Goal: Task Accomplishment & Management: Manage account settings

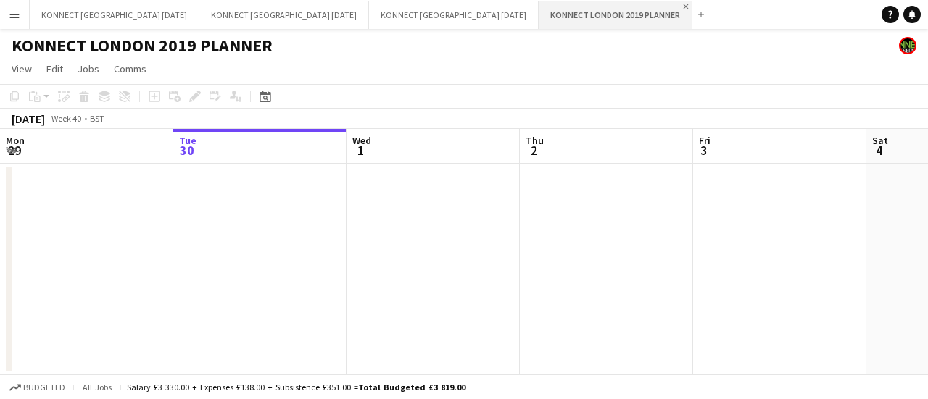
click at [683, 9] on app-icon "Close" at bounding box center [686, 7] width 6 height 6
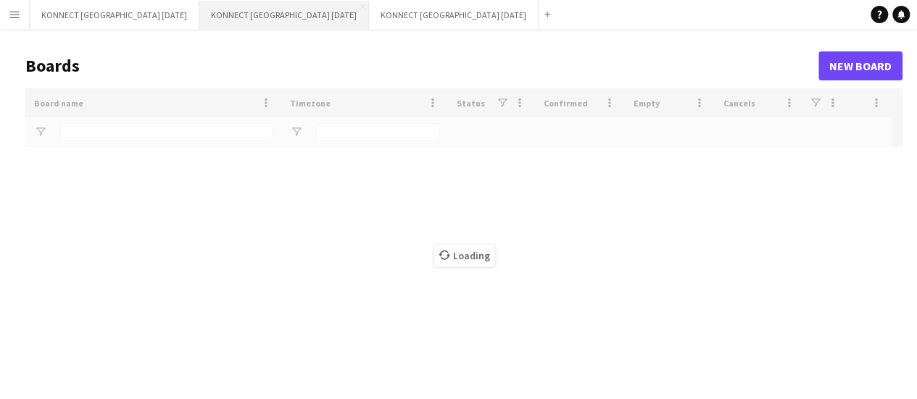
click at [288, 20] on button "KONNECT [GEOGRAPHIC_DATA] [DATE] Close" at bounding box center [284, 15] width 170 height 28
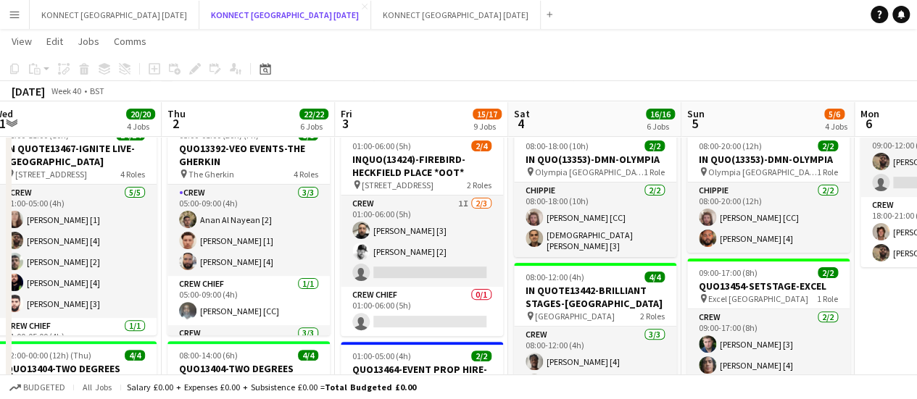
scroll to position [107, 0]
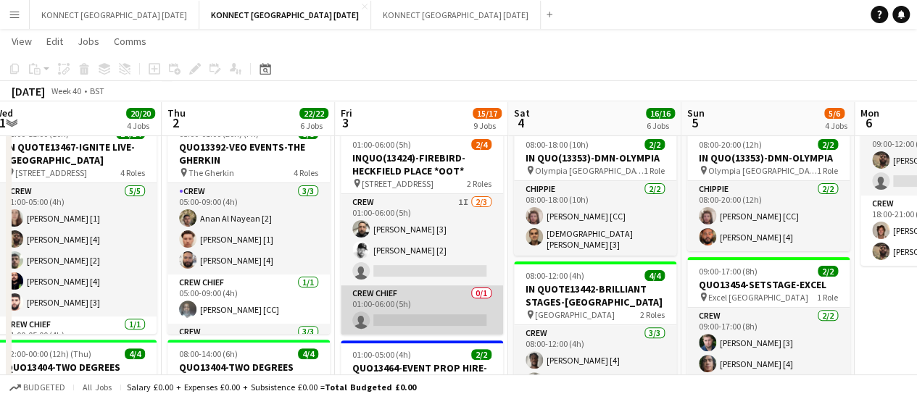
click at [404, 320] on app-card-role "Crew Chief 0/1 01:00-06:00 (5h) single-neutral-actions" at bounding box center [422, 310] width 162 height 49
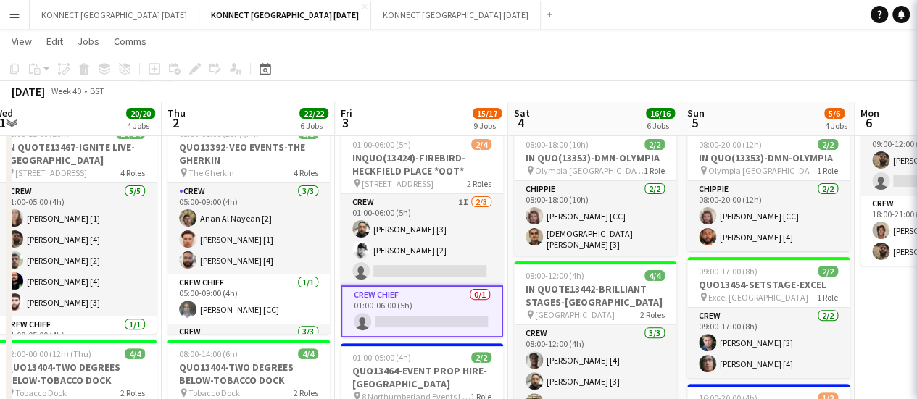
scroll to position [0, 357]
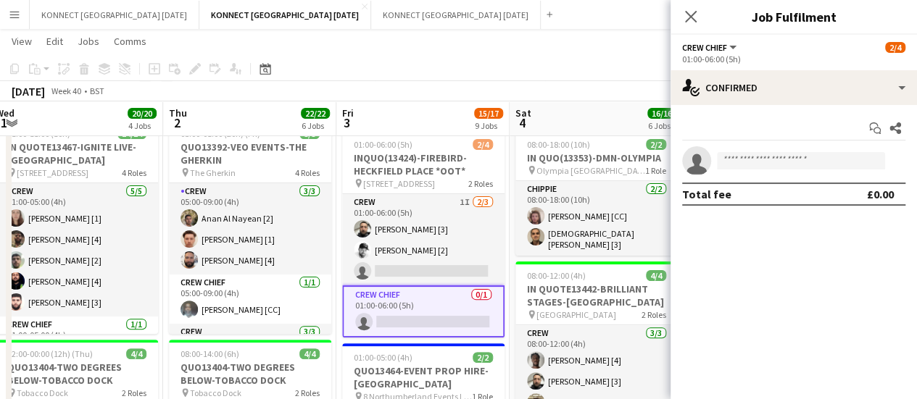
click at [404, 320] on app-card-role "Crew Chief 0/1 01:00-06:00 (5h) single-neutral-actions" at bounding box center [423, 312] width 162 height 52
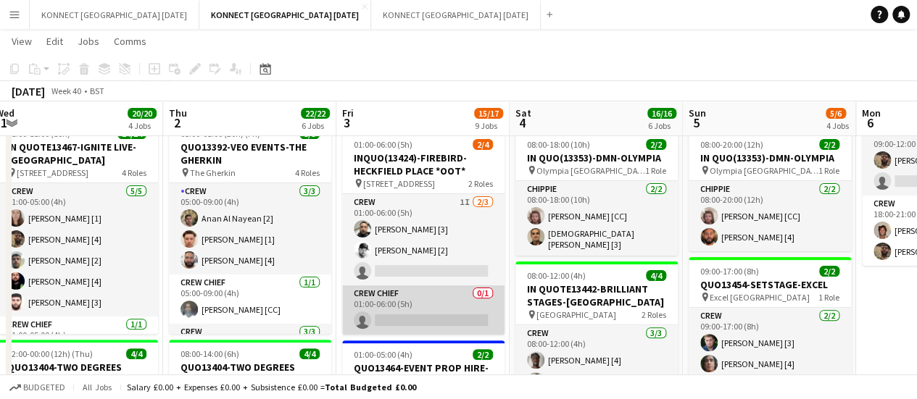
click at [404, 320] on app-card-role "Crew Chief 0/1 01:00-06:00 (5h) single-neutral-actions" at bounding box center [423, 310] width 162 height 49
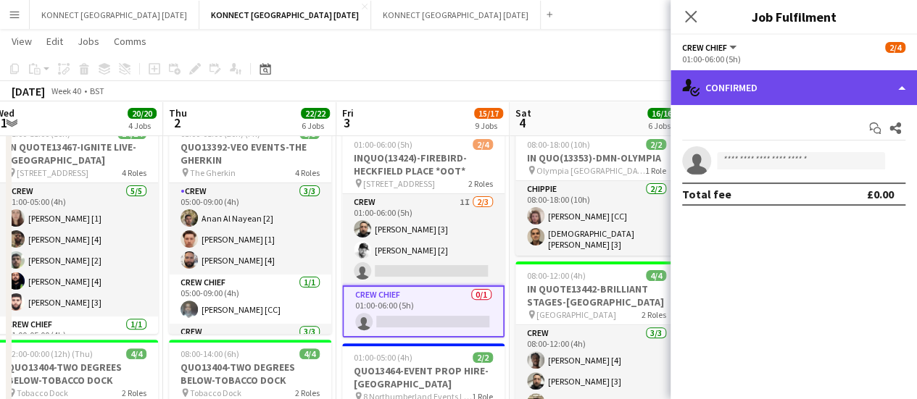
click at [765, 72] on div "single-neutral-actions-check-2 Confirmed" at bounding box center [793, 87] width 246 height 35
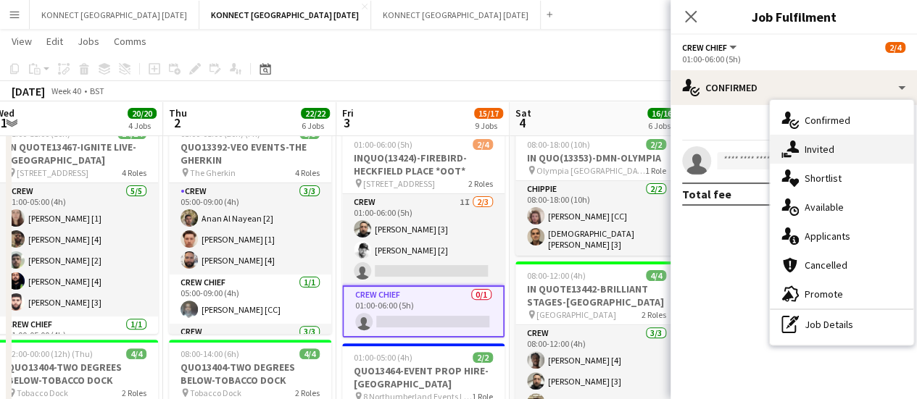
click at [788, 150] on icon at bounding box center [792, 147] width 12 height 12
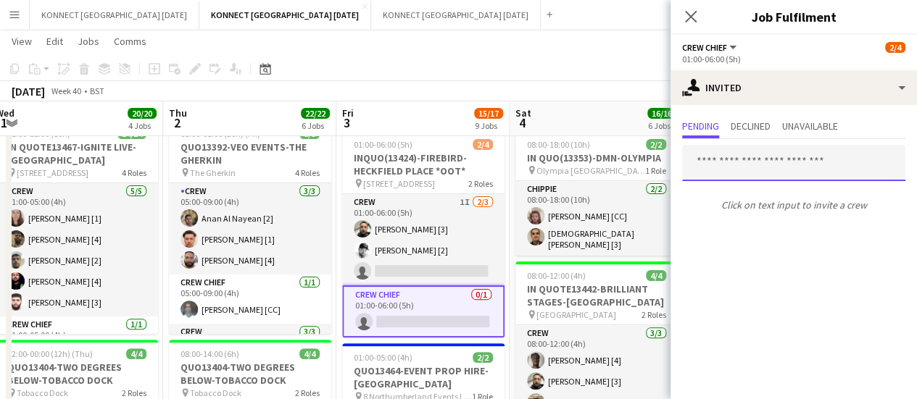
click at [735, 166] on input "text" at bounding box center [793, 163] width 223 height 36
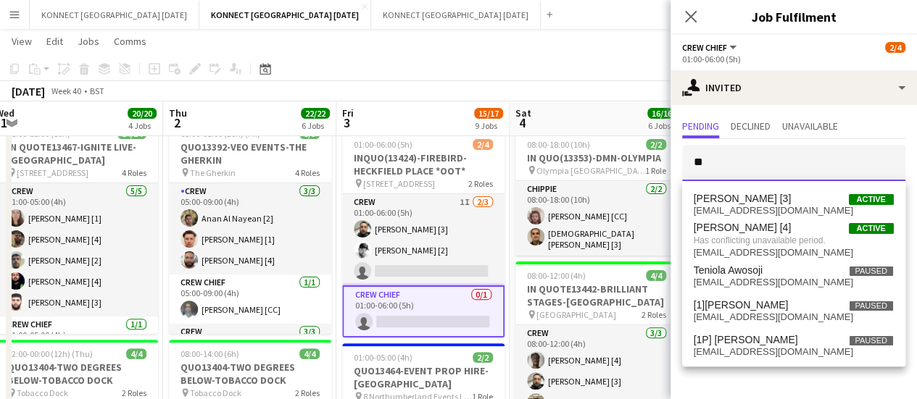
type input "*"
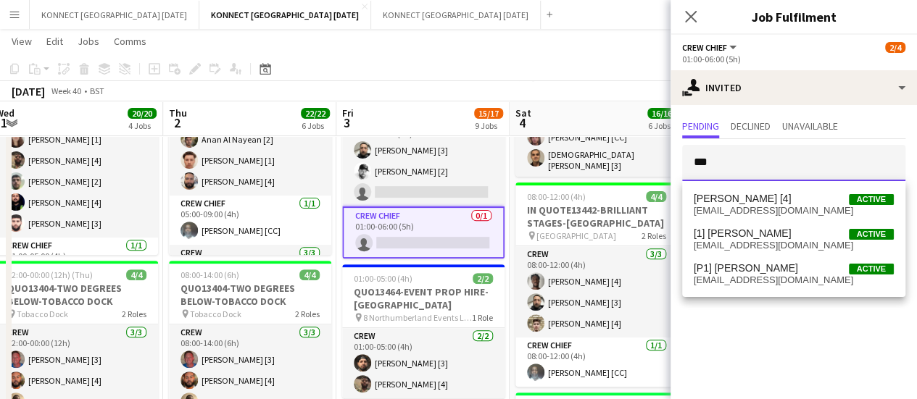
scroll to position [186, 0]
type input "*"
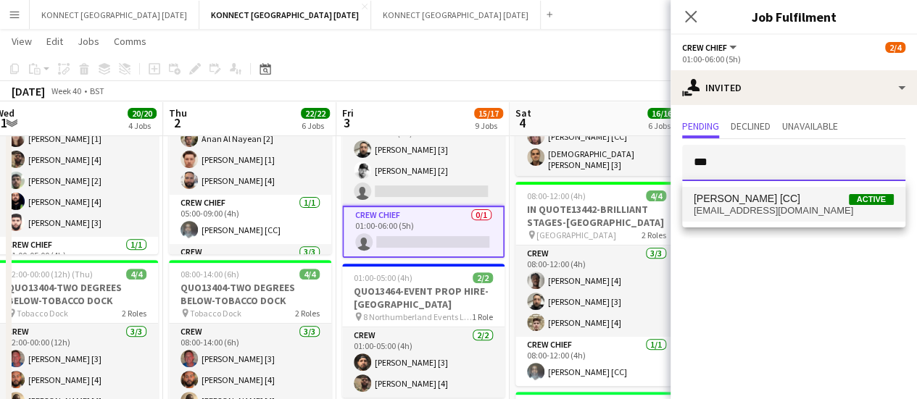
type input "***"
click at [751, 214] on span "[EMAIL_ADDRESS][DOMAIN_NAME]" at bounding box center [793, 211] width 200 height 12
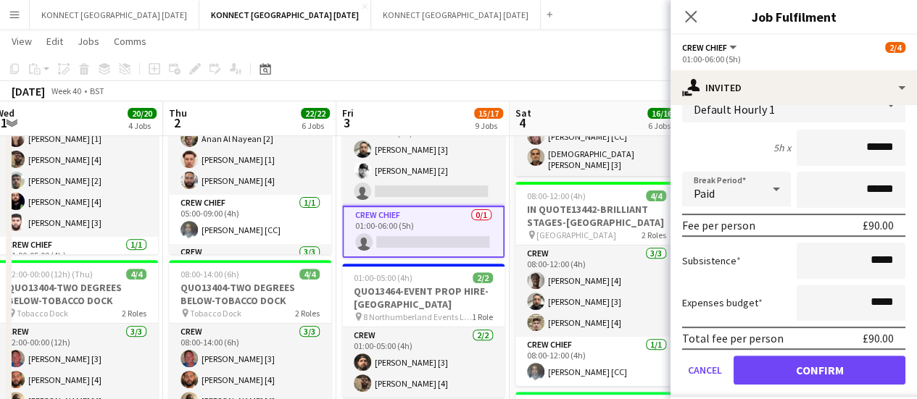
scroll to position [194, 0]
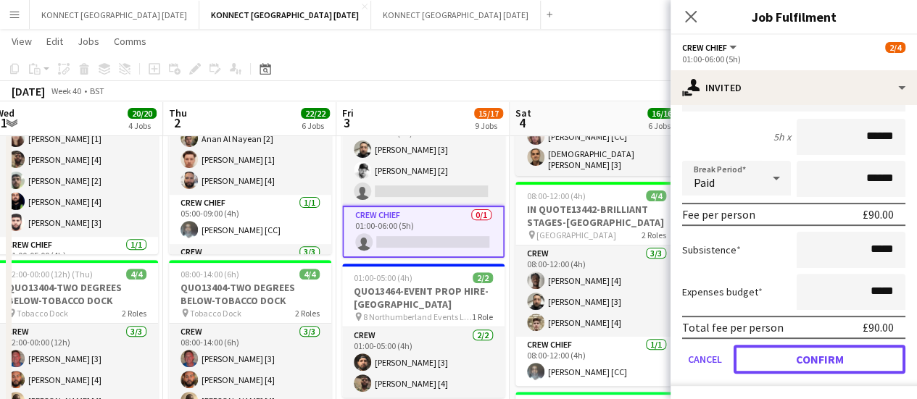
click at [765, 359] on button "Confirm" at bounding box center [819, 359] width 172 height 29
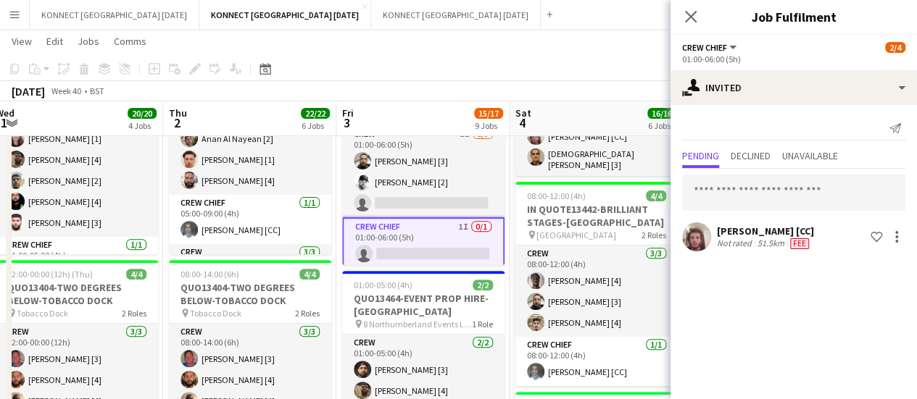
scroll to position [0, 0]
click at [504, 60] on app-toolbar "Copy Paste Paste Ctrl+V Paste with crew Ctrl+Shift+V Paste linked Job [GEOGRAPH…" at bounding box center [458, 69] width 917 height 25
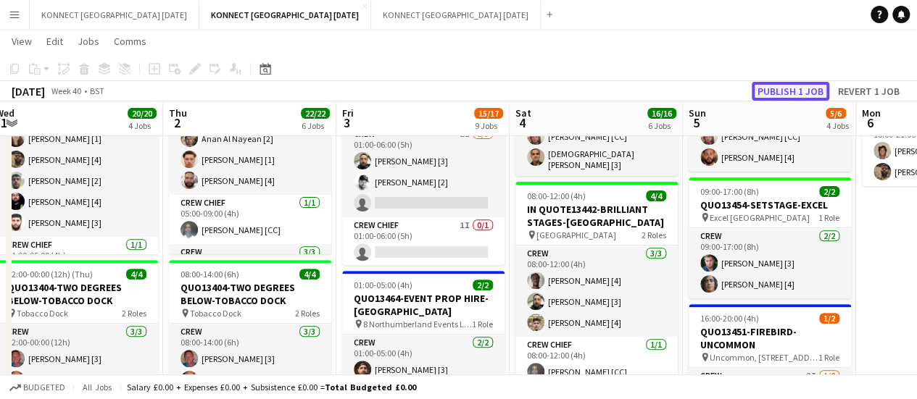
click at [788, 89] on button "Publish 1 job" at bounding box center [790, 91] width 78 height 19
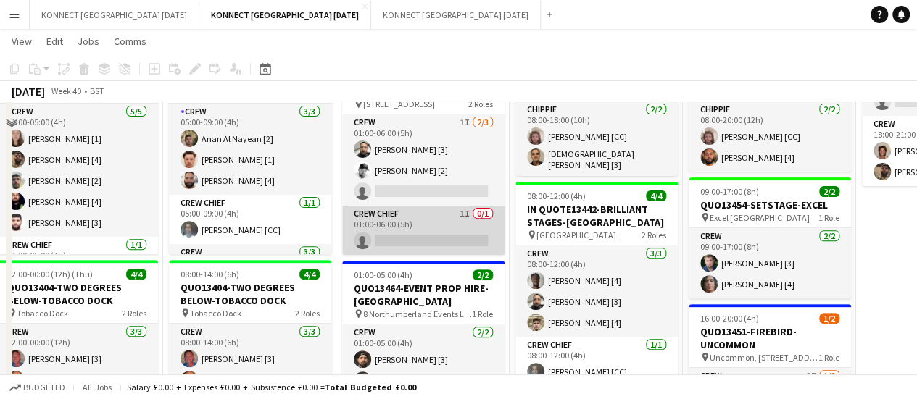
scroll to position [89, 0]
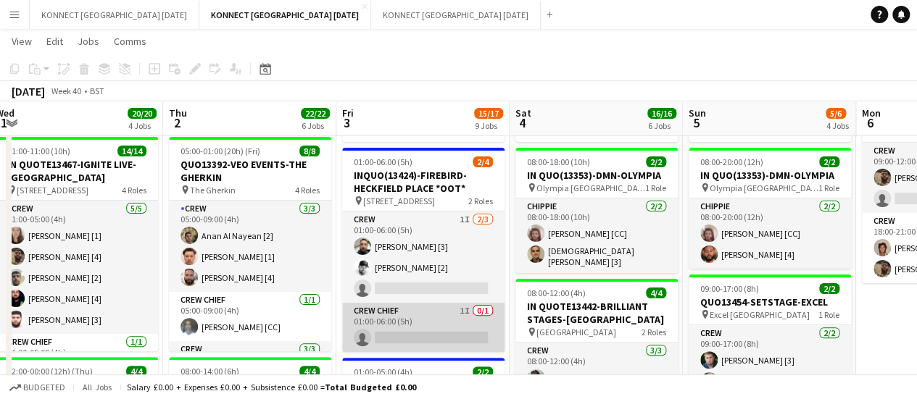
click at [430, 220] on app-card-role "Crew 1I [DATE] 01:00-06:00 (5h) [PERSON_NAME] [3] [PERSON_NAME] [2] single-neut…" at bounding box center [423, 257] width 162 height 91
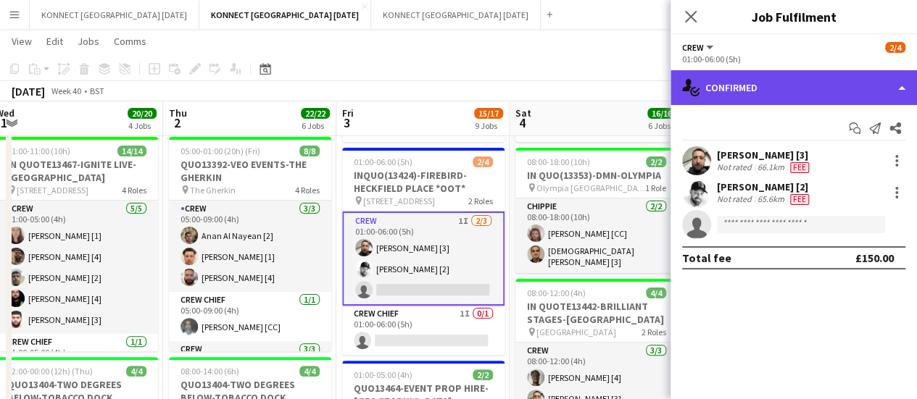
click at [775, 97] on div "single-neutral-actions-check-2 Confirmed" at bounding box center [793, 87] width 246 height 35
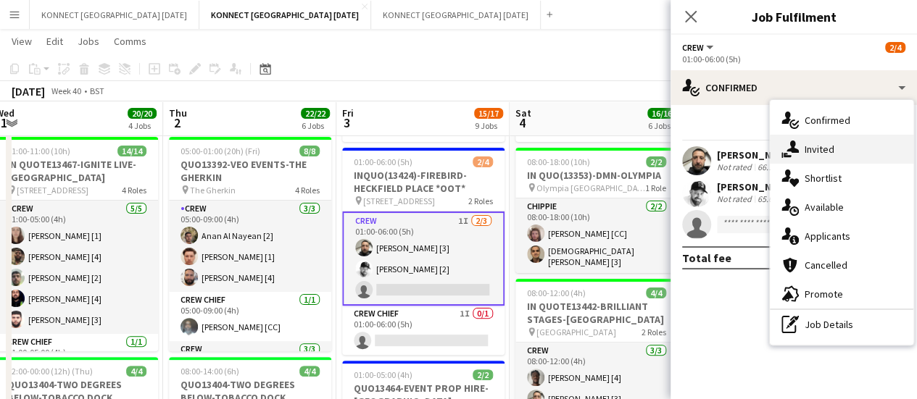
click at [835, 158] on div "single-neutral-actions-share-1 Invited" at bounding box center [841, 149] width 143 height 29
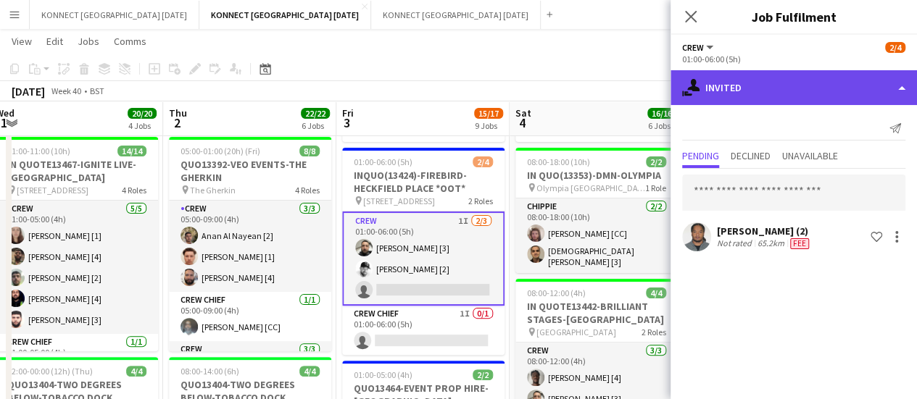
click at [783, 99] on div "single-neutral-actions-share-1 Invited" at bounding box center [793, 87] width 246 height 35
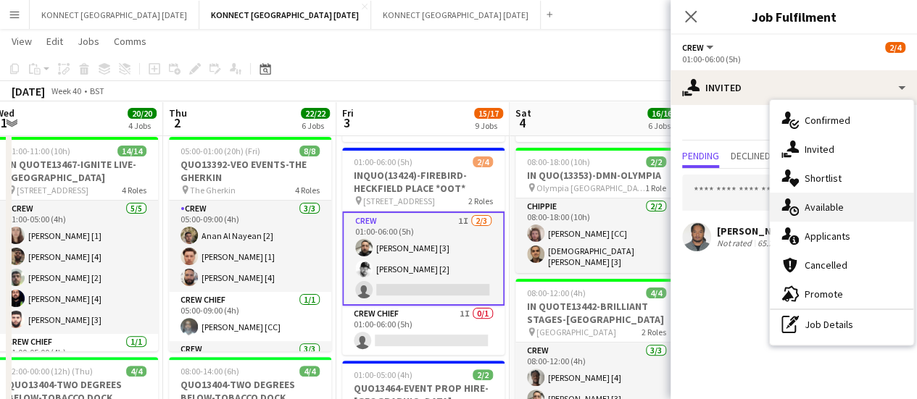
click at [819, 196] on div "single-neutral-actions-upload Available" at bounding box center [841, 207] width 143 height 29
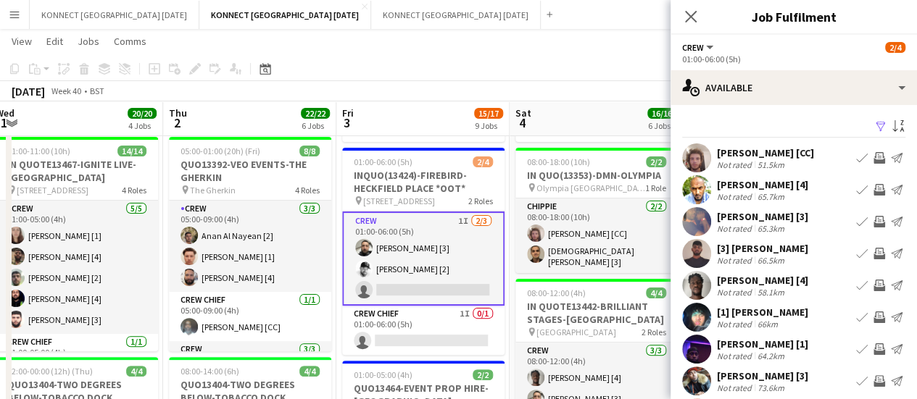
click at [873, 220] on app-icon "Invite crew" at bounding box center [879, 222] width 12 height 12
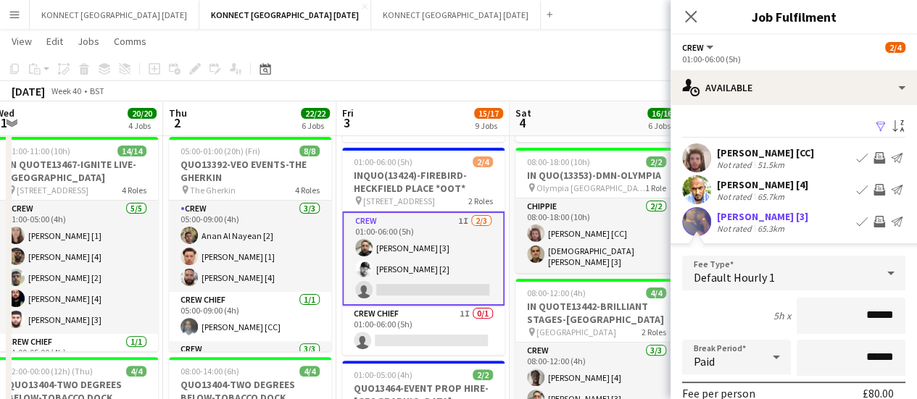
scroll to position [166, 0]
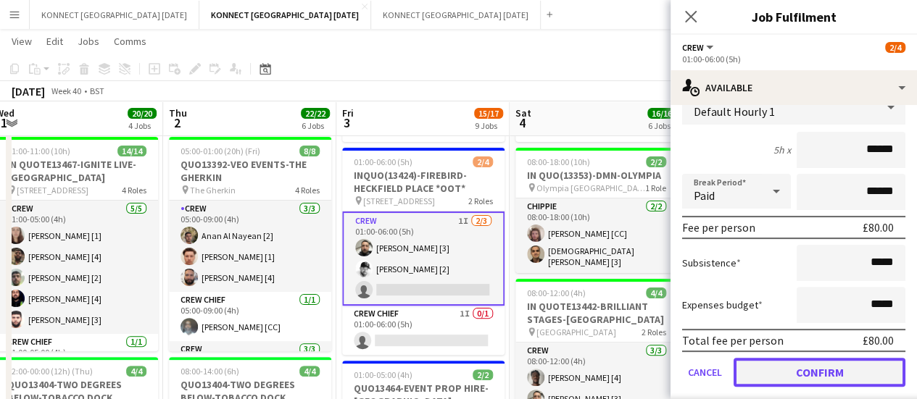
click at [784, 375] on button "Confirm" at bounding box center [819, 372] width 172 height 29
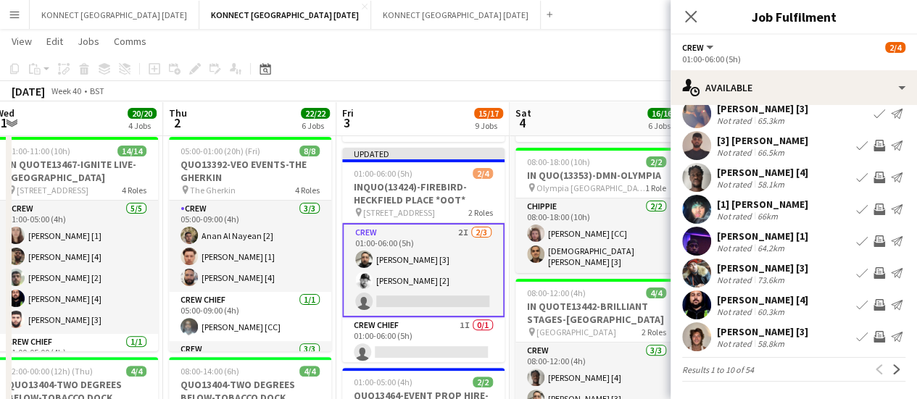
scroll to position [115, 0]
click at [888, 376] on button "Next" at bounding box center [896, 369] width 17 height 17
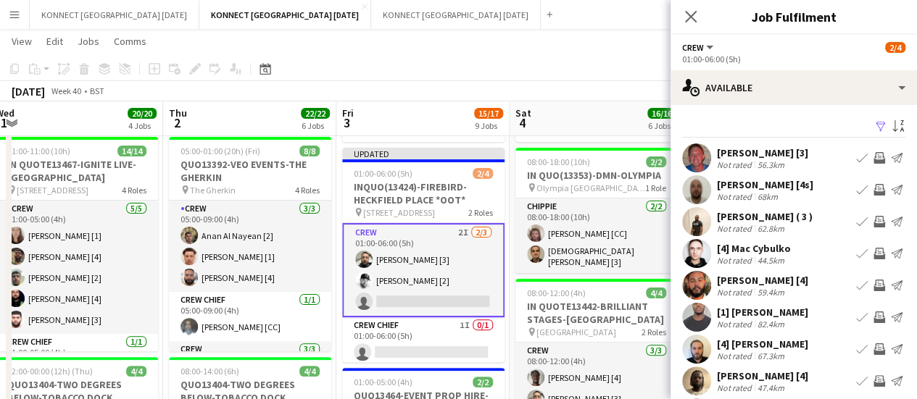
scroll to position [32, 0]
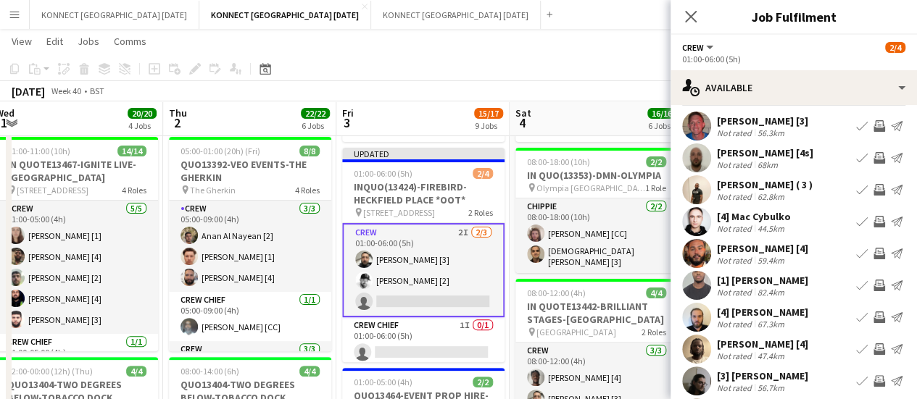
click at [775, 343] on div "[PERSON_NAME] [4]" at bounding box center [762, 344] width 91 height 13
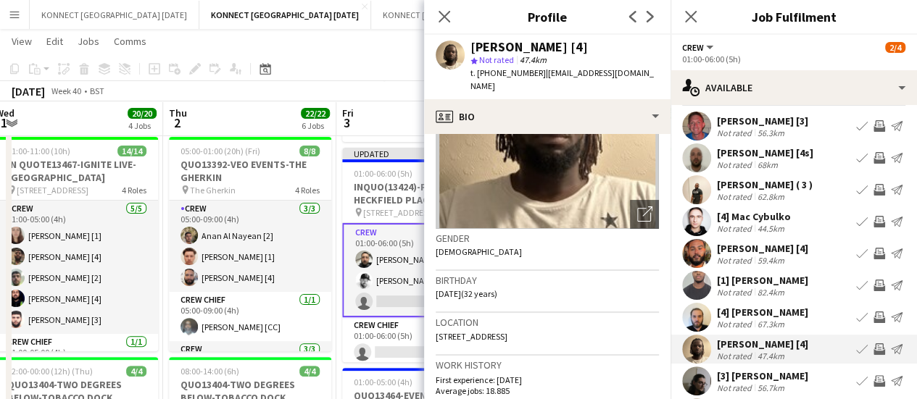
scroll to position [0, 0]
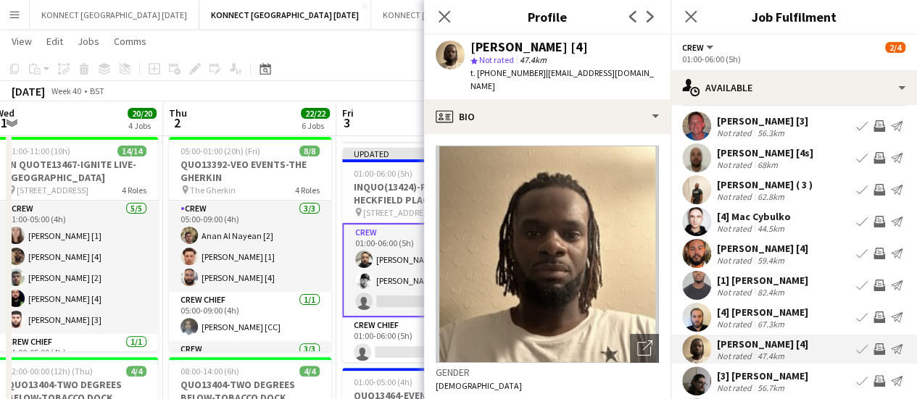
click at [873, 383] on app-icon "Invite crew" at bounding box center [879, 381] width 12 height 12
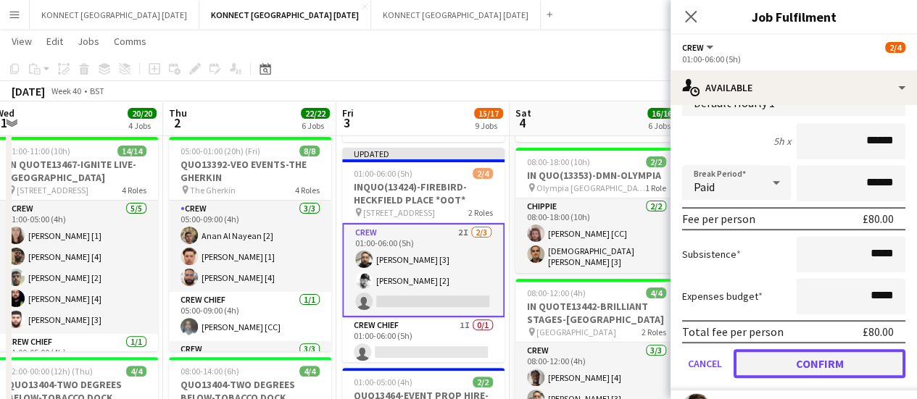
click at [775, 362] on button "Confirm" at bounding box center [819, 363] width 172 height 29
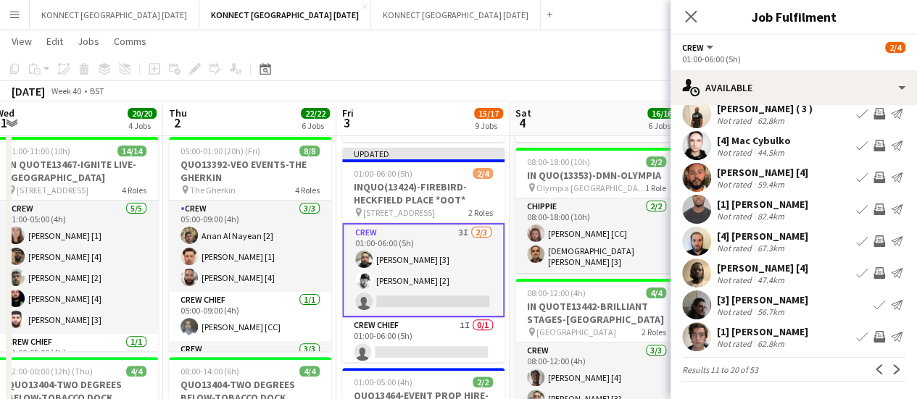
scroll to position [107, 0]
click at [610, 66] on app-toolbar "Copy Paste Paste Ctrl+V Paste with crew Ctrl+Shift+V Paste linked Job [GEOGRAPH…" at bounding box center [458, 69] width 917 height 25
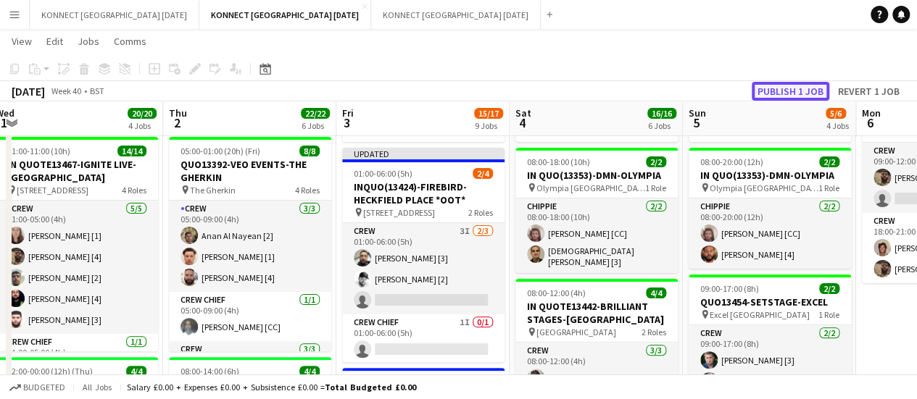
click at [809, 84] on button "Publish 1 job" at bounding box center [790, 91] width 78 height 19
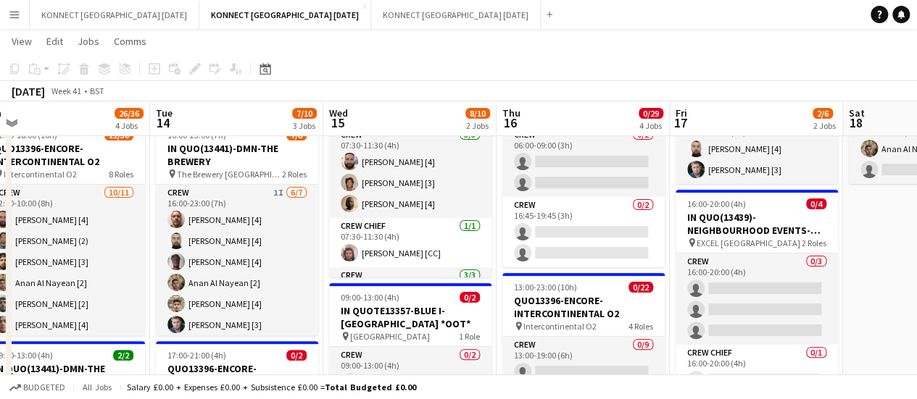
scroll to position [0, 0]
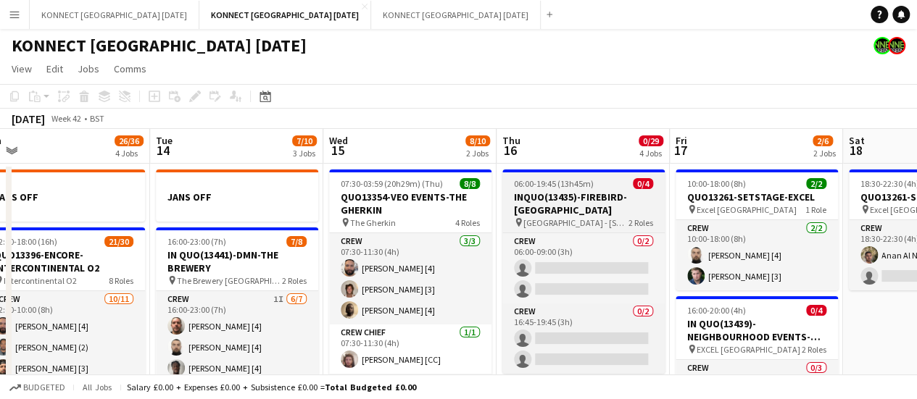
click at [539, 210] on h3 "INQUO(13435)-FIREBIRD-[GEOGRAPHIC_DATA]" at bounding box center [583, 204] width 162 height 26
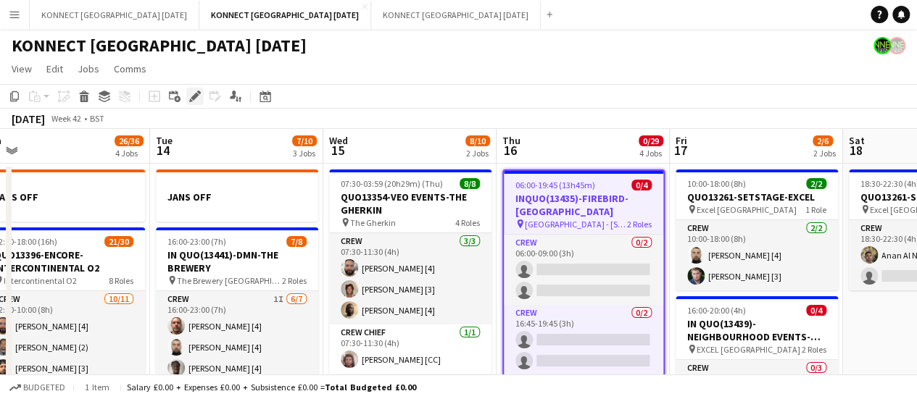
click at [193, 95] on icon at bounding box center [195, 97] width 8 height 8
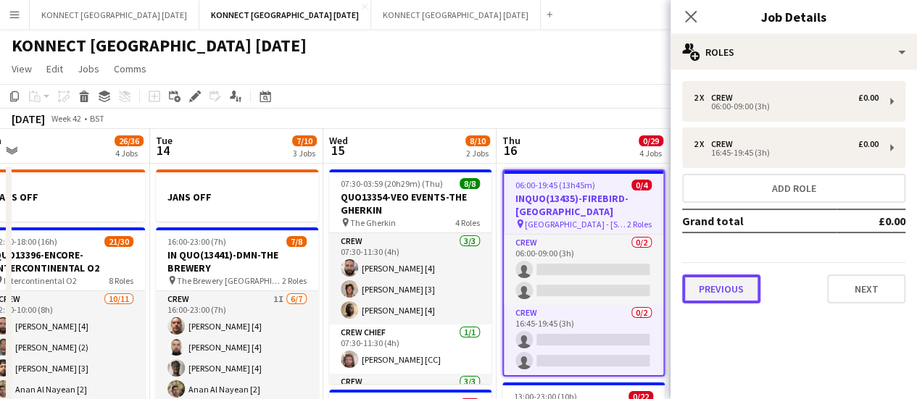
click at [736, 282] on button "Previous" at bounding box center [721, 289] width 78 height 29
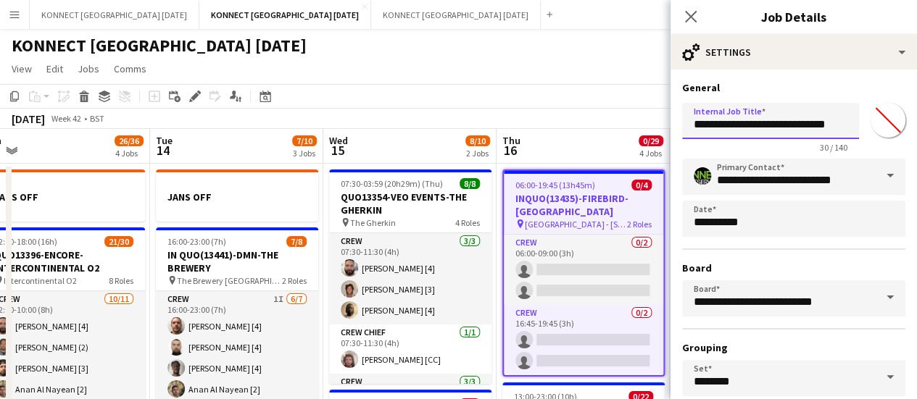
click at [704, 130] on input "**********" at bounding box center [770, 121] width 177 height 36
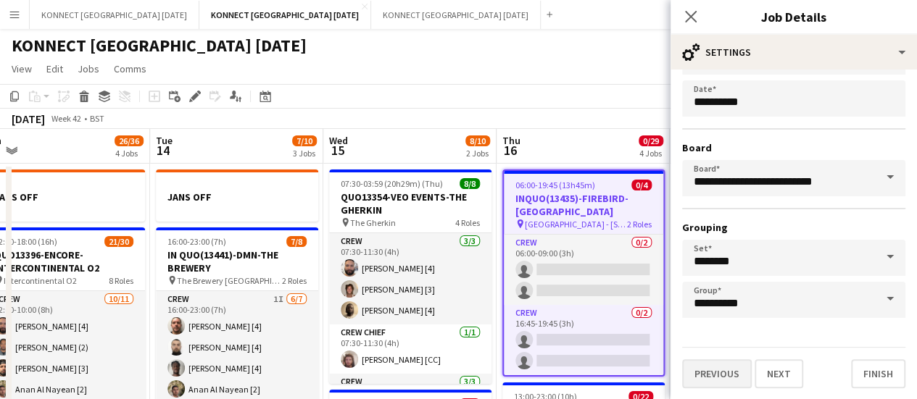
type input "**********"
click at [715, 370] on button "Previous" at bounding box center [717, 373] width 70 height 29
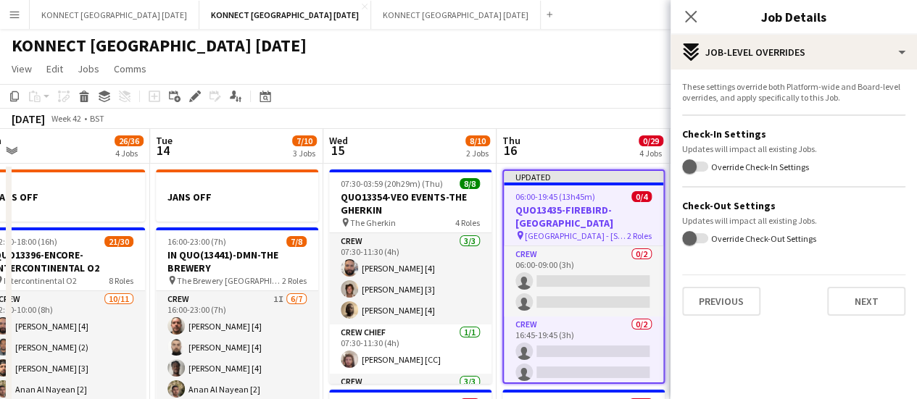
scroll to position [0, 0]
click at [725, 310] on button "Previous" at bounding box center [721, 301] width 78 height 29
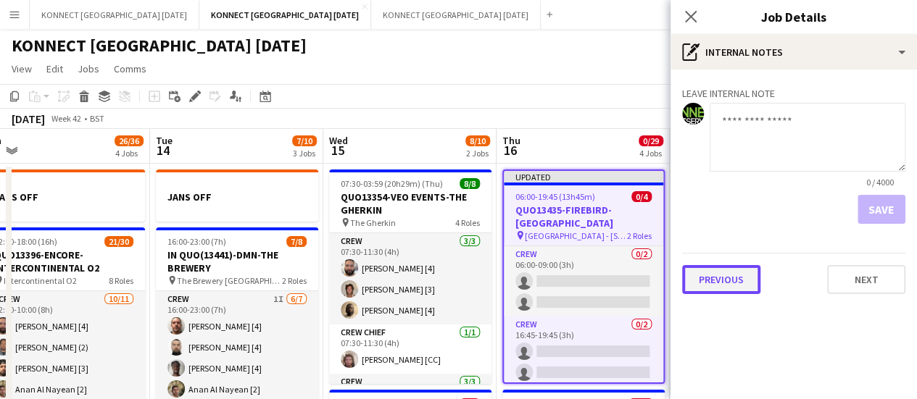
click at [730, 291] on button "Previous" at bounding box center [721, 279] width 78 height 29
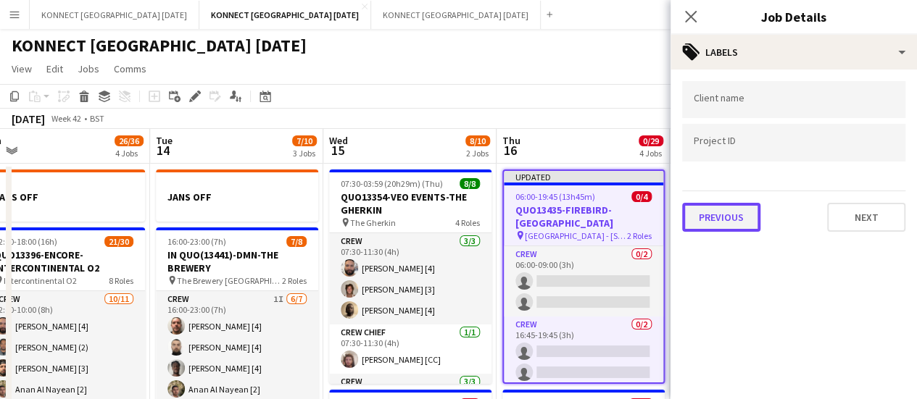
click at [729, 204] on button "Previous" at bounding box center [721, 217] width 78 height 29
click at [729, 70] on mat-expansion-panel "**********" at bounding box center [793, 70] width 246 height 0
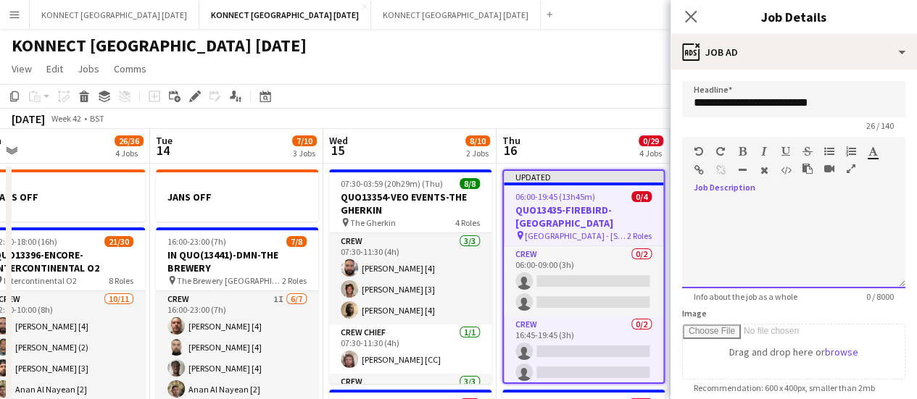
click at [777, 221] on div at bounding box center [793, 244] width 223 height 87
paste div
click at [693, 207] on div "**********" at bounding box center [788, 244] width 212 height 87
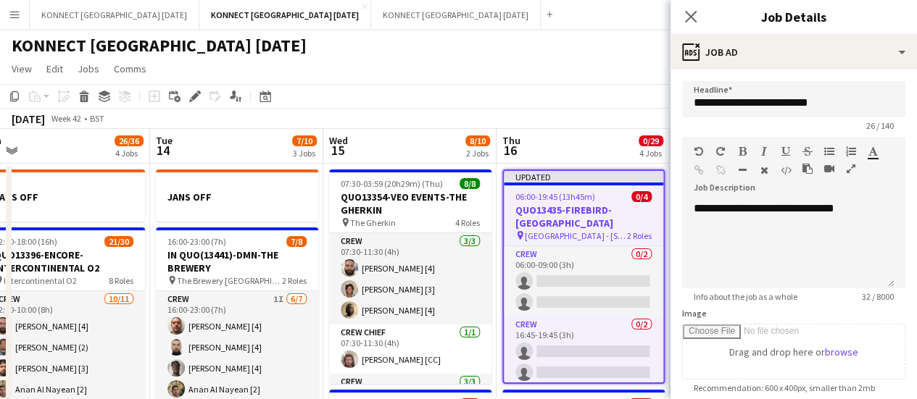
click at [546, 94] on app-toolbar "Copy Paste Paste Ctrl+V Paste with crew Ctrl+Shift+V Paste linked Job [GEOGRAPH…" at bounding box center [458, 96] width 917 height 25
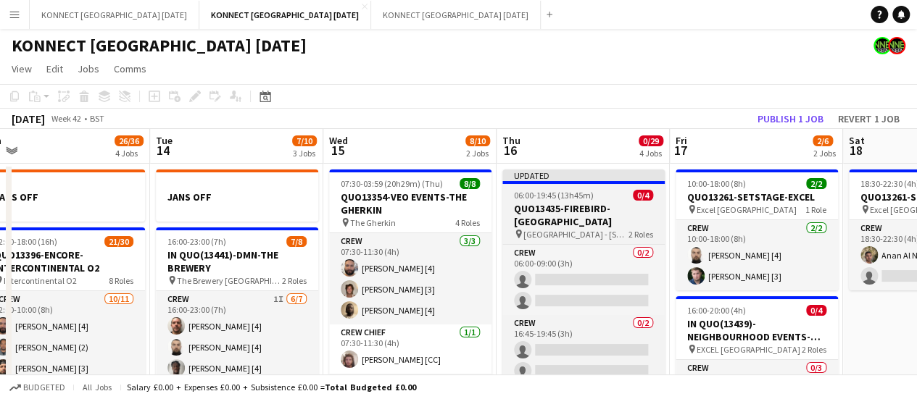
click at [524, 215] on h3 "QUO13435-FIREBIRD-[GEOGRAPHIC_DATA]" at bounding box center [583, 215] width 162 height 26
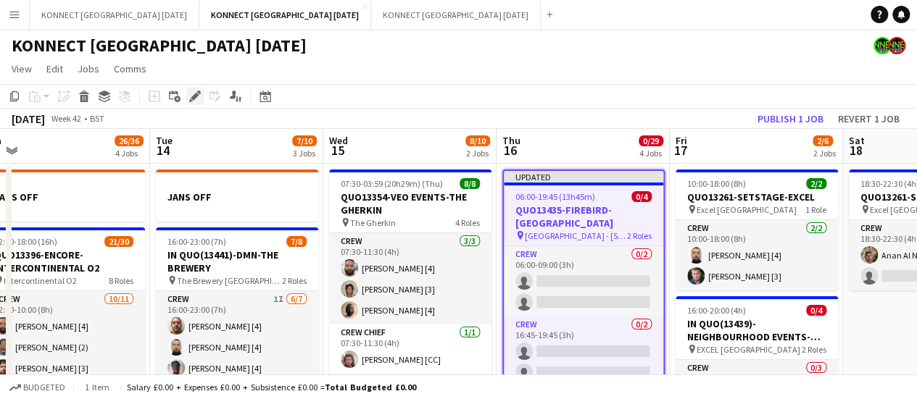
click at [196, 99] on icon "Edit" at bounding box center [195, 97] width 12 height 12
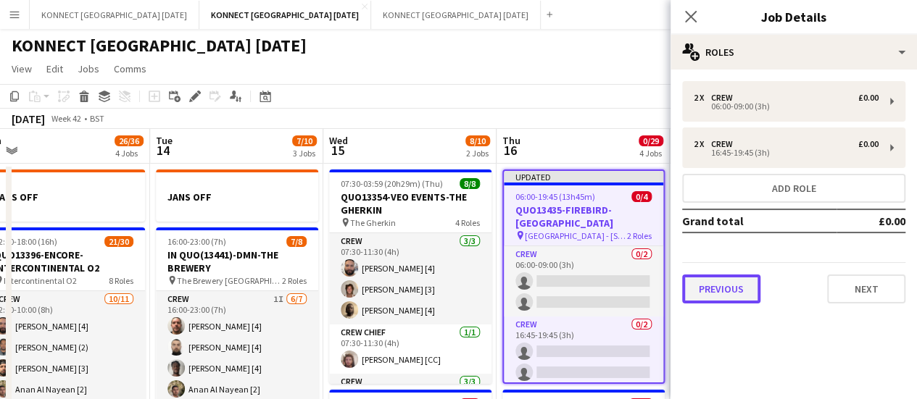
click at [741, 278] on button "Previous" at bounding box center [721, 289] width 78 height 29
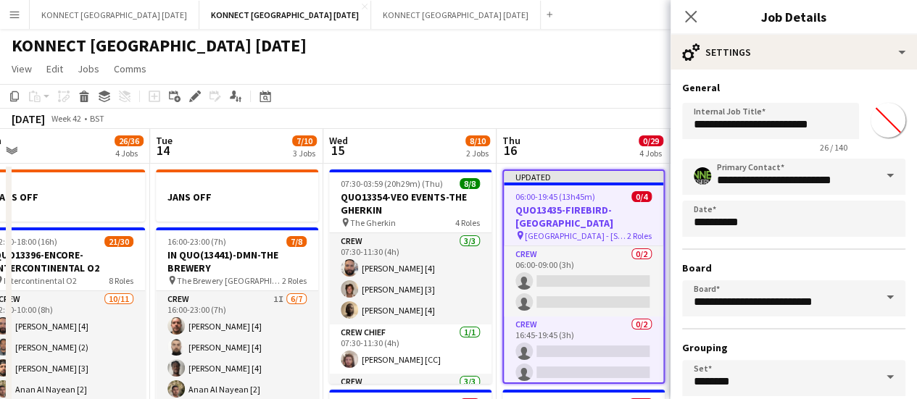
scroll to position [120, 0]
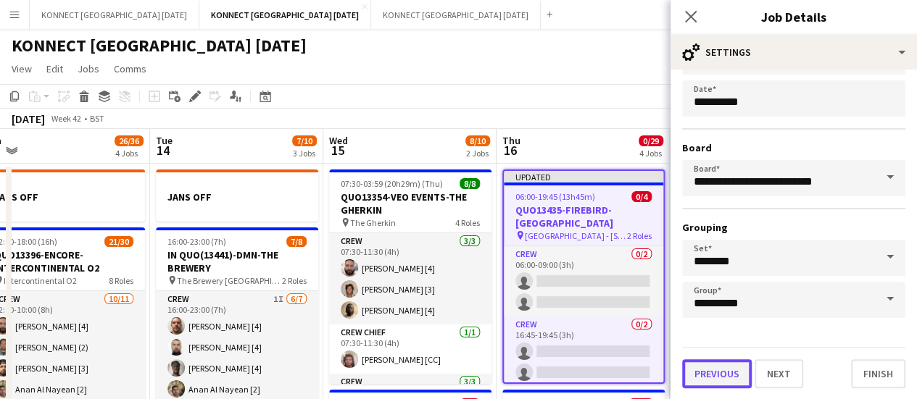
click at [717, 367] on button "Previous" at bounding box center [717, 373] width 70 height 29
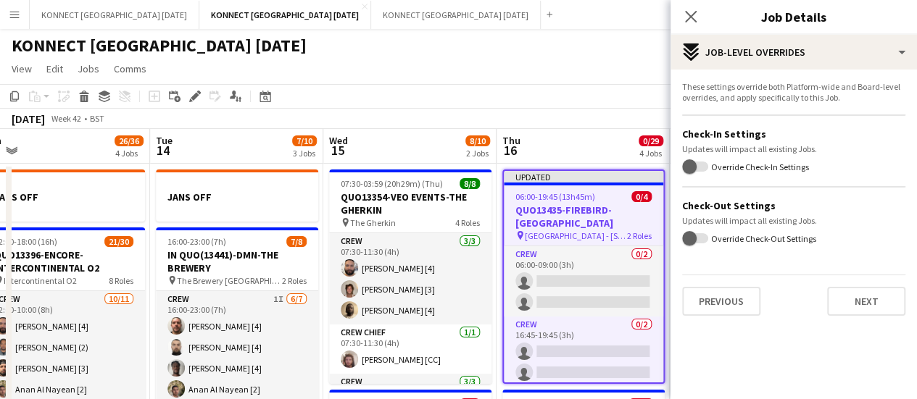
click at [715, 324] on div "These settings override both Platform-wide and Board-level overrides, and apply…" at bounding box center [793, 199] width 246 height 258
click at [713, 317] on div "These settings override both Platform-wide and Board-level overrides, and apply…" at bounding box center [793, 199] width 246 height 258
click at [709, 300] on button "Previous" at bounding box center [721, 301] width 78 height 29
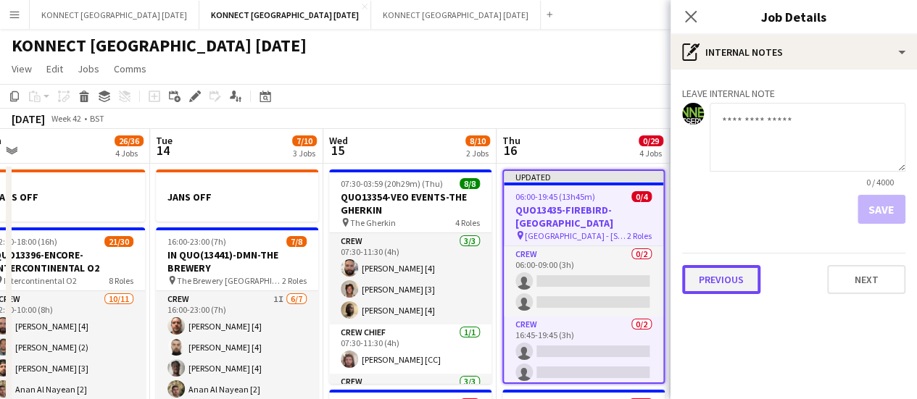
click at [716, 288] on button "Previous" at bounding box center [721, 279] width 78 height 29
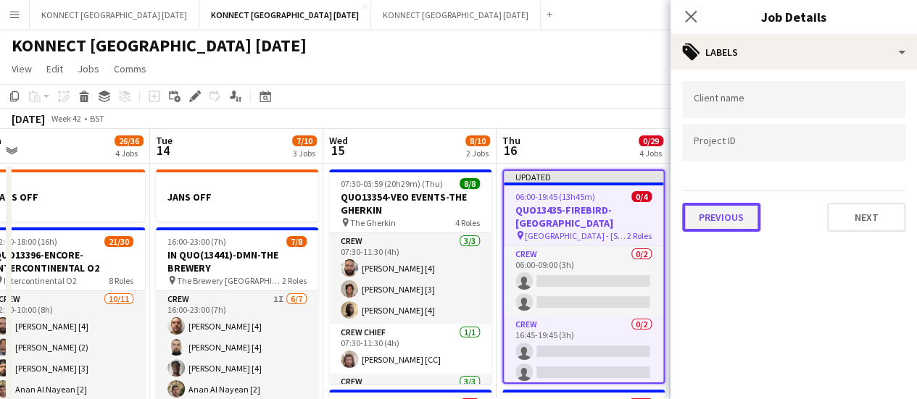
click at [701, 224] on button "Previous" at bounding box center [721, 217] width 78 height 29
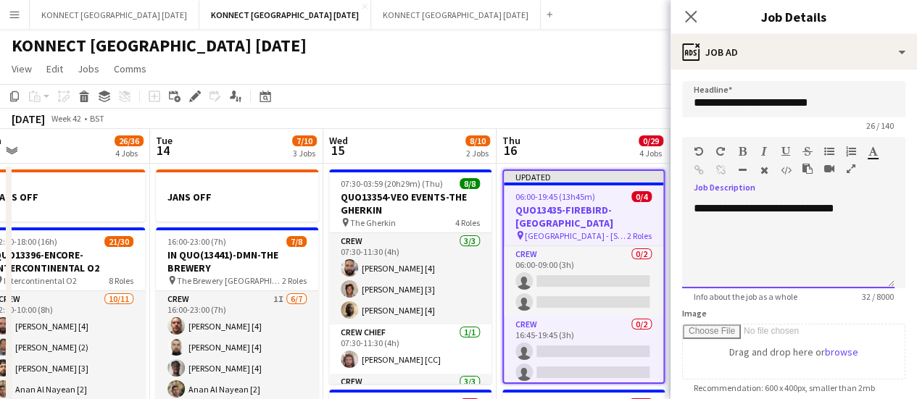
click at [693, 205] on div "**********" at bounding box center [788, 244] width 212 height 87
click at [591, 96] on app-toolbar "Copy Paste Paste Ctrl+V Paste with crew Ctrl+Shift+V Paste linked Job [GEOGRAPH…" at bounding box center [458, 96] width 917 height 25
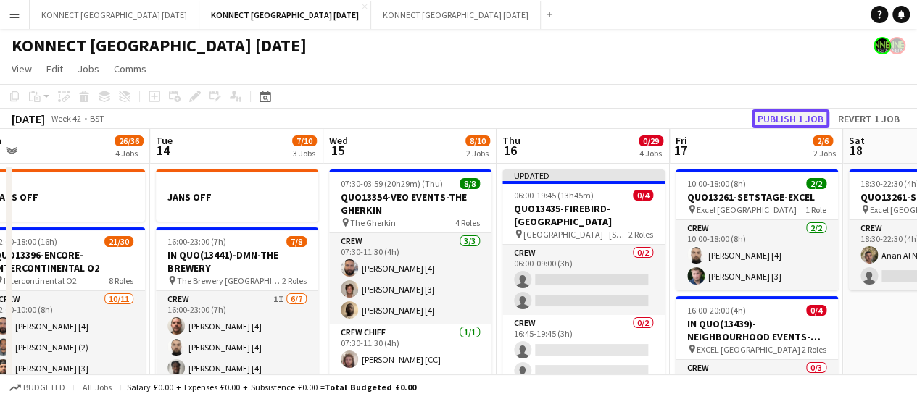
click at [754, 125] on button "Publish 1 job" at bounding box center [790, 118] width 78 height 19
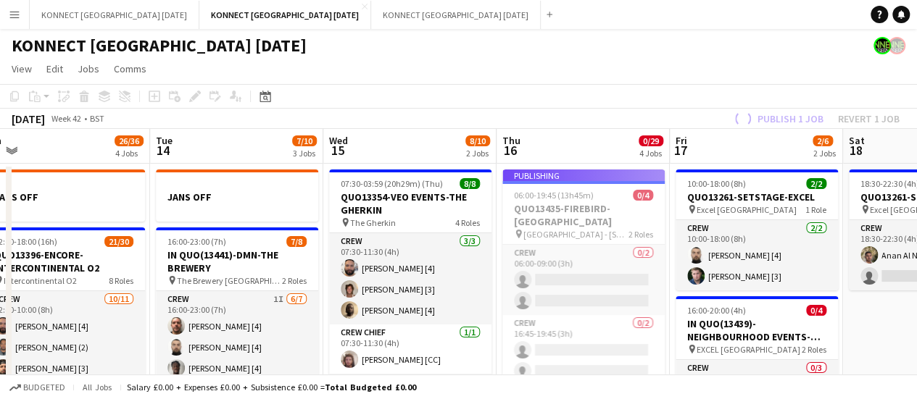
scroll to position [42, 0]
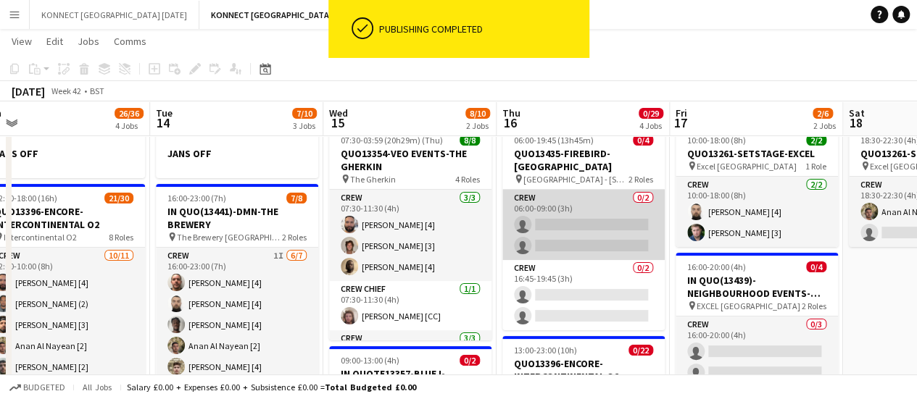
click at [580, 231] on app-card-role "Crew 0/2 06:00-09:00 (3h) single-neutral-actions single-neutral-actions" at bounding box center [583, 225] width 162 height 70
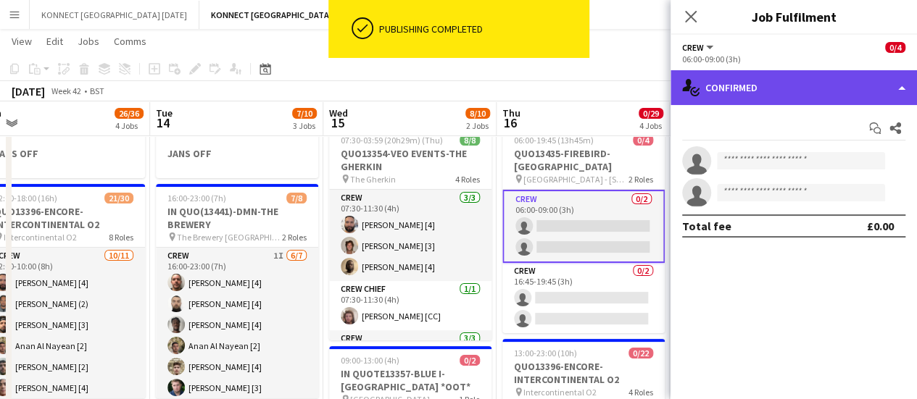
click at [733, 91] on div "single-neutral-actions-check-2 Confirmed" at bounding box center [793, 87] width 246 height 35
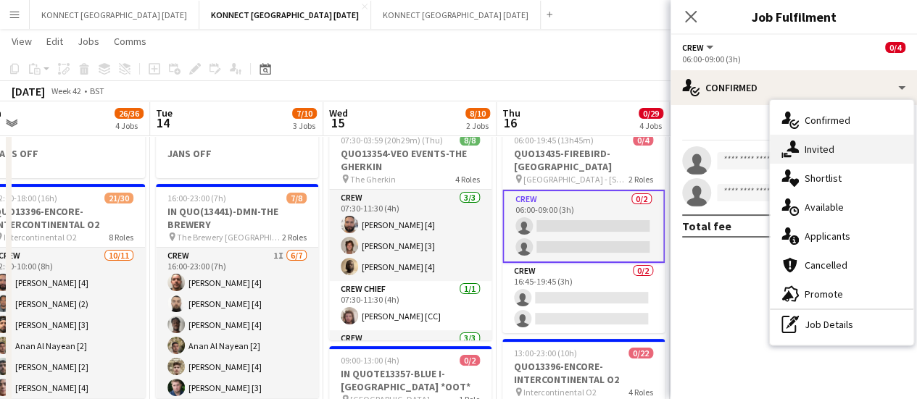
click at [796, 149] on icon at bounding box center [792, 147] width 12 height 12
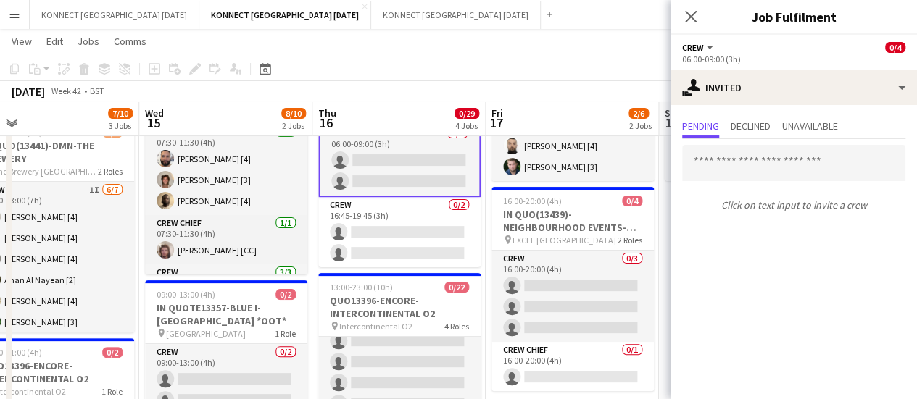
scroll to position [39, 0]
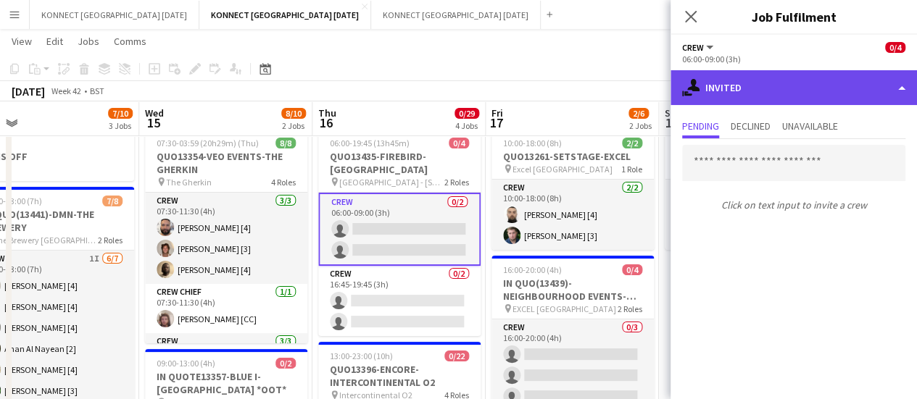
click at [744, 97] on div "single-neutral-actions-share-1 Invited" at bounding box center [793, 87] width 246 height 35
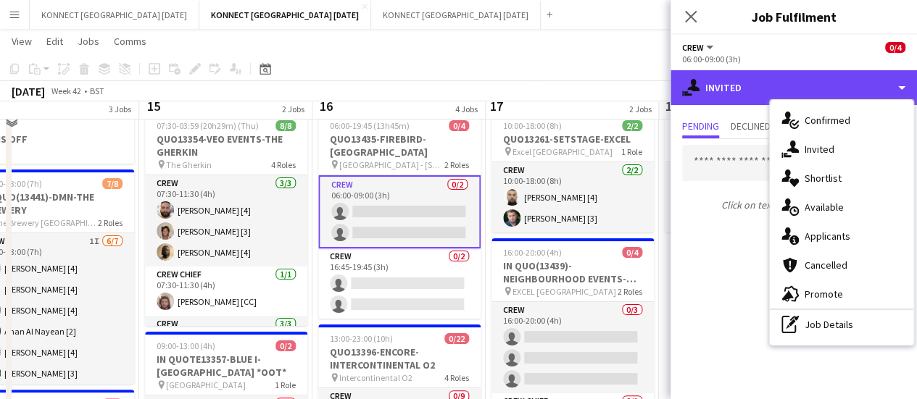
scroll to position [62, 0]
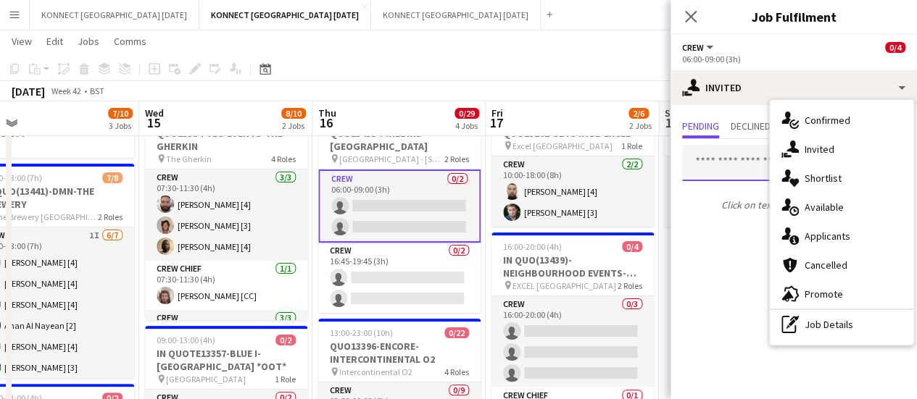
click at [735, 172] on input "text" at bounding box center [793, 163] width 223 height 36
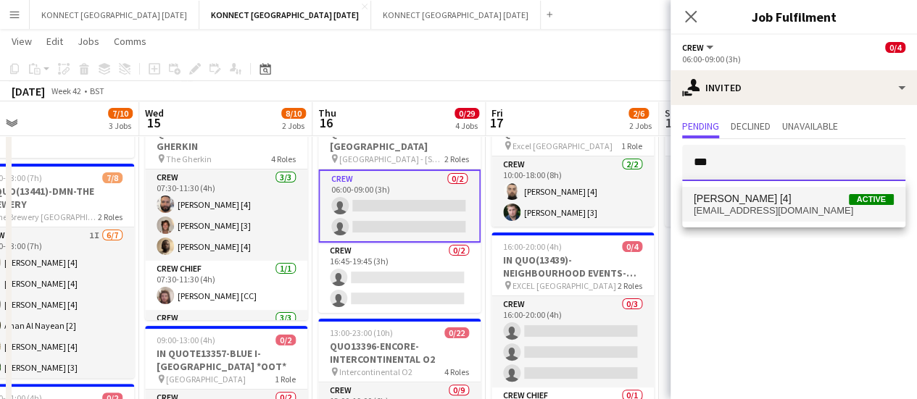
type input "***"
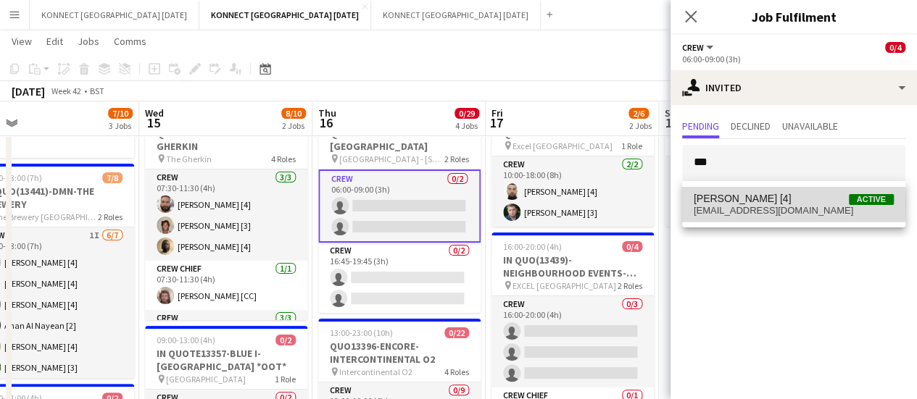
click at [743, 206] on span "[EMAIL_ADDRESS][DOMAIN_NAME]" at bounding box center [793, 211] width 200 height 12
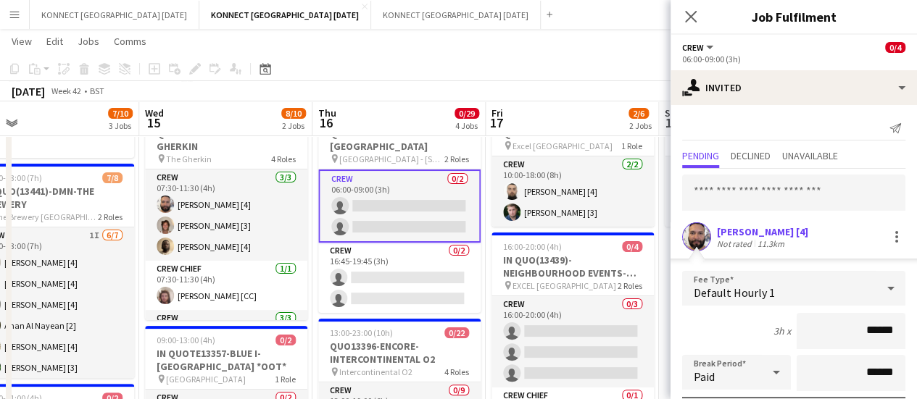
scroll to position [194, 0]
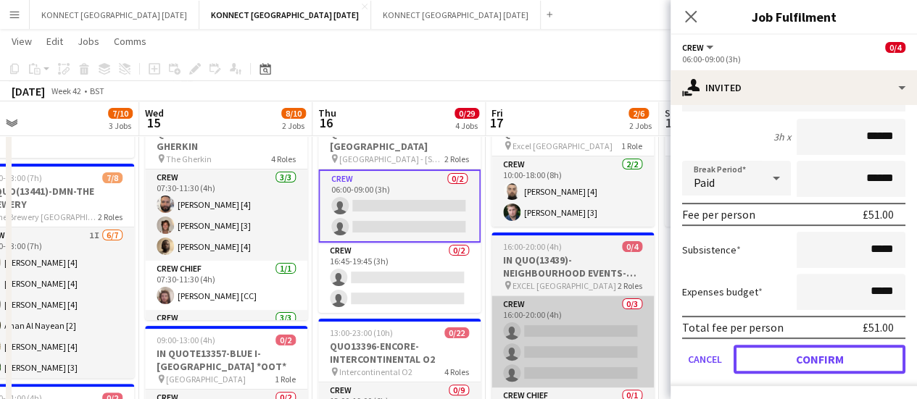
click at [775, 370] on button "Confirm" at bounding box center [819, 359] width 172 height 29
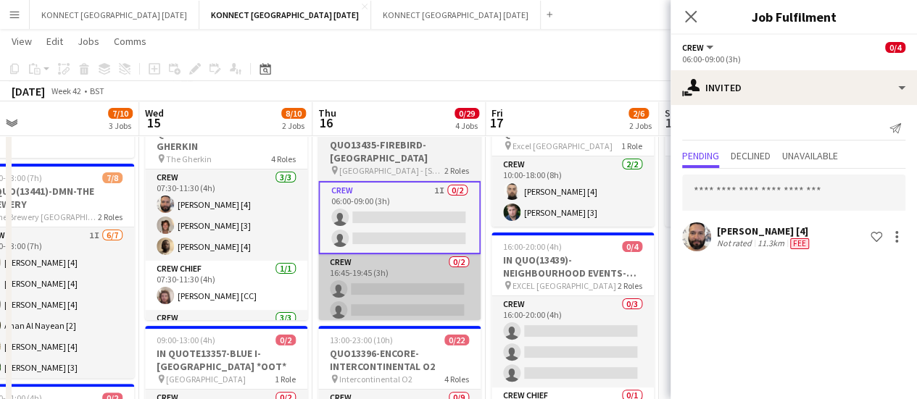
scroll to position [0, 0]
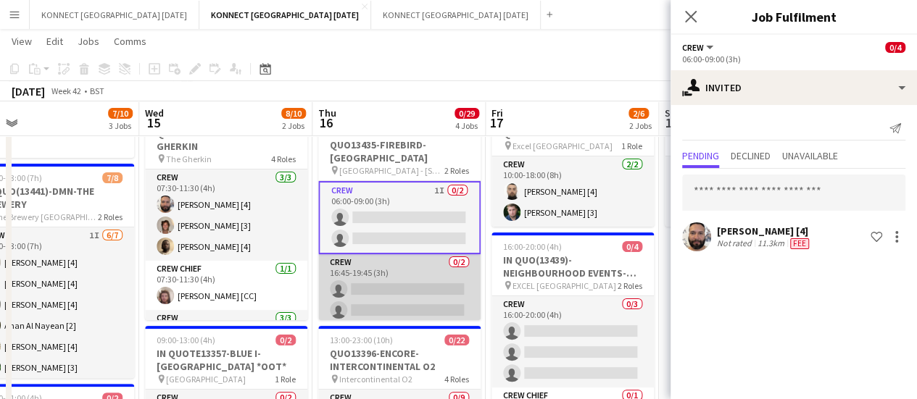
click at [431, 283] on app-card-role "Crew 0/2 16:45-19:45 (3h) single-neutral-actions single-neutral-actions" at bounding box center [399, 289] width 162 height 70
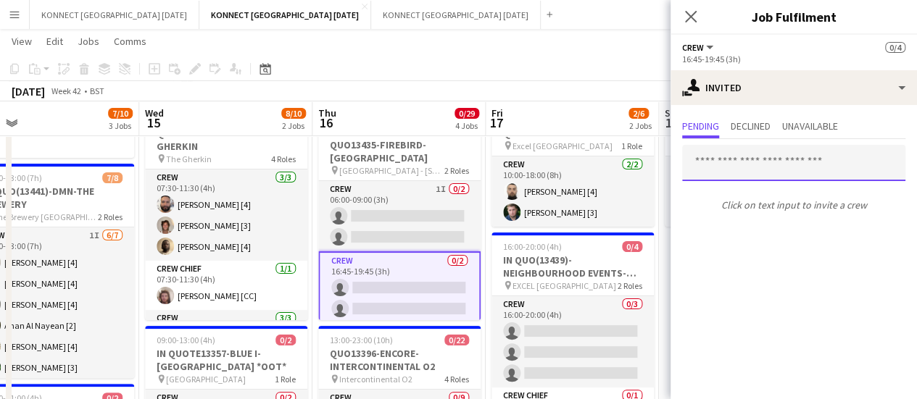
click at [703, 170] on input "text" at bounding box center [793, 163] width 223 height 36
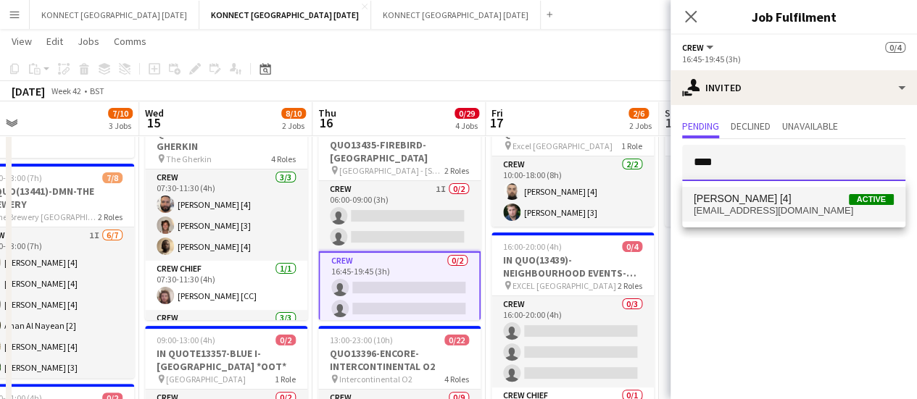
type input "****"
click at [731, 202] on span "[PERSON_NAME] [4]" at bounding box center [742, 199] width 98 height 12
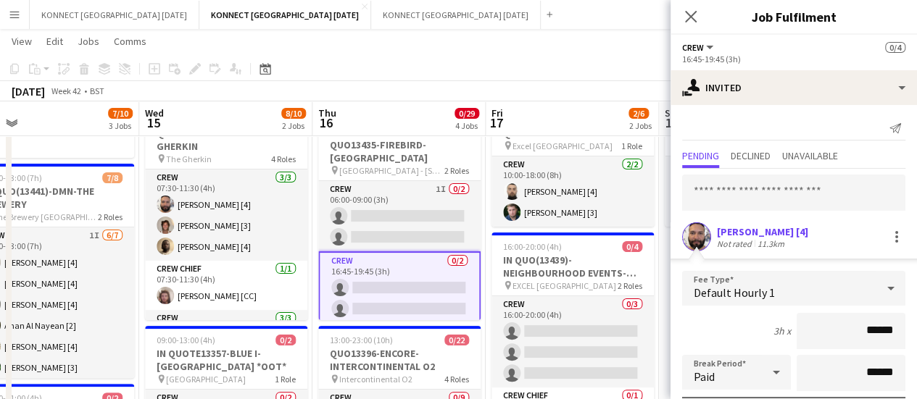
scroll to position [194, 0]
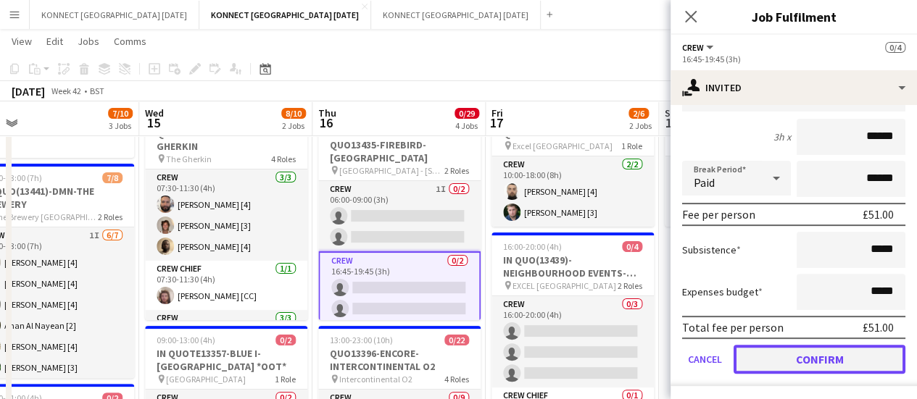
click at [767, 362] on button "Confirm" at bounding box center [819, 359] width 172 height 29
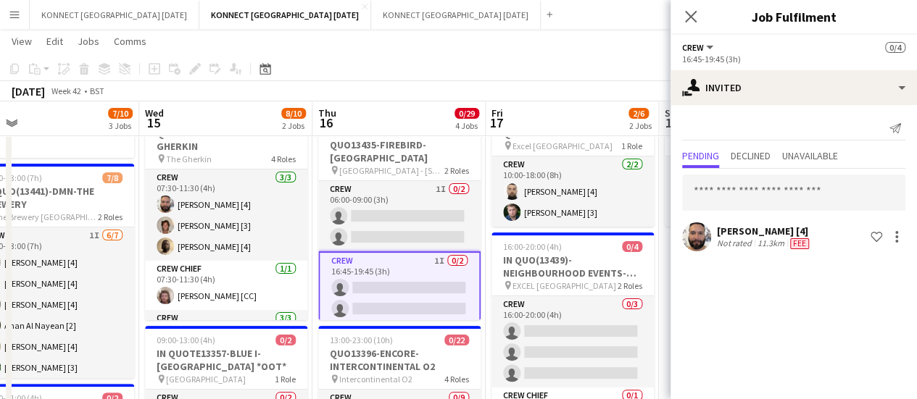
scroll to position [0, 0]
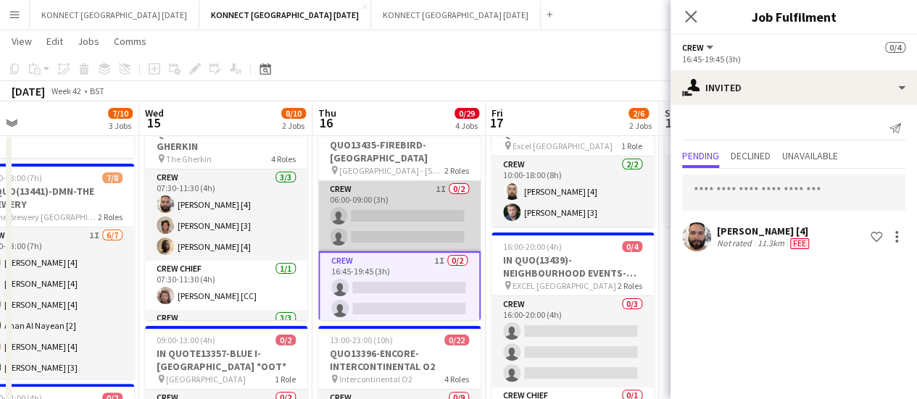
click at [404, 212] on app-card-role "Crew 1I 0/2 06:00-09:00 (3h) single-neutral-actions single-neutral-actions" at bounding box center [399, 216] width 162 height 70
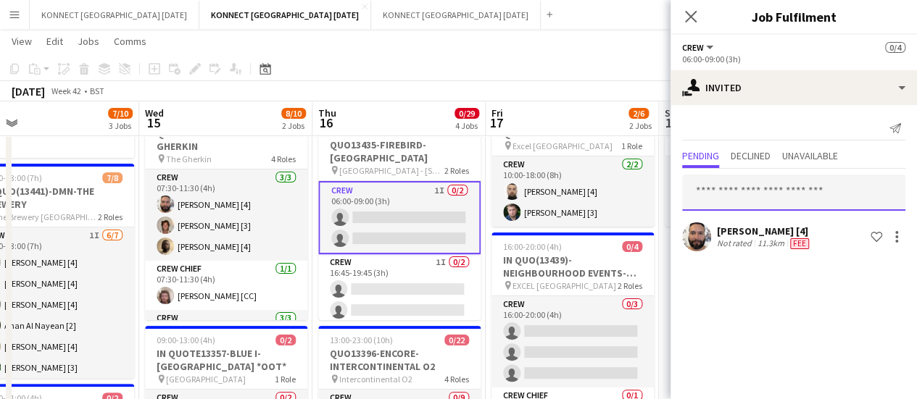
click at [772, 180] on input "text" at bounding box center [793, 193] width 223 height 36
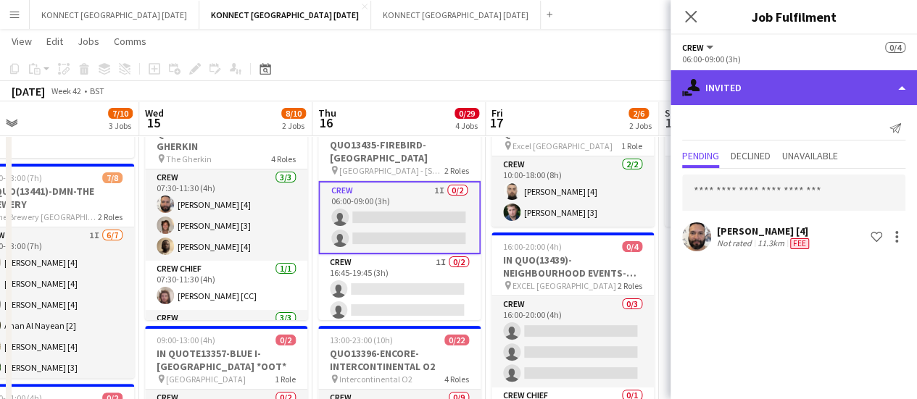
click at [742, 82] on div "single-neutral-actions-share-1 Invited" at bounding box center [793, 87] width 246 height 35
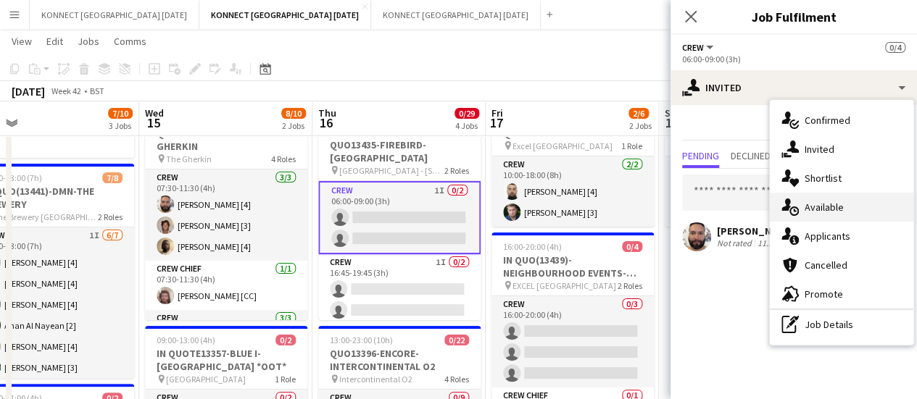
click at [804, 202] on span "Available" at bounding box center [823, 207] width 39 height 13
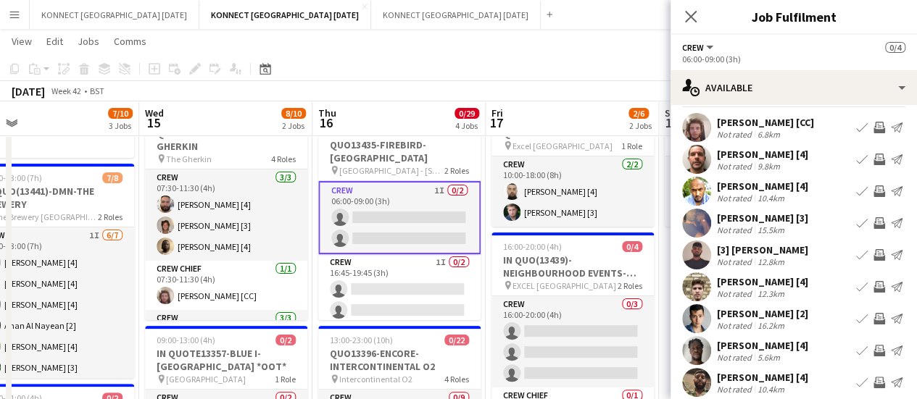
scroll to position [30, 0]
click at [873, 160] on app-icon "Invite crew" at bounding box center [879, 160] width 12 height 12
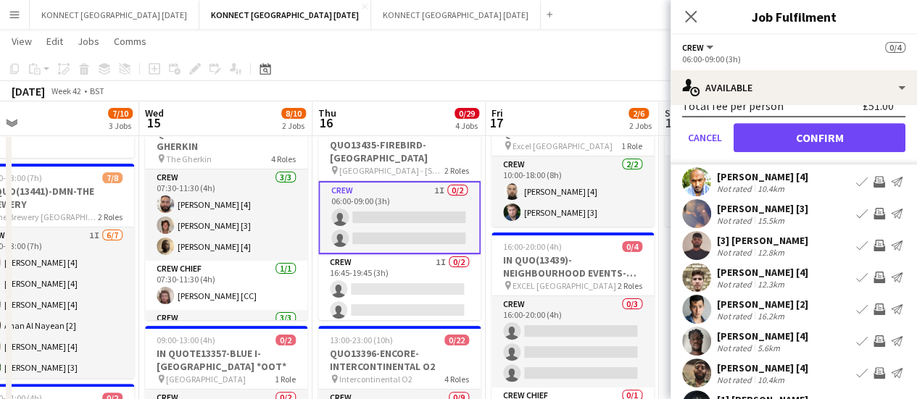
scroll to position [388, 0]
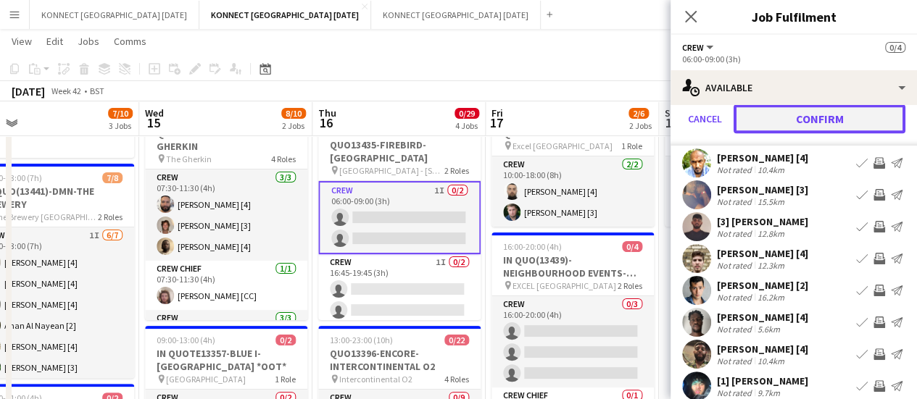
click at [787, 114] on button "Confirm" at bounding box center [819, 118] width 172 height 29
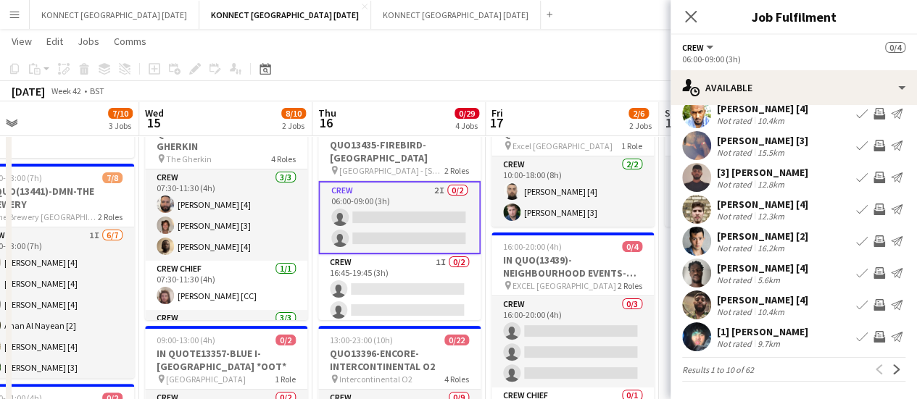
scroll to position [115, 0]
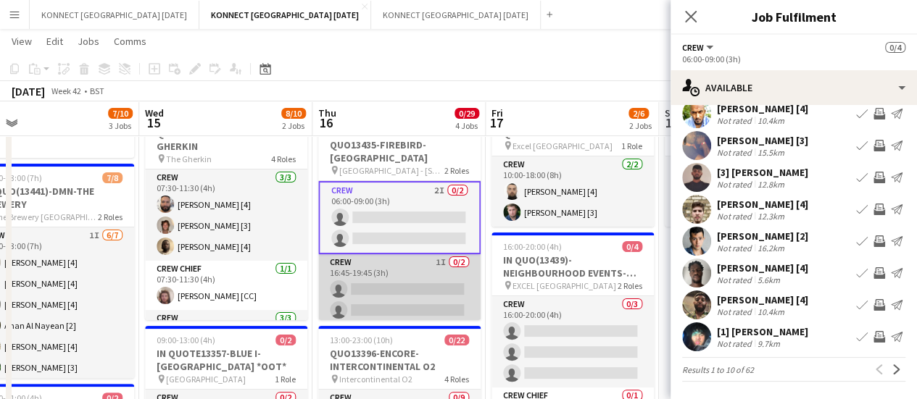
click at [407, 288] on app-card-role "Crew 1I 0/2 16:45-19:45 (3h) single-neutral-actions single-neutral-actions" at bounding box center [399, 289] width 162 height 70
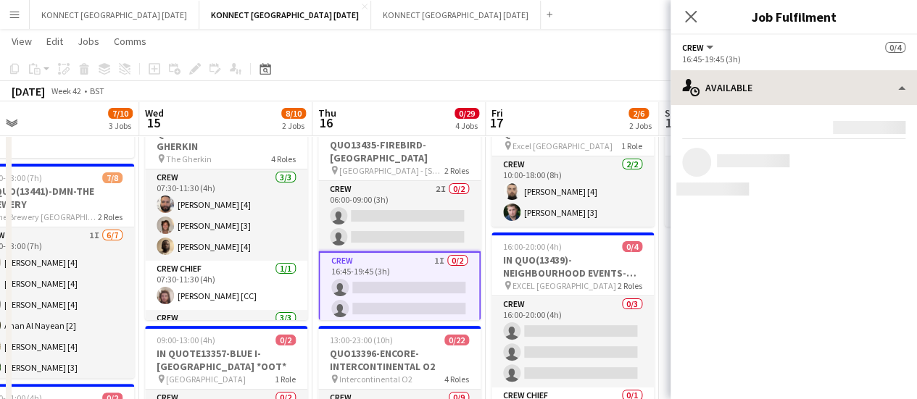
scroll to position [0, 0]
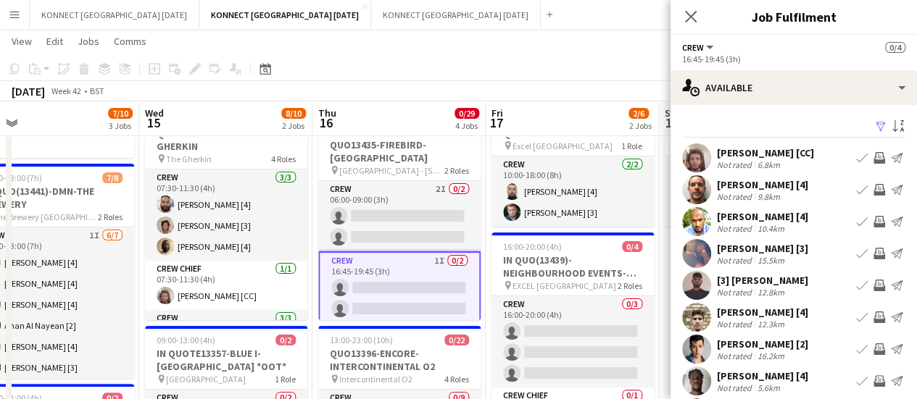
click at [873, 190] on app-icon "Invite crew" at bounding box center [879, 190] width 12 height 12
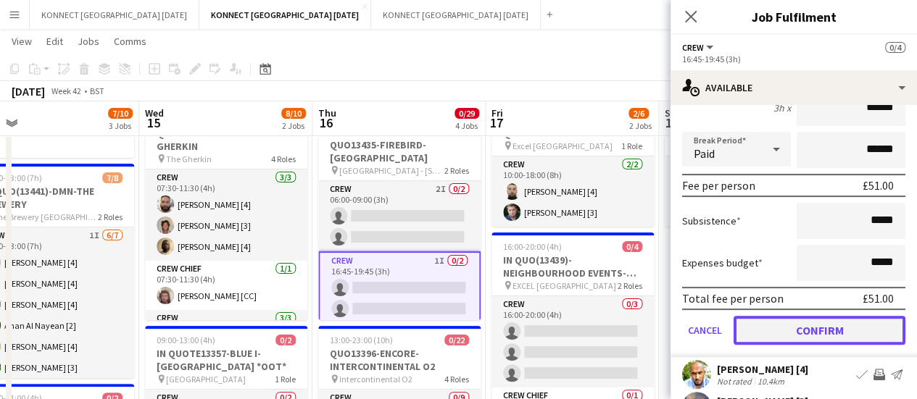
click at [778, 338] on button "Confirm" at bounding box center [819, 330] width 172 height 29
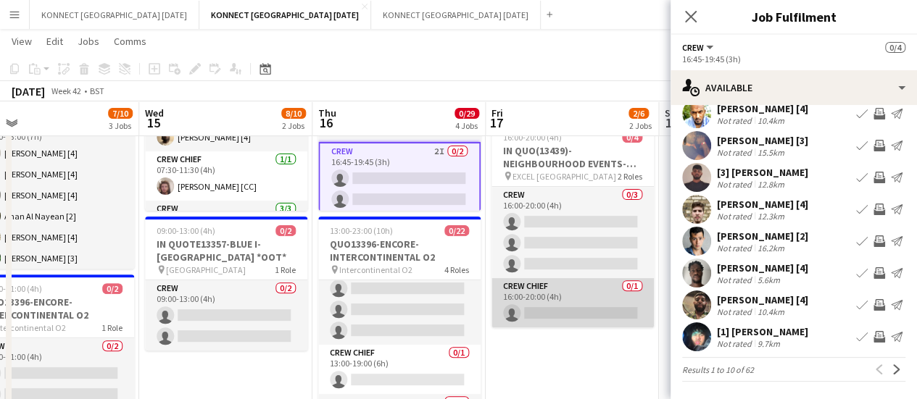
scroll to position [241, 0]
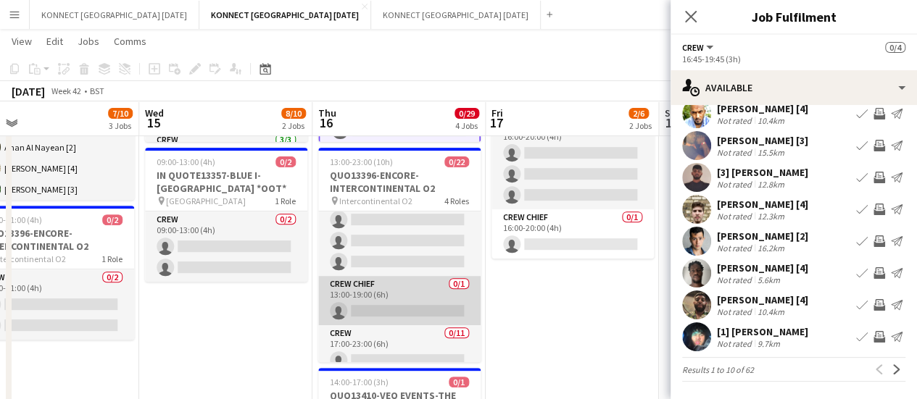
click at [386, 300] on app-card-role "Crew Chief 0/1 13:00-19:00 (6h) single-neutral-actions" at bounding box center [399, 300] width 162 height 49
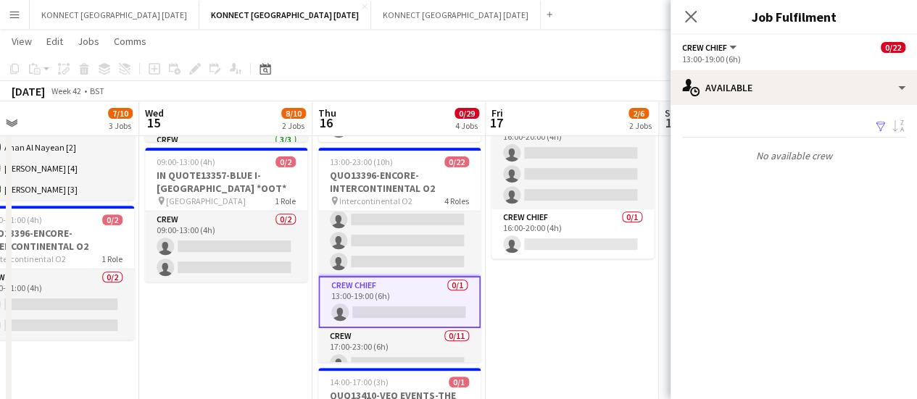
scroll to position [0, 0]
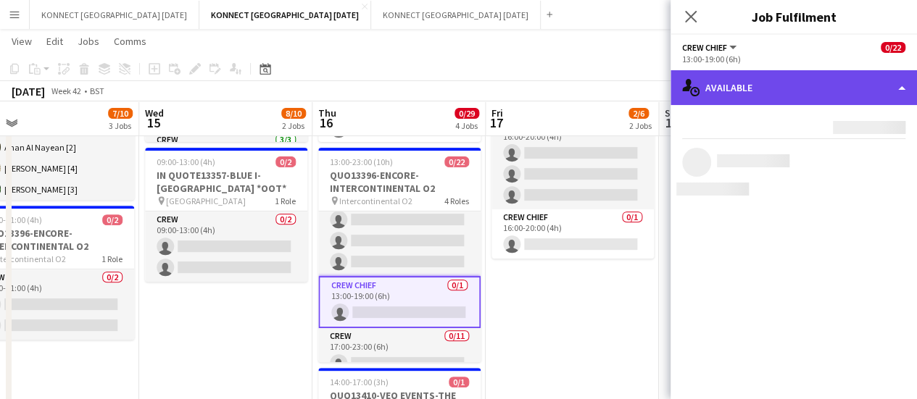
click at [746, 89] on div "single-neutral-actions-upload Available" at bounding box center [793, 87] width 246 height 35
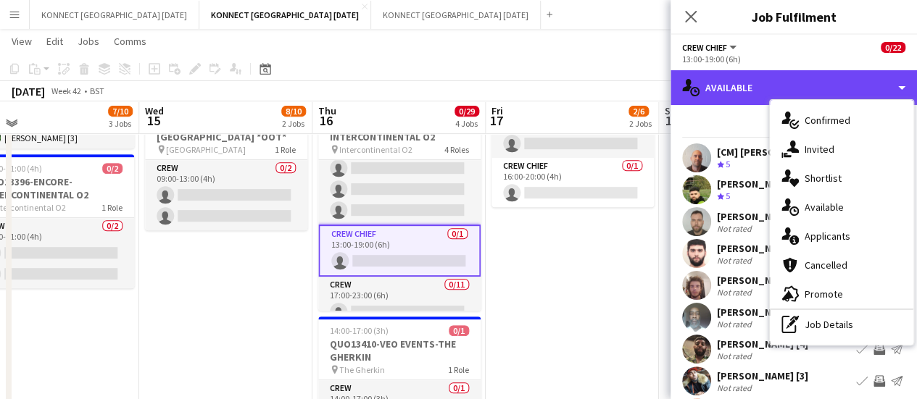
scroll to position [290, 0]
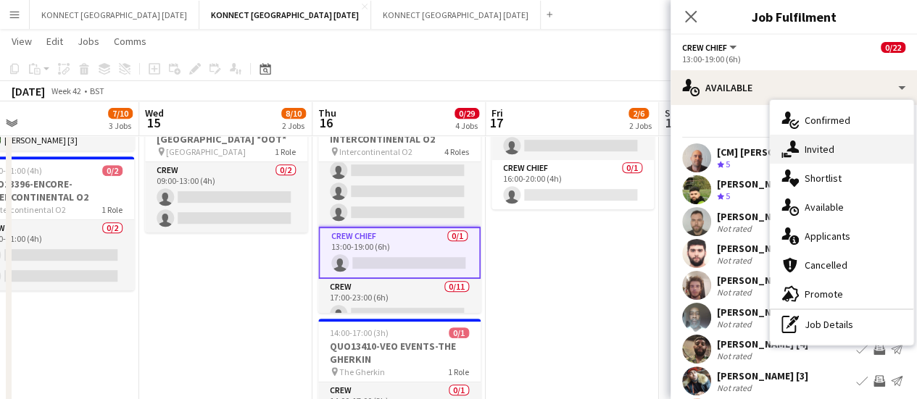
click at [869, 141] on div "single-neutral-actions-share-1 Invited" at bounding box center [841, 149] width 143 height 29
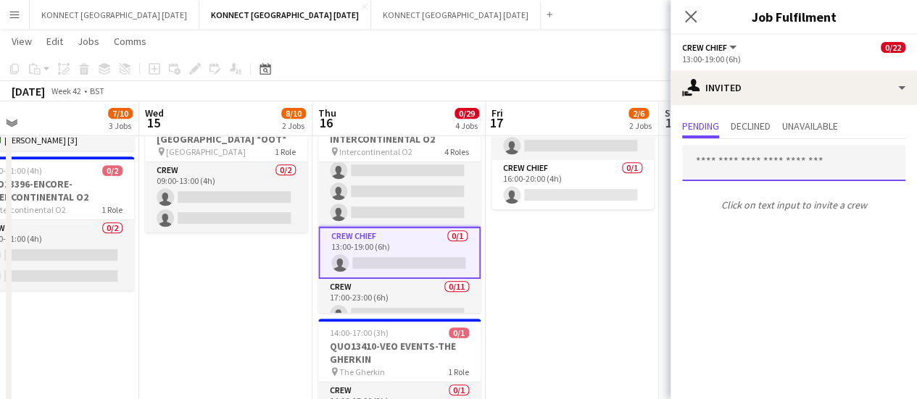
click at [792, 170] on input "text" at bounding box center [793, 163] width 223 height 36
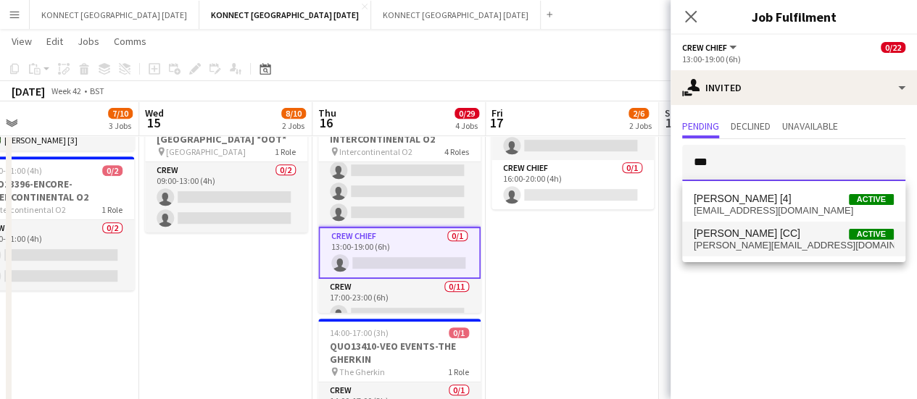
type input "***"
click at [746, 243] on span "[PERSON_NAME][EMAIL_ADDRESS][DOMAIN_NAME]" at bounding box center [793, 246] width 200 height 12
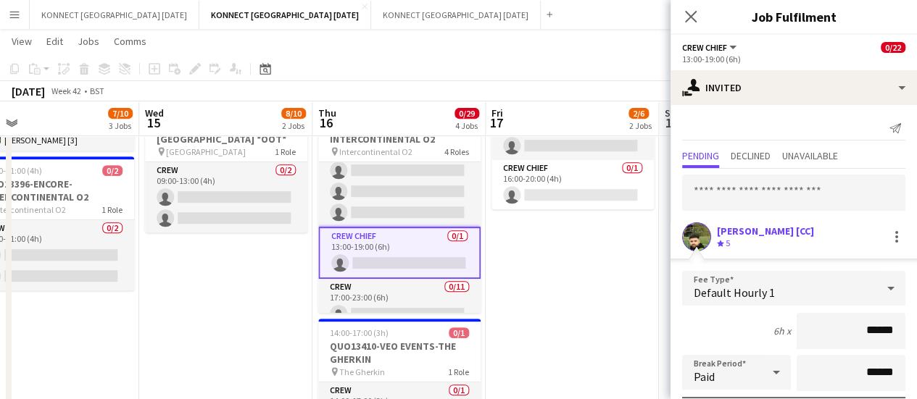
scroll to position [194, 0]
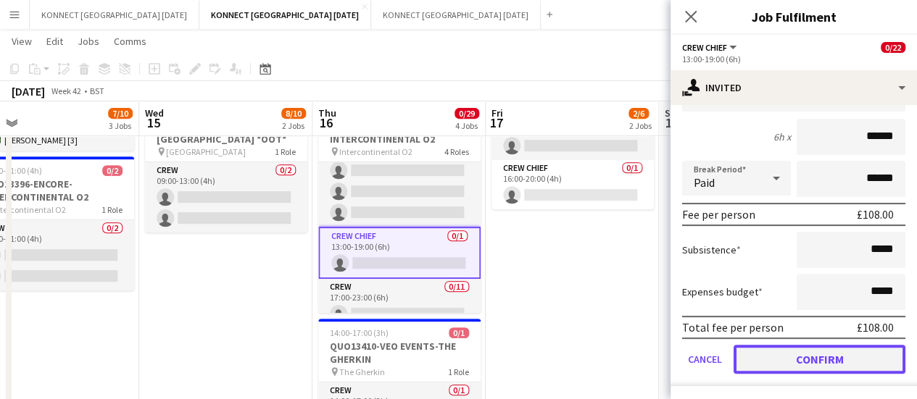
click at [778, 360] on button "Confirm" at bounding box center [819, 359] width 172 height 29
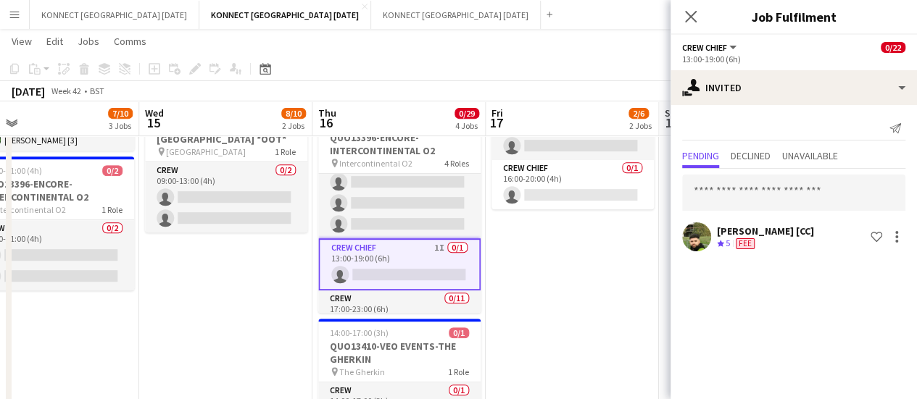
scroll to position [0, 0]
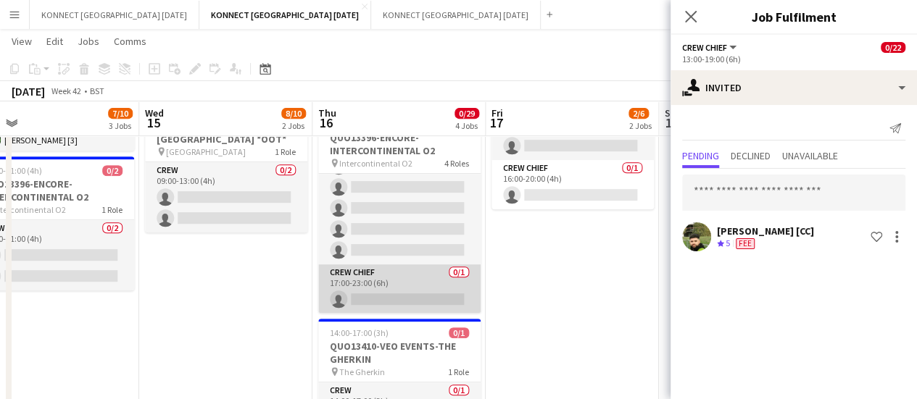
click at [404, 286] on app-card-role "Crew Chief 0/1 17:00-23:00 (6h) single-neutral-actions" at bounding box center [399, 288] width 162 height 49
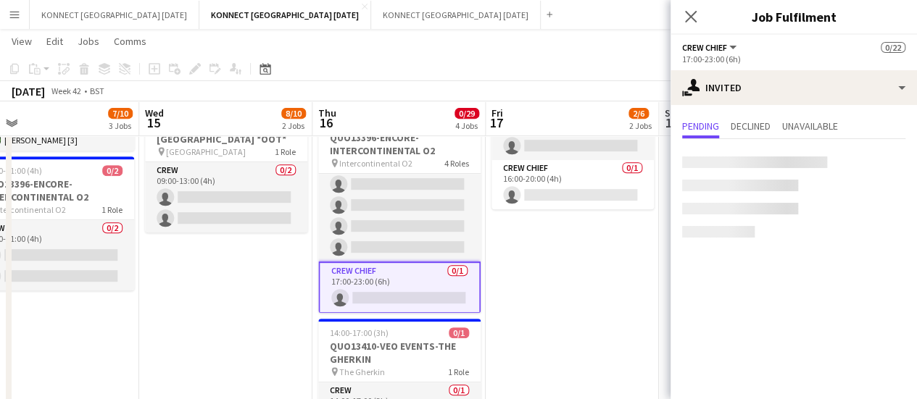
scroll to position [436, 0]
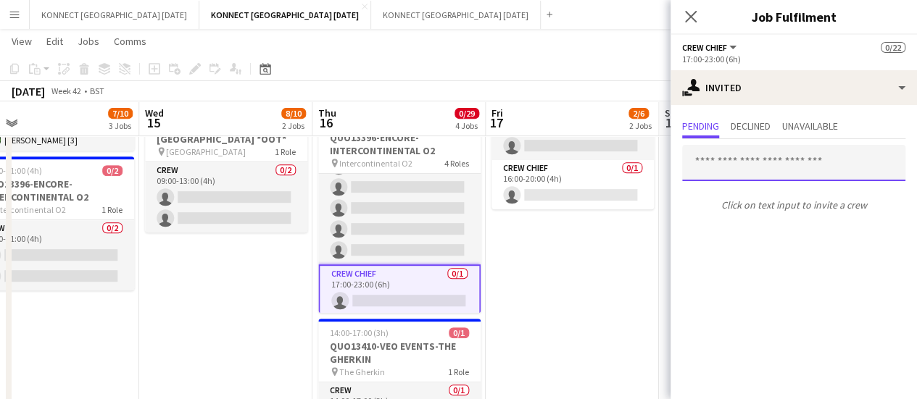
click at [770, 159] on input "text" at bounding box center [793, 163] width 223 height 36
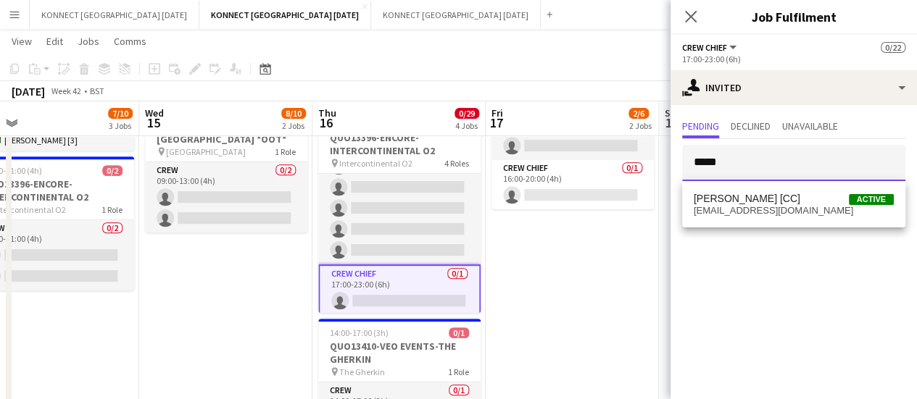
type input "*****"
click at [763, 199] on span "[PERSON_NAME] [CC]" at bounding box center [746, 199] width 107 height 12
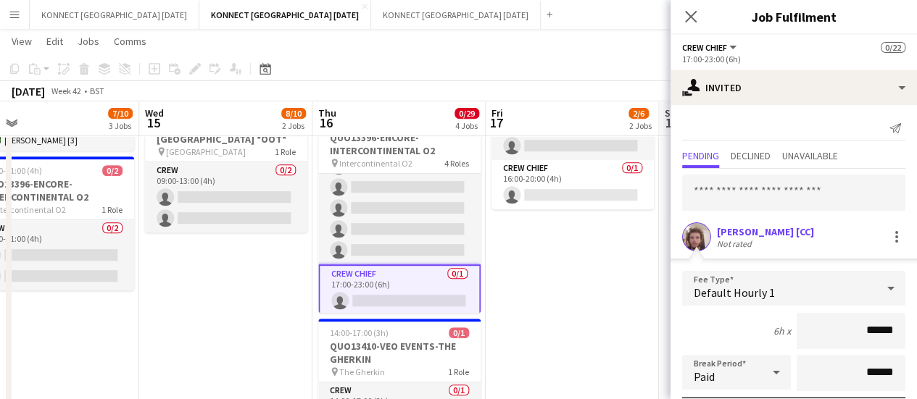
scroll to position [194, 0]
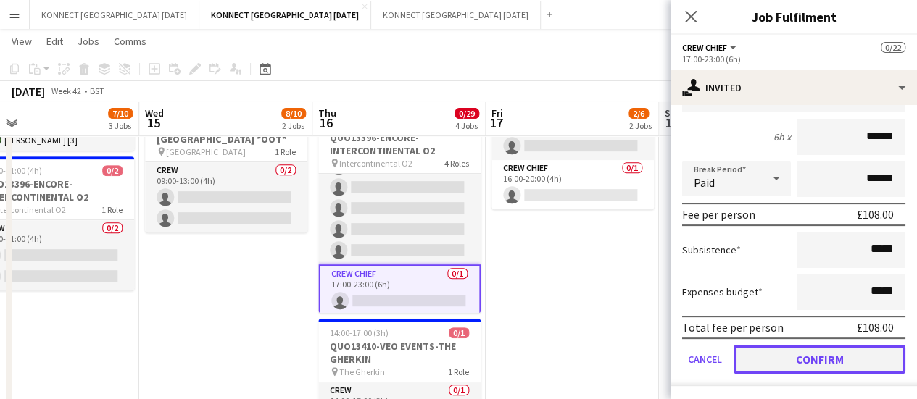
click at [764, 357] on button "Confirm" at bounding box center [819, 359] width 172 height 29
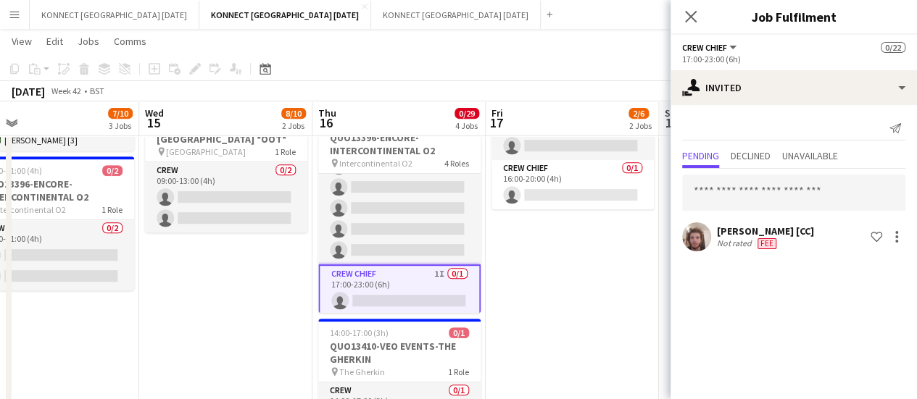
scroll to position [0, 0]
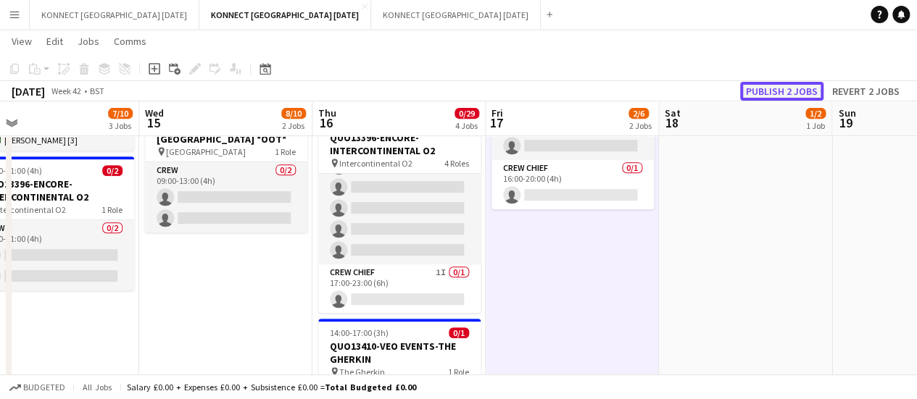
click at [772, 90] on button "Publish 2 jobs" at bounding box center [781, 91] width 83 height 19
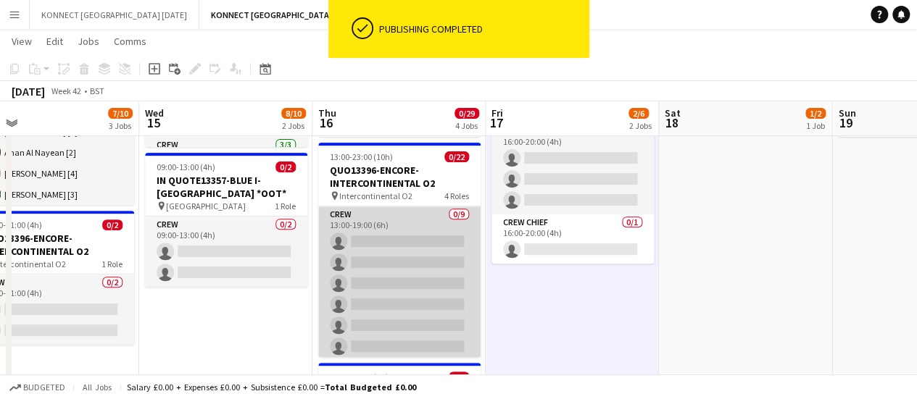
click at [403, 285] on app-card-role "Crew 0/9 13:00-19:00 (6h) single-neutral-actions single-neutral-actions single-…" at bounding box center [399, 315] width 162 height 217
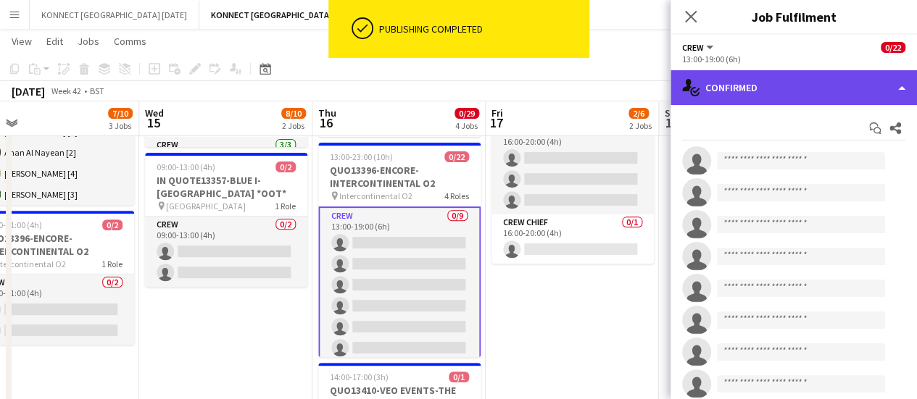
click at [846, 88] on div "single-neutral-actions-check-2 Confirmed" at bounding box center [793, 87] width 246 height 35
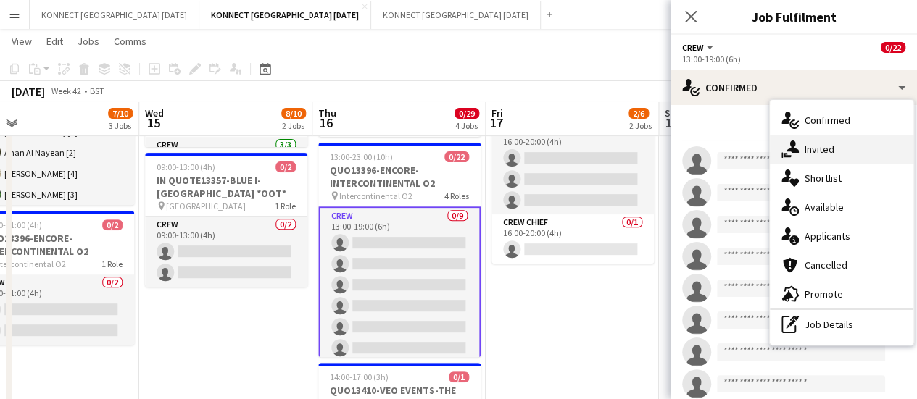
click at [856, 147] on div "single-neutral-actions-share-1 Invited" at bounding box center [841, 149] width 143 height 29
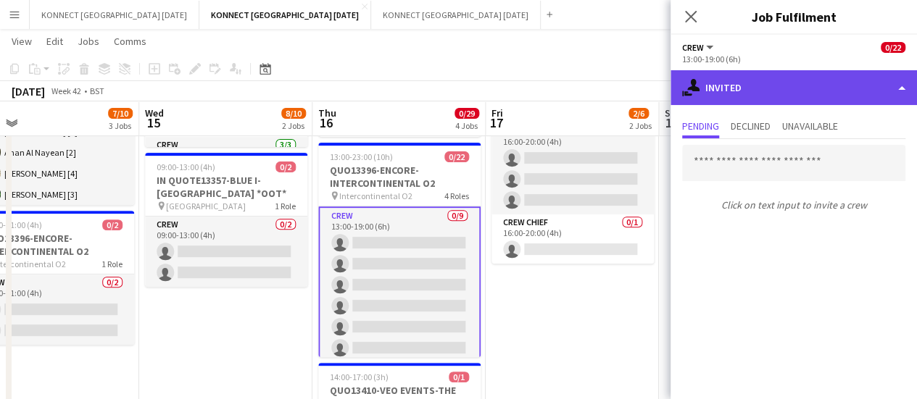
click at [745, 88] on div "single-neutral-actions-share-1 Invited" at bounding box center [793, 87] width 246 height 35
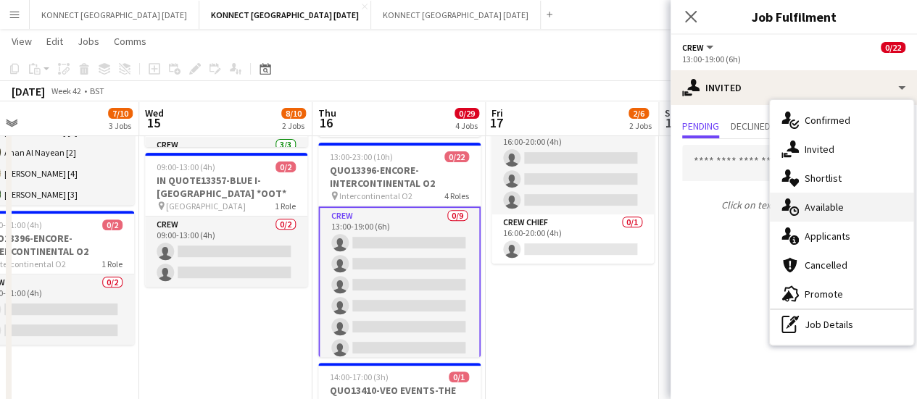
click at [825, 209] on span "Available" at bounding box center [823, 207] width 39 height 13
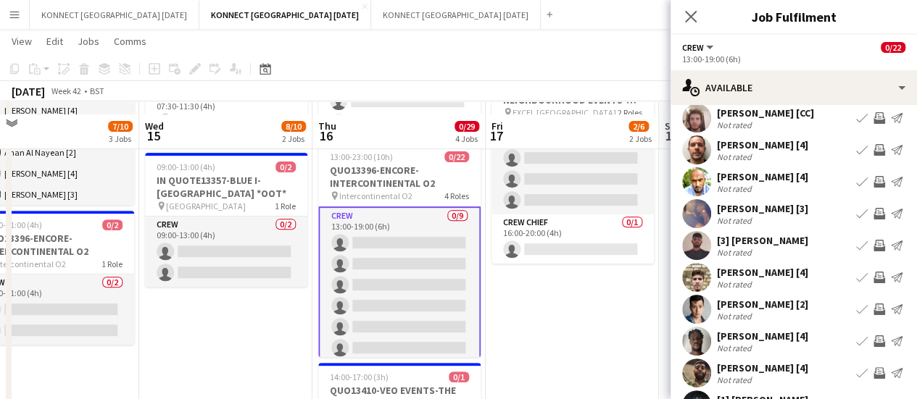
scroll to position [250, 0]
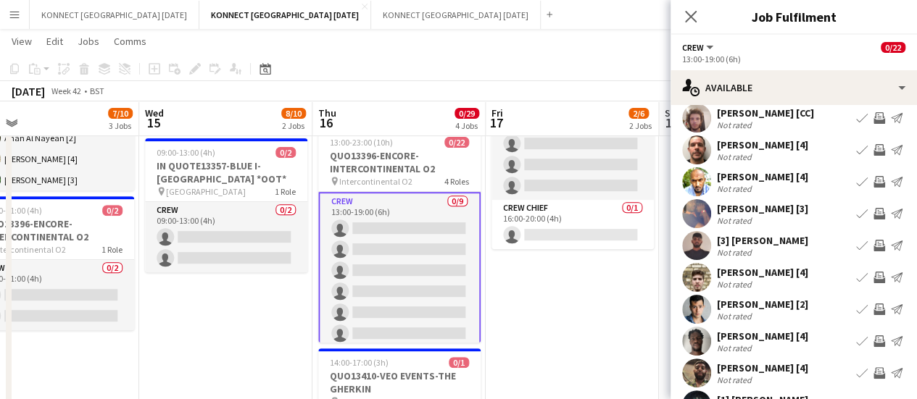
click at [873, 217] on app-icon "Invite crew" at bounding box center [879, 214] width 12 height 12
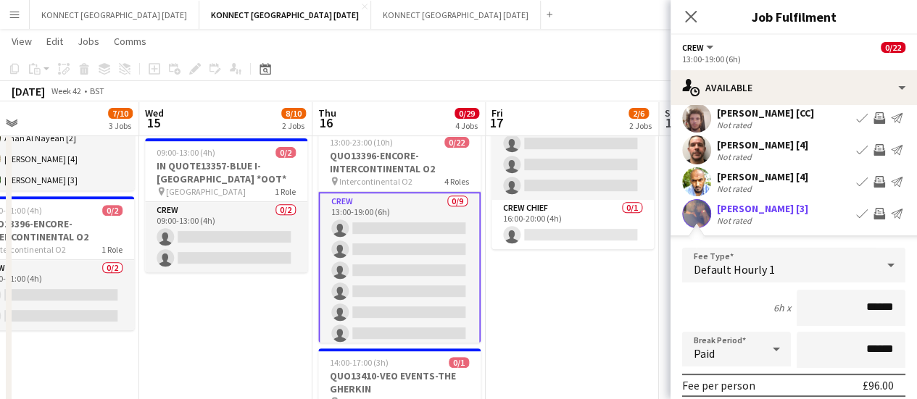
drag, startPoint x: 870, startPoint y: 217, endPoint x: 815, endPoint y: 314, distance: 112.0
click at [815, 314] on app-applicant-card "[PERSON_NAME] [3] Not rated Book crew Invite crew Send notification Fee Type De…" at bounding box center [793, 378] width 246 height 358
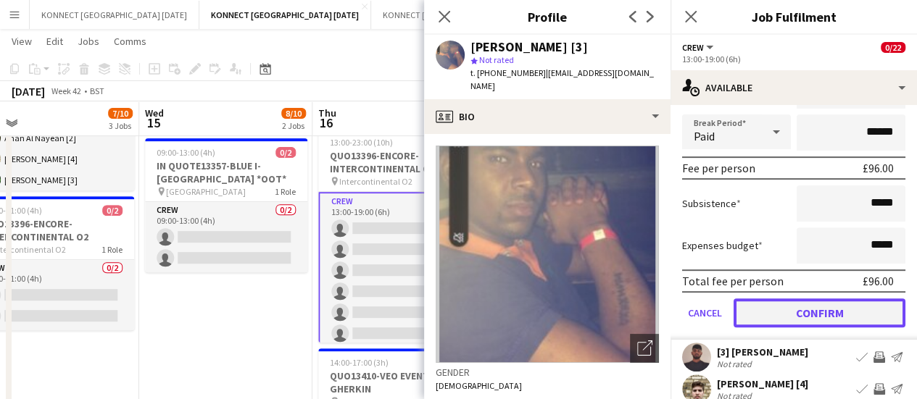
click at [801, 311] on button "Confirm" at bounding box center [819, 313] width 172 height 29
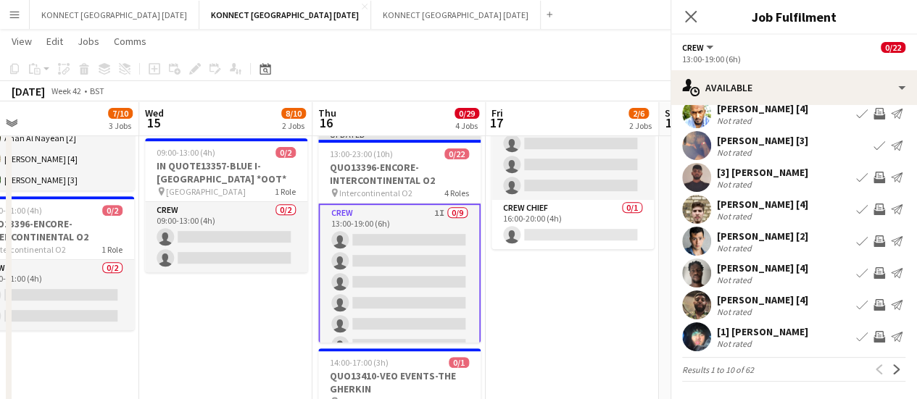
scroll to position [115, 0]
click at [873, 276] on app-icon "Invite crew" at bounding box center [879, 273] width 12 height 12
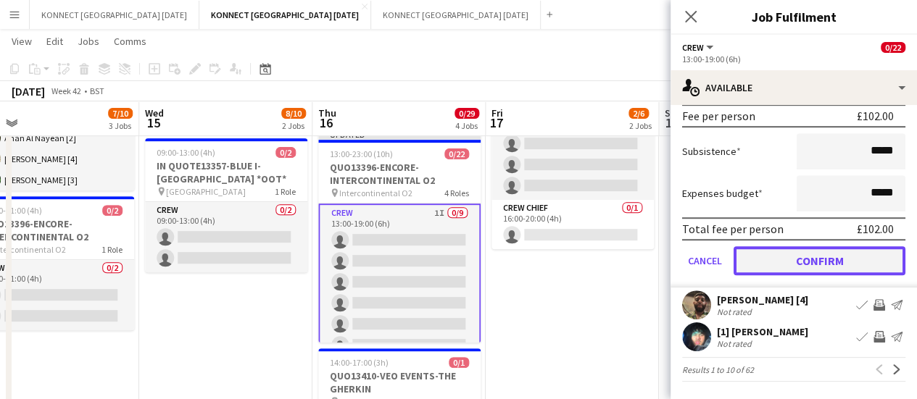
click at [777, 275] on button "Confirm" at bounding box center [819, 260] width 172 height 29
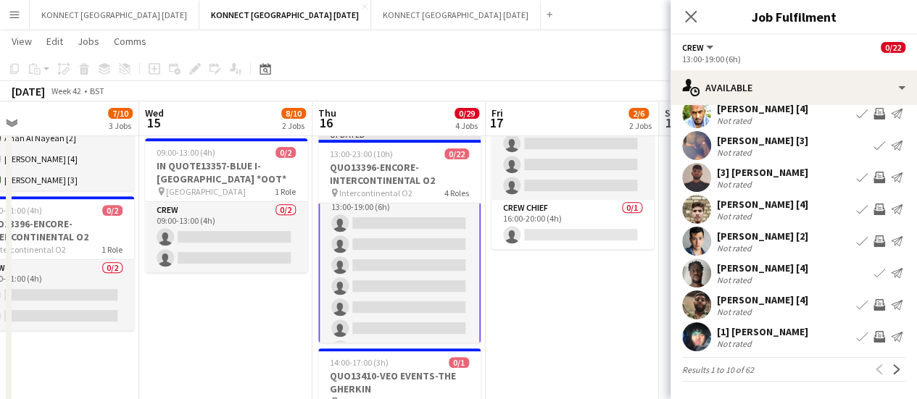
scroll to position [0, 0]
click at [873, 308] on app-icon "Invite crew" at bounding box center [879, 305] width 12 height 12
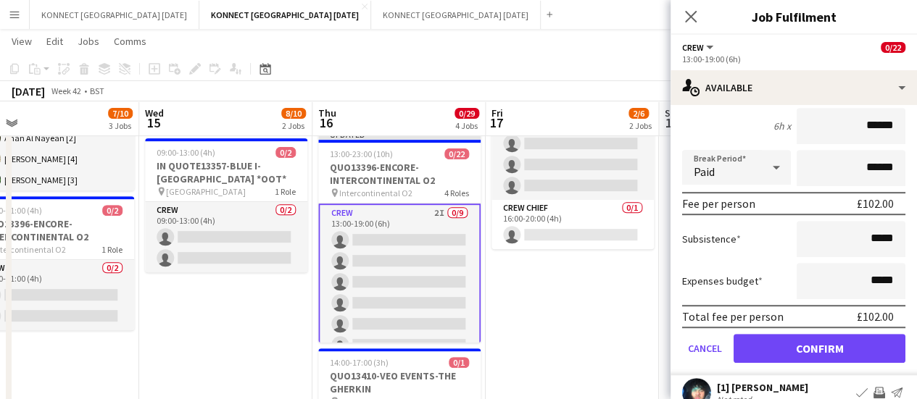
scroll to position [443, 0]
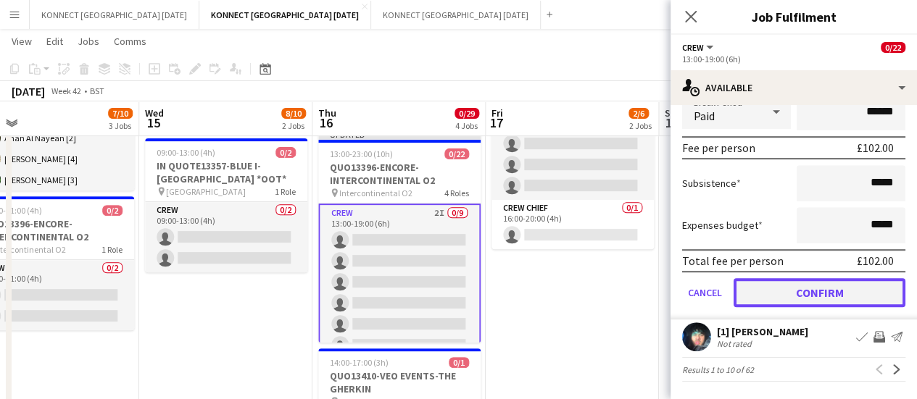
click at [829, 301] on button "Confirm" at bounding box center [819, 292] width 172 height 29
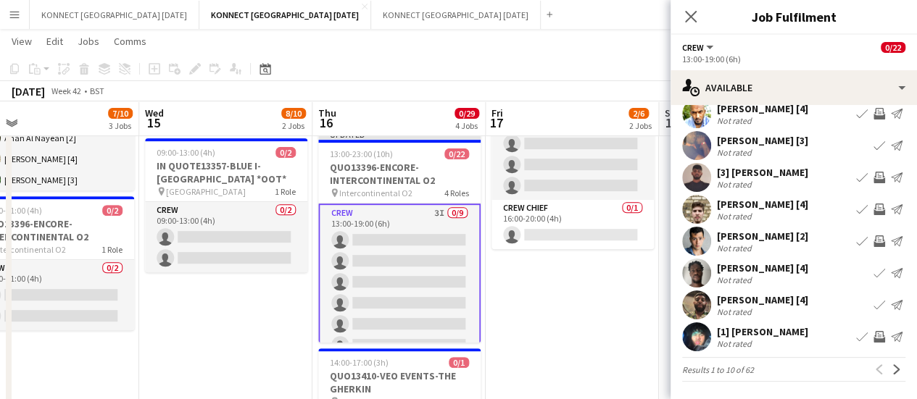
scroll to position [115, 0]
click at [891, 371] on app-icon "Next" at bounding box center [896, 370] width 10 height 10
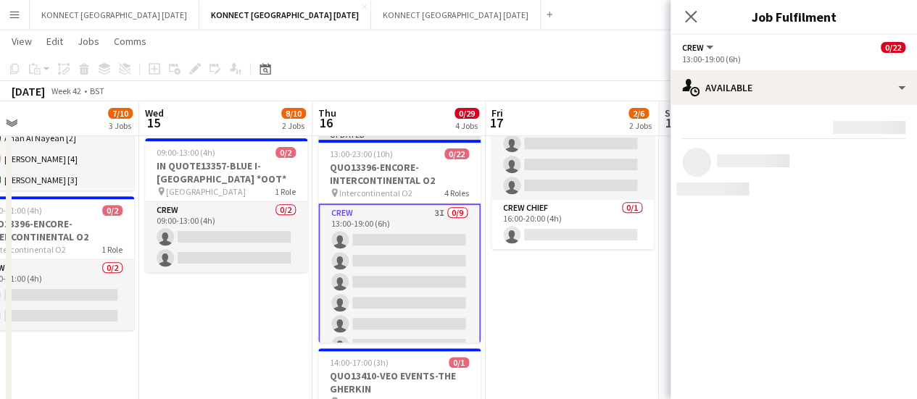
scroll to position [0, 0]
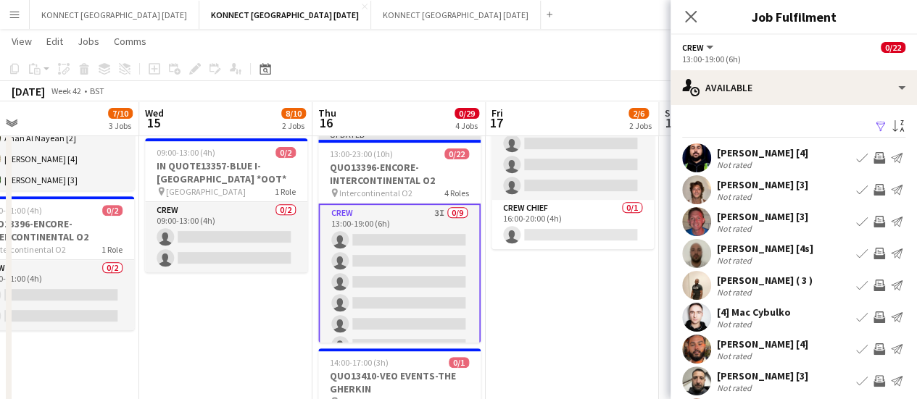
click at [873, 191] on app-icon "Invite crew" at bounding box center [879, 190] width 12 height 12
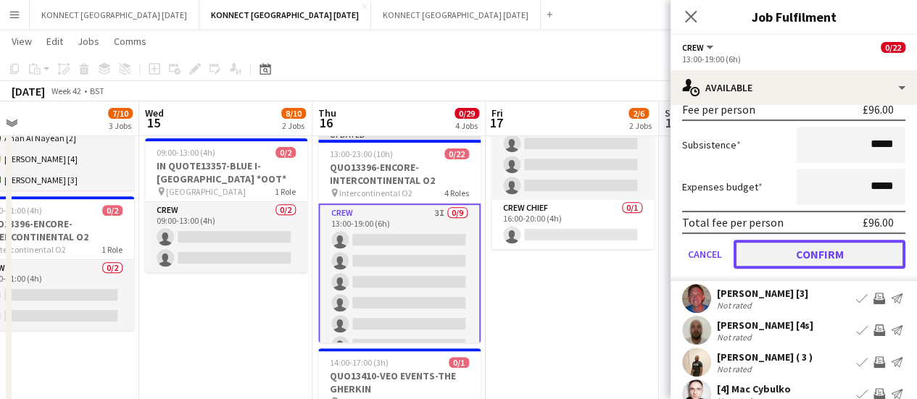
click at [780, 254] on button "Confirm" at bounding box center [819, 254] width 172 height 29
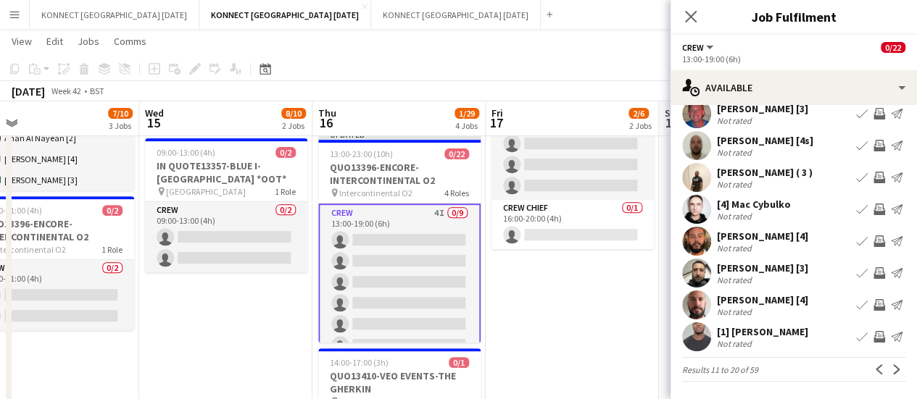
scroll to position [107, 0]
click at [891, 365] on app-icon "Next" at bounding box center [896, 370] width 10 height 10
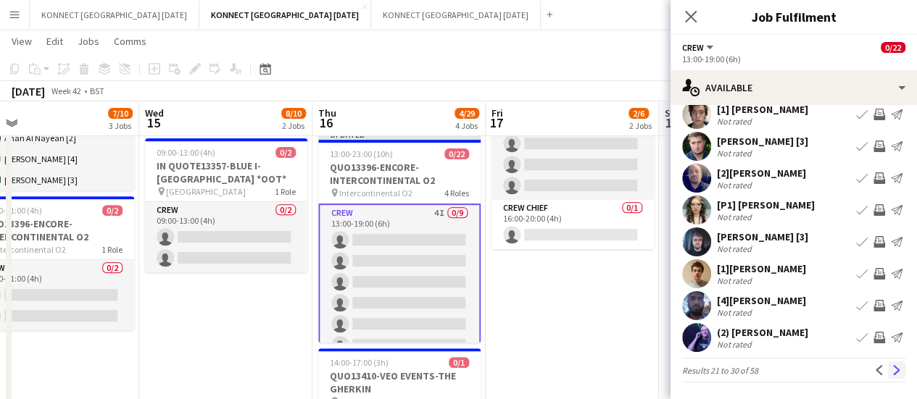
click at [891, 365] on app-icon "Next" at bounding box center [896, 370] width 10 height 10
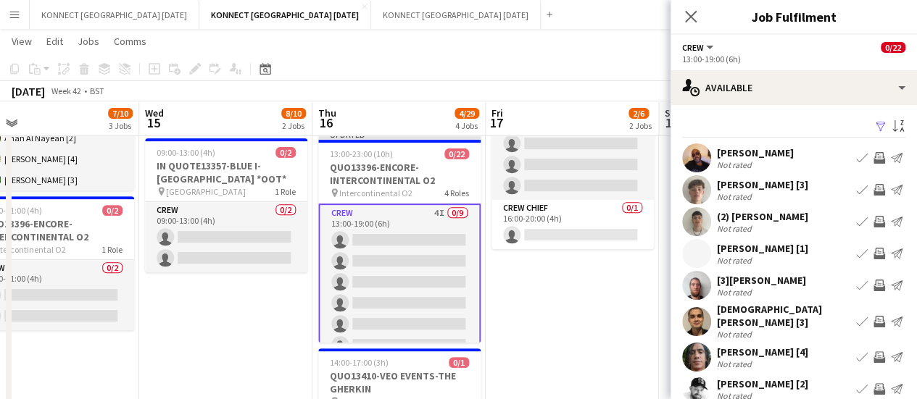
scroll to position [30, 0]
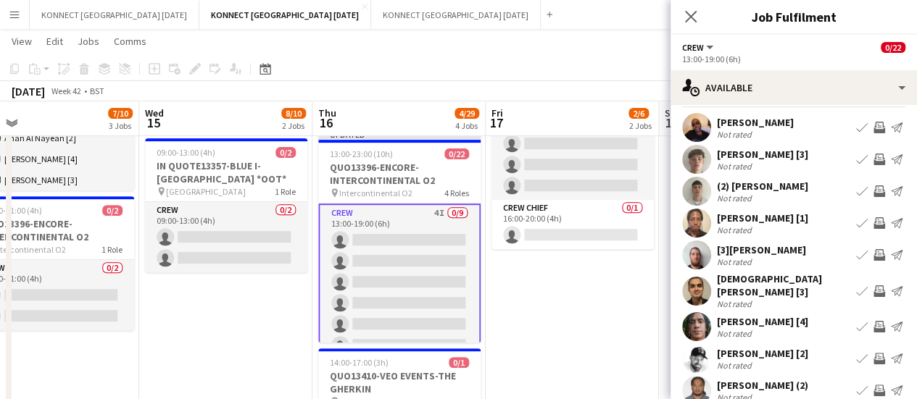
click at [870, 216] on button "Invite crew" at bounding box center [878, 222] width 17 height 17
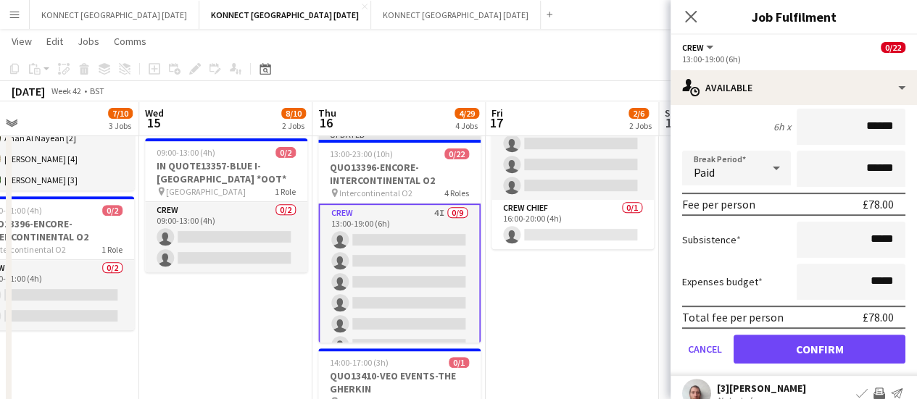
scroll to position [223, 0]
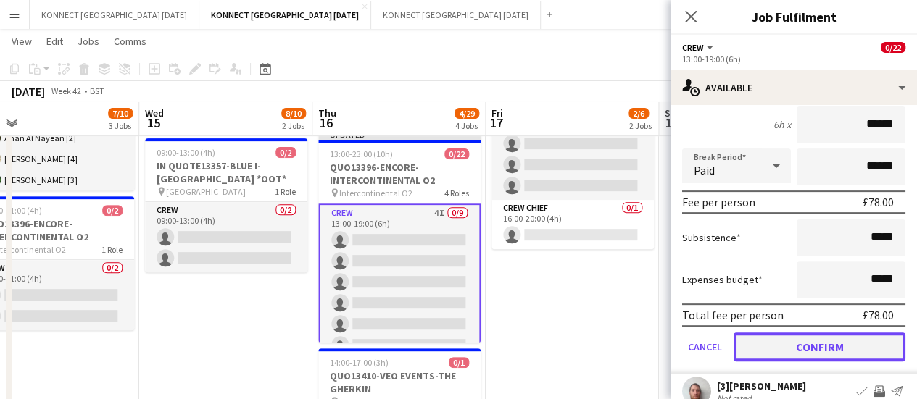
click at [775, 353] on button "Confirm" at bounding box center [819, 347] width 172 height 29
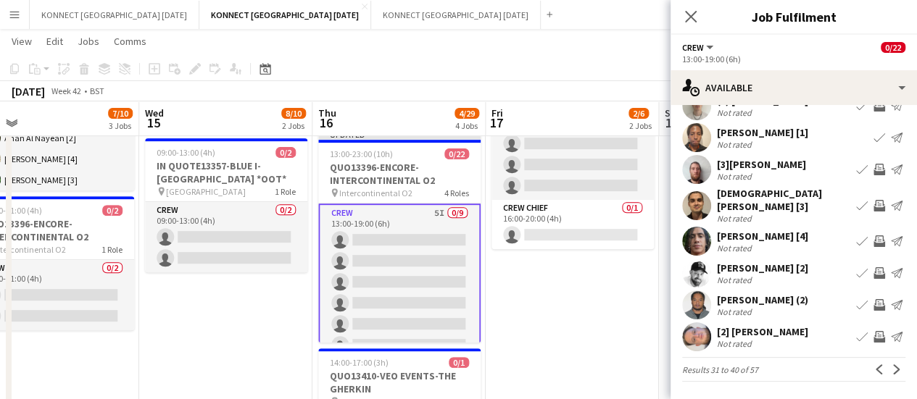
scroll to position [107, 0]
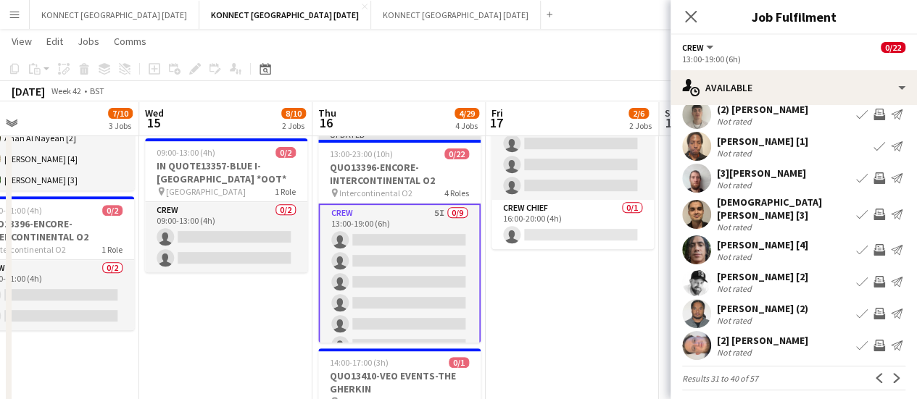
click at [873, 276] on app-icon "Invite crew" at bounding box center [879, 282] width 12 height 12
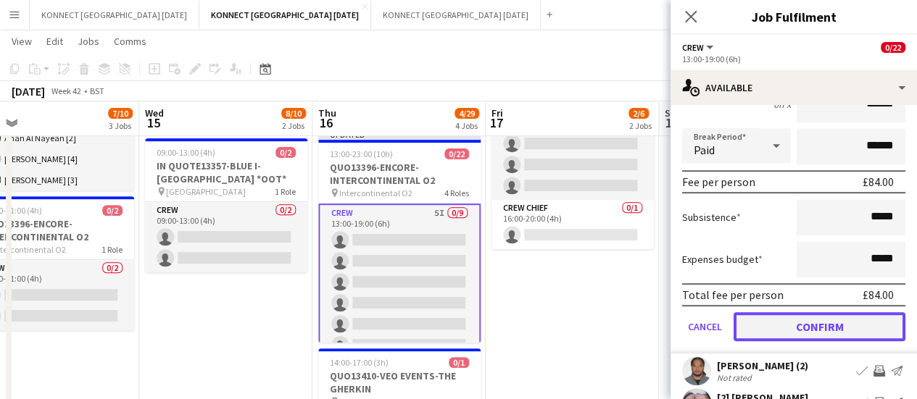
click at [812, 312] on button "Confirm" at bounding box center [819, 326] width 172 height 29
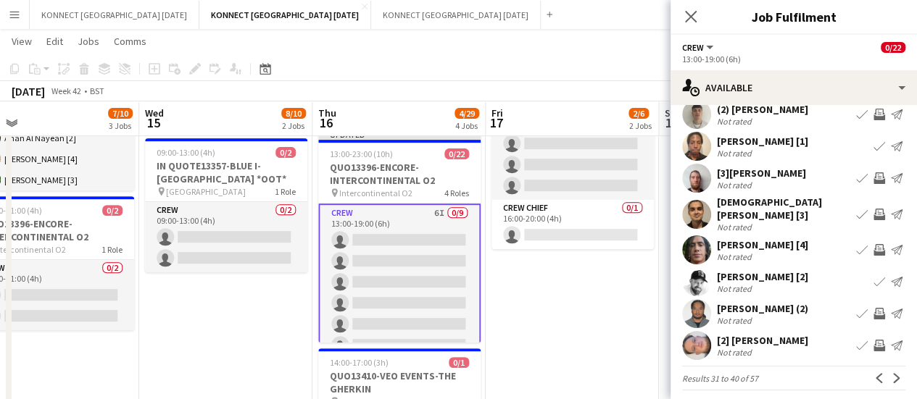
click at [873, 311] on app-icon "Invite crew" at bounding box center [879, 314] width 12 height 12
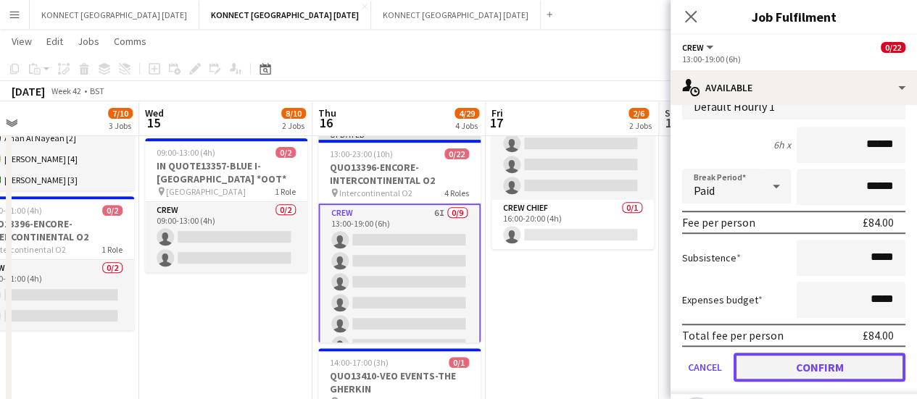
click at [772, 358] on button "Confirm" at bounding box center [819, 367] width 172 height 29
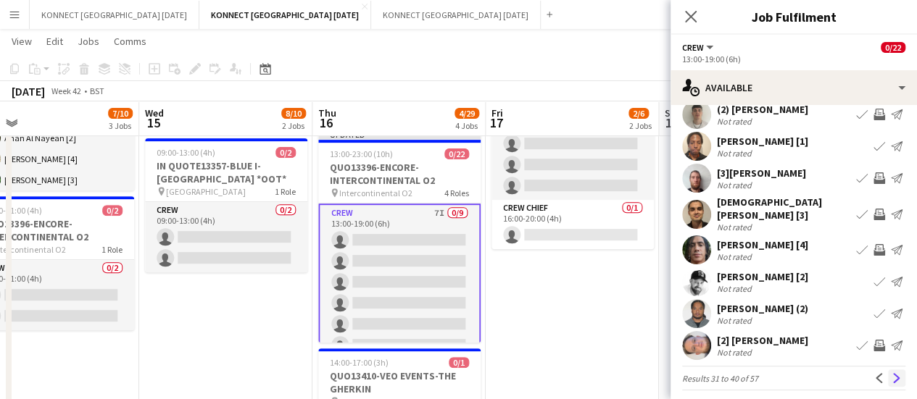
click at [891, 373] on app-icon "Next" at bounding box center [896, 378] width 10 height 10
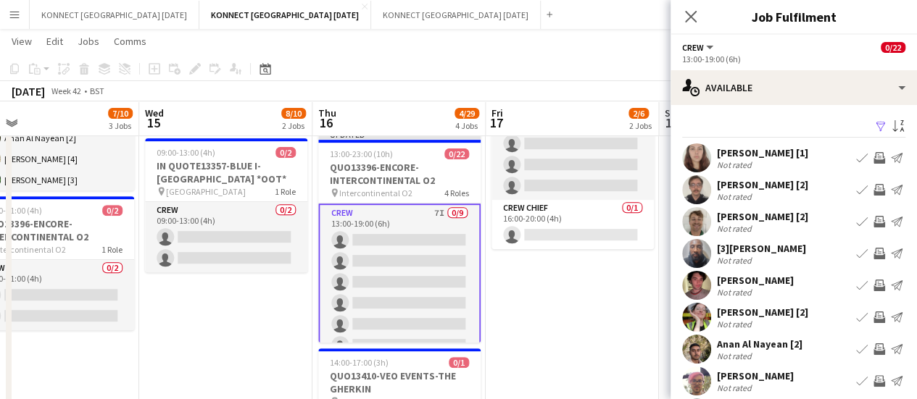
click at [873, 186] on app-icon "Invite crew" at bounding box center [879, 190] width 12 height 12
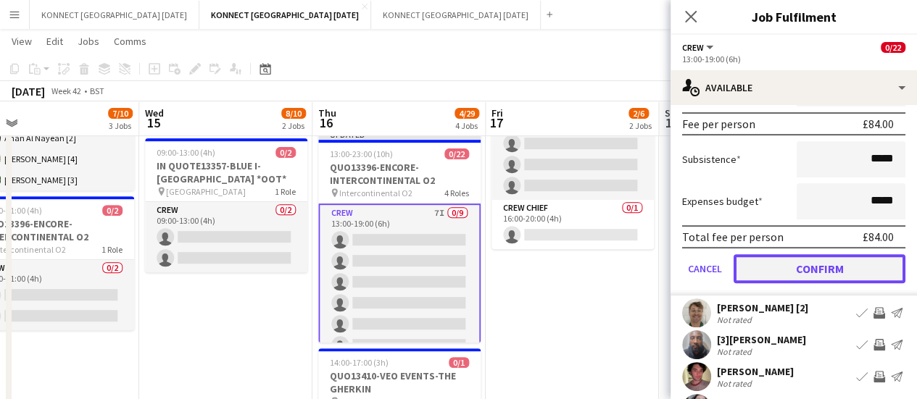
click at [814, 270] on button "Confirm" at bounding box center [819, 268] width 172 height 29
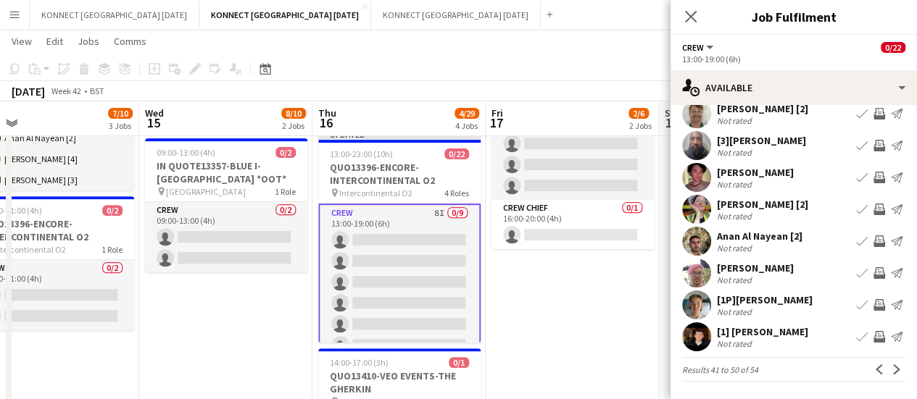
scroll to position [107, 0]
click at [873, 119] on app-icon "Invite crew" at bounding box center [879, 115] width 12 height 12
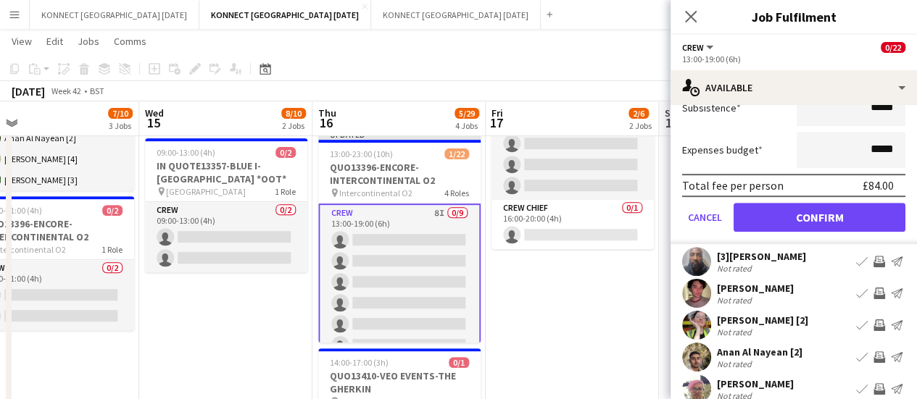
scroll to position [325, 0]
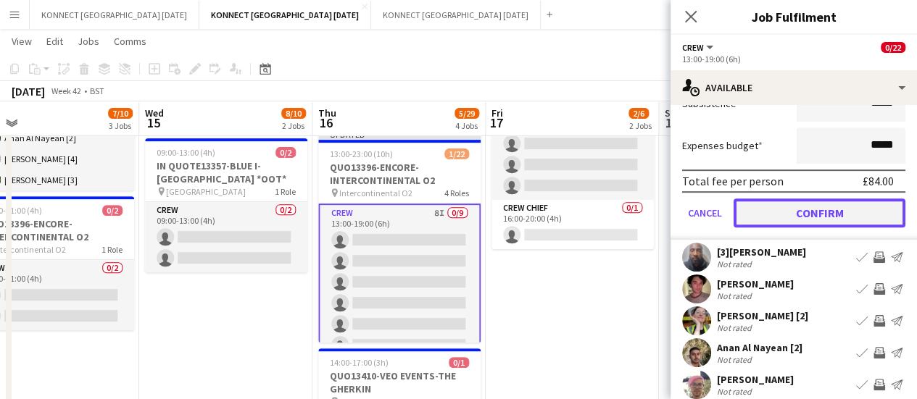
click at [767, 214] on button "Confirm" at bounding box center [819, 213] width 172 height 29
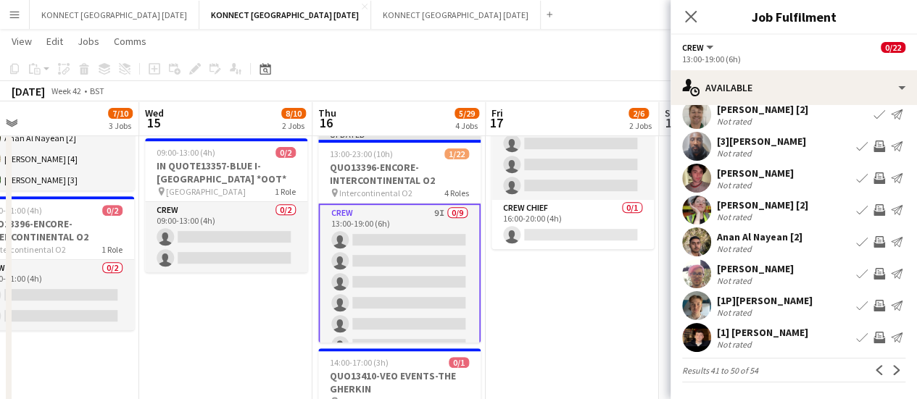
scroll to position [270, 0]
click at [374, 275] on app-card-role "Crew 0/11 17:00-23:00 (6h) single-neutral-actions single-neutral-actions single…" at bounding box center [399, 333] width 162 height 259
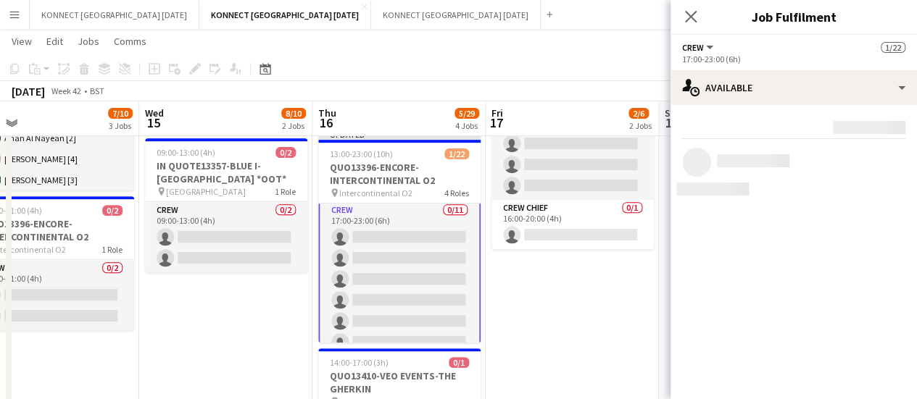
scroll to position [268, 0]
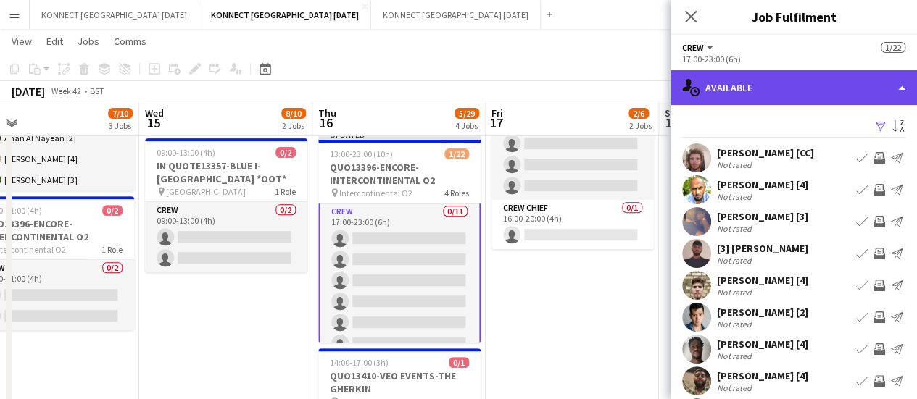
click at [772, 96] on div "single-neutral-actions-upload Available" at bounding box center [793, 87] width 246 height 35
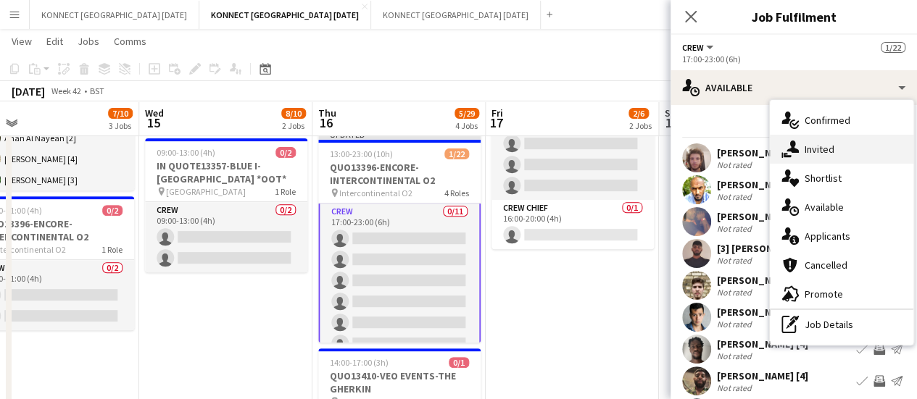
click at [804, 145] on span "Invited" at bounding box center [819, 149] width 30 height 13
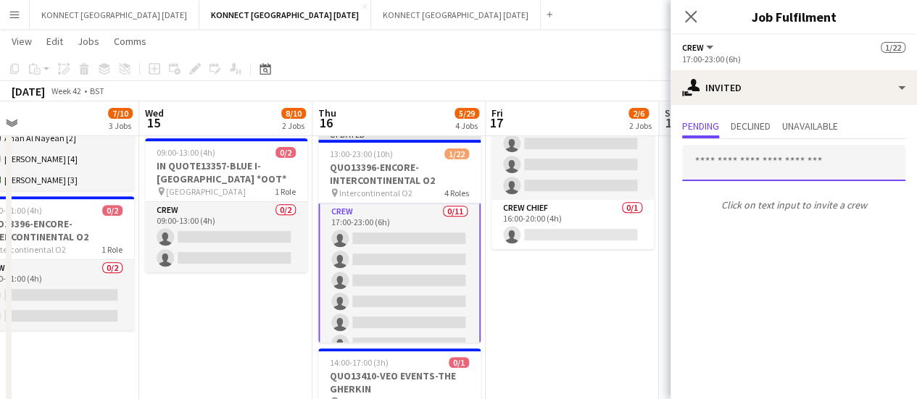
click at [730, 163] on input "text" at bounding box center [793, 163] width 223 height 36
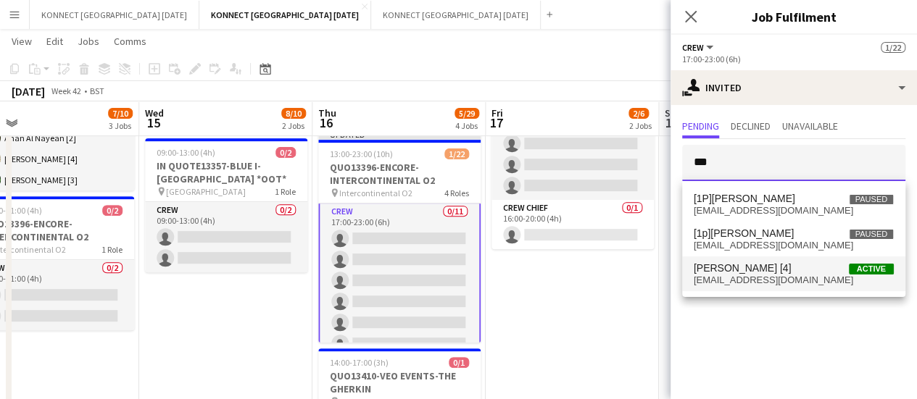
type input "***"
click at [741, 273] on span "[PERSON_NAME] [4]" at bounding box center [742, 268] width 98 height 12
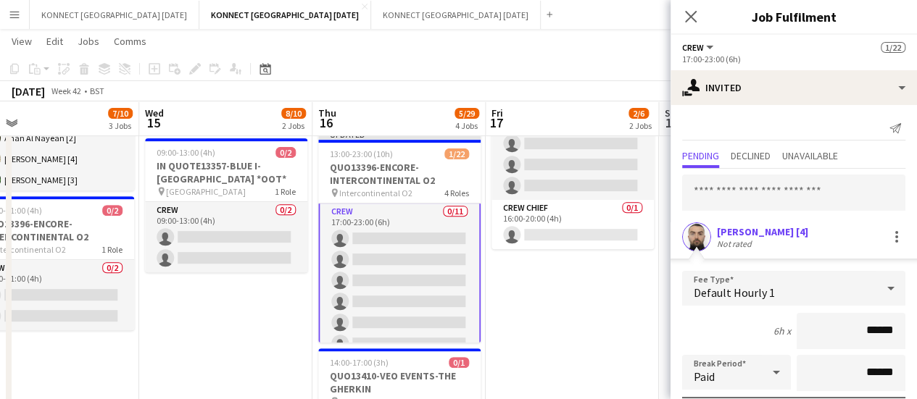
scroll to position [194, 0]
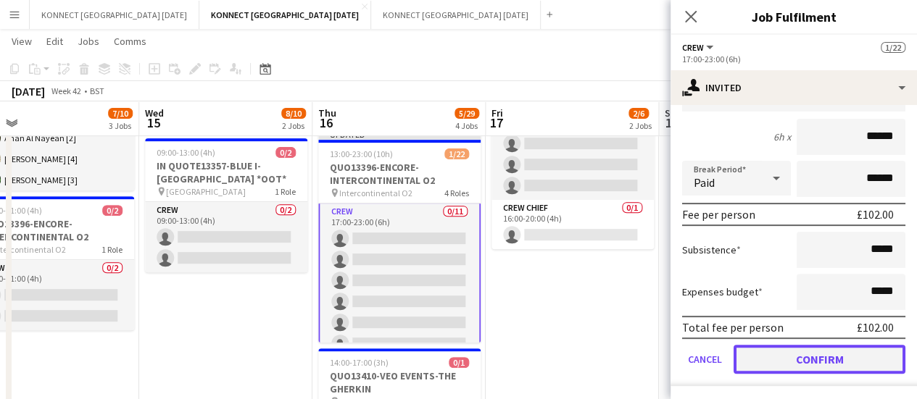
click at [772, 349] on button "Confirm" at bounding box center [819, 359] width 172 height 29
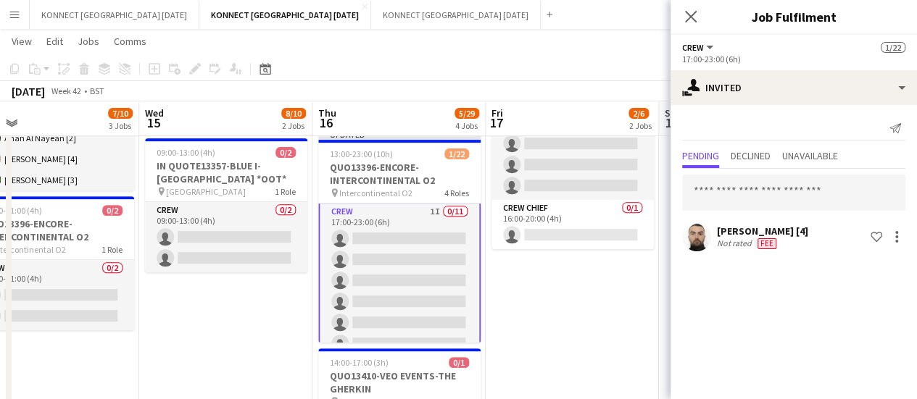
scroll to position [0, 0]
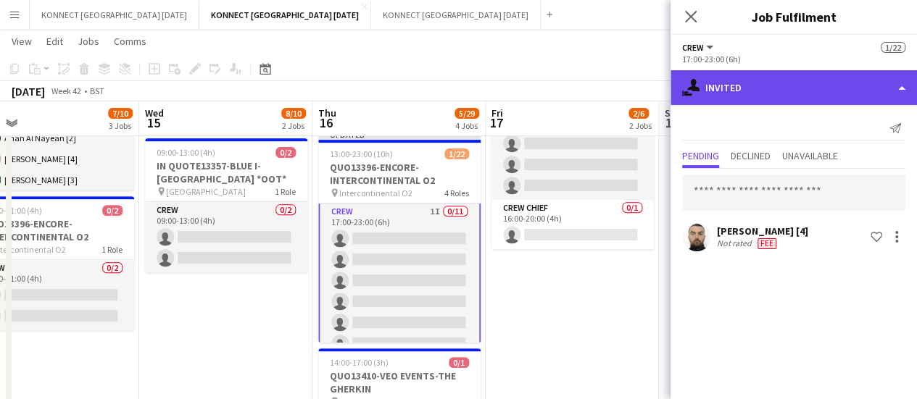
click at [726, 96] on div "single-neutral-actions-share-1 Invited" at bounding box center [793, 87] width 246 height 35
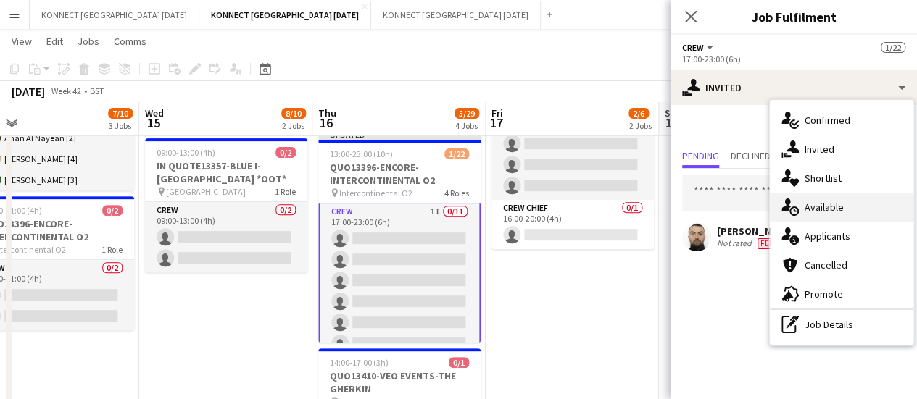
click at [819, 212] on span "Available" at bounding box center [823, 207] width 39 height 13
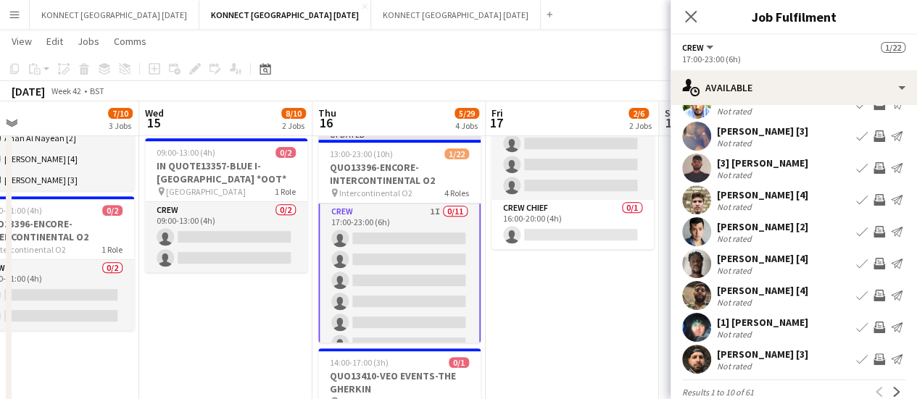
scroll to position [90, 0]
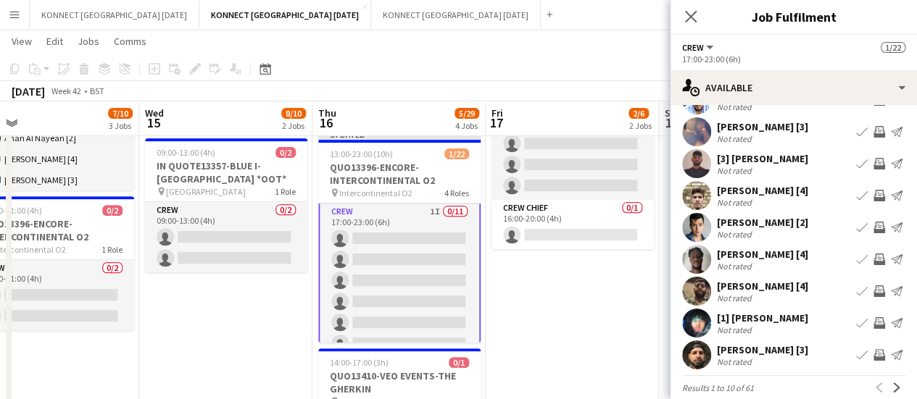
click at [873, 201] on app-icon "Invite crew" at bounding box center [879, 196] width 12 height 12
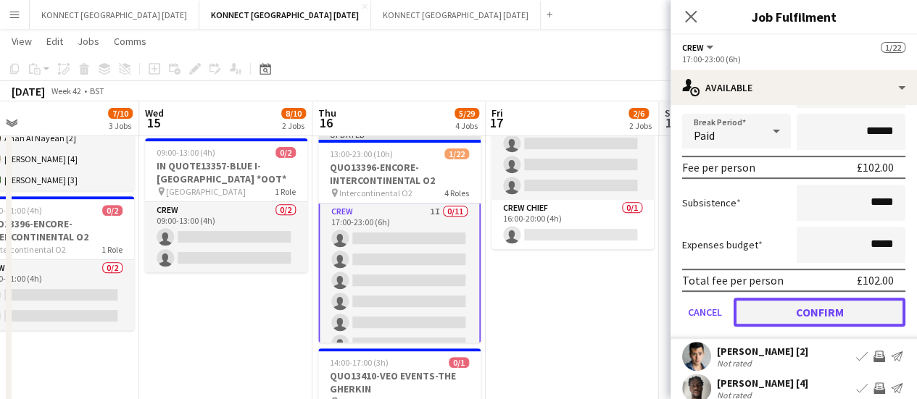
click at [781, 325] on button "Confirm" at bounding box center [819, 312] width 172 height 29
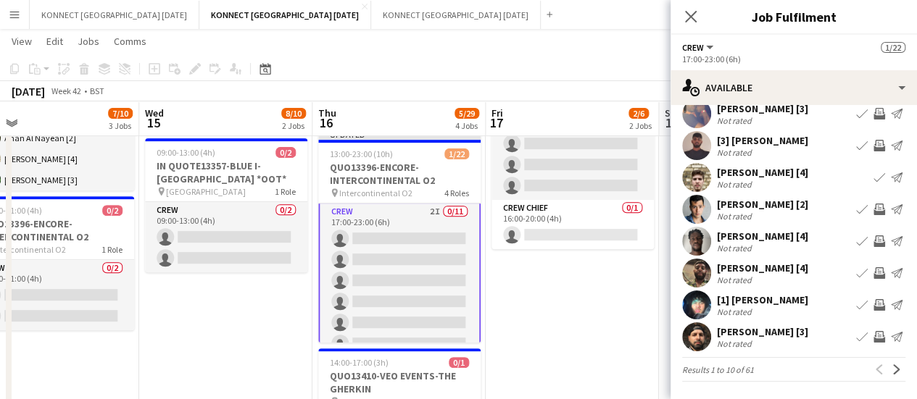
scroll to position [115, 0]
click at [874, 333] on button "Invite crew" at bounding box center [878, 336] width 17 height 17
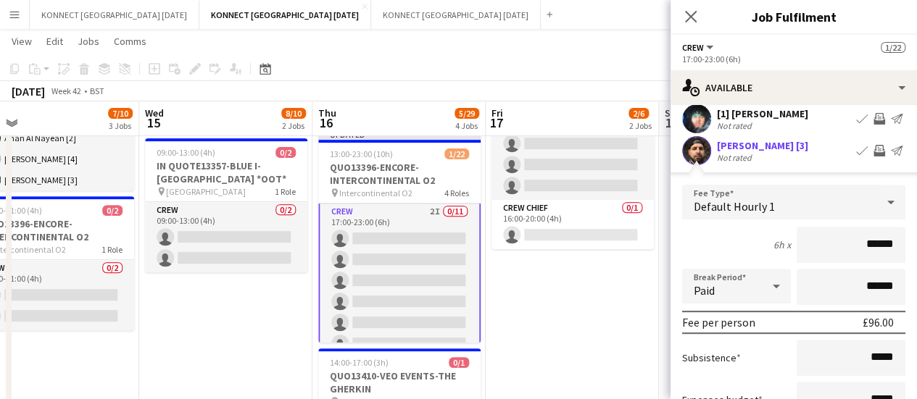
scroll to position [443, 0]
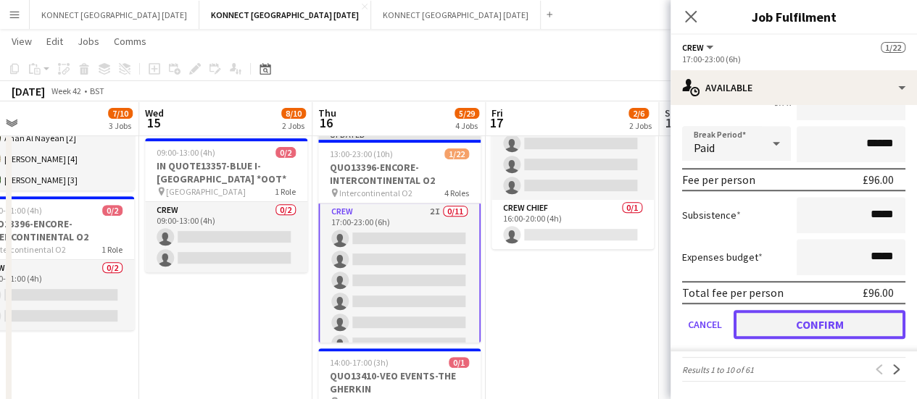
click at [787, 311] on button "Confirm" at bounding box center [819, 324] width 172 height 29
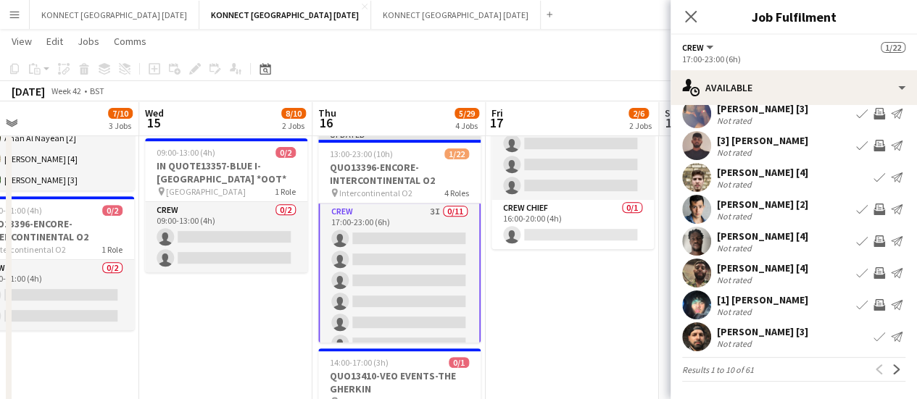
scroll to position [115, 0]
click at [891, 365] on app-icon "Next" at bounding box center [896, 370] width 10 height 10
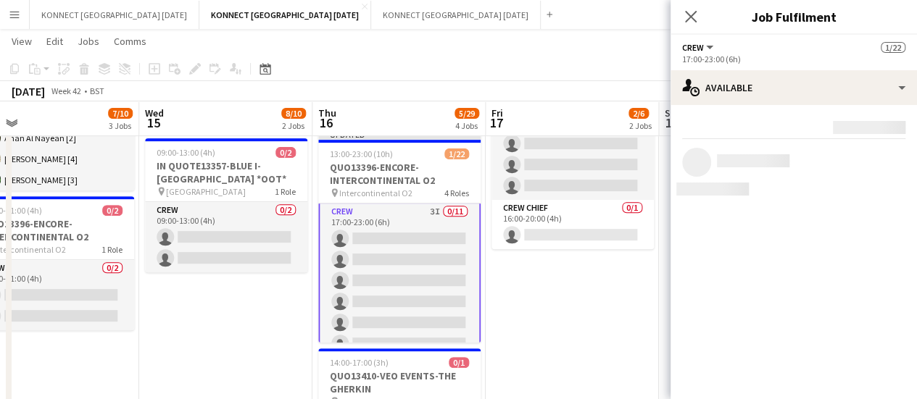
scroll to position [0, 0]
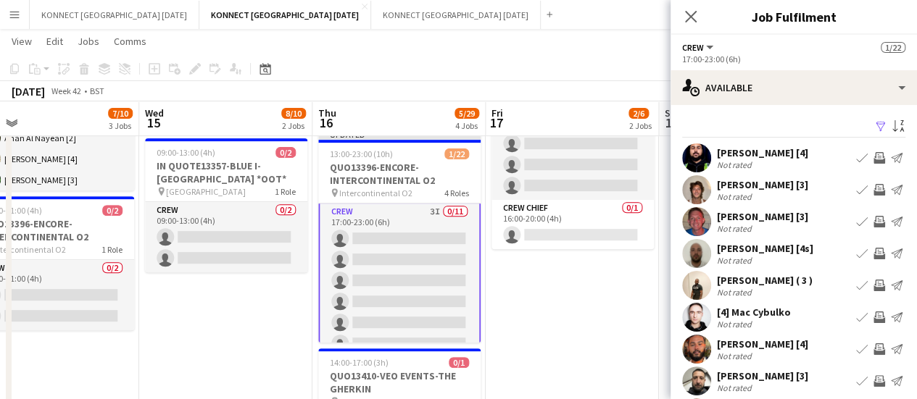
click at [873, 159] on app-icon "Invite crew" at bounding box center [879, 158] width 12 height 12
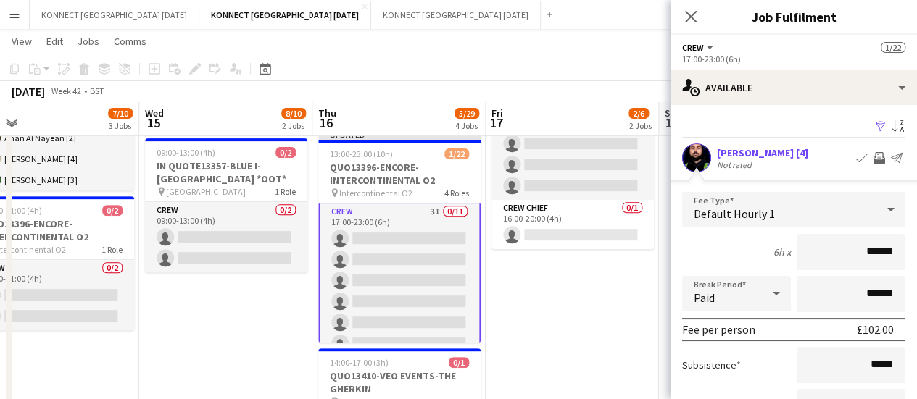
click at [873, 156] on app-icon "Invite crew" at bounding box center [879, 158] width 12 height 12
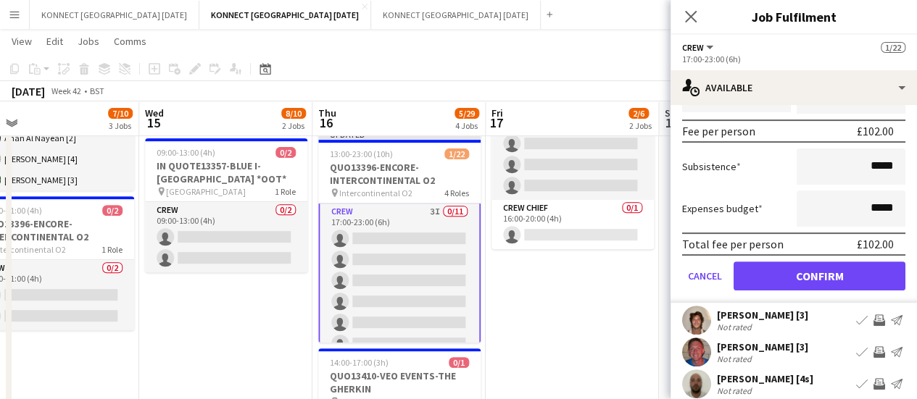
click at [873, 318] on app-icon "Invite crew" at bounding box center [879, 320] width 12 height 12
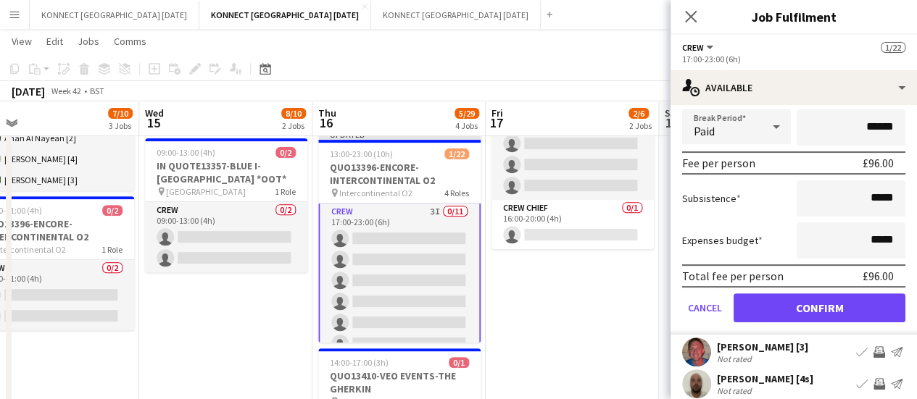
scroll to position [230, 0]
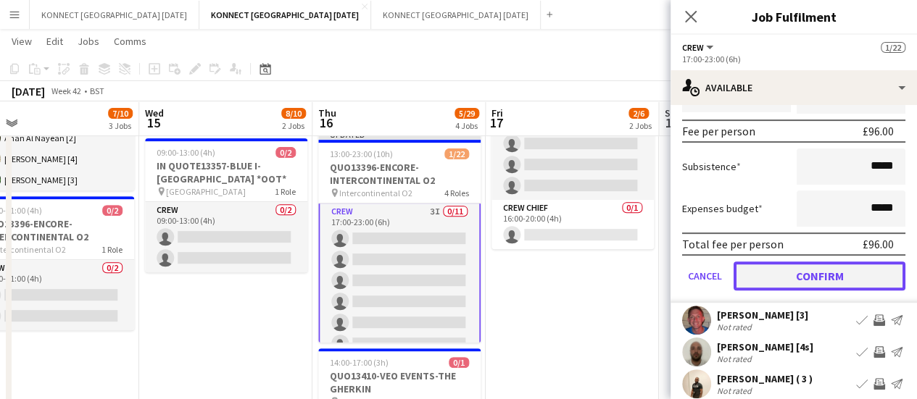
click at [820, 275] on button "Confirm" at bounding box center [819, 276] width 172 height 29
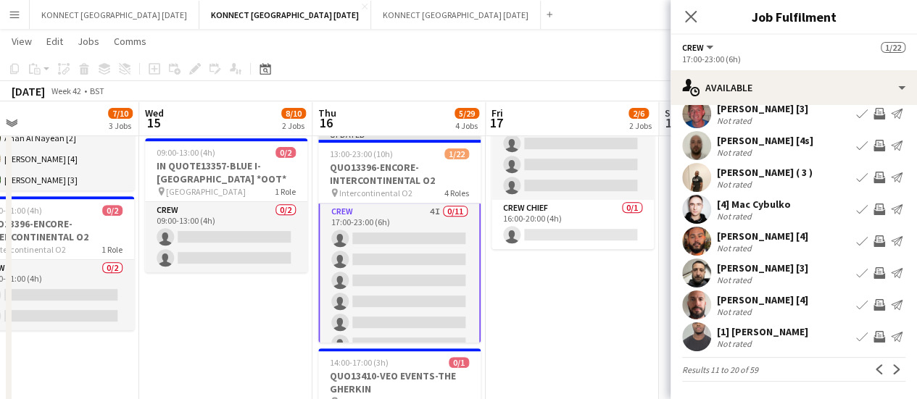
scroll to position [107, 0]
click at [873, 112] on app-icon "Invite crew" at bounding box center [879, 115] width 12 height 12
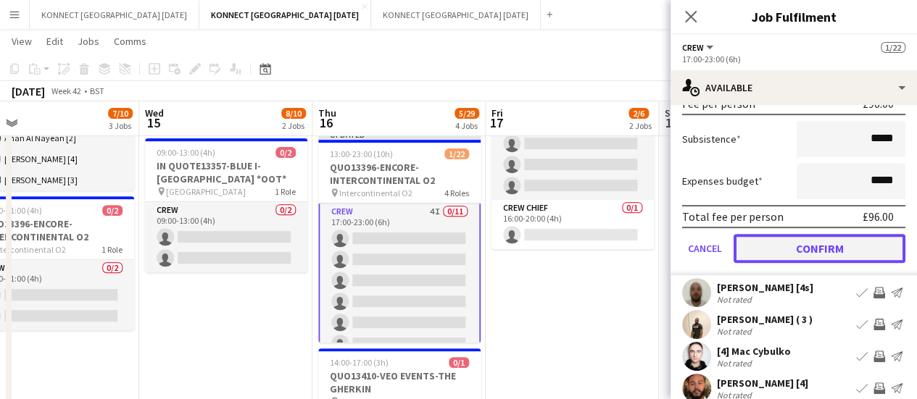
click at [804, 247] on button "Confirm" at bounding box center [819, 248] width 172 height 29
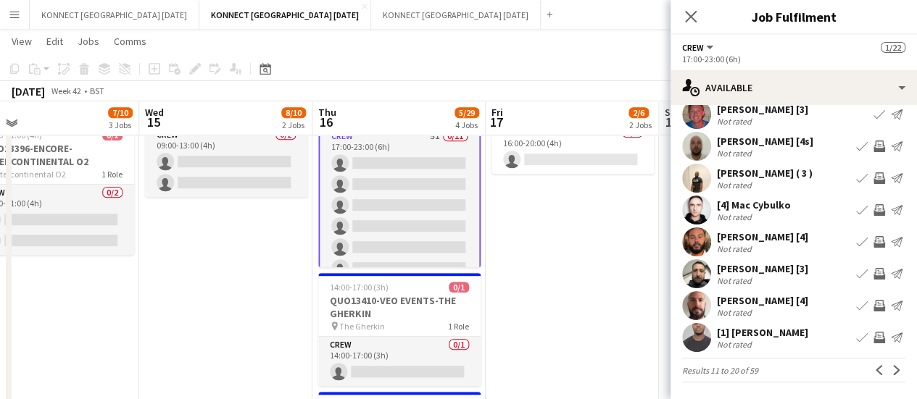
scroll to position [325, 0]
click at [873, 274] on app-icon "Invite crew" at bounding box center [879, 274] width 12 height 12
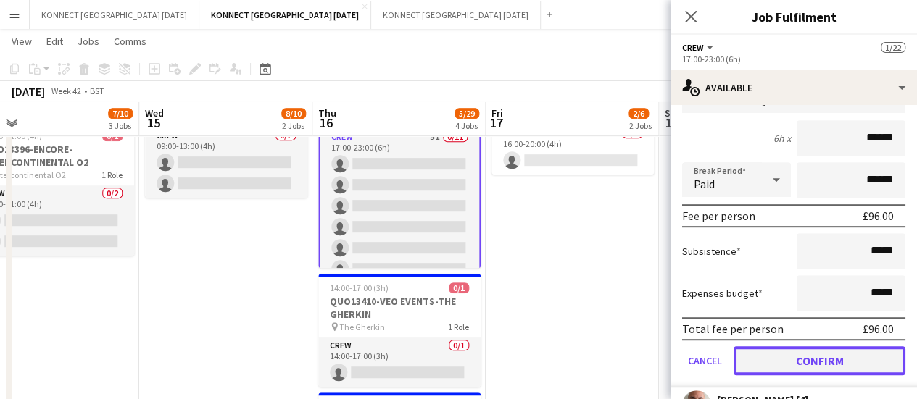
click at [807, 365] on button "Confirm" at bounding box center [819, 360] width 172 height 29
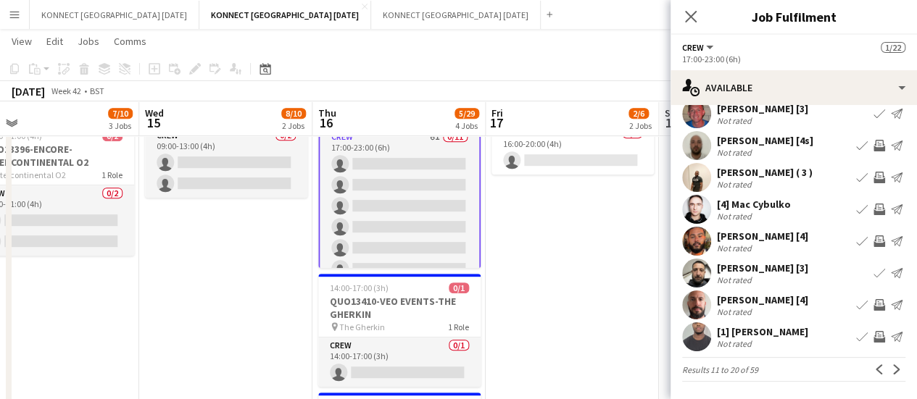
scroll to position [107, 0]
click at [873, 238] on app-icon "Invite crew" at bounding box center [879, 242] width 12 height 12
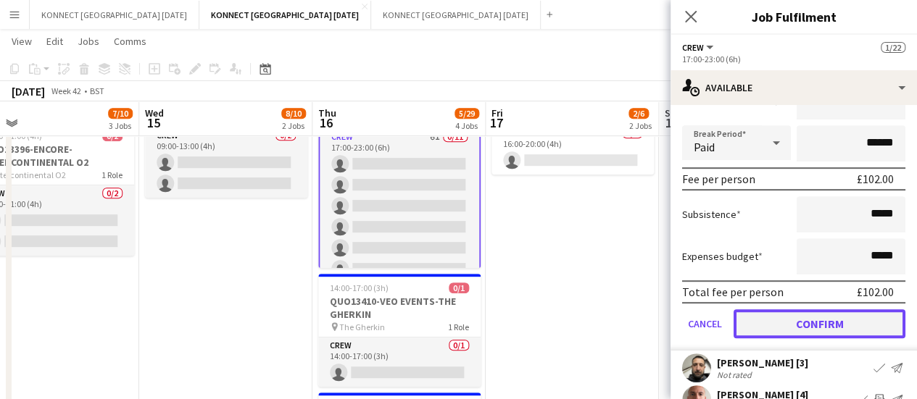
click at [800, 321] on button "Confirm" at bounding box center [819, 323] width 172 height 29
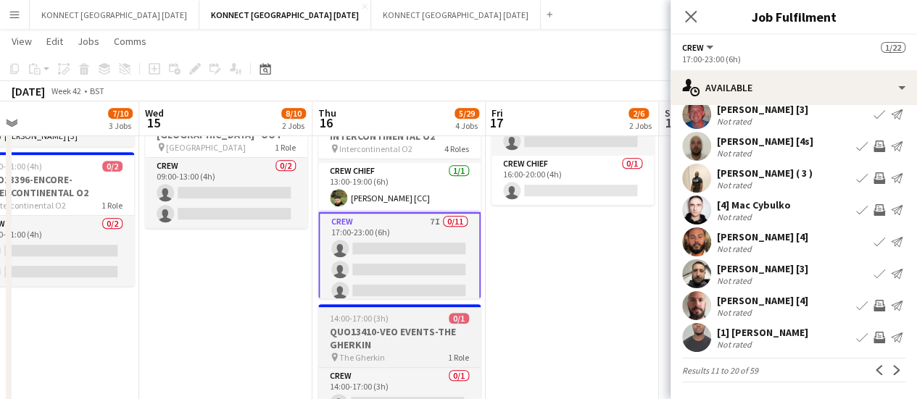
scroll to position [209, 0]
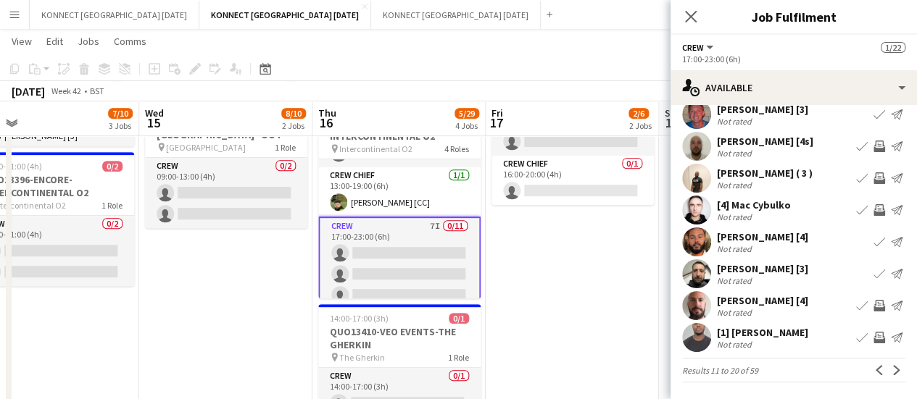
click at [873, 302] on app-icon "Invite crew" at bounding box center [879, 306] width 12 height 12
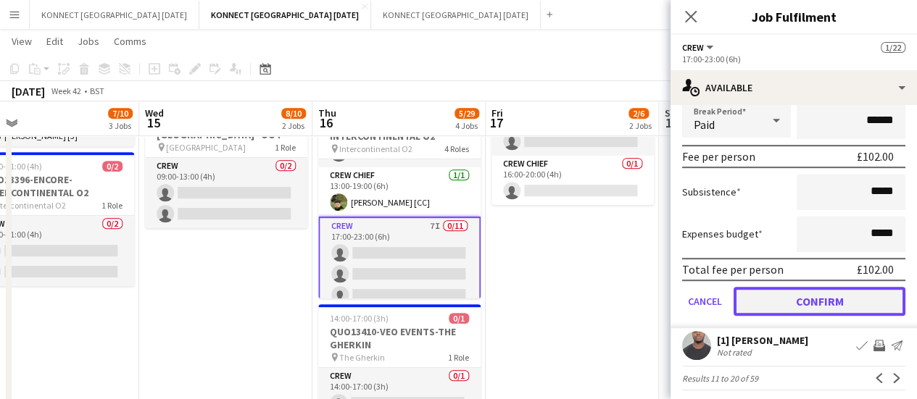
click at [797, 306] on button "Confirm" at bounding box center [819, 301] width 172 height 29
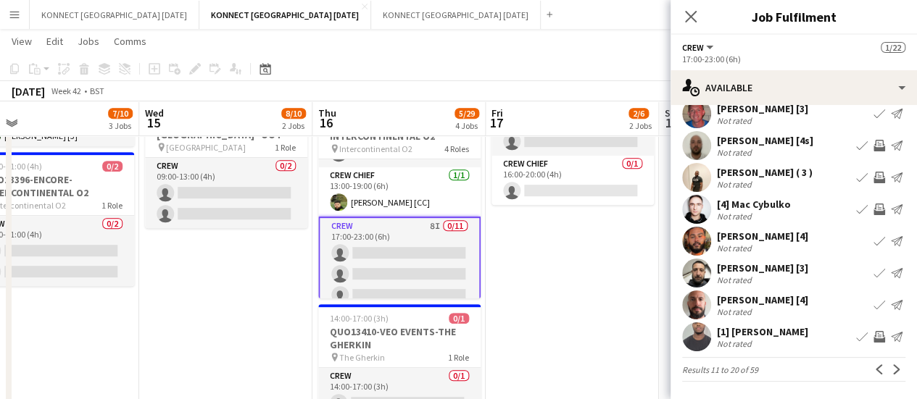
scroll to position [107, 0]
click at [873, 175] on app-icon "Invite crew" at bounding box center [879, 178] width 12 height 12
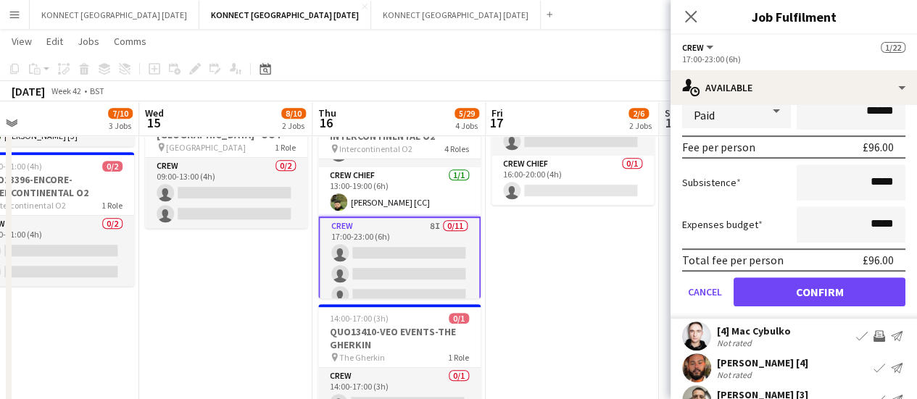
scroll to position [436, 0]
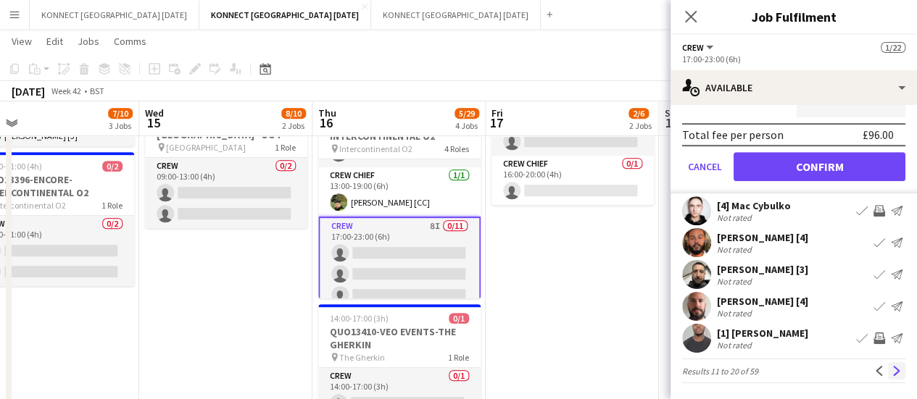
click at [891, 367] on app-icon "Next" at bounding box center [896, 371] width 10 height 10
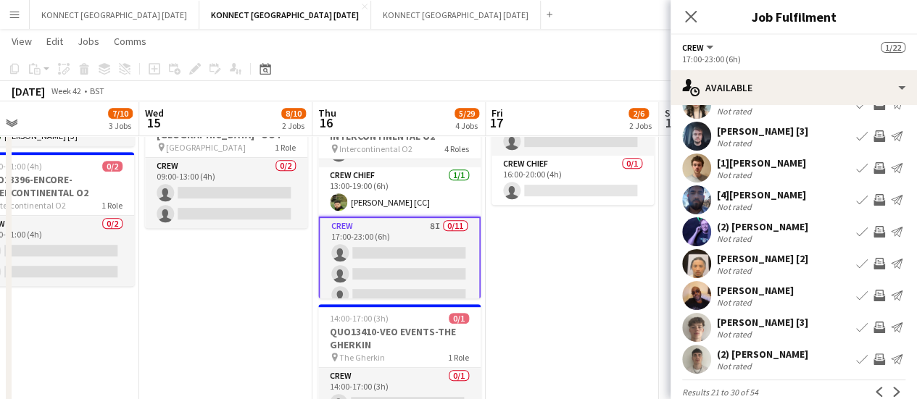
scroll to position [107, 0]
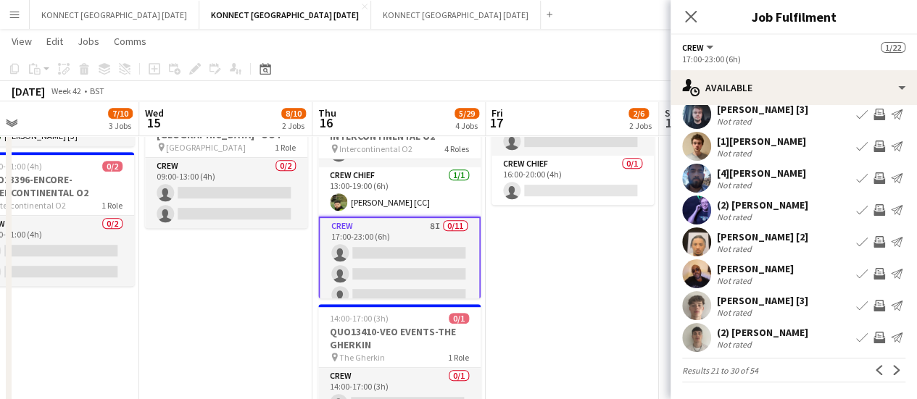
click at [873, 304] on app-icon "Invite crew" at bounding box center [879, 306] width 12 height 12
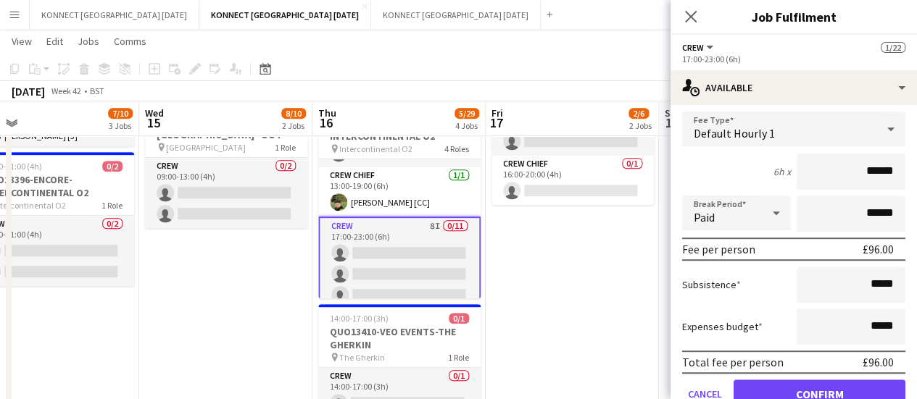
scroll to position [340, 0]
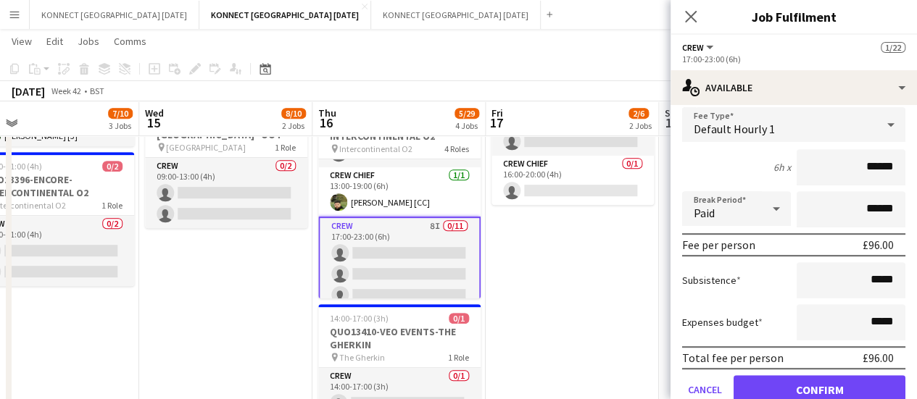
click at [806, 371] on form "Fee Type Default Hourly 1 6h x ****** Break Period Paid ****** Fee per person £…" at bounding box center [793, 261] width 246 height 309
click at [800, 388] on button "Confirm" at bounding box center [819, 389] width 172 height 29
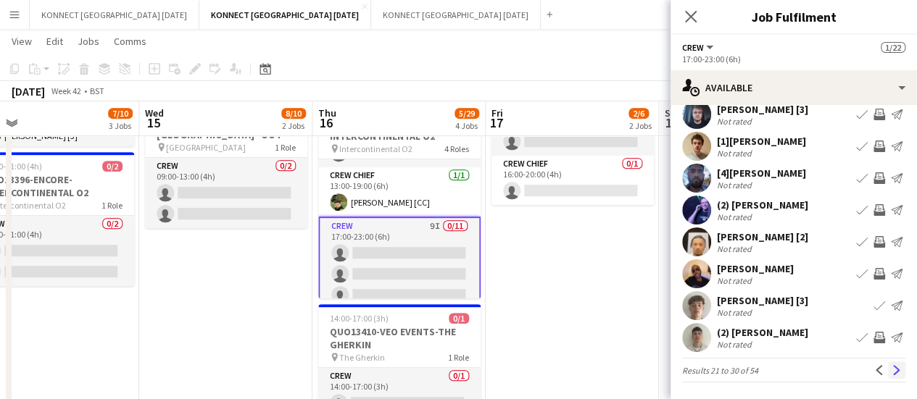
click at [888, 375] on button "Next" at bounding box center [896, 370] width 17 height 17
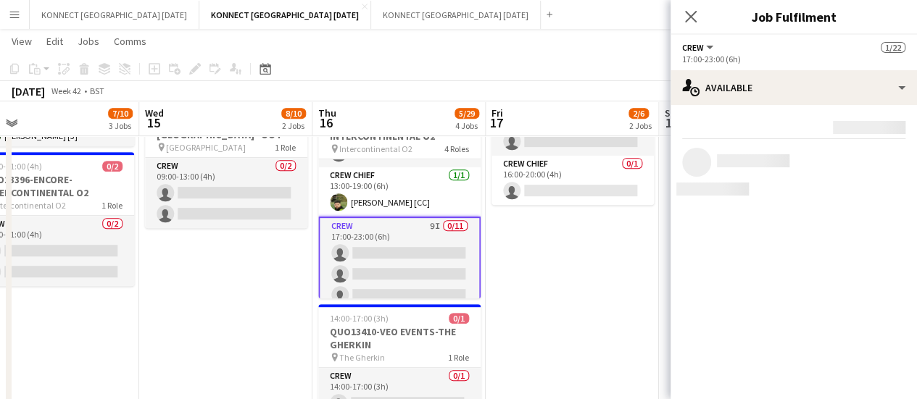
scroll to position [0, 0]
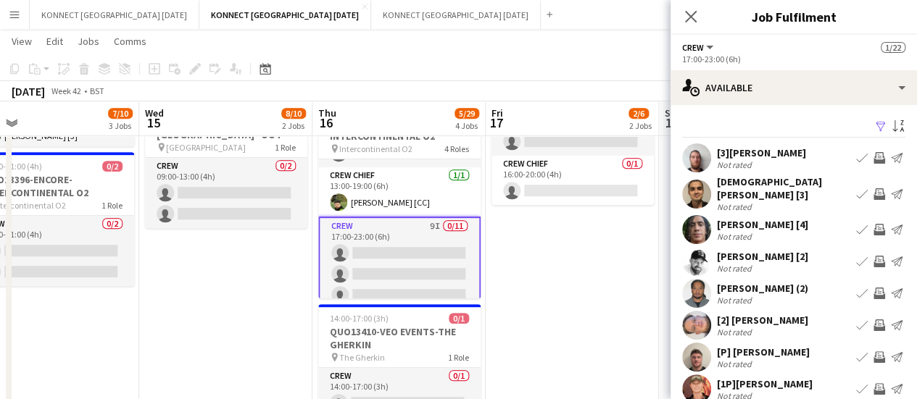
click at [873, 188] on app-icon "Invite crew" at bounding box center [879, 194] width 12 height 12
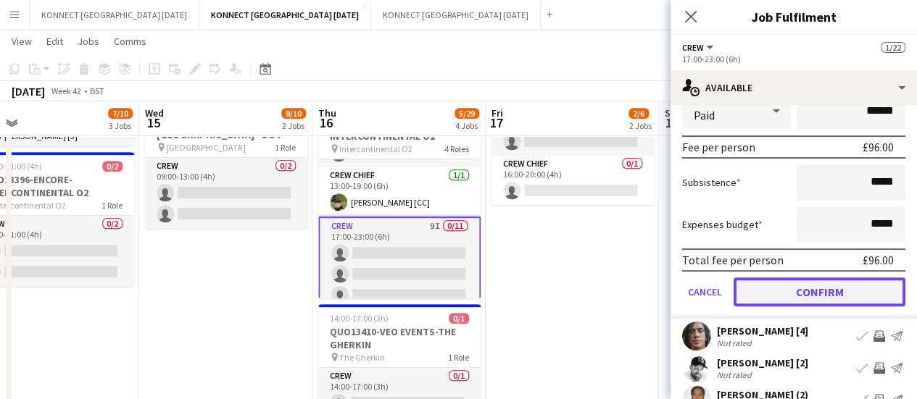
click at [801, 286] on button "Confirm" at bounding box center [819, 292] width 172 height 29
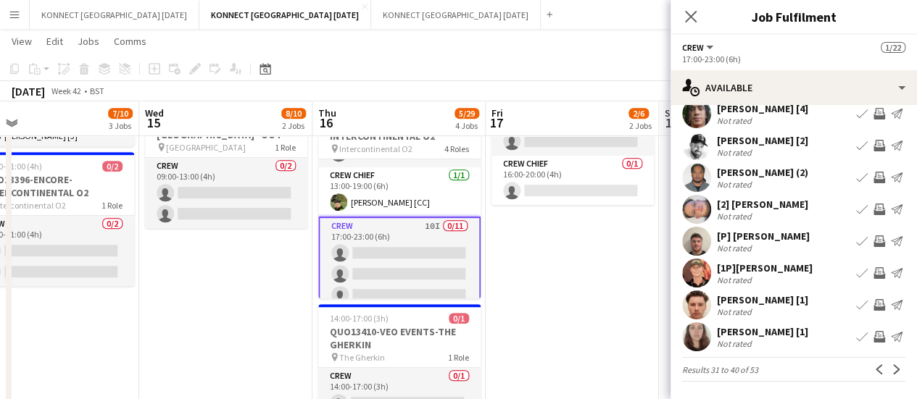
scroll to position [107, 0]
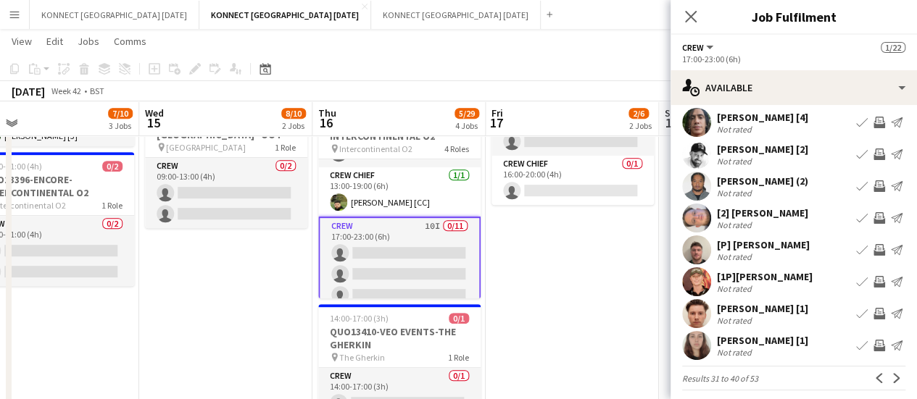
click at [873, 117] on app-icon "Invite crew" at bounding box center [879, 123] width 12 height 12
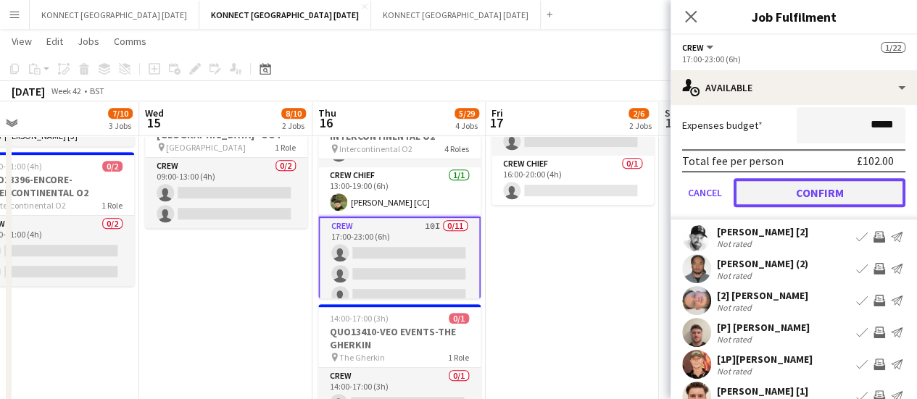
click at [786, 189] on button "Confirm" at bounding box center [819, 192] width 172 height 29
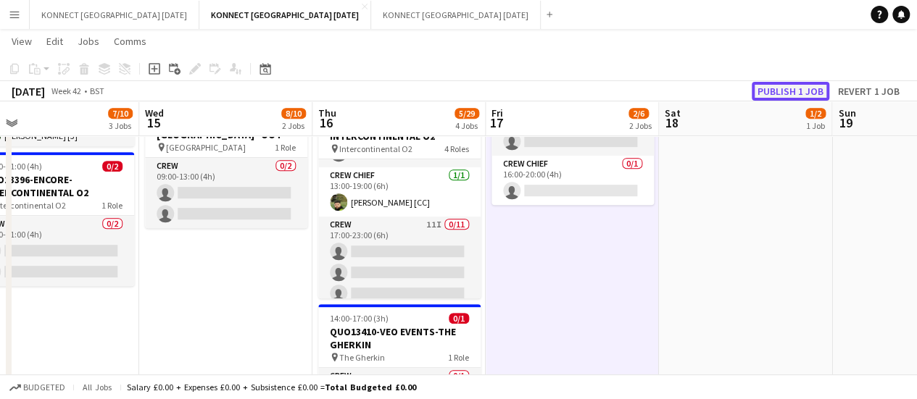
click at [775, 85] on button "Publish 1 job" at bounding box center [790, 91] width 78 height 19
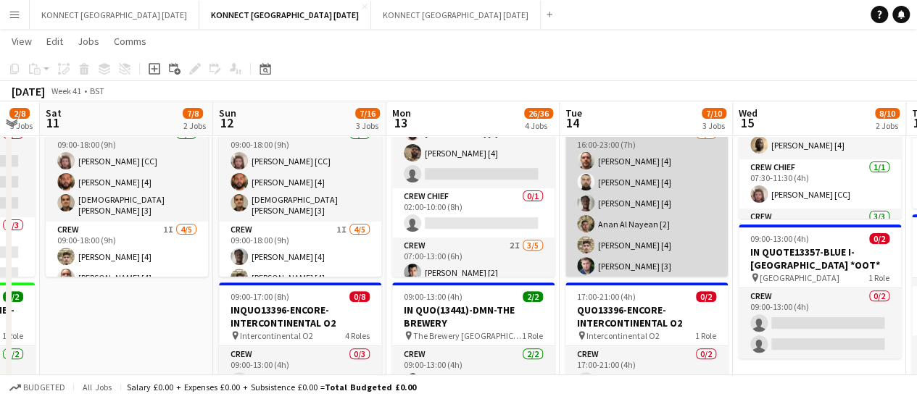
scroll to position [136, 0]
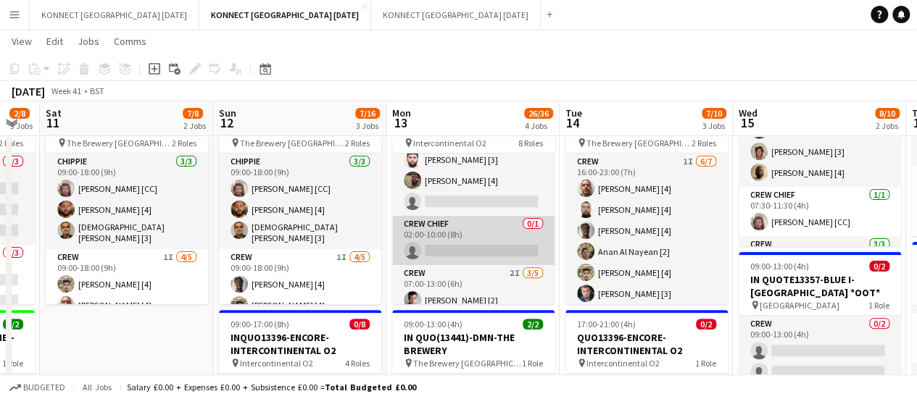
click at [466, 241] on app-card-role "Crew Chief 0/1 02:00-10:00 (8h) single-neutral-actions" at bounding box center [473, 240] width 162 height 49
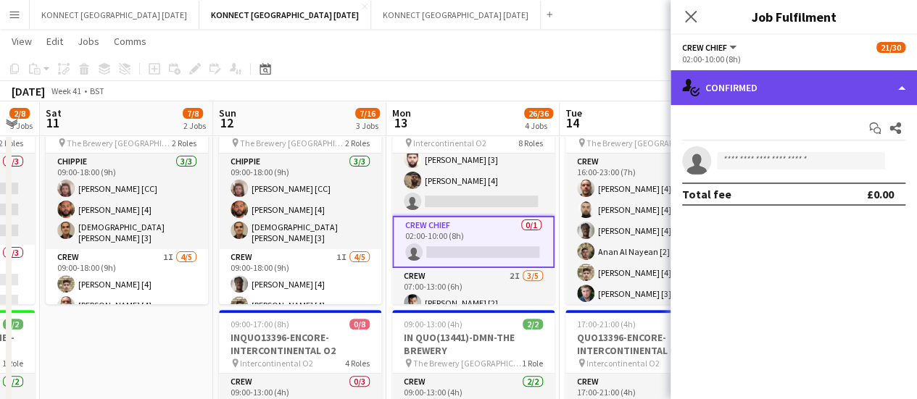
click at [748, 85] on div "single-neutral-actions-check-2 Confirmed" at bounding box center [793, 87] width 246 height 35
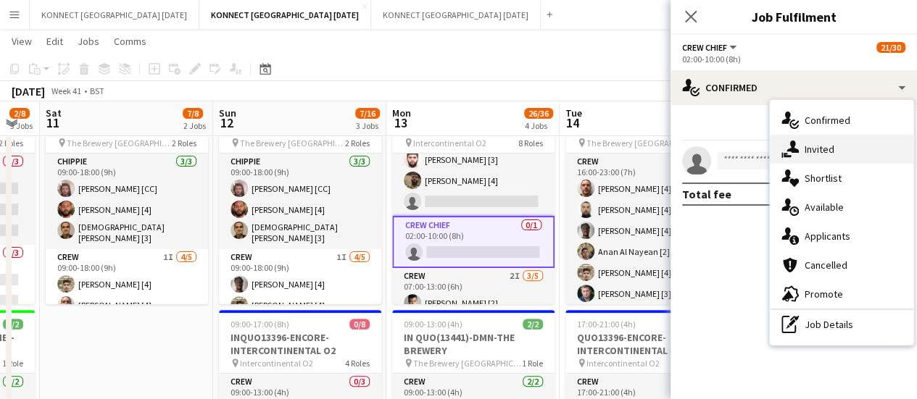
click at [834, 151] on div "single-neutral-actions-share-1 Invited" at bounding box center [841, 149] width 143 height 29
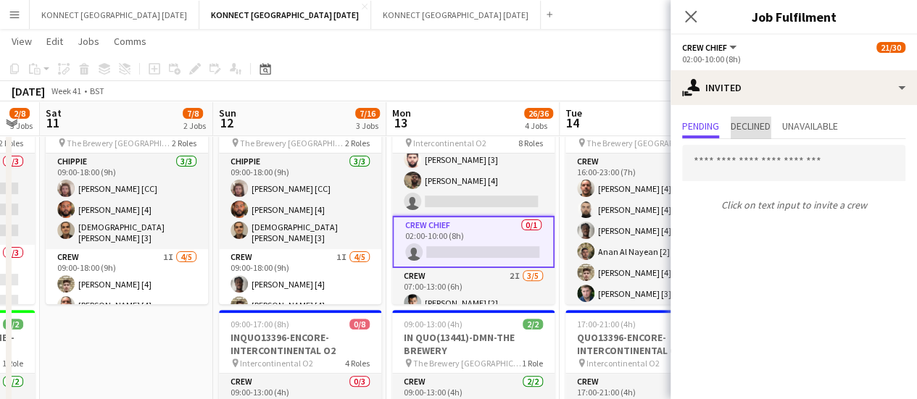
click at [742, 130] on span "Declined" at bounding box center [750, 126] width 40 height 10
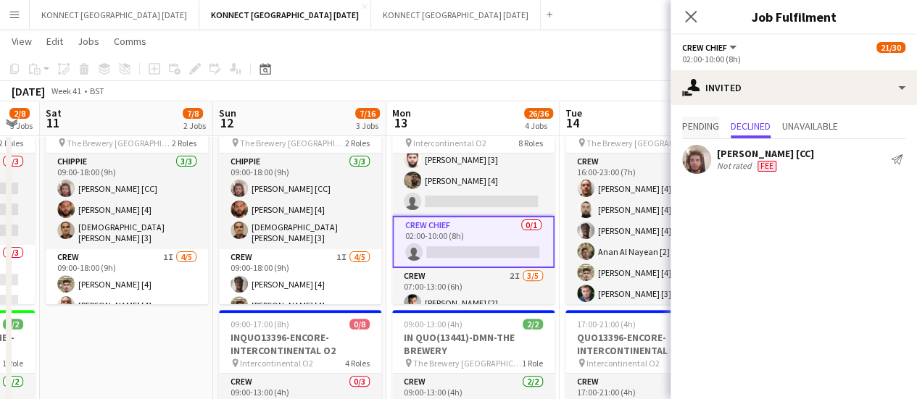
click at [712, 130] on span "Pending" at bounding box center [700, 126] width 37 height 10
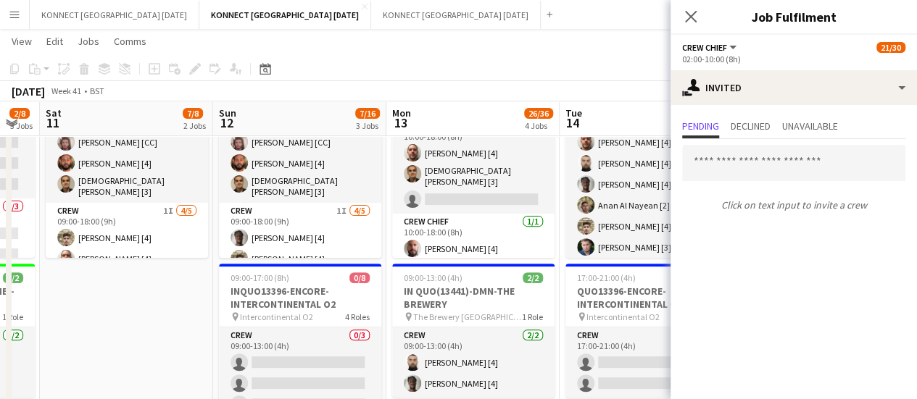
scroll to position [0, 0]
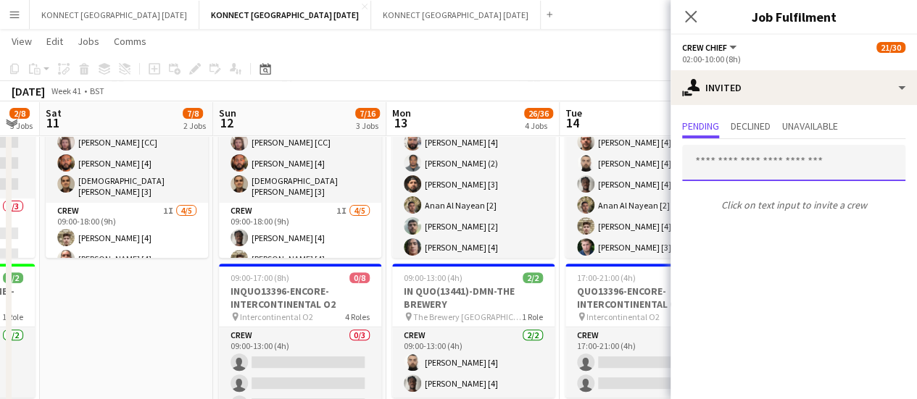
click at [735, 178] on input "text" at bounding box center [793, 163] width 223 height 36
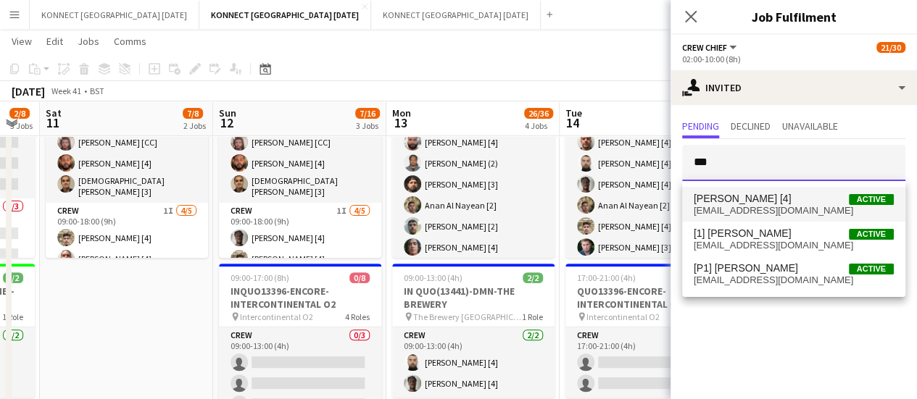
type input "***"
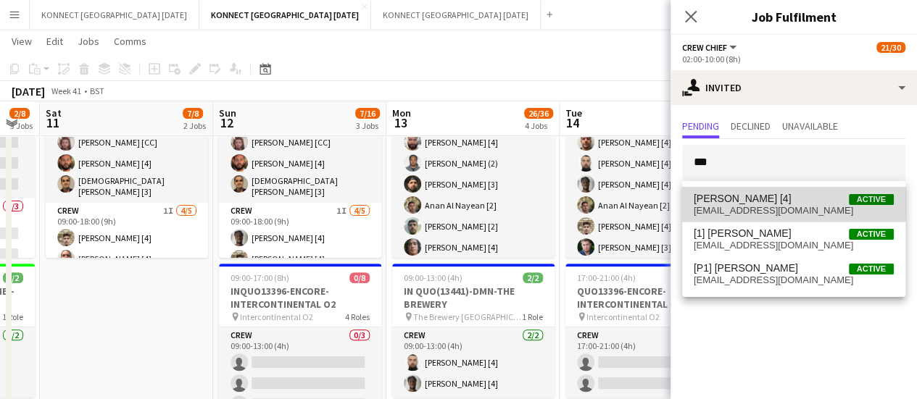
click at [735, 193] on span "[PERSON_NAME] [4]" at bounding box center [742, 199] width 98 height 12
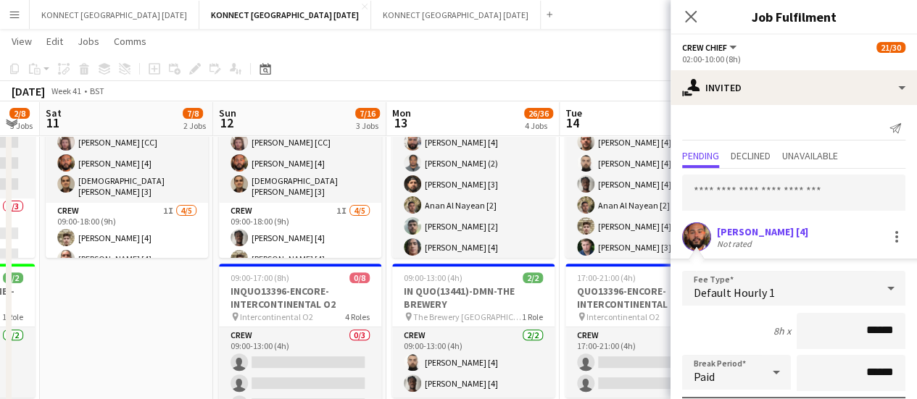
scroll to position [194, 0]
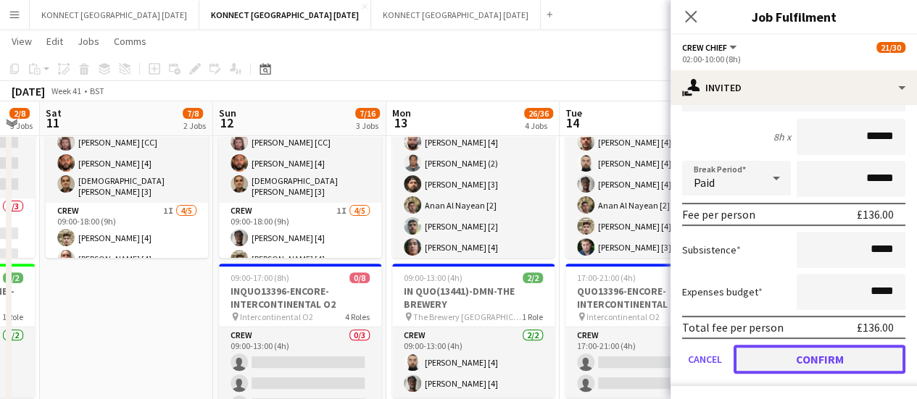
click at [769, 356] on button "Confirm" at bounding box center [819, 359] width 172 height 29
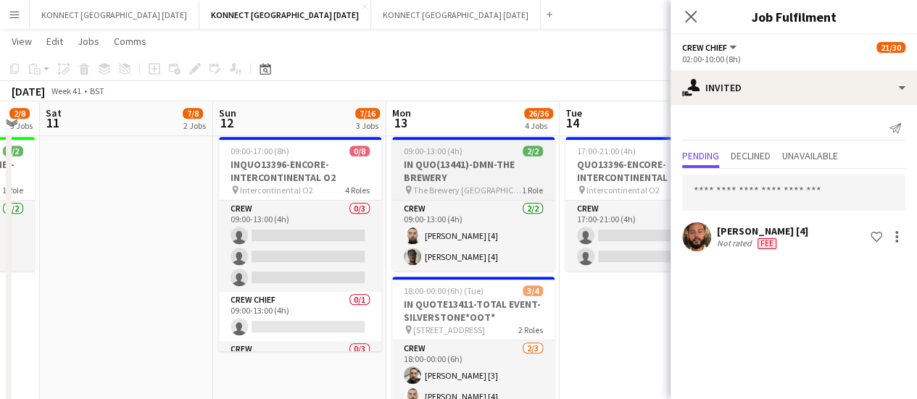
scroll to position [0, 0]
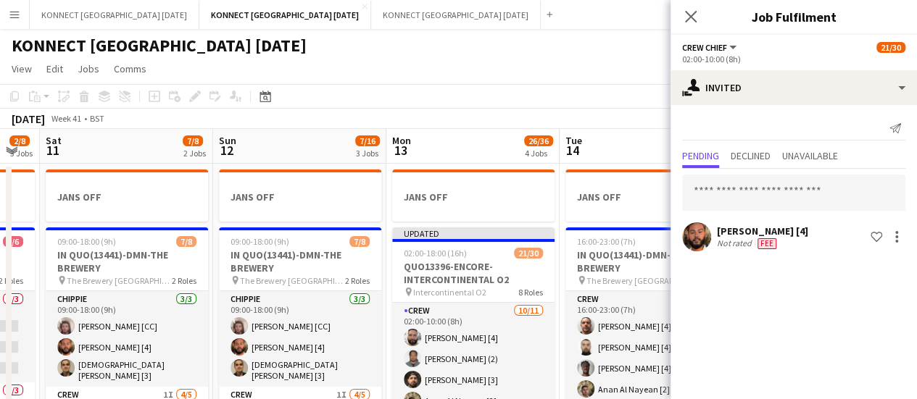
click at [505, 84] on app-toolbar "Copy Paste Paste Ctrl+V Paste with crew Ctrl+Shift+V Paste linked Job [GEOGRAPH…" at bounding box center [458, 96] width 917 height 25
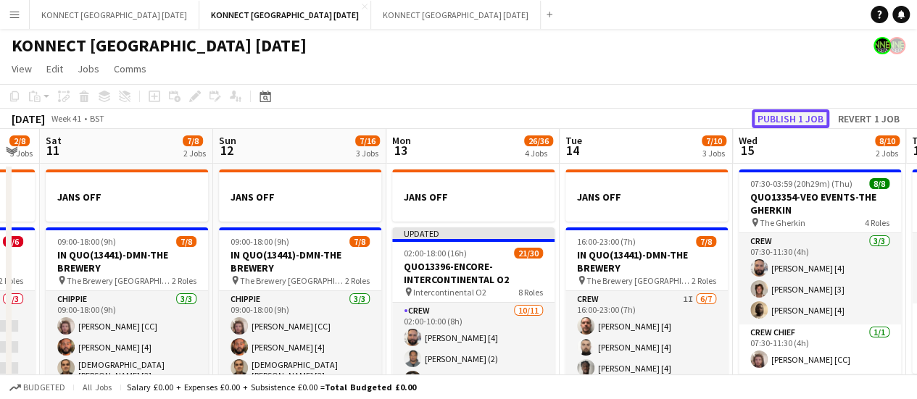
click at [796, 118] on button "Publish 1 job" at bounding box center [790, 118] width 78 height 19
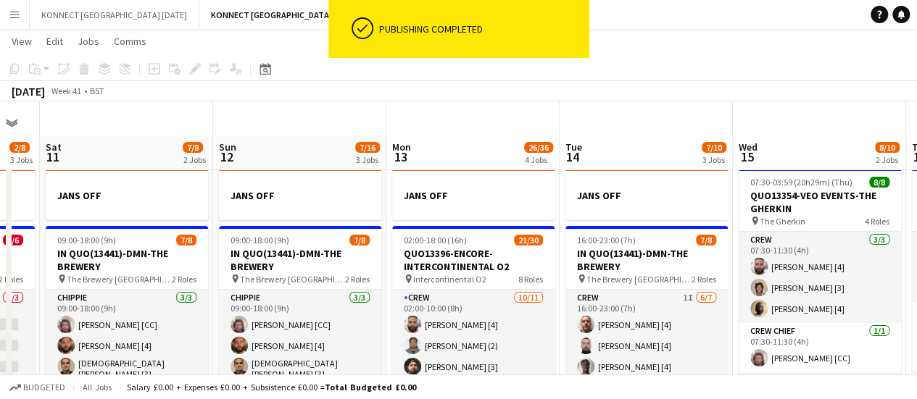
scroll to position [49, 0]
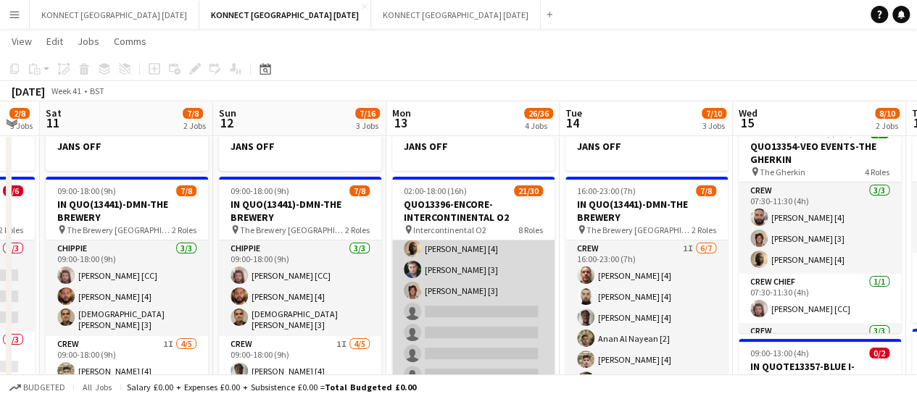
click at [471, 330] on app-card-role "Crew 2I [DATE] 07:00-15:00 (8h) [PERSON_NAME] [4] [PERSON_NAME] [3] [PERSON_NAM…" at bounding box center [473, 301] width 162 height 175
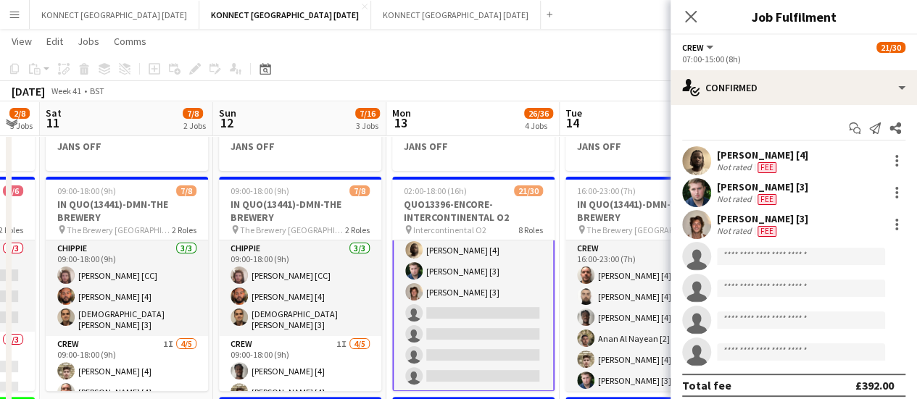
scroll to position [520, 0]
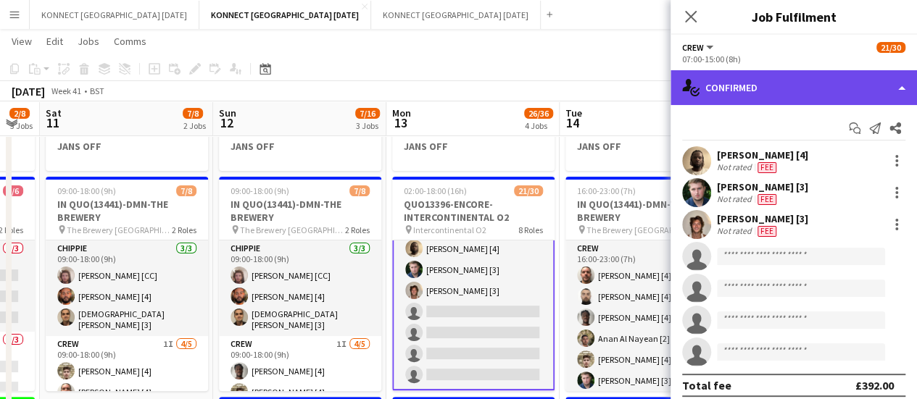
click at [809, 80] on div "single-neutral-actions-check-2 Confirmed" at bounding box center [793, 87] width 246 height 35
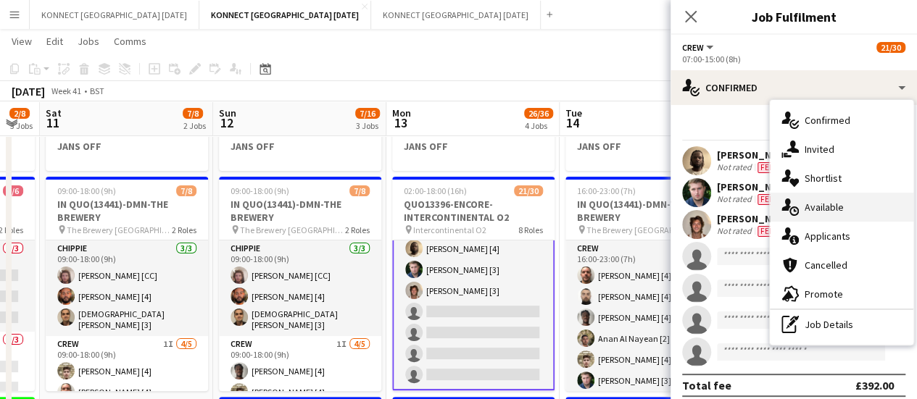
click at [809, 211] on span "Available" at bounding box center [823, 207] width 39 height 13
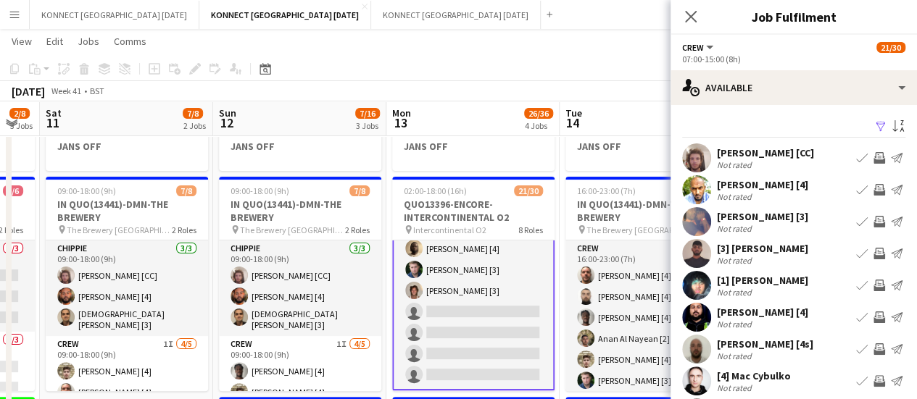
click at [873, 222] on app-icon "Invite crew" at bounding box center [879, 222] width 12 height 12
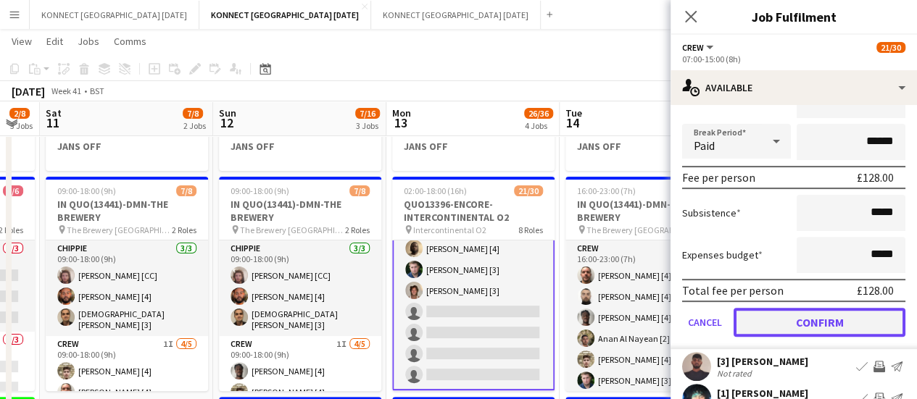
click at [804, 310] on button "Confirm" at bounding box center [819, 322] width 172 height 29
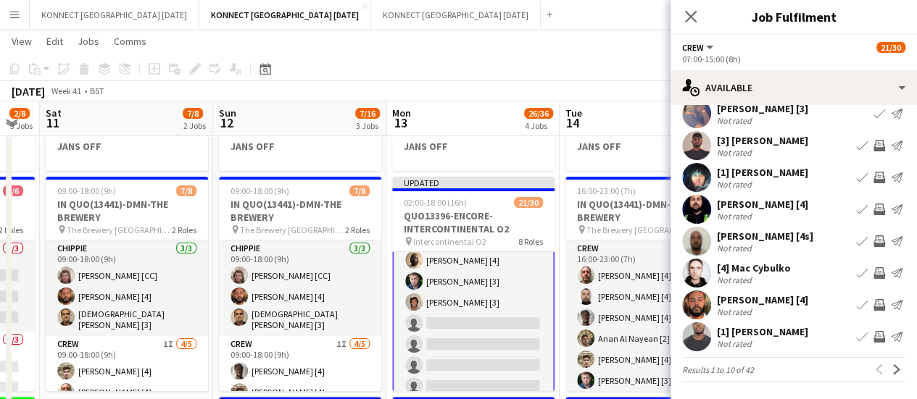
scroll to position [115, 0]
click at [893, 369] on app-available-tab "Filter Sort asc [PERSON_NAME] [CC] Not rated Book crew Invite crew Send notific…" at bounding box center [793, 195] width 246 height 373
click at [891, 368] on app-icon "Next" at bounding box center [896, 370] width 10 height 10
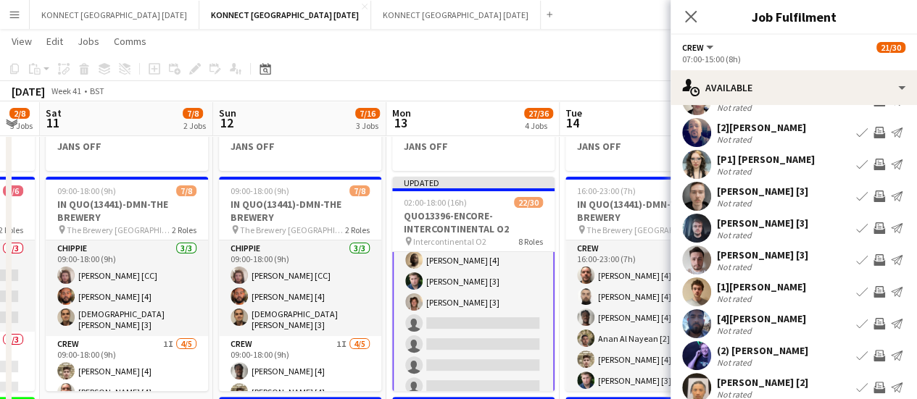
scroll to position [107, 0]
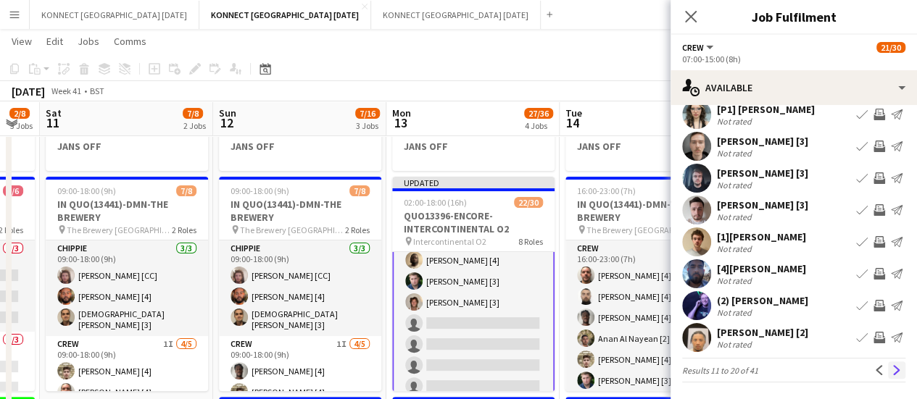
click at [891, 373] on app-icon "Next" at bounding box center [896, 370] width 10 height 10
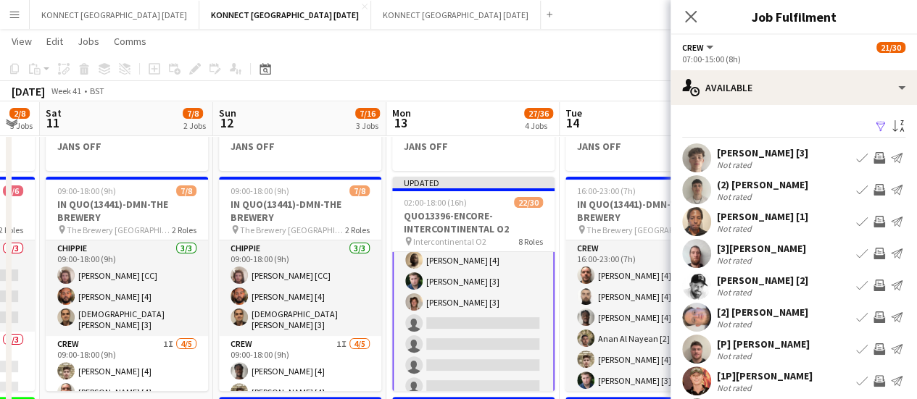
click at [873, 154] on app-icon "Invite crew" at bounding box center [879, 158] width 12 height 12
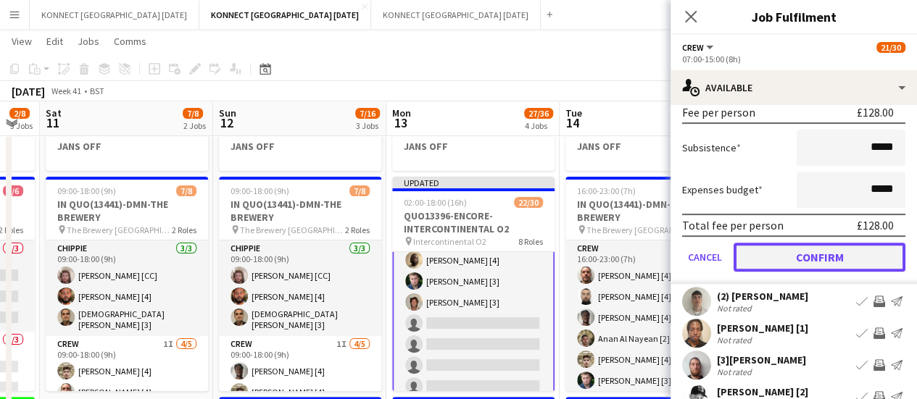
click at [788, 267] on button "Confirm" at bounding box center [819, 257] width 172 height 29
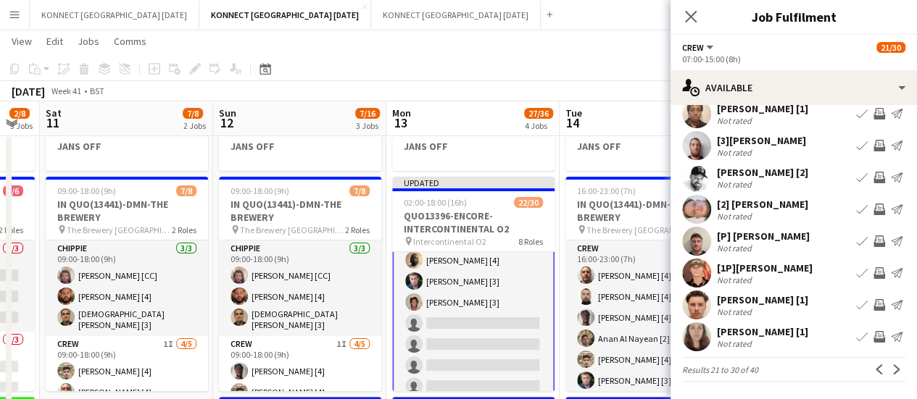
scroll to position [107, 0]
click at [873, 182] on app-icon "Invite crew" at bounding box center [879, 178] width 12 height 12
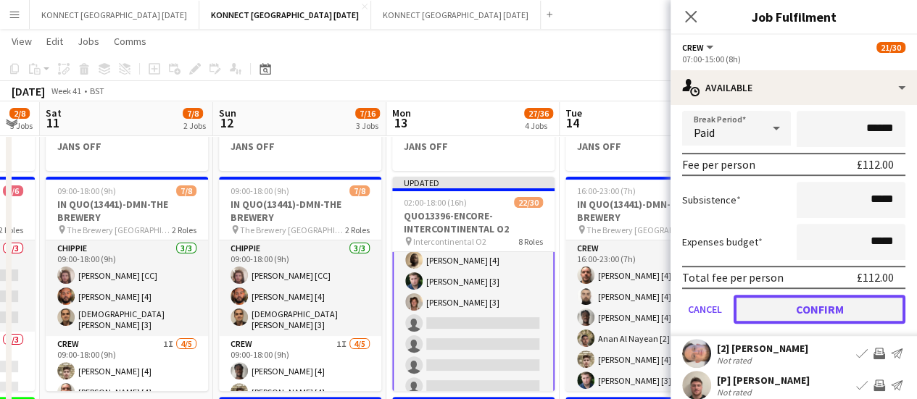
click at [799, 305] on button "Confirm" at bounding box center [819, 309] width 172 height 29
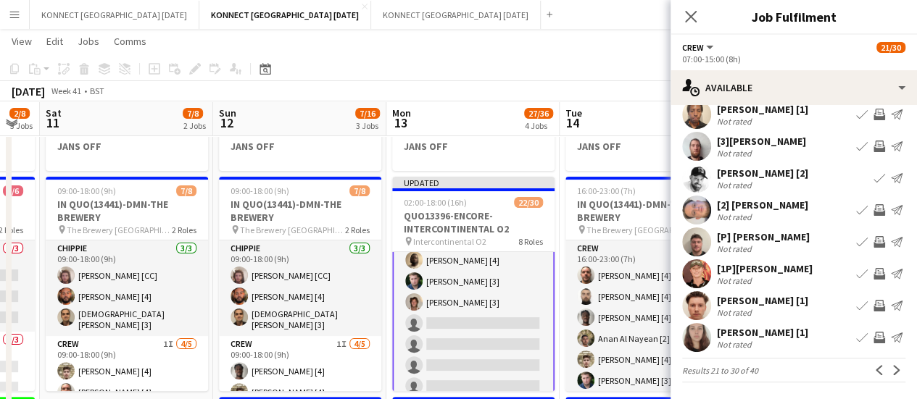
click at [873, 116] on app-icon "Invite crew" at bounding box center [879, 115] width 12 height 12
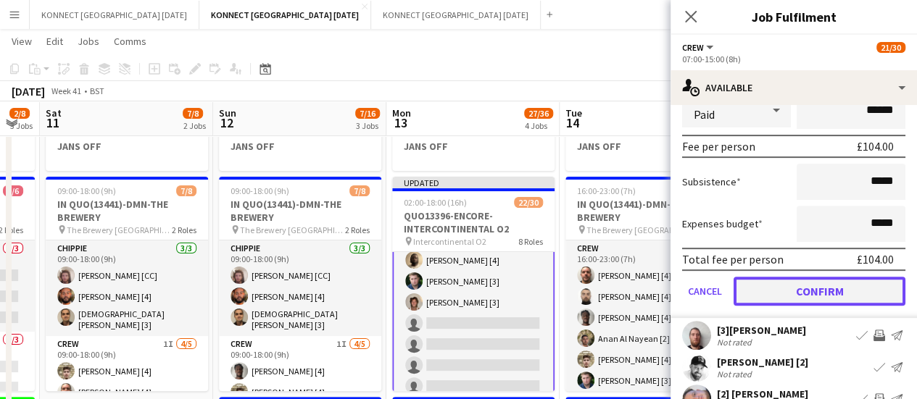
click at [775, 288] on button "Confirm" at bounding box center [819, 291] width 172 height 29
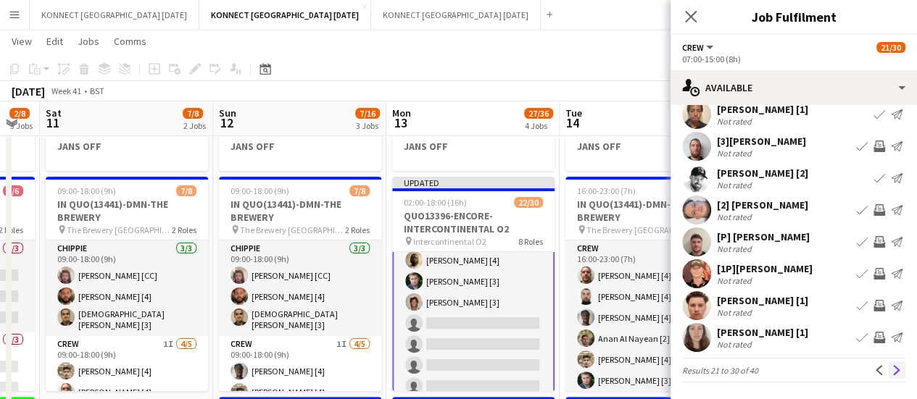
click at [891, 373] on app-icon "Next" at bounding box center [896, 370] width 10 height 10
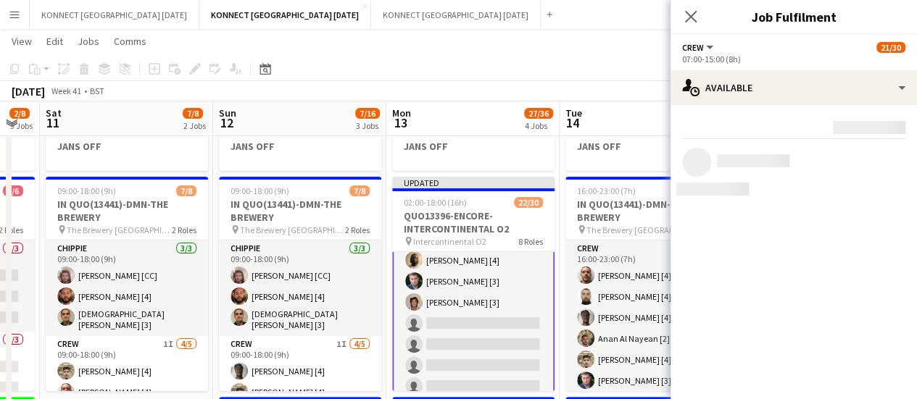
scroll to position [0, 0]
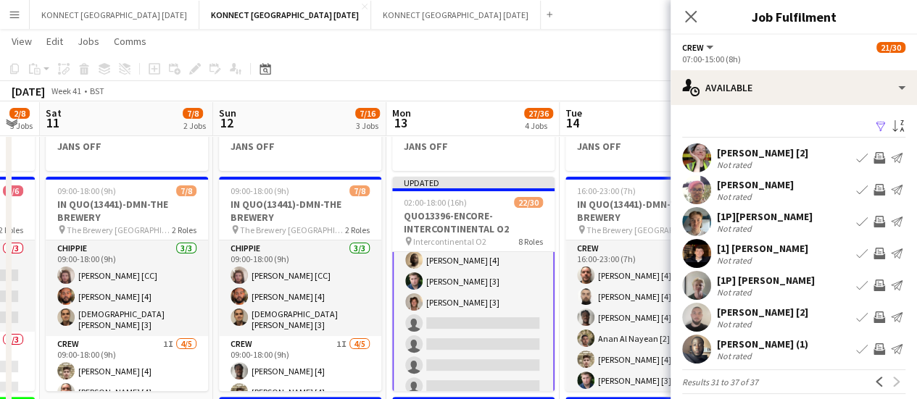
click at [873, 351] on app-icon "Invite crew" at bounding box center [879, 349] width 12 height 12
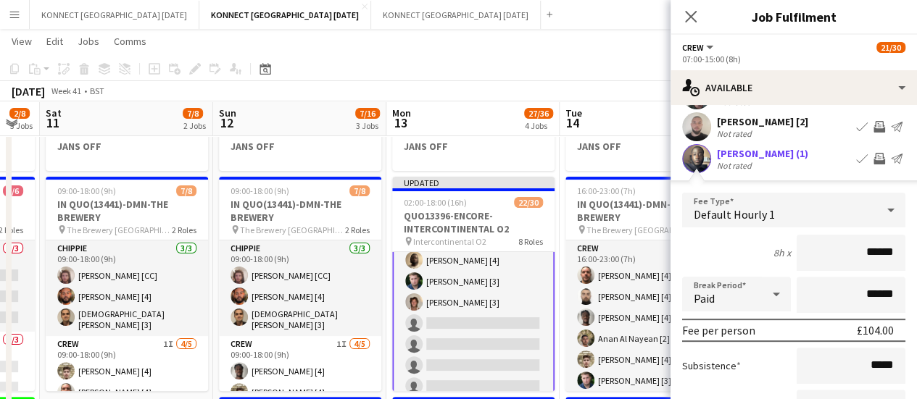
scroll to position [314, 0]
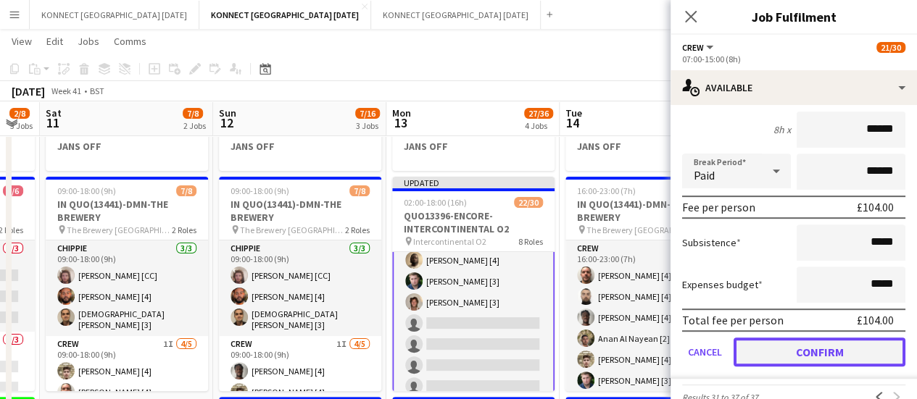
click at [770, 354] on button "Confirm" at bounding box center [819, 352] width 172 height 29
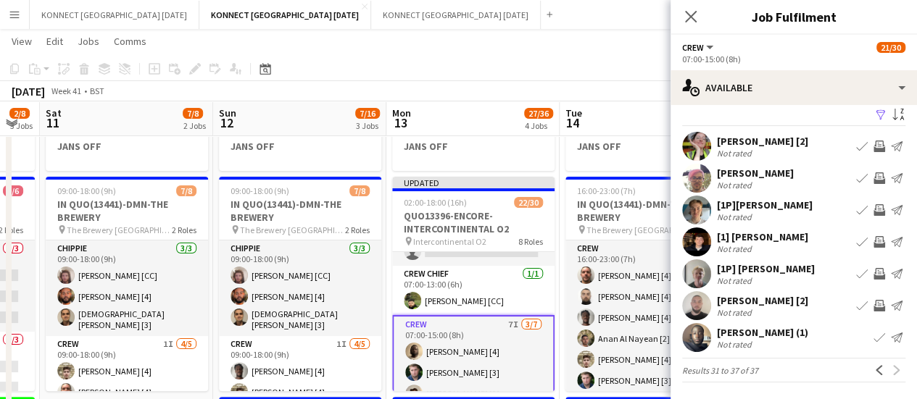
scroll to position [429, 0]
click at [609, 40] on app-page-menu "View Day view expanded Day view collapsed Month view Date picker Jump to [DATE]…" at bounding box center [458, 43] width 917 height 28
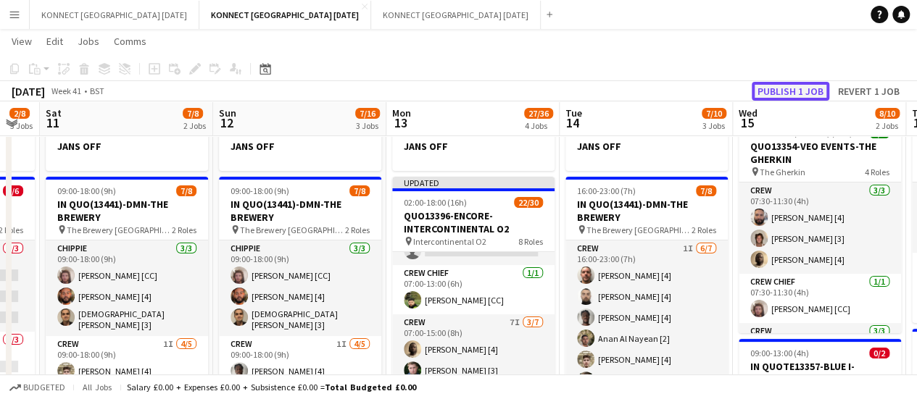
click at [810, 93] on button "Publish 1 job" at bounding box center [790, 91] width 78 height 19
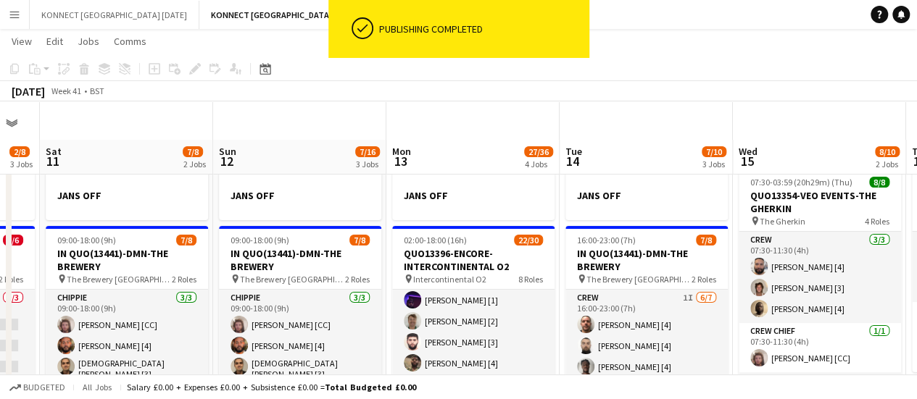
scroll to position [118, 0]
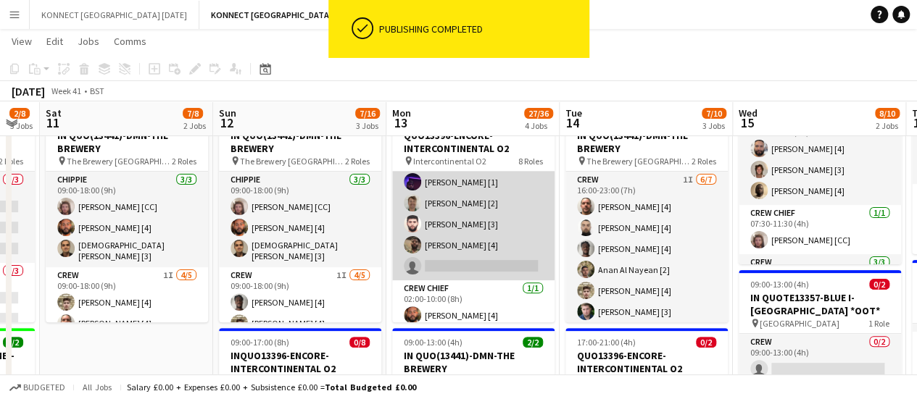
click at [480, 251] on app-card-role "Crew [DATE] 02:00-10:00 (8h) [PERSON_NAME] [4] [PERSON_NAME] (2) [PERSON_NAME] …" at bounding box center [473, 150] width 162 height 259
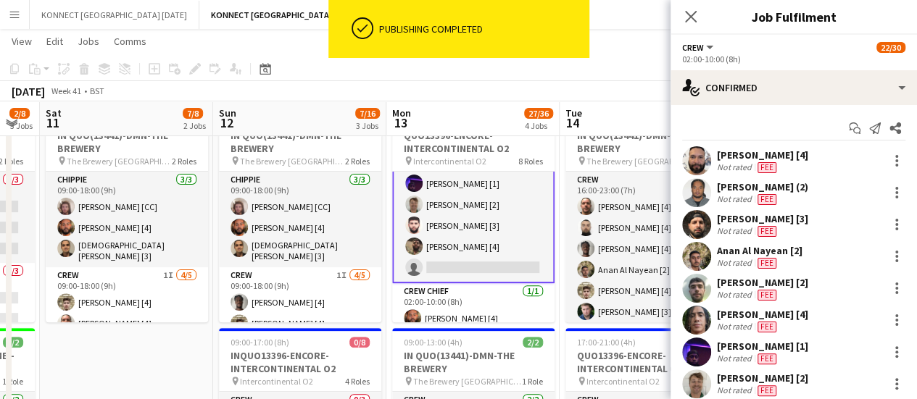
scroll to position [152, 0]
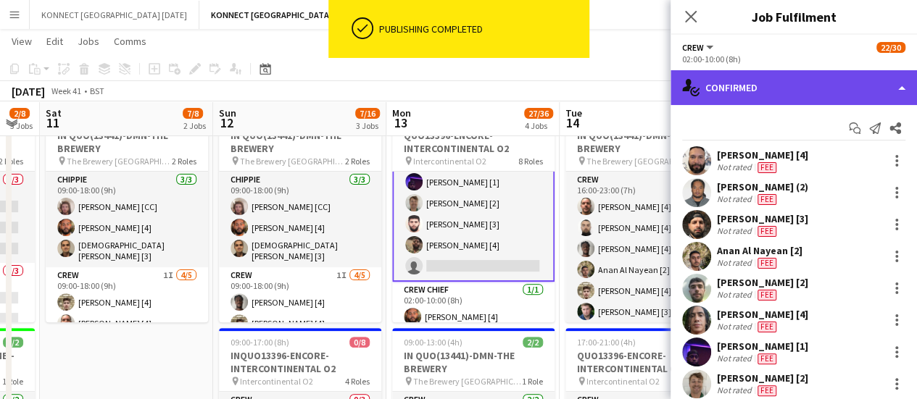
click at [772, 89] on div "single-neutral-actions-check-2 Confirmed" at bounding box center [793, 87] width 246 height 35
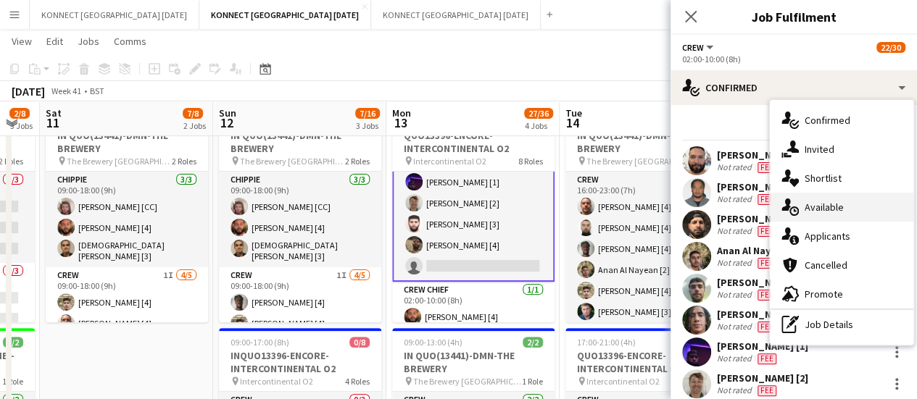
click at [833, 204] on span "Available" at bounding box center [823, 207] width 39 height 13
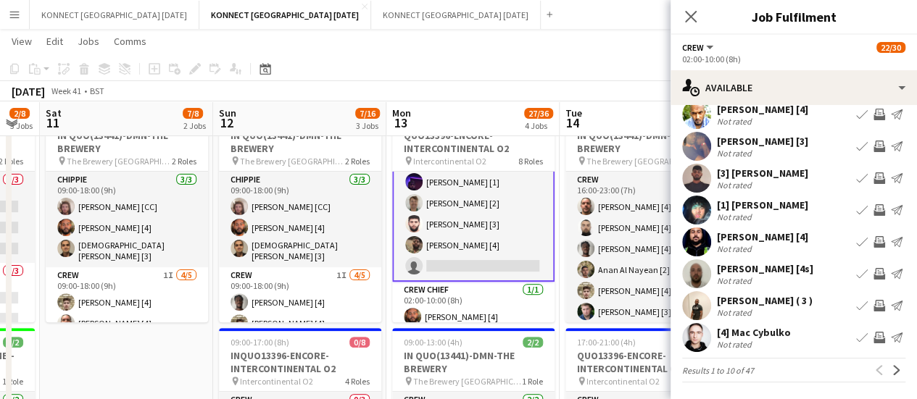
scroll to position [112, 0]
click at [891, 372] on app-icon "Next" at bounding box center [896, 370] width 10 height 10
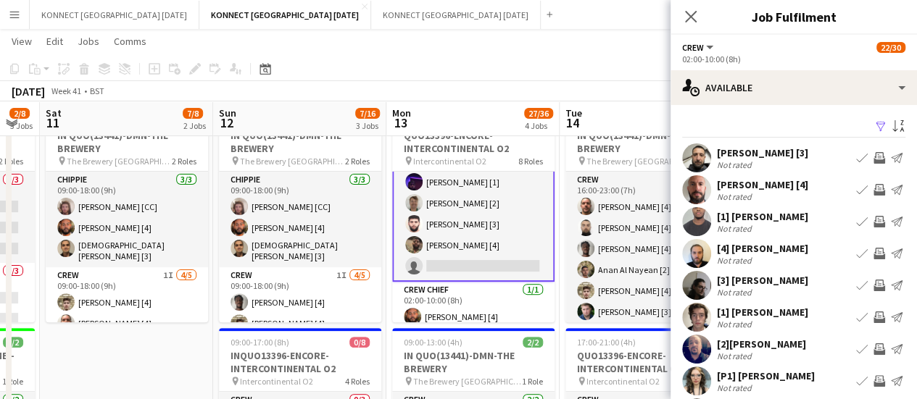
scroll to position [107, 0]
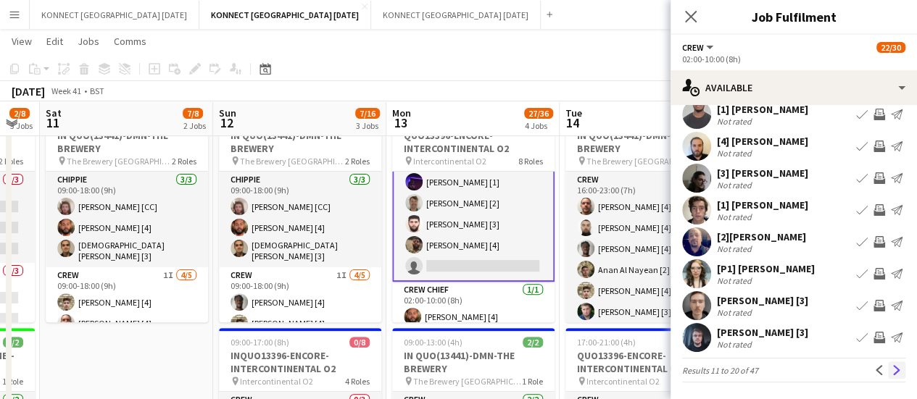
click at [891, 370] on app-icon "Next" at bounding box center [896, 370] width 10 height 10
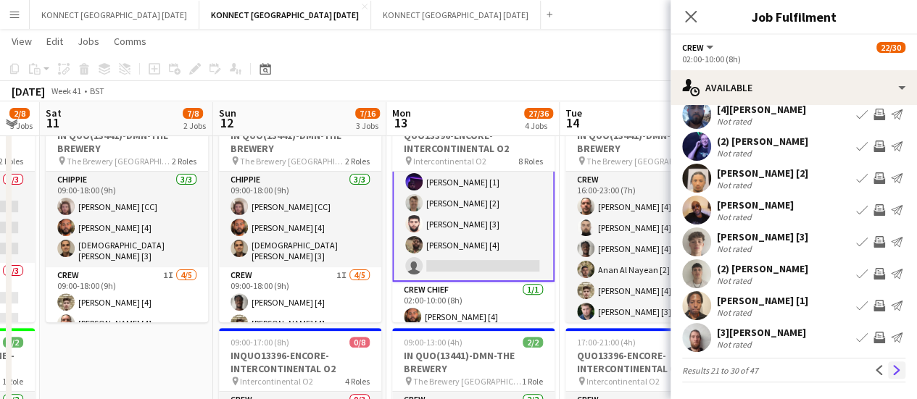
click at [891, 365] on app-icon "Next" at bounding box center [896, 370] width 10 height 10
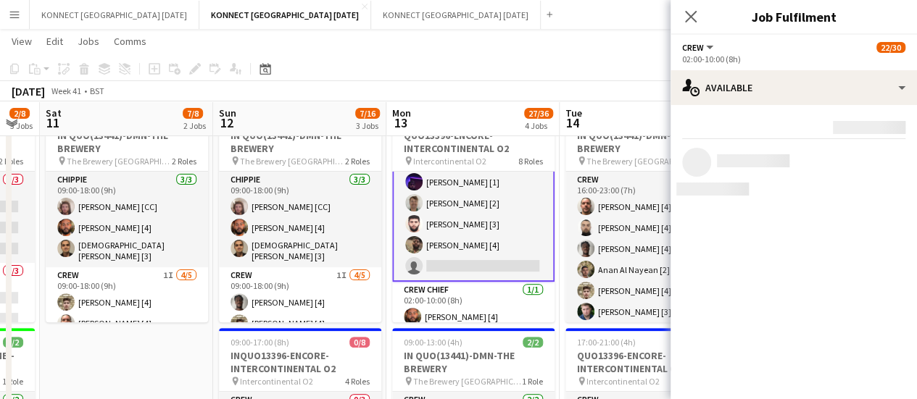
scroll to position [0, 0]
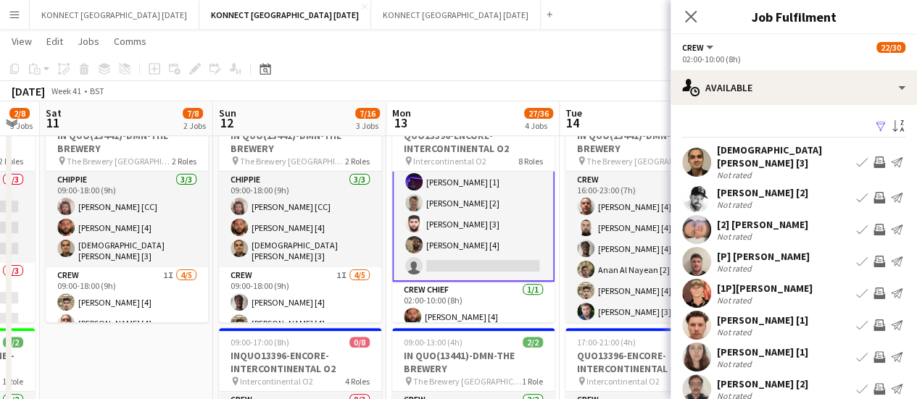
click at [873, 351] on app-icon "Invite crew" at bounding box center [879, 357] width 12 height 12
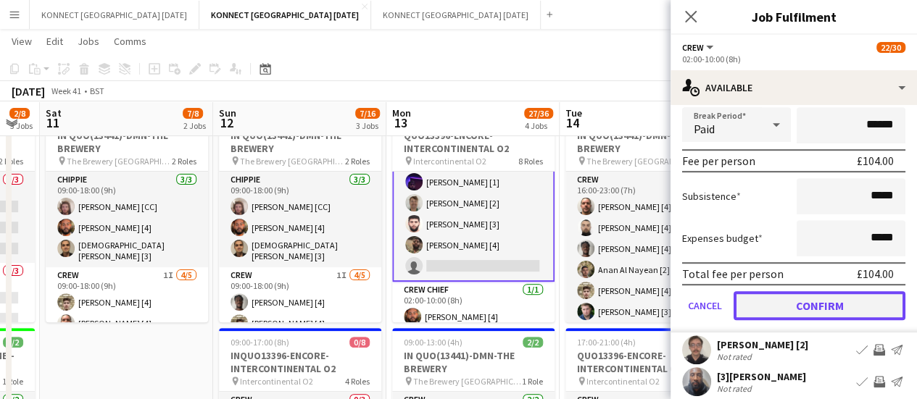
click at [777, 295] on button "Confirm" at bounding box center [819, 305] width 172 height 29
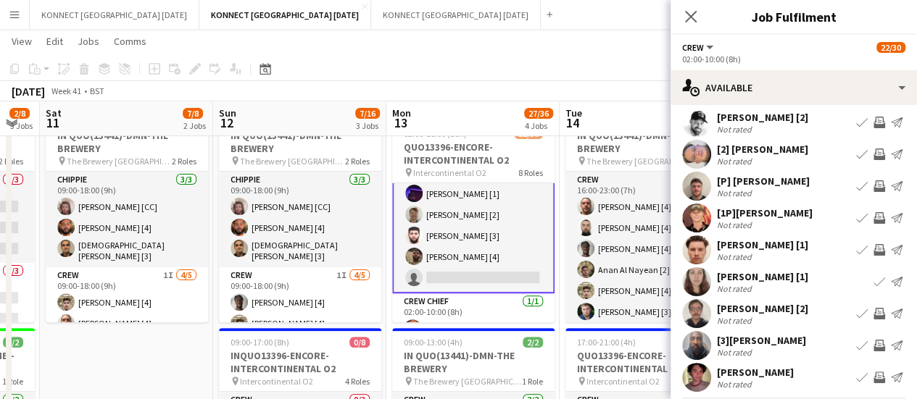
scroll to position [68, 0]
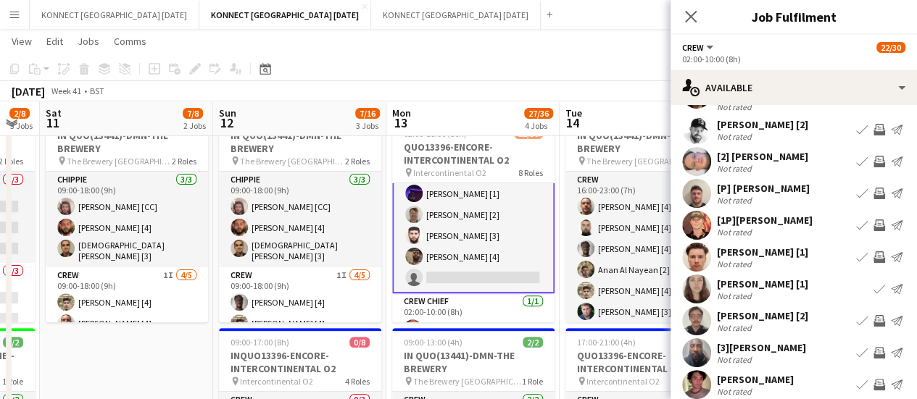
click at [873, 251] on app-icon "Invite crew" at bounding box center [879, 257] width 12 height 12
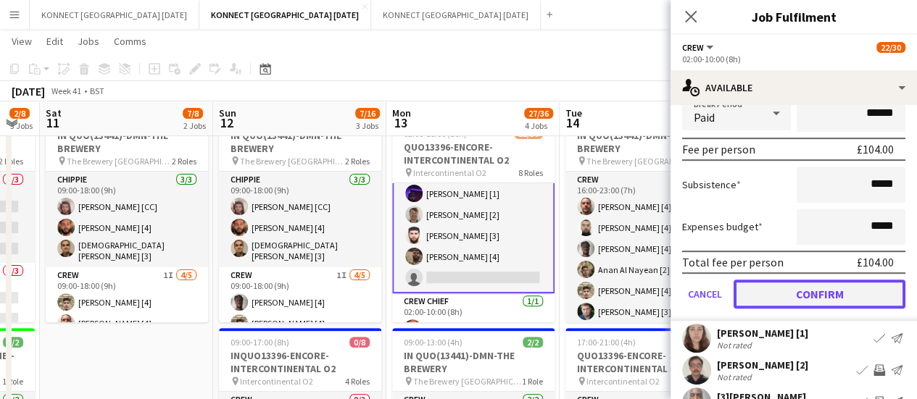
click at [782, 286] on button "Confirm" at bounding box center [819, 294] width 172 height 29
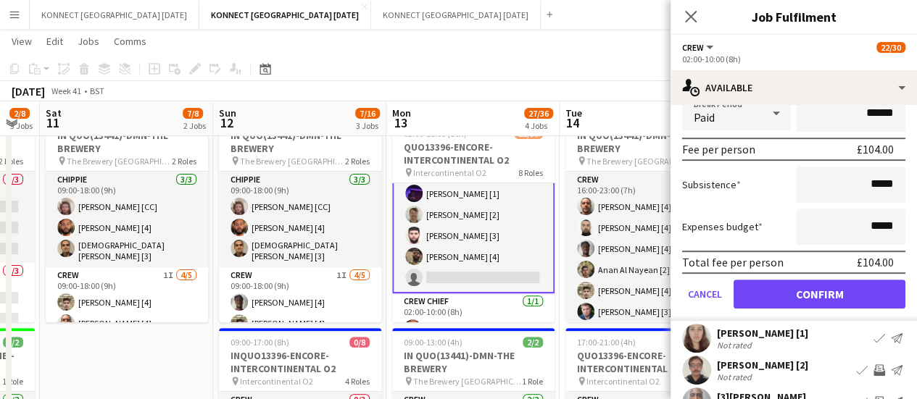
scroll to position [107, 0]
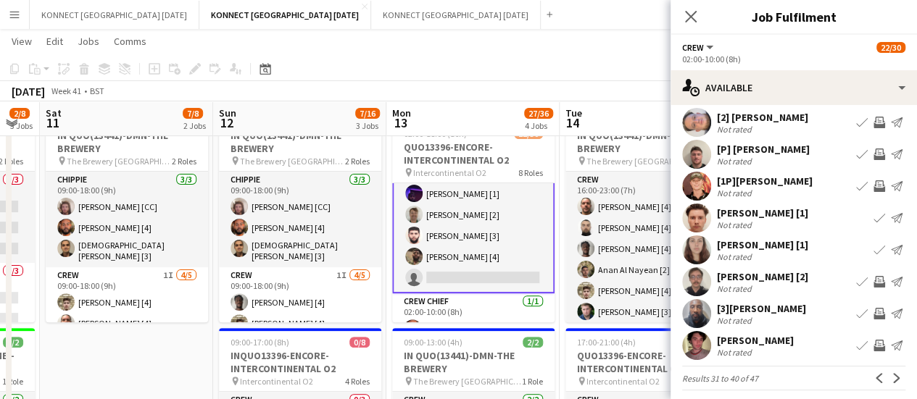
click at [546, 82] on div "[DATE] Week 41 • BST Publish 1 job Revert 1 job" at bounding box center [458, 91] width 917 height 20
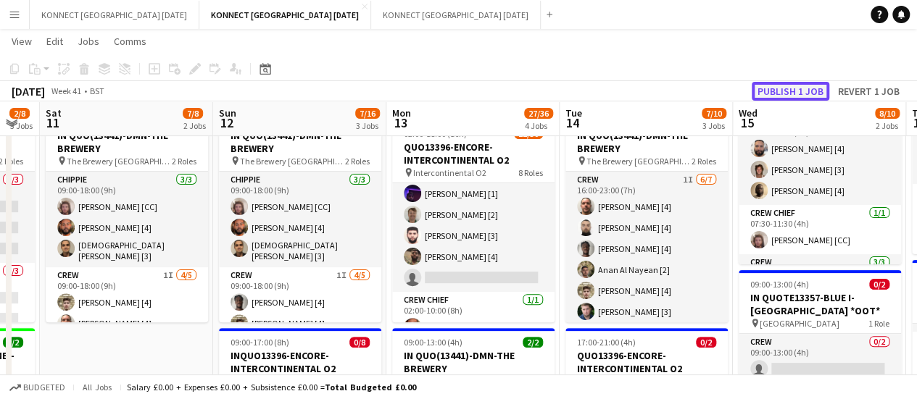
click at [754, 86] on button "Publish 1 job" at bounding box center [790, 91] width 78 height 19
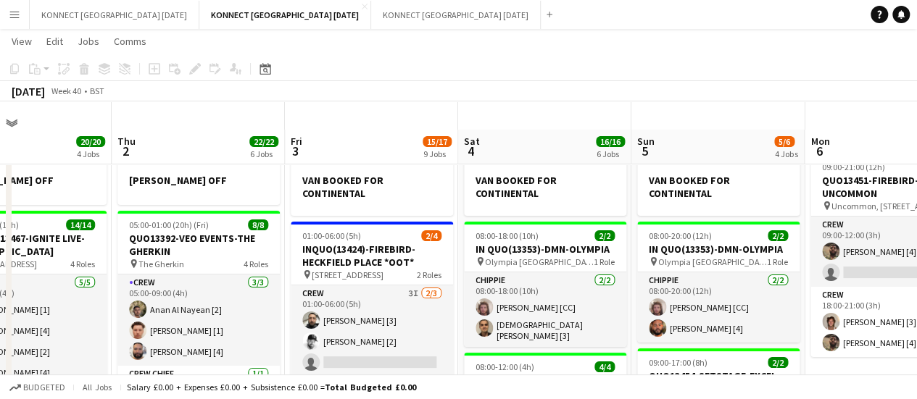
scroll to position [111, 0]
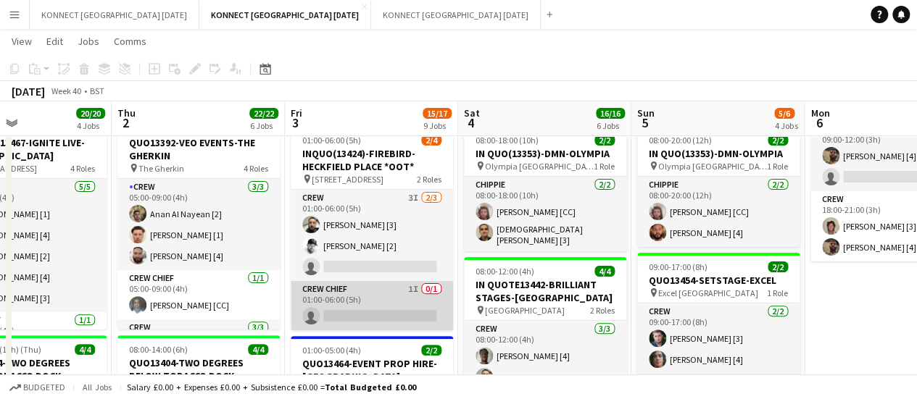
click at [351, 309] on app-card-role "Crew Chief 1I 0/1 01:00-06:00 (5h) single-neutral-actions" at bounding box center [372, 305] width 162 height 49
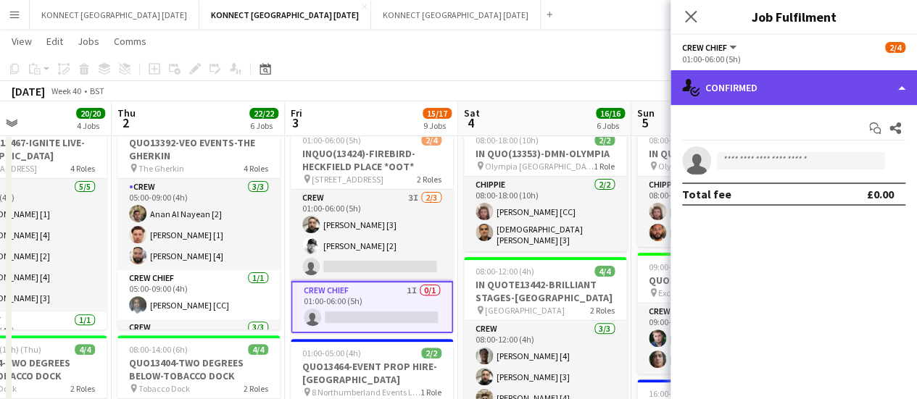
click at [804, 98] on div "single-neutral-actions-check-2 Confirmed" at bounding box center [793, 87] width 246 height 35
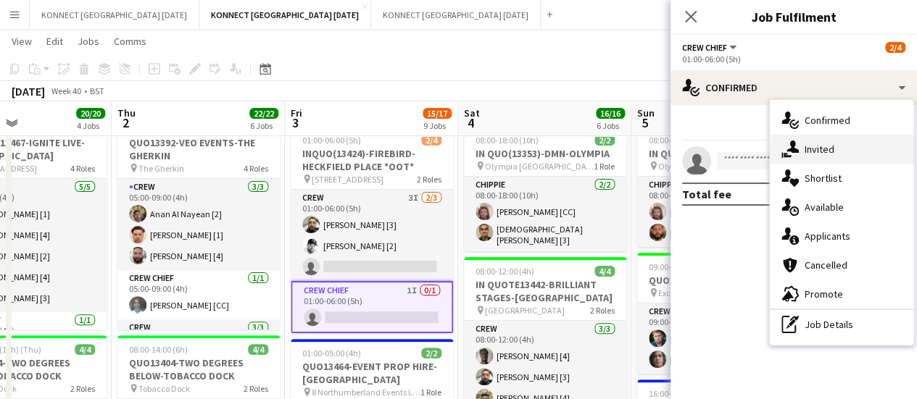
click at [843, 143] on div "single-neutral-actions-share-1 Invited" at bounding box center [841, 149] width 143 height 29
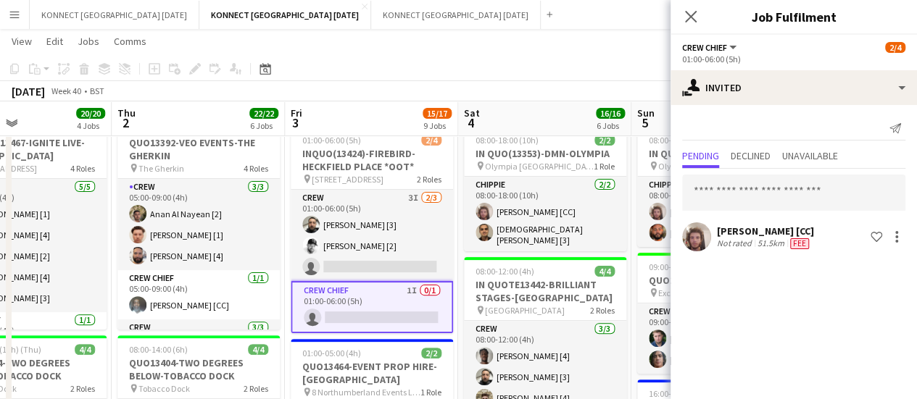
click at [745, 218] on div "[PERSON_NAME] [CC] Not rated 51.5km Fee Shortlist crew" at bounding box center [793, 212] width 246 height 86
click at [736, 201] on input "text" at bounding box center [793, 193] width 223 height 36
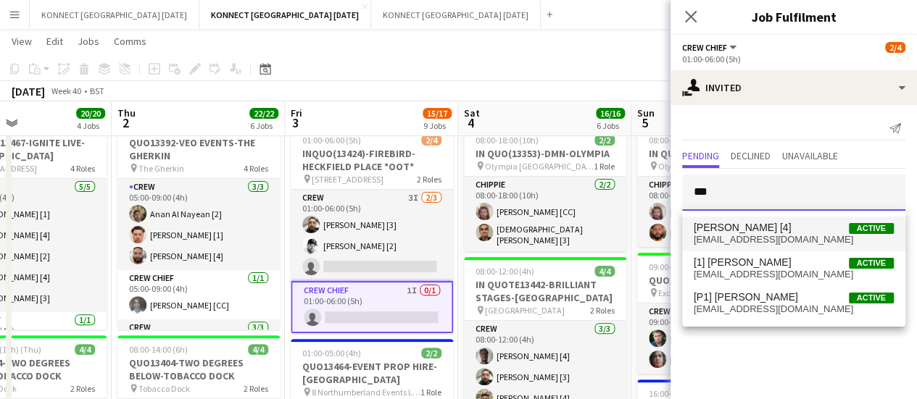
type input "***"
click at [733, 241] on span "[EMAIL_ADDRESS][DOMAIN_NAME]" at bounding box center [793, 240] width 200 height 12
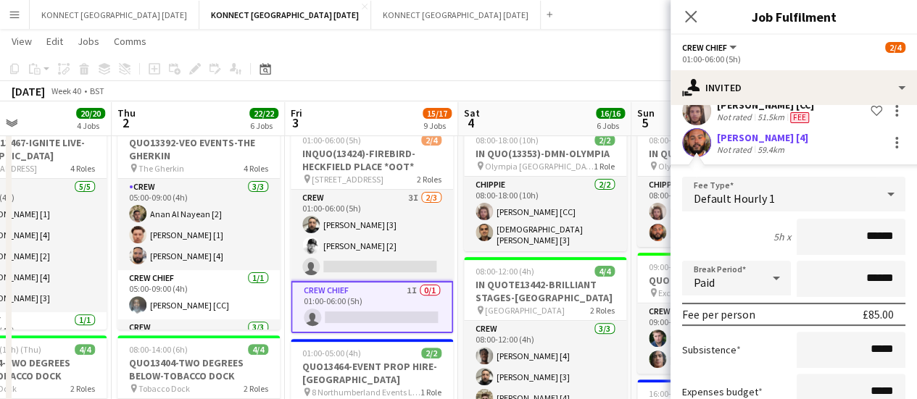
scroll to position [226, 0]
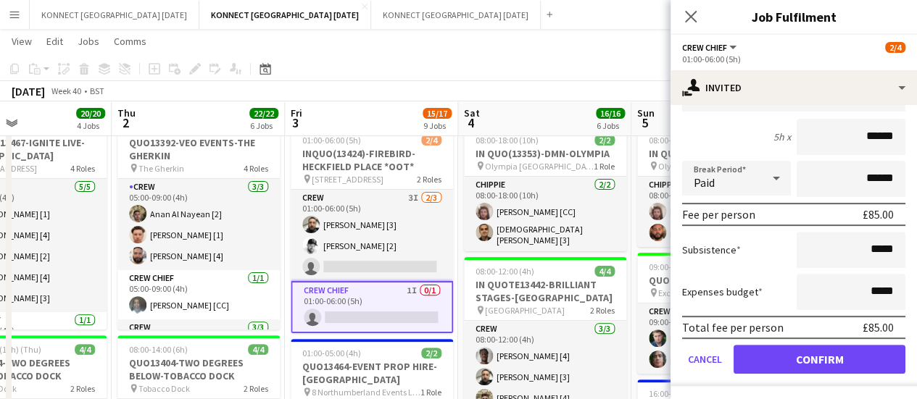
click at [767, 341] on form "Fee Type Default Hourly 1 5h x ****** Break Period Paid ****** Fee per person £…" at bounding box center [793, 231] width 246 height 309
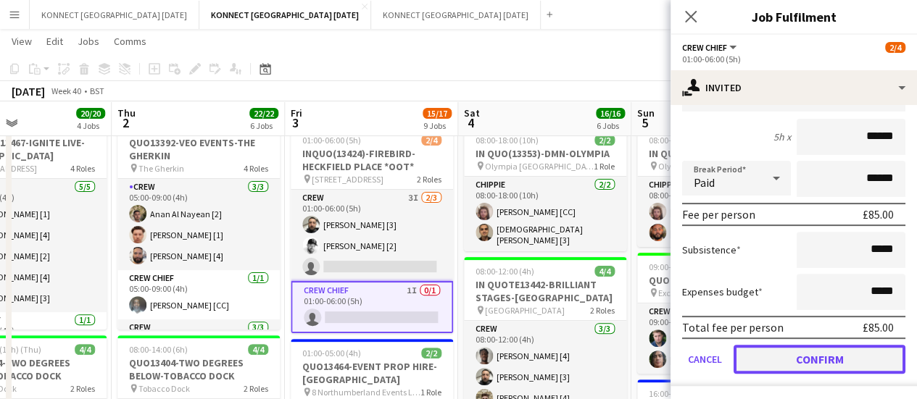
click at [770, 359] on button "Confirm" at bounding box center [819, 359] width 172 height 29
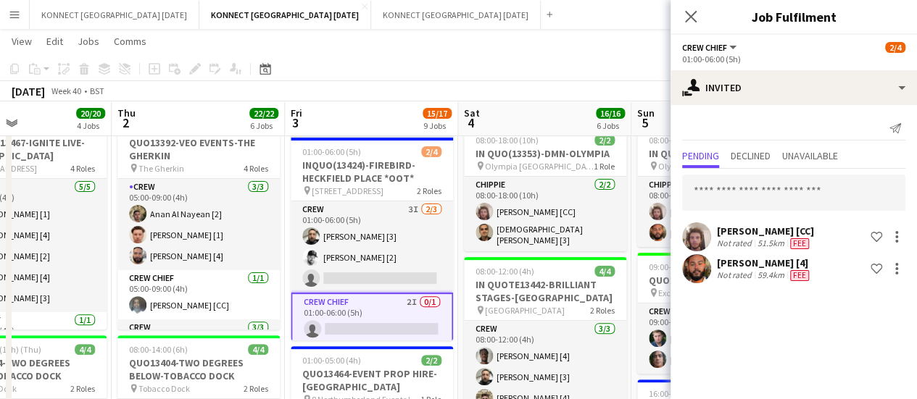
scroll to position [0, 0]
click at [536, 59] on app-toolbar "Copy Paste Paste Ctrl+V Paste with crew Ctrl+Shift+V Paste linked Job [GEOGRAPH…" at bounding box center [458, 69] width 917 height 25
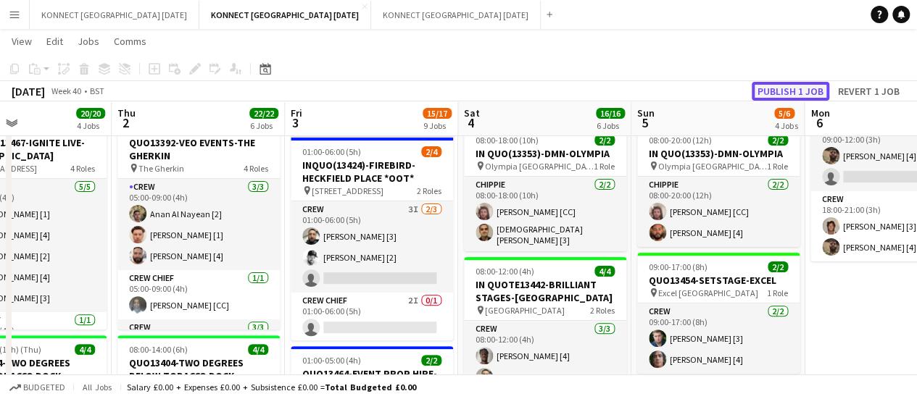
click at [765, 88] on button "Publish 1 job" at bounding box center [790, 91] width 78 height 19
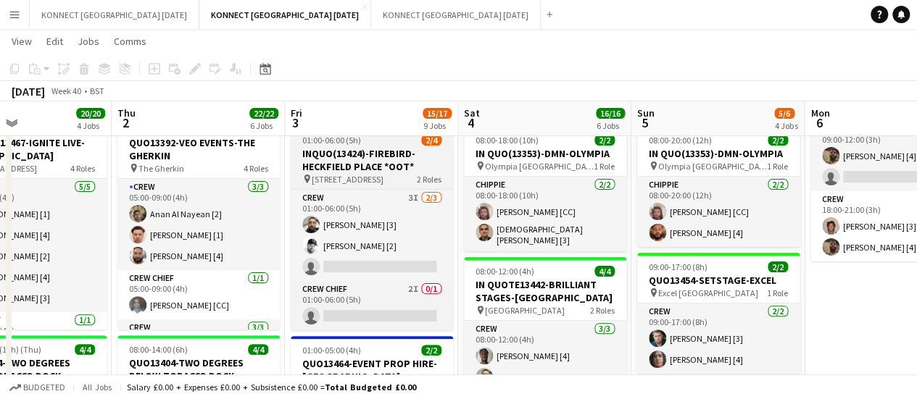
click at [344, 159] on h3 "INQUO(13424)-FIREBIRD-HECKFIELD PLACE *OOT*" at bounding box center [372, 160] width 162 height 26
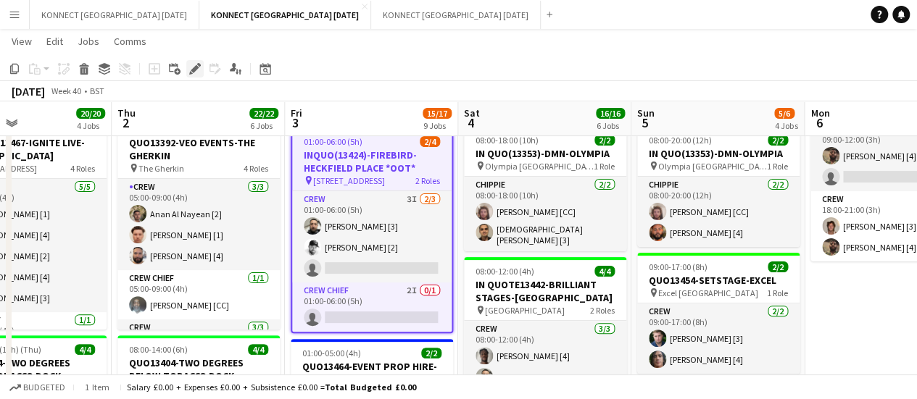
click at [193, 65] on icon "Edit" at bounding box center [195, 69] width 12 height 12
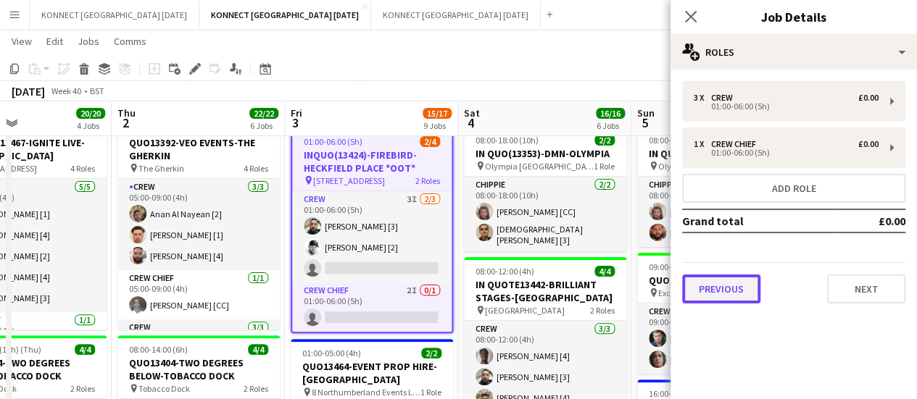
click at [729, 282] on button "Previous" at bounding box center [721, 289] width 78 height 29
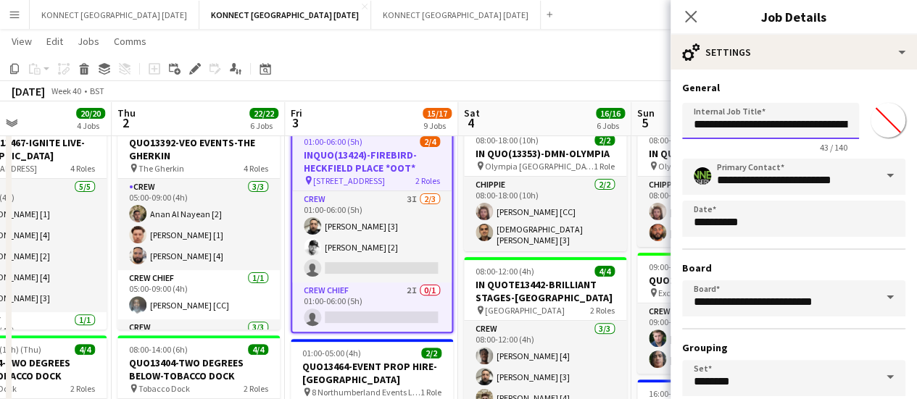
click at [706, 124] on input "**********" at bounding box center [770, 121] width 177 height 36
type input "**********"
click at [516, 93] on div "[DATE] Week 40 • BST" at bounding box center [458, 91] width 917 height 20
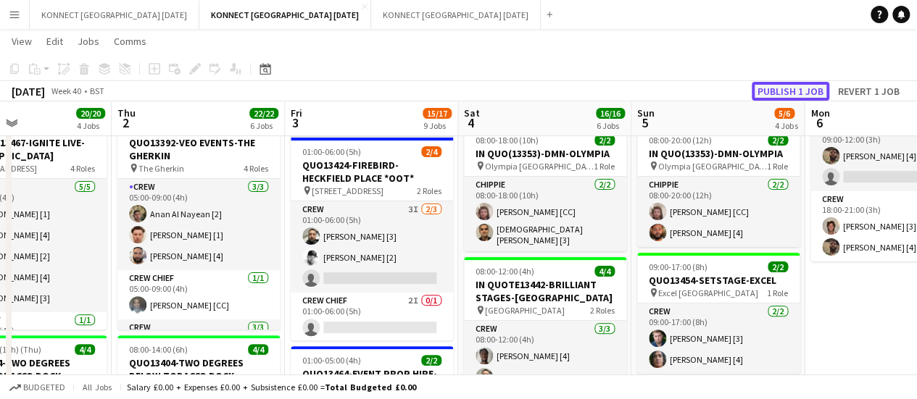
click at [790, 91] on button "Publish 1 job" at bounding box center [790, 91] width 78 height 19
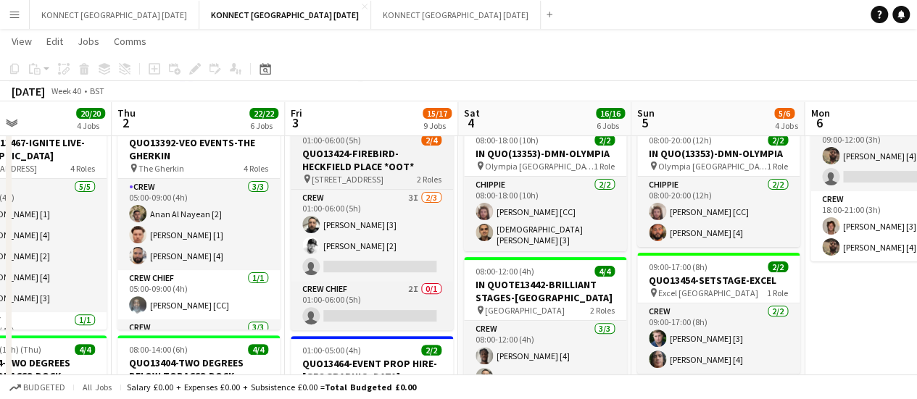
click at [387, 167] on h3 "QUO13424-FIREBIRD-HECKFIELD PLACE *OOT*" at bounding box center [372, 160] width 162 height 26
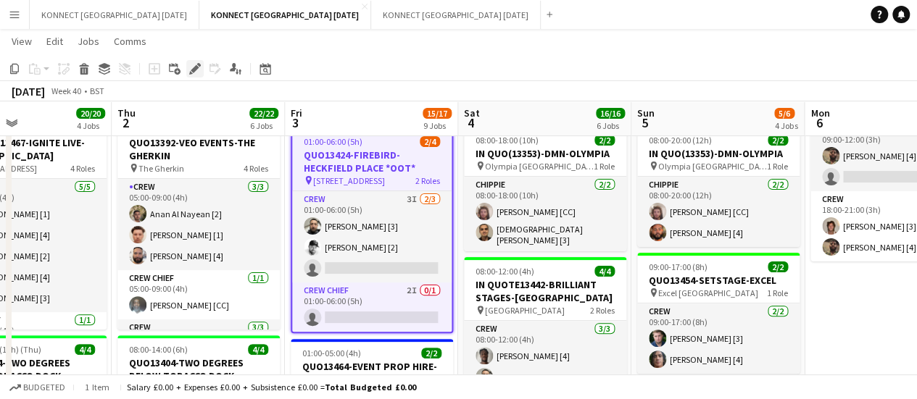
click at [197, 72] on icon "Edit" at bounding box center [195, 69] width 12 height 12
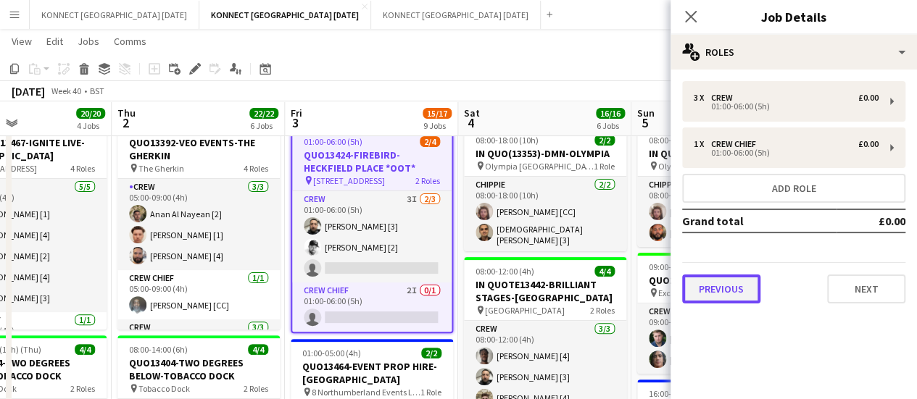
click at [719, 292] on button "Previous" at bounding box center [721, 289] width 78 height 29
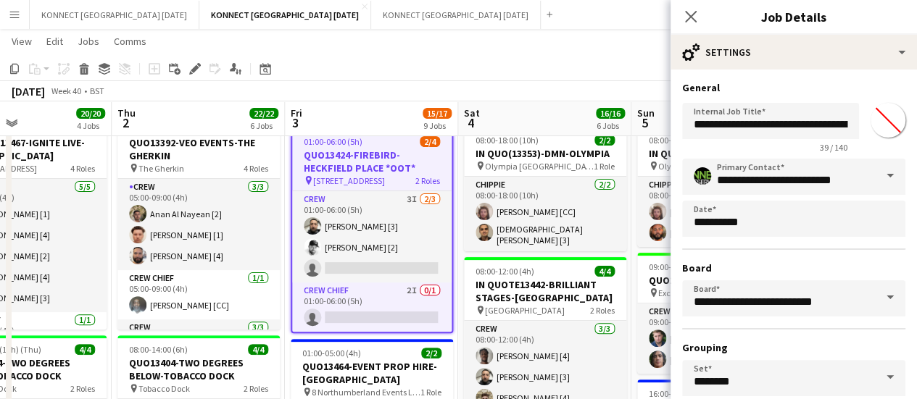
scroll to position [120, 0]
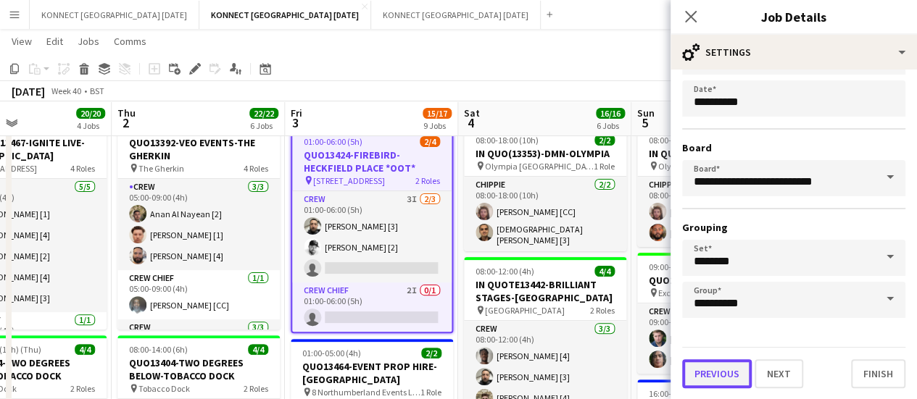
click at [717, 382] on button "Previous" at bounding box center [717, 373] width 70 height 29
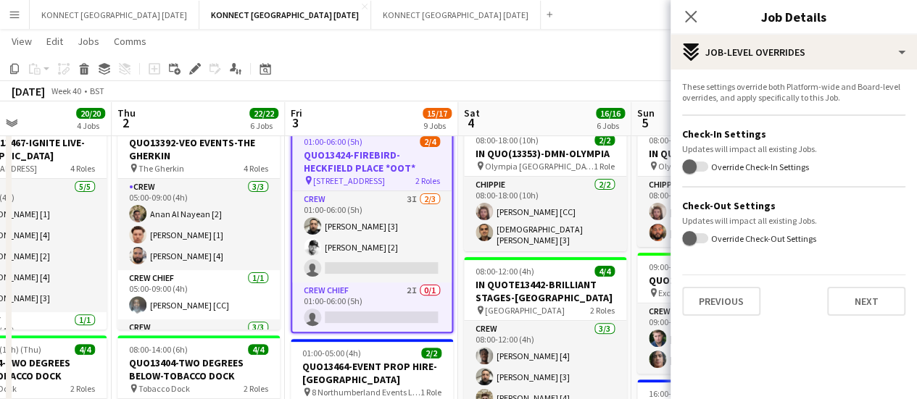
scroll to position [0, 0]
click at [716, 304] on button "Previous" at bounding box center [721, 301] width 78 height 29
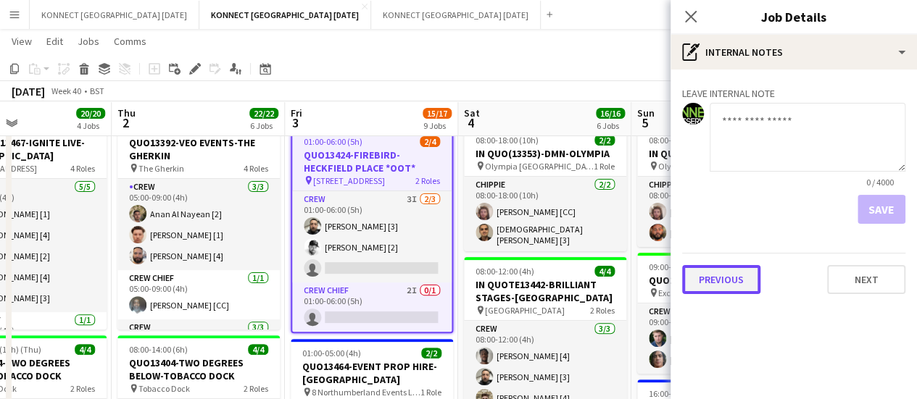
click at [741, 276] on button "Previous" at bounding box center [721, 279] width 78 height 29
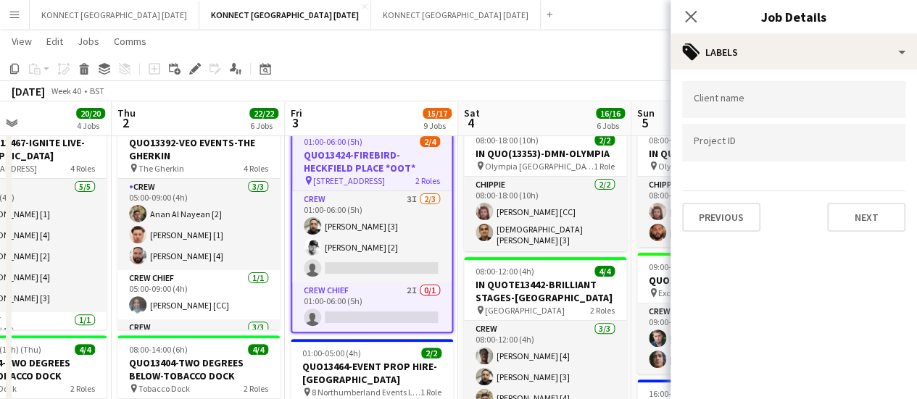
click at [750, 232] on div "Client name Project ID Previous Next" at bounding box center [793, 157] width 246 height 174
click at [749, 232] on div "Client name Project ID Previous Next" at bounding box center [793, 157] width 246 height 174
click at [735, 219] on button "Previous" at bounding box center [721, 217] width 78 height 29
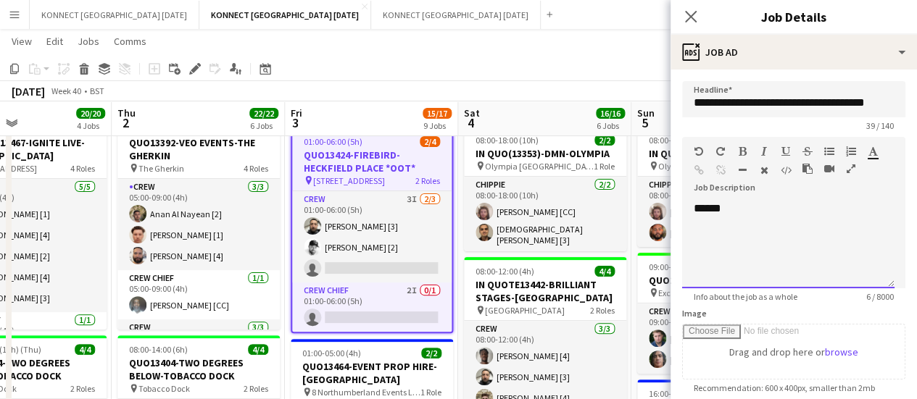
click at [780, 230] on div "******" at bounding box center [788, 244] width 212 height 87
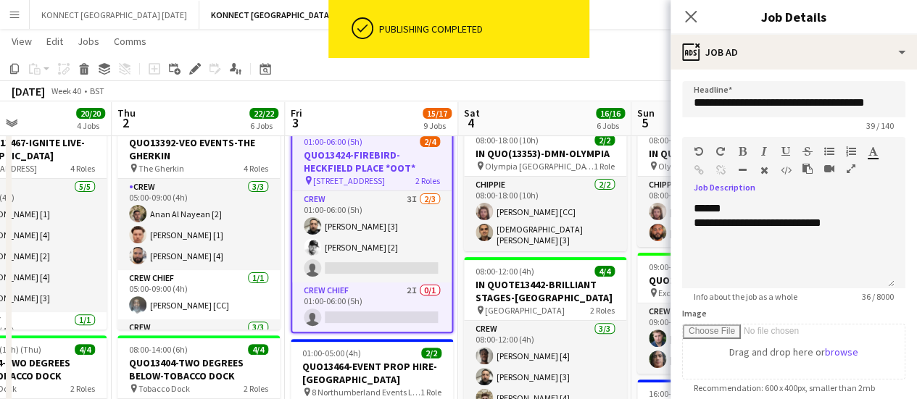
click at [630, 88] on div "[DATE] Week 40 • BST" at bounding box center [458, 91] width 917 height 20
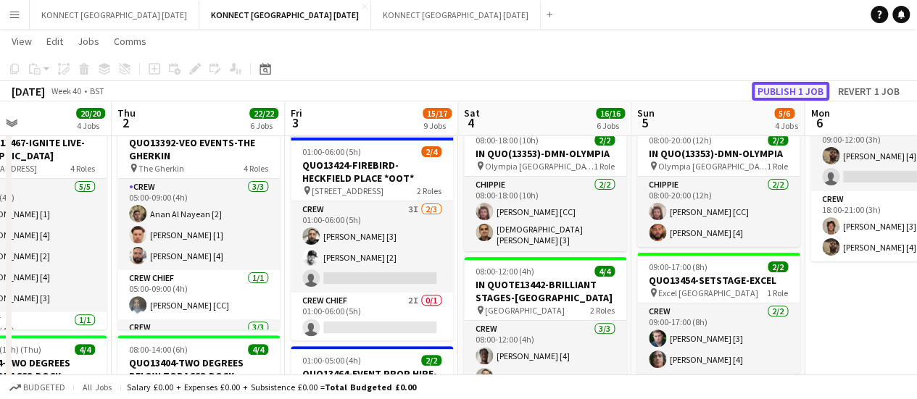
click at [796, 89] on button "Publish 1 job" at bounding box center [790, 91] width 78 height 19
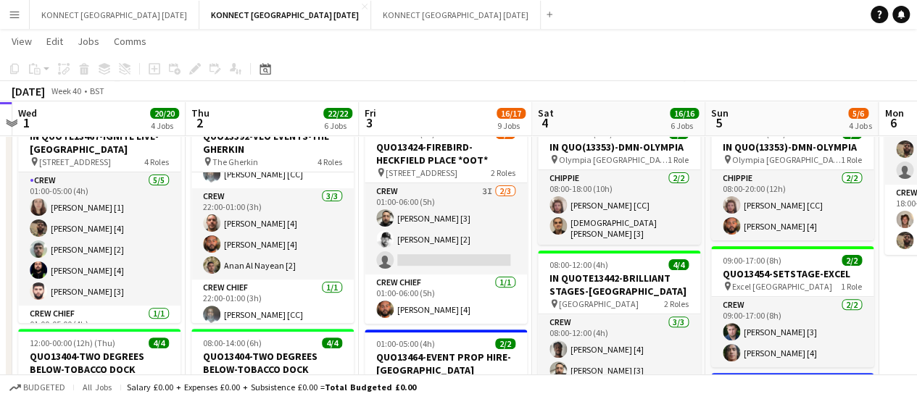
scroll to position [130, 0]
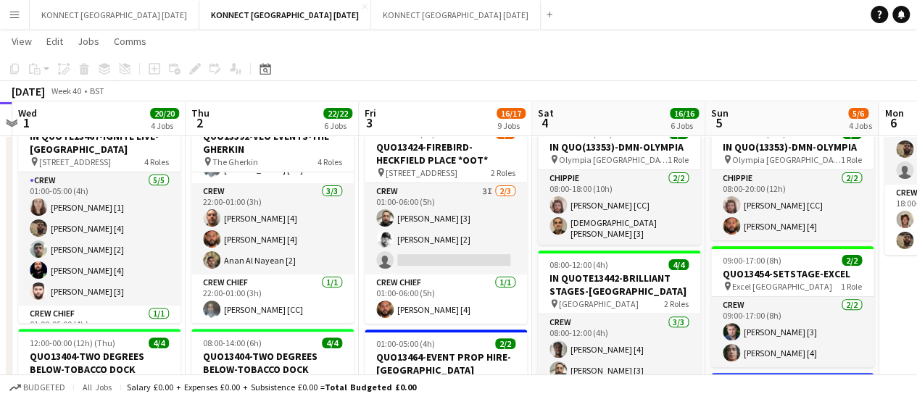
click at [274, 244] on app-card-role "Crew [DATE] 22:00-01:00 (3h) [PERSON_NAME] [4] [PERSON_NAME] [4] [PERSON_NAME] …" at bounding box center [272, 228] width 162 height 91
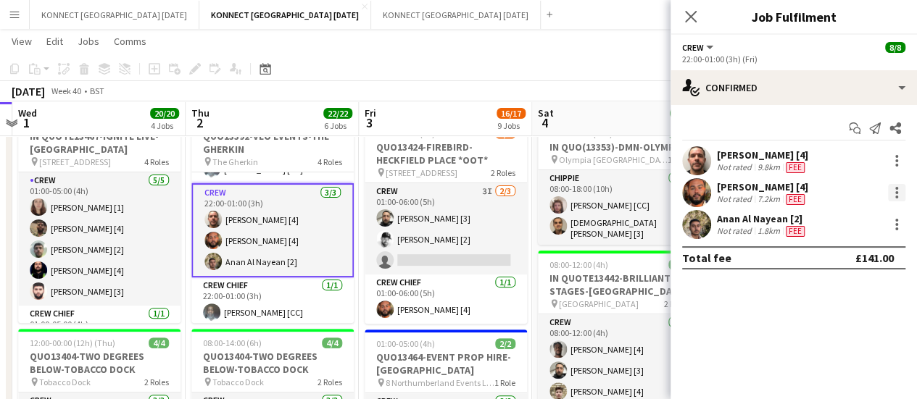
click at [893, 191] on div at bounding box center [896, 192] width 17 height 17
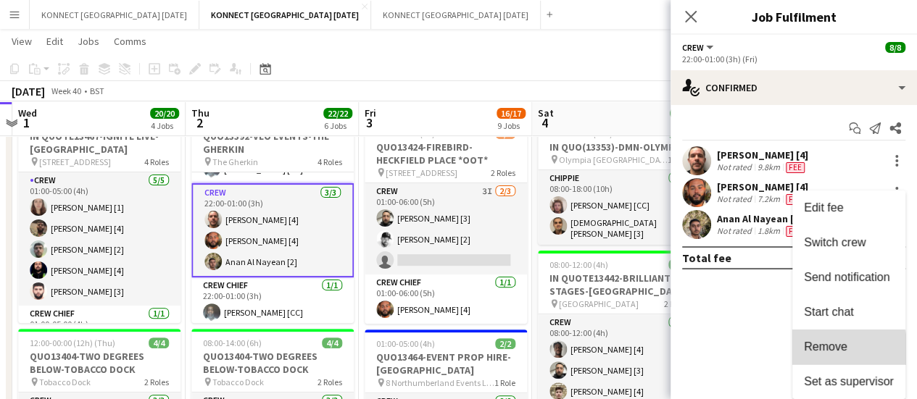
click at [829, 352] on span "Remove" at bounding box center [825, 347] width 43 height 12
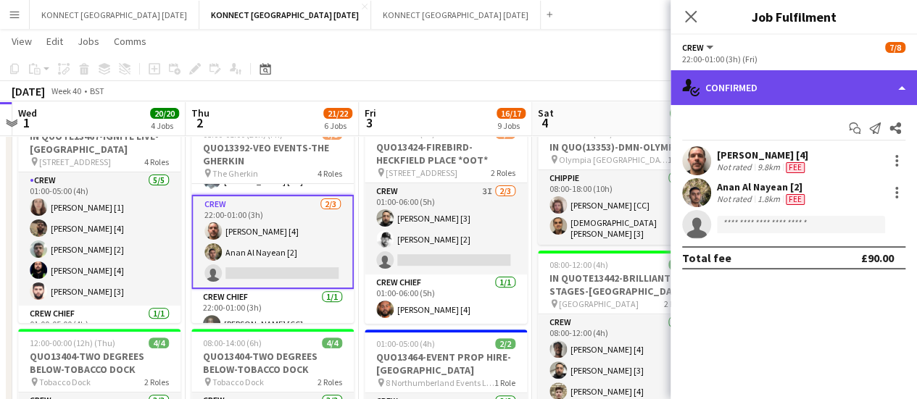
click at [746, 82] on div "single-neutral-actions-check-2 Confirmed" at bounding box center [793, 87] width 246 height 35
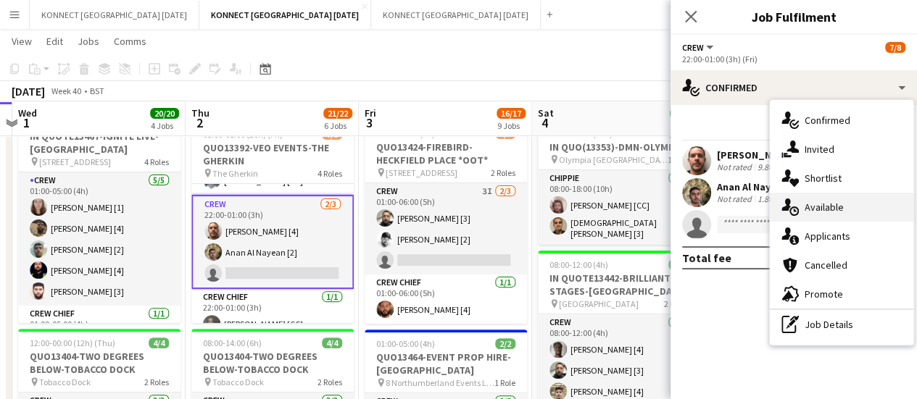
click at [836, 217] on div "single-neutral-actions-upload Available" at bounding box center [841, 207] width 143 height 29
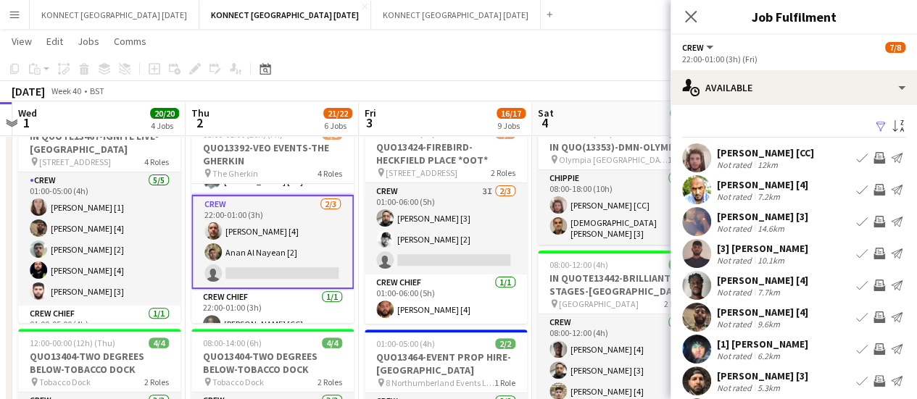
click at [873, 291] on app-icon "Invite crew" at bounding box center [879, 286] width 12 height 12
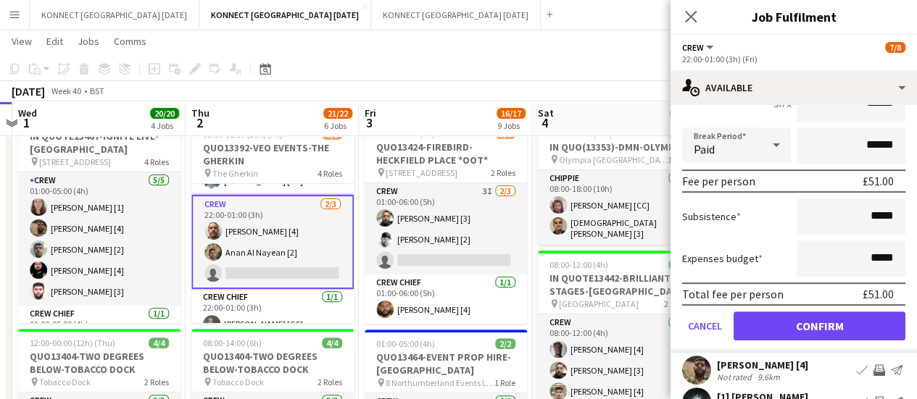
scroll to position [280, 0]
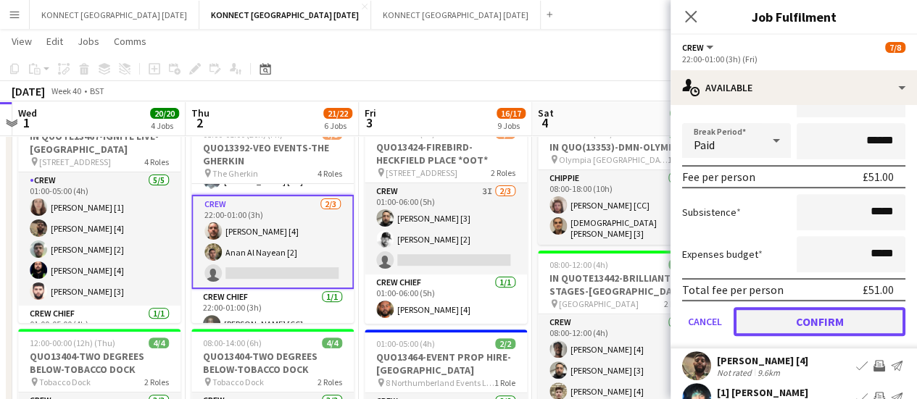
click at [767, 317] on button "Confirm" at bounding box center [819, 321] width 172 height 29
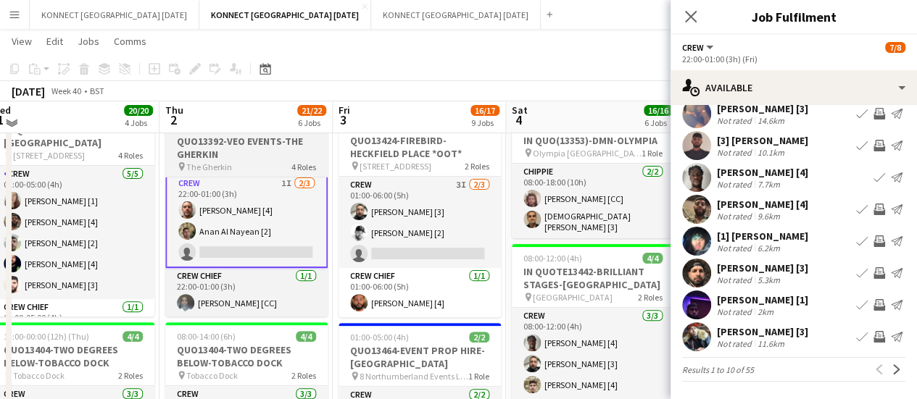
scroll to position [120, 0]
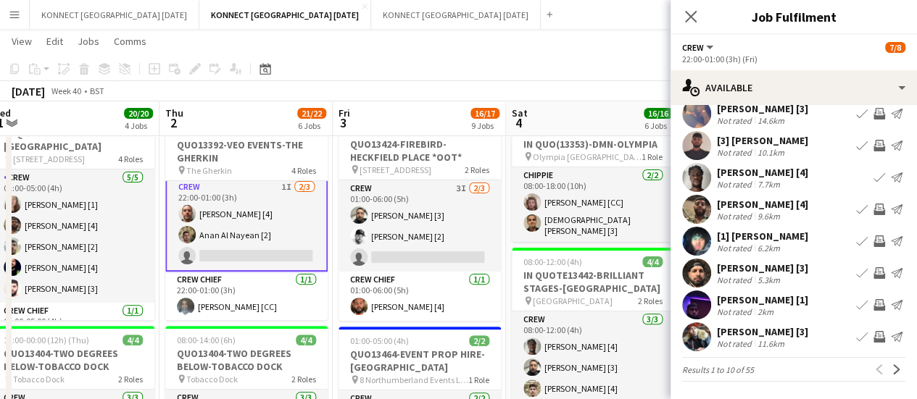
click at [873, 211] on app-icon "Invite crew" at bounding box center [879, 210] width 12 height 12
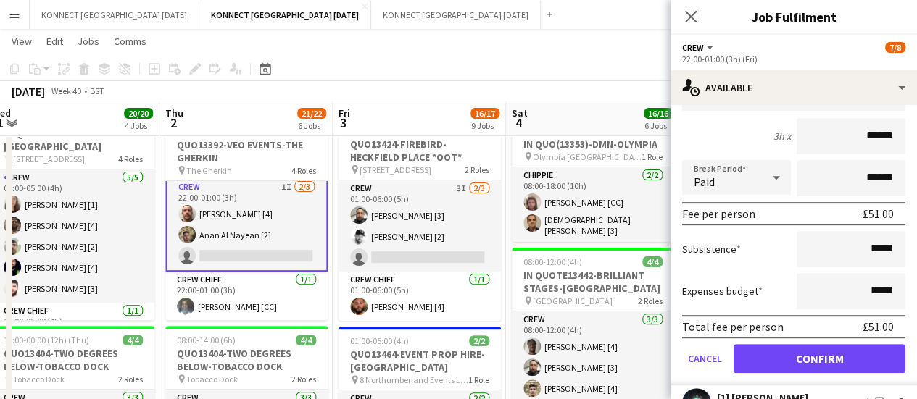
scroll to position [276, 0]
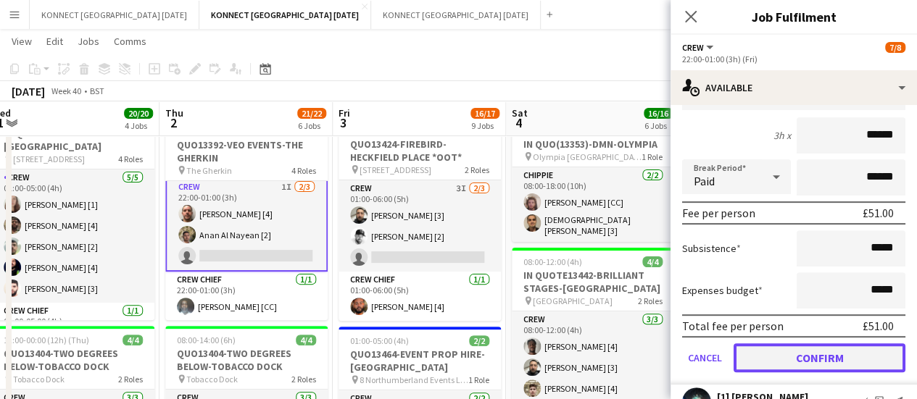
click at [754, 369] on button "Confirm" at bounding box center [819, 357] width 172 height 29
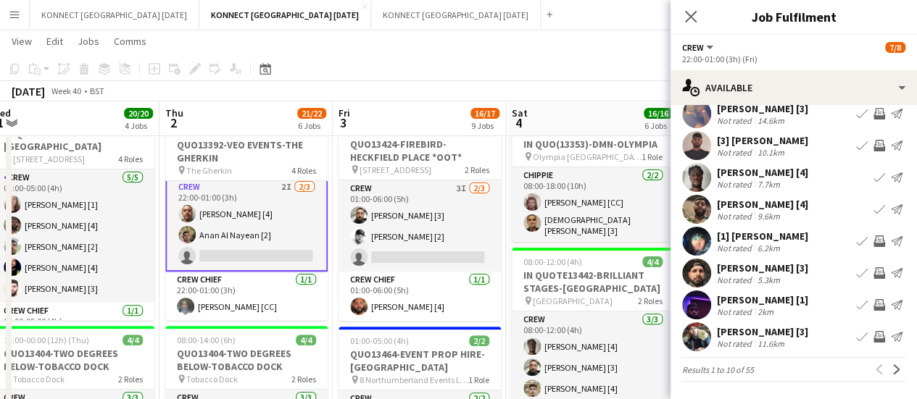
scroll to position [115, 0]
click at [873, 272] on app-icon "Invite crew" at bounding box center [879, 273] width 12 height 12
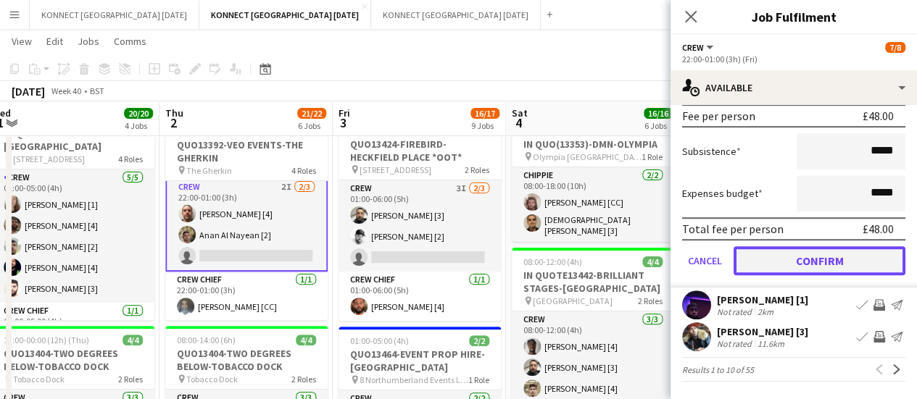
click at [759, 257] on button "Confirm" at bounding box center [819, 260] width 172 height 29
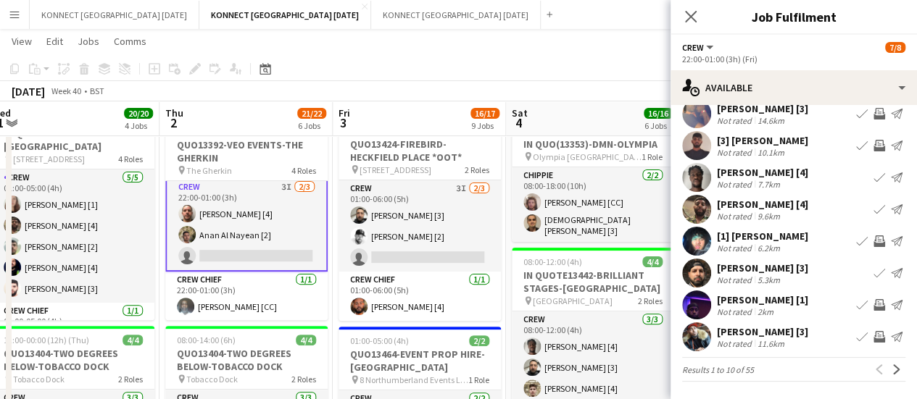
click at [620, 70] on app-toolbar "Copy Paste Paste Ctrl+V Paste with crew Ctrl+Shift+V Paste linked Job [GEOGRAPH…" at bounding box center [458, 69] width 917 height 25
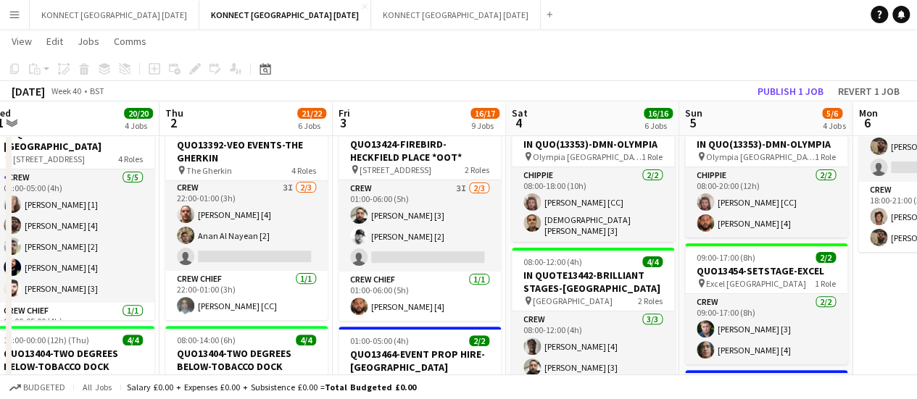
scroll to position [141, 0]
click at [777, 88] on button "Publish 1 job" at bounding box center [790, 91] width 78 height 19
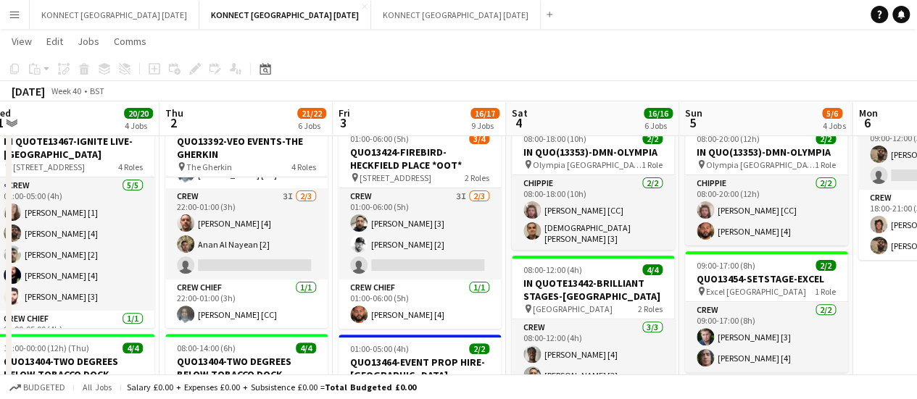
scroll to position [113, 0]
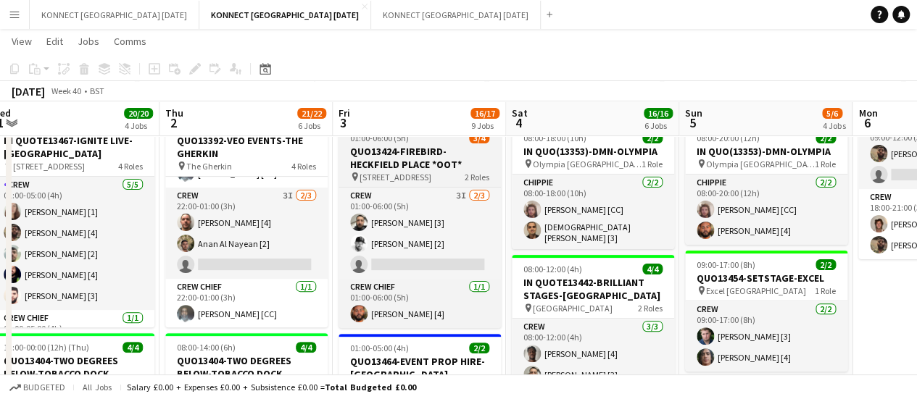
click at [405, 146] on h3 "QUO13424-FIREBIRD-HECKFIELD PLACE *OOT*" at bounding box center [419, 158] width 162 height 26
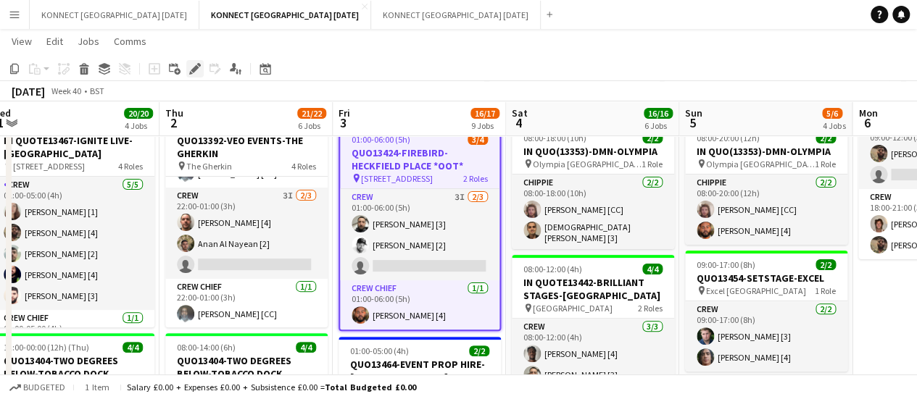
click at [199, 66] on icon at bounding box center [199, 65] width 4 height 4
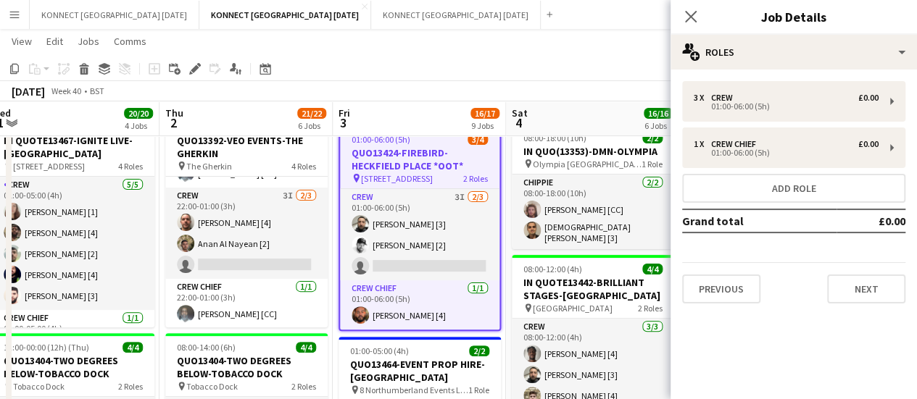
click at [727, 308] on div "3 x Crew £0.00 01:00-06:00 (5h) 1 x Crew Chief £0.00 01:00-06:00 (5h) Add role …" at bounding box center [793, 193] width 246 height 246
click at [729, 278] on button "Previous" at bounding box center [721, 289] width 78 height 29
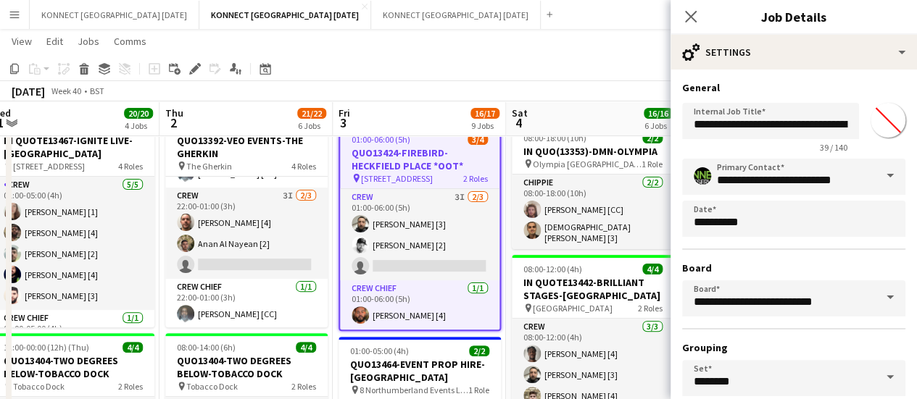
scroll to position [120, 0]
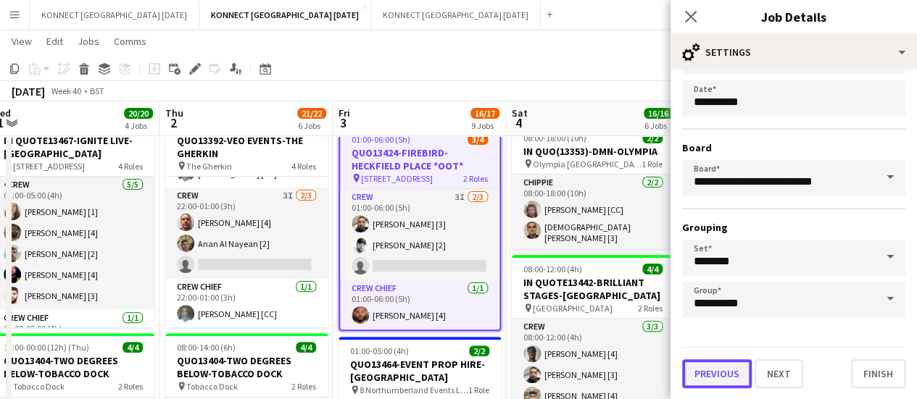
click at [736, 363] on button "Previous" at bounding box center [717, 373] width 70 height 29
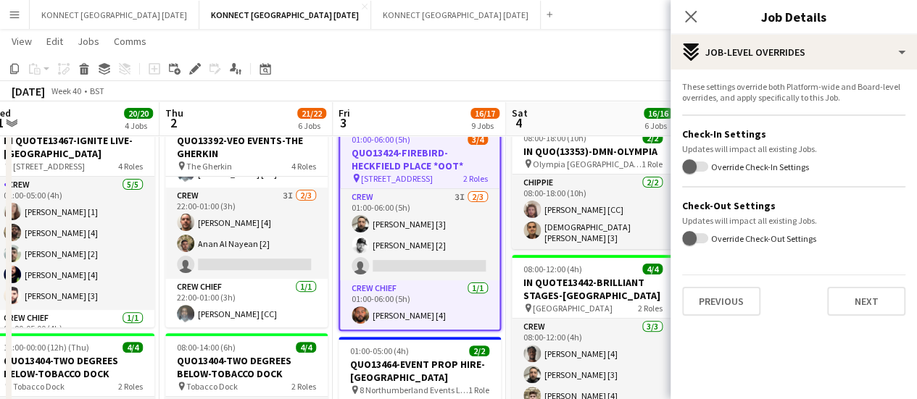
scroll to position [0, 0]
click at [716, 283] on div "Previous Next" at bounding box center [793, 295] width 223 height 41
click at [724, 311] on button "Previous" at bounding box center [721, 301] width 78 height 29
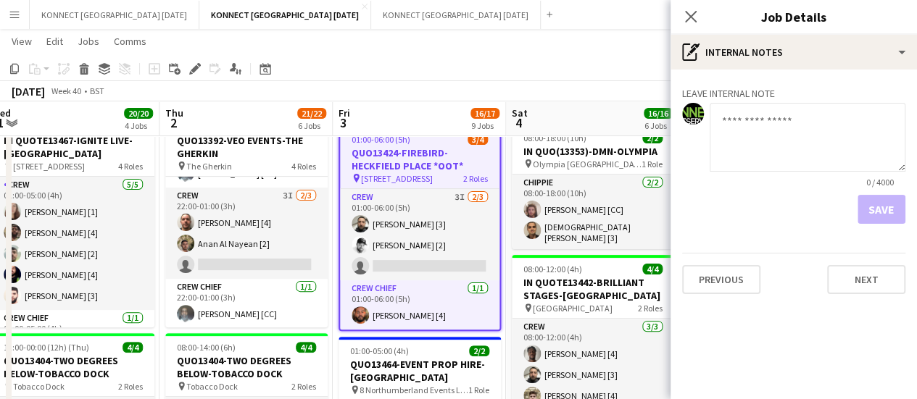
click at [726, 298] on div "Leave internal note 0 / 4000 Save Previous Next" at bounding box center [793, 188] width 246 height 236
click at [725, 293] on button "Previous" at bounding box center [721, 279] width 78 height 29
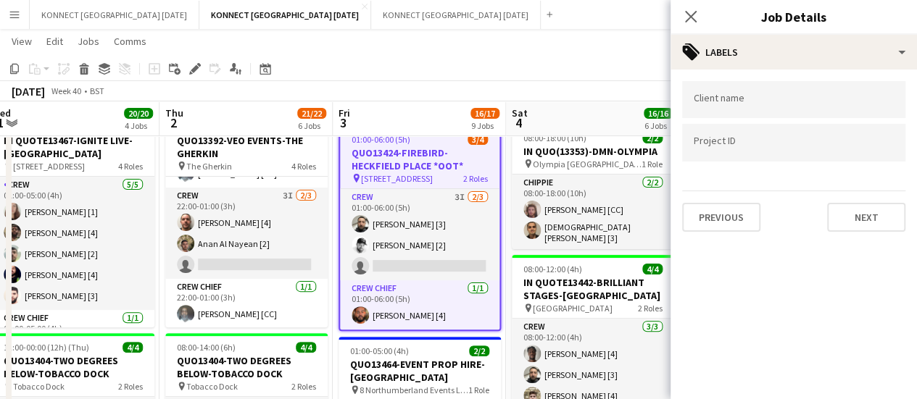
click at [730, 238] on div "Client name Project ID Previous Next" at bounding box center [793, 157] width 246 height 174
click at [728, 230] on button "Previous" at bounding box center [721, 217] width 78 height 29
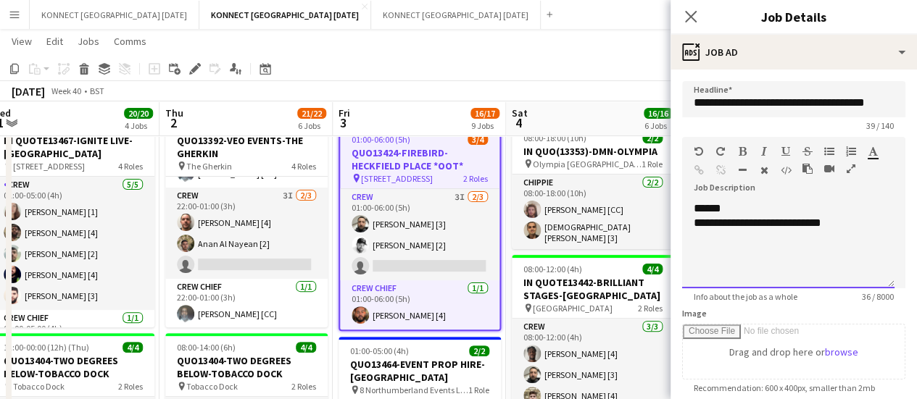
click at [838, 257] on div "**********" at bounding box center [788, 244] width 212 height 87
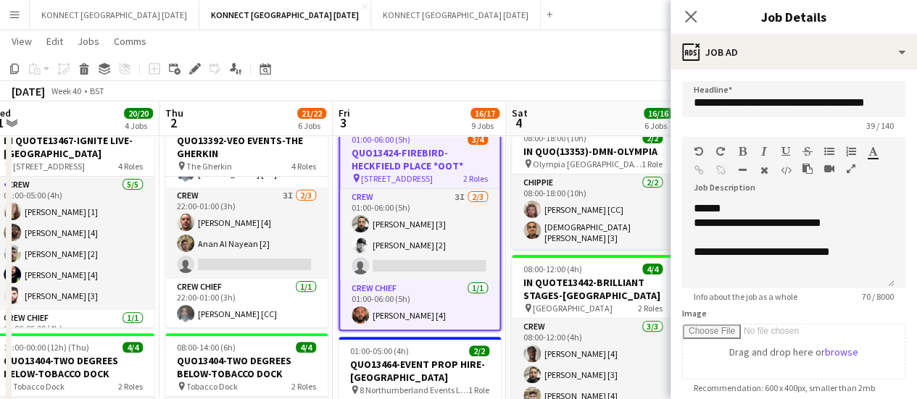
click at [599, 48] on app-page-menu "View Day view expanded Day view collapsed Month view Date picker Jump to [DATE]…" at bounding box center [458, 43] width 917 height 28
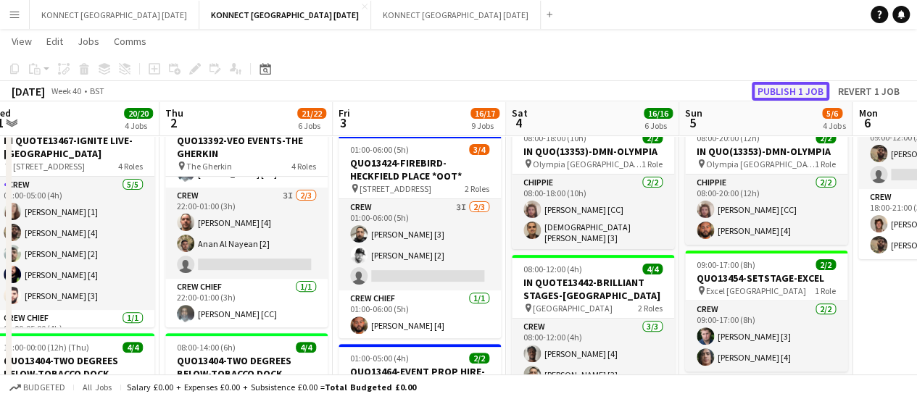
click at [767, 91] on button "Publish 1 job" at bounding box center [790, 91] width 78 height 19
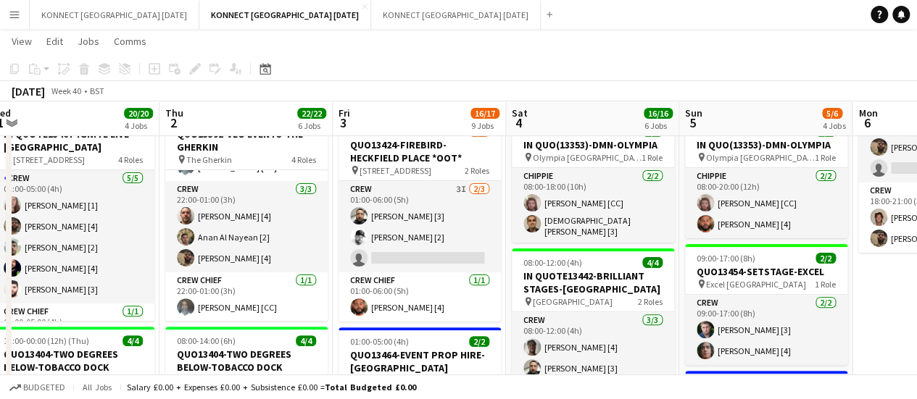
scroll to position [121, 0]
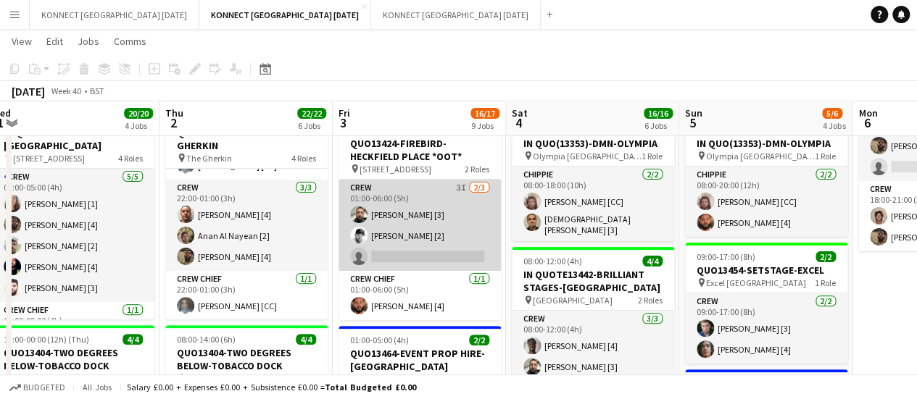
click at [465, 241] on app-card-role "Crew 3I [DATE] 01:00-06:00 (5h) [PERSON_NAME] [3] [PERSON_NAME] [2] single-neut…" at bounding box center [419, 225] width 162 height 91
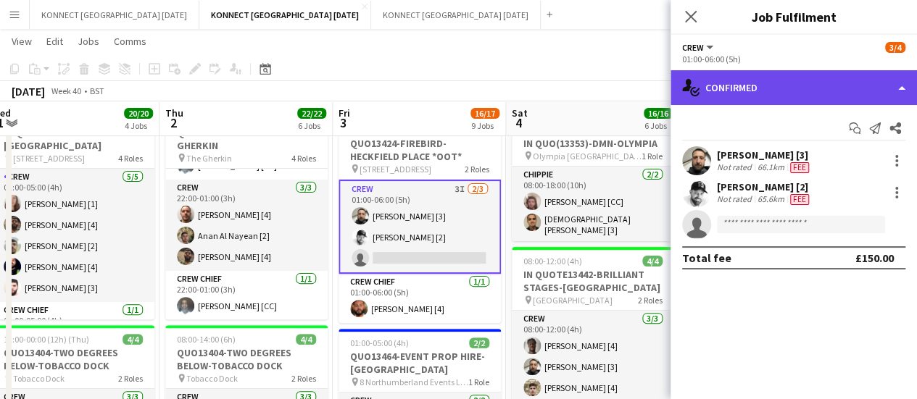
click at [788, 81] on div "single-neutral-actions-check-2 Confirmed" at bounding box center [793, 87] width 246 height 35
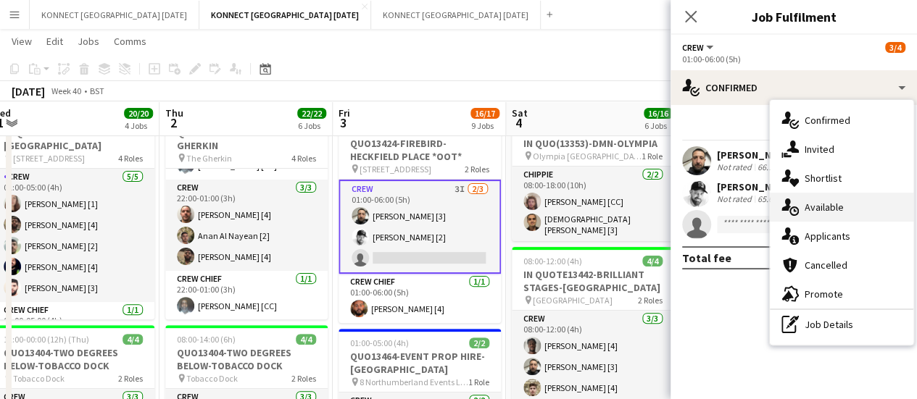
click at [836, 209] on span "Available" at bounding box center [823, 207] width 39 height 13
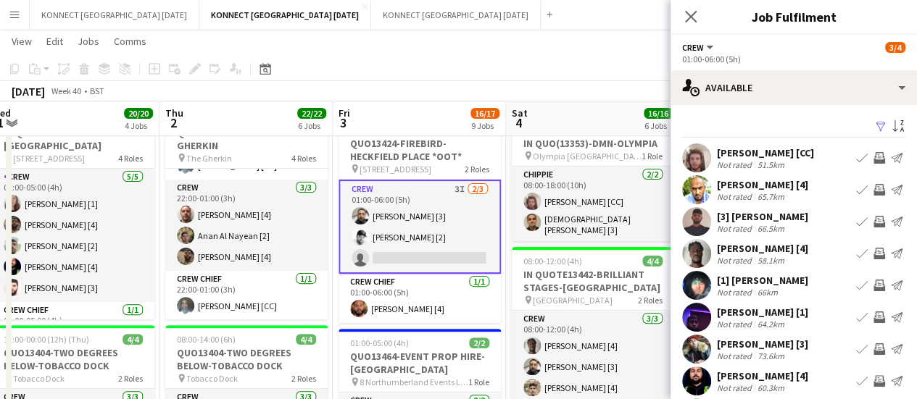
scroll to position [114, 0]
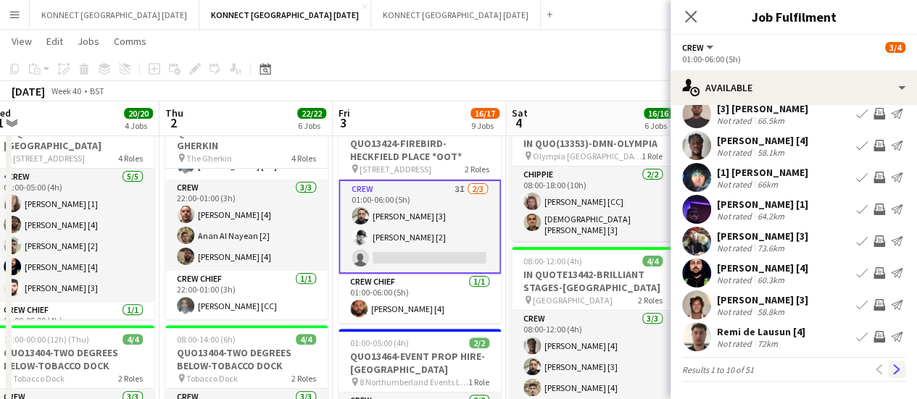
click at [891, 375] on app-icon "Next" at bounding box center [896, 370] width 10 height 10
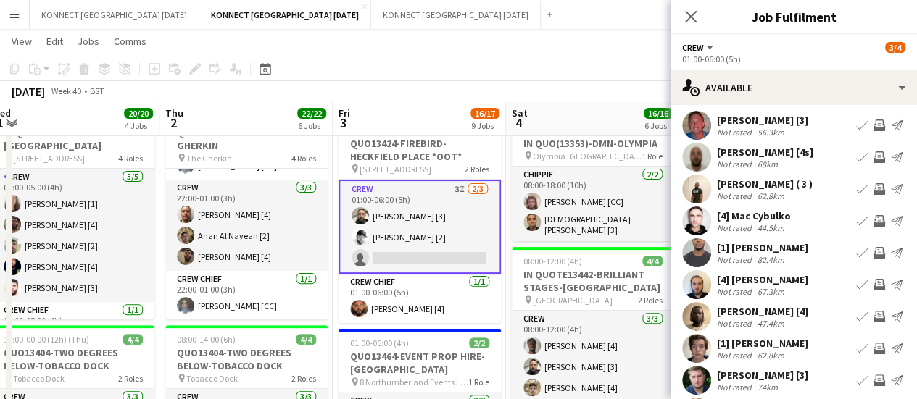
scroll to position [33, 0]
click at [873, 316] on app-icon "Invite crew" at bounding box center [879, 316] width 12 height 12
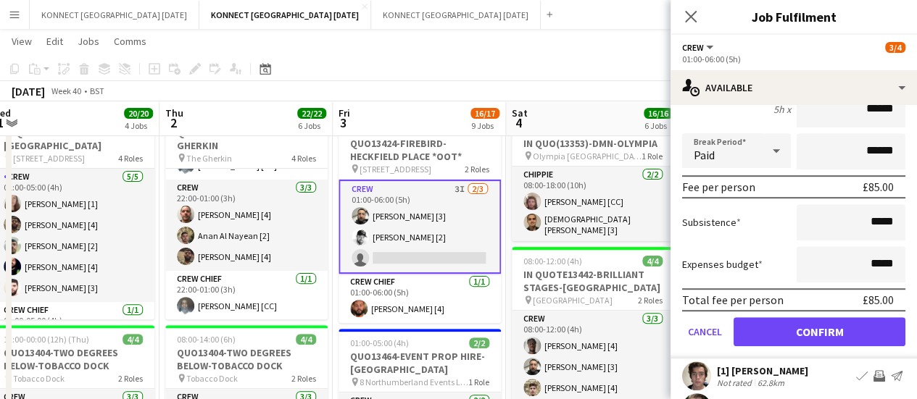
scroll to position [344, 0]
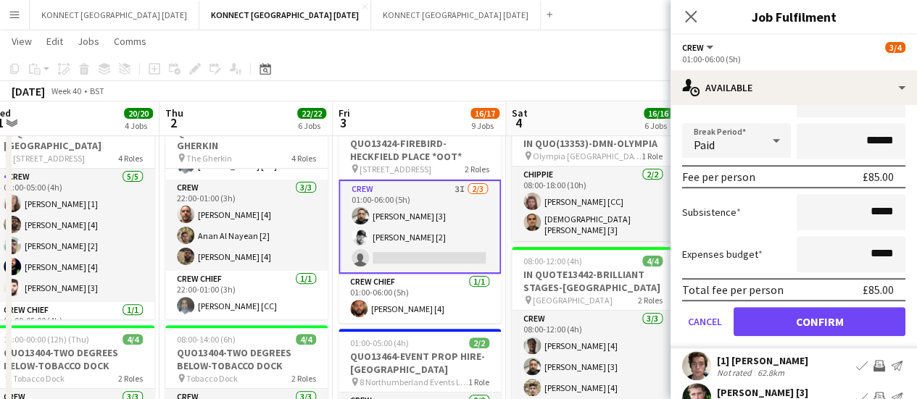
click at [809, 305] on form "Fee Type Default Hourly 1 5h x ****** Break Period Paid ****** Fee per person £…" at bounding box center [793, 193] width 246 height 309
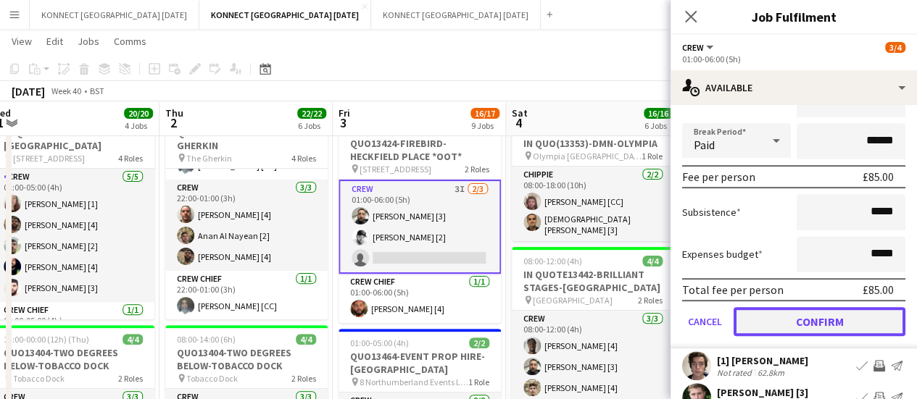
click at [807, 317] on button "Confirm" at bounding box center [819, 321] width 172 height 29
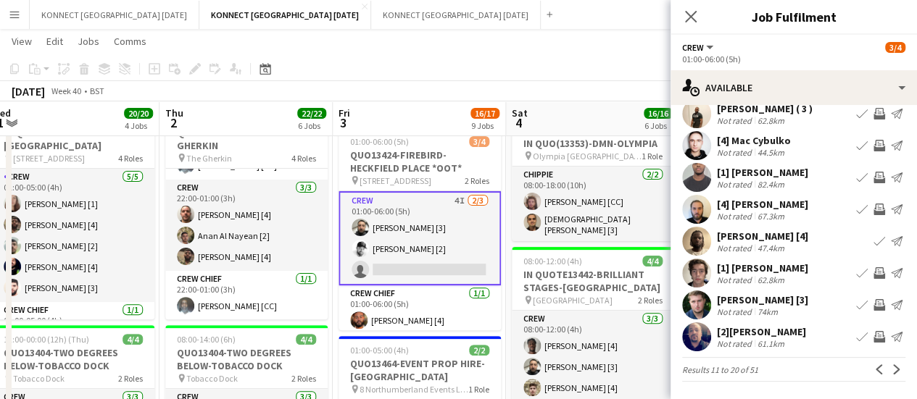
scroll to position [107, 0]
click at [873, 118] on app-icon "Invite crew" at bounding box center [879, 115] width 12 height 12
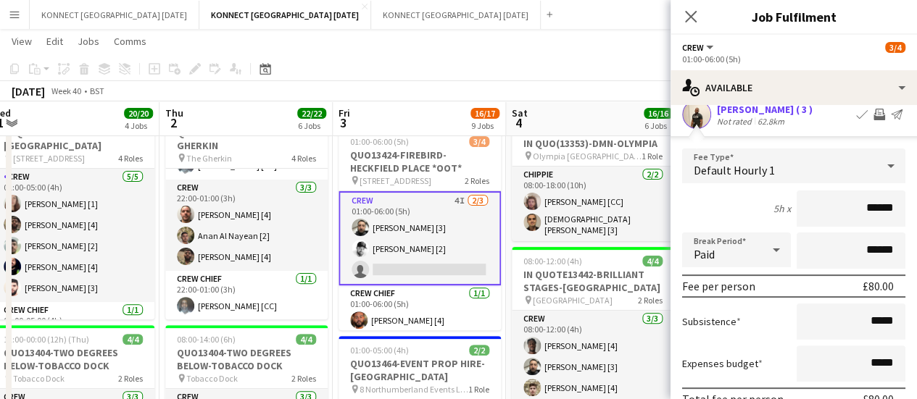
scroll to position [296, 0]
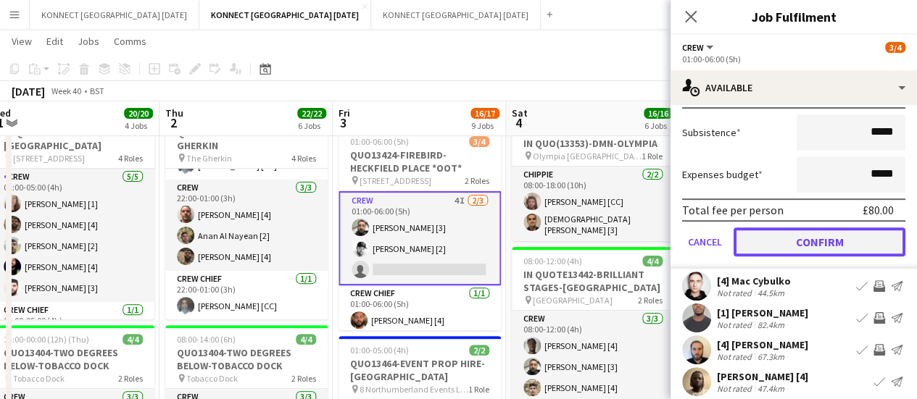
click at [787, 236] on button "Confirm" at bounding box center [819, 242] width 172 height 29
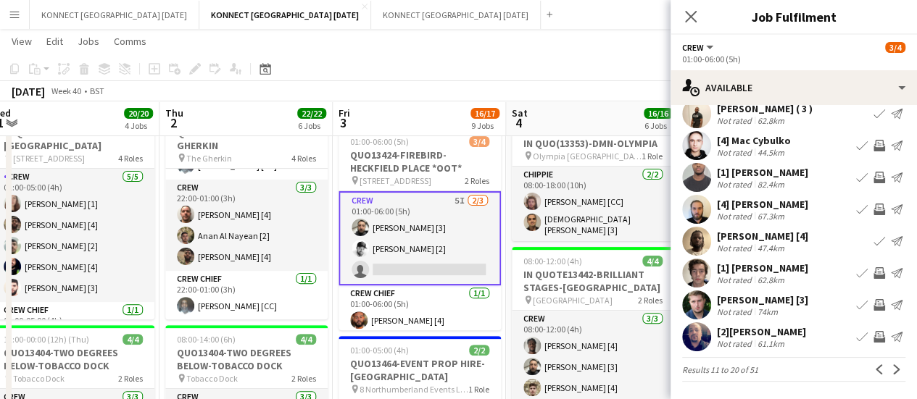
scroll to position [107, 0]
click at [565, 62] on app-toolbar "Copy Paste Paste Ctrl+V Paste with crew Ctrl+Shift+V Paste linked Job [GEOGRAPH…" at bounding box center [458, 69] width 917 height 25
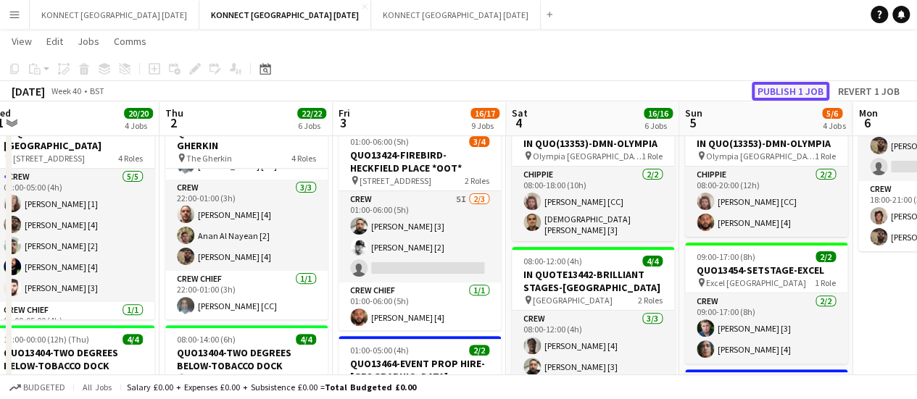
click at [804, 91] on button "Publish 1 job" at bounding box center [790, 91] width 78 height 19
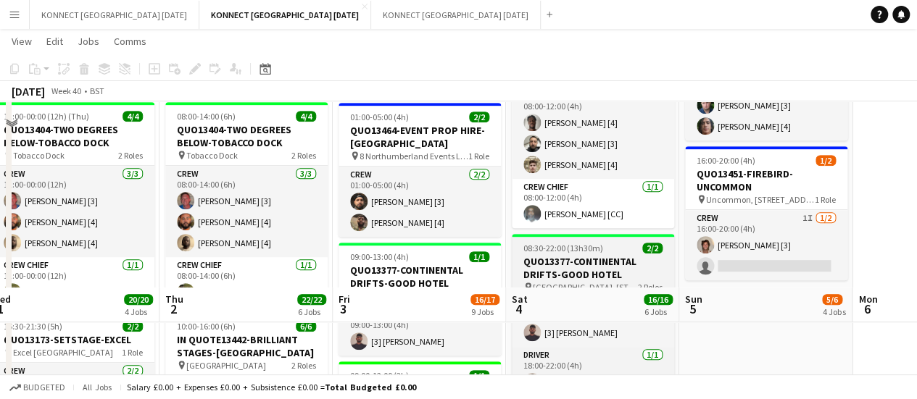
scroll to position [537, 0]
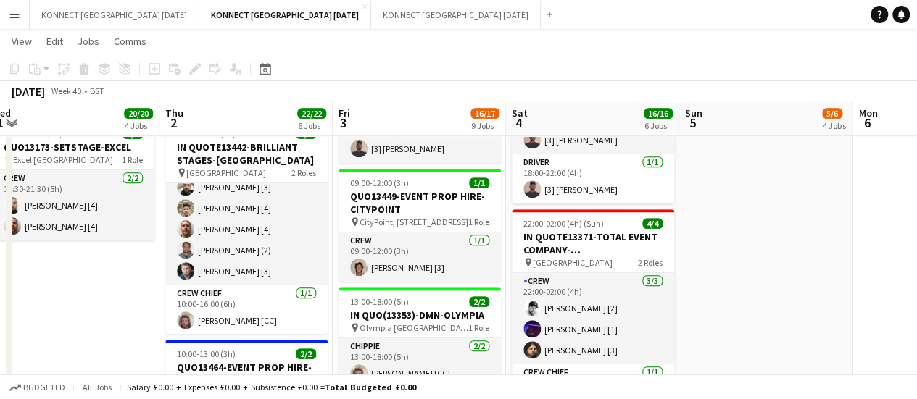
click at [729, 350] on app-date-cell "VAN BOOKED FOR CONTINENTAL 08:00-20:00 (12h) 2/2 IN QUO(13353)-DMN-OLYMPIA pin …" at bounding box center [765, 295] width 173 height 1341
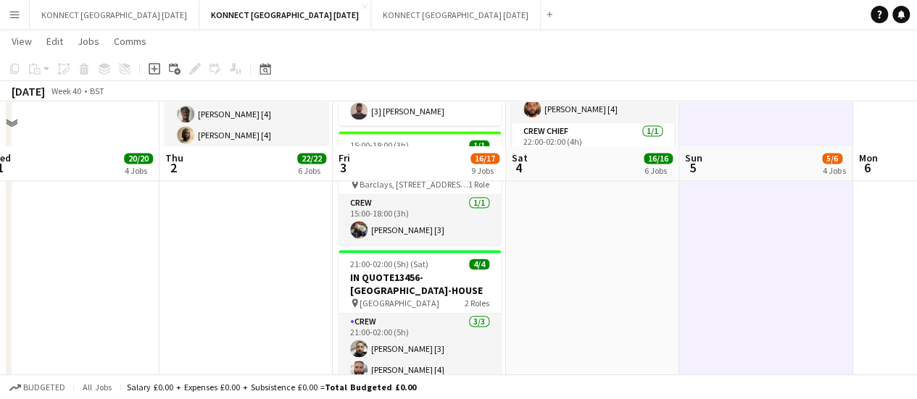
scroll to position [1128, 0]
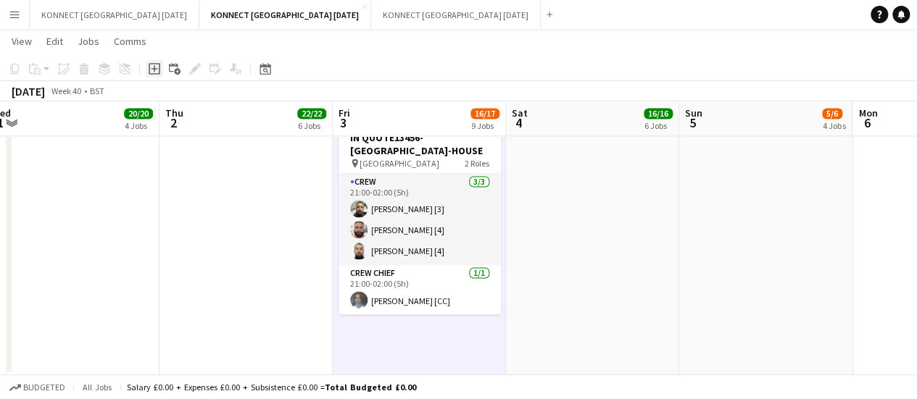
click at [154, 75] on div "Add job" at bounding box center [154, 68] width 17 height 17
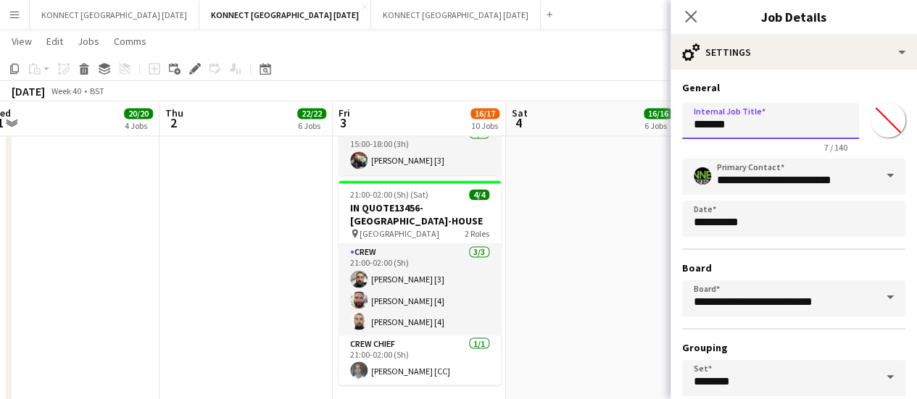
click at [747, 119] on input "*******" at bounding box center [770, 121] width 177 height 36
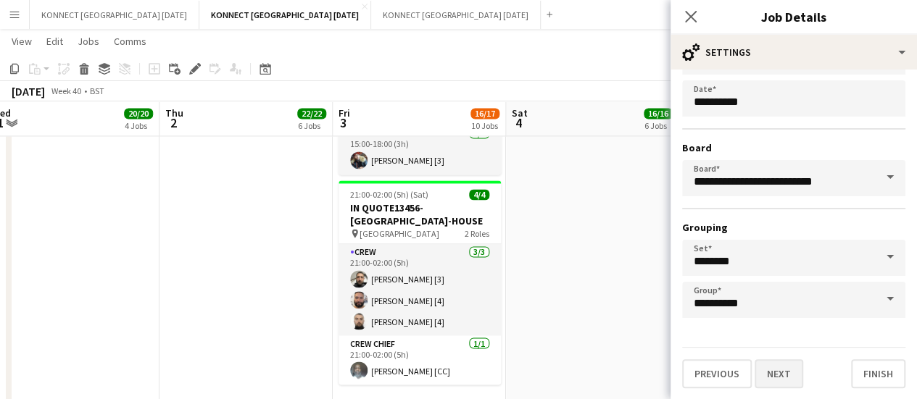
type input "**********"
click at [780, 378] on button "Next" at bounding box center [778, 373] width 49 height 29
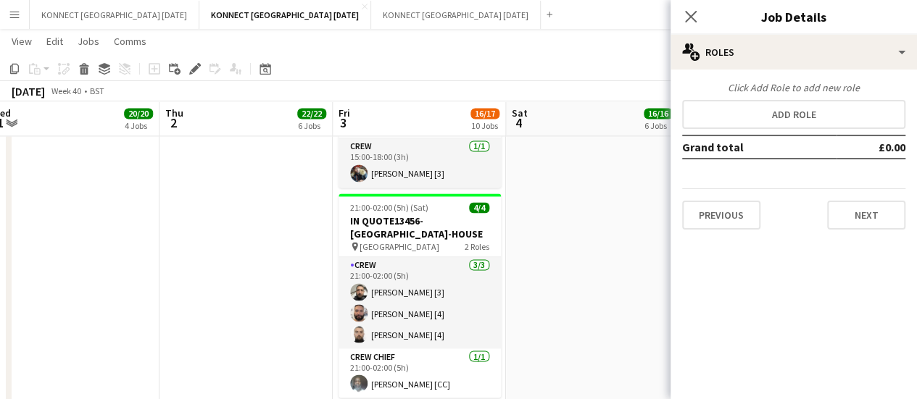
scroll to position [0, 0]
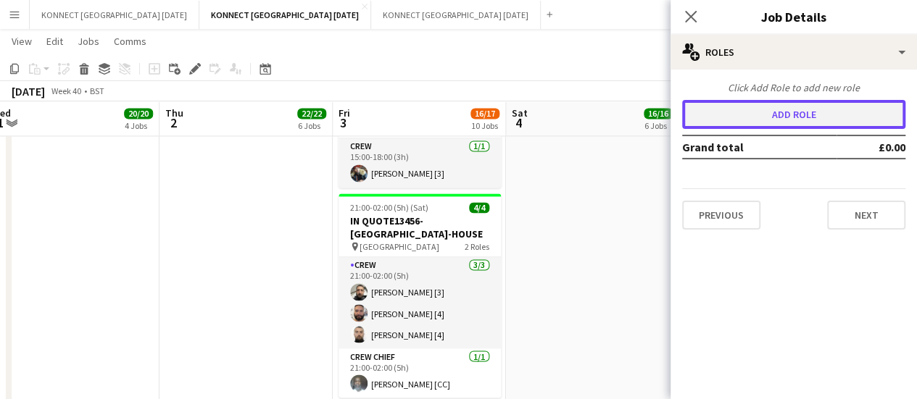
click at [783, 120] on button "Add role" at bounding box center [793, 114] width 223 height 29
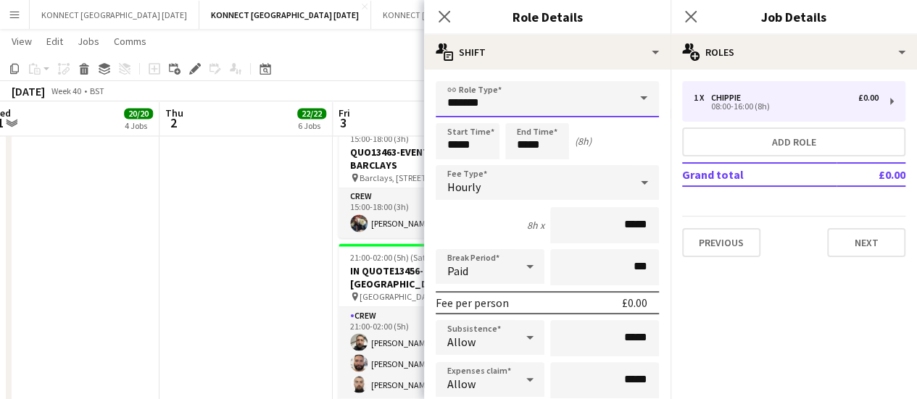
click at [590, 101] on input "*******" at bounding box center [547, 99] width 223 height 36
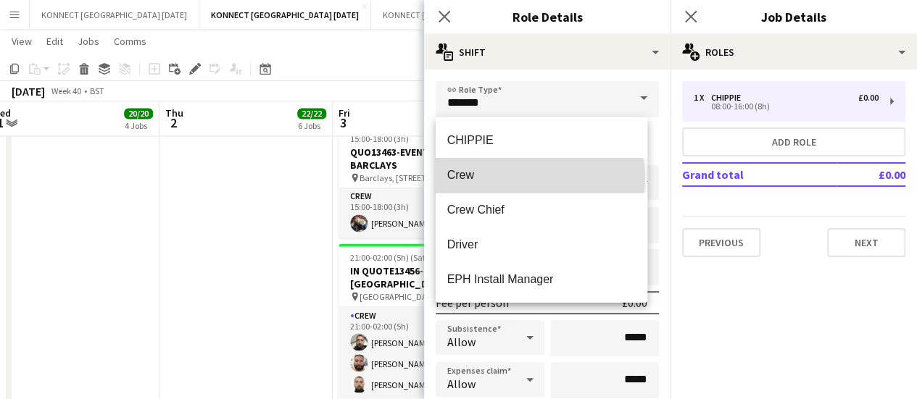
click at [539, 178] on span "Crew" at bounding box center [541, 175] width 189 height 14
type input "****"
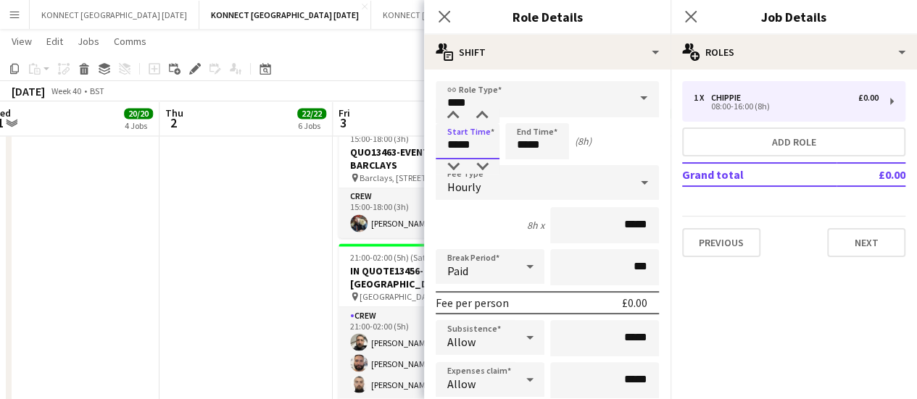
click at [470, 134] on input "*****" at bounding box center [468, 141] width 64 height 36
type input "*****"
click at [562, 136] on input "*****" at bounding box center [537, 141] width 64 height 36
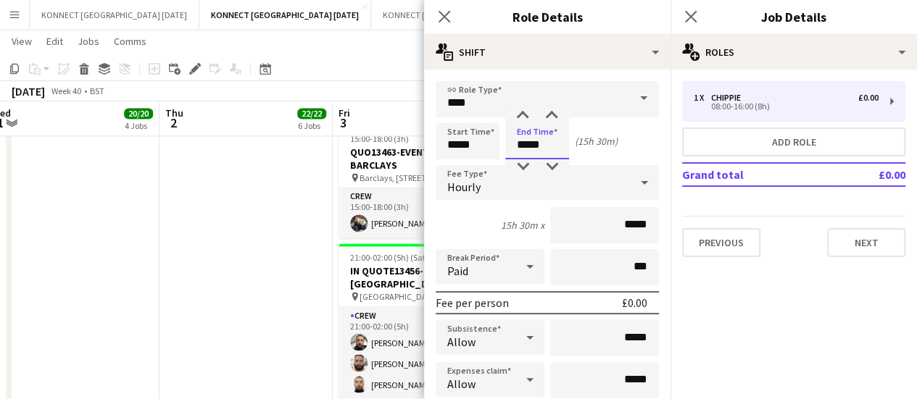
click at [562, 136] on input "*****" at bounding box center [537, 141] width 64 height 36
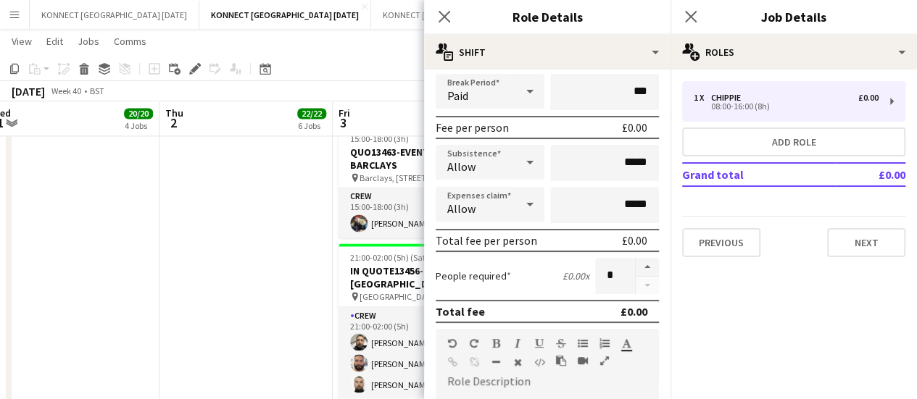
scroll to position [214, 0]
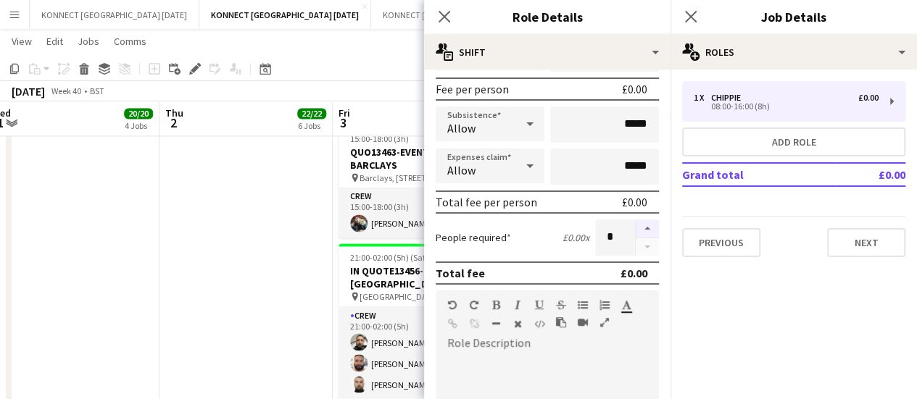
type input "*****"
click at [641, 225] on button "button" at bounding box center [647, 229] width 23 height 19
type input "*"
click at [896, 240] on button "Next" at bounding box center [866, 242] width 78 height 29
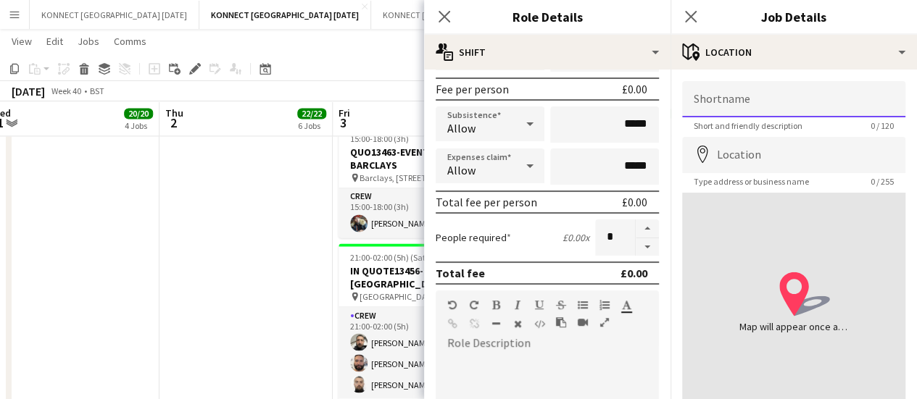
click at [779, 109] on input "Shortname" at bounding box center [793, 99] width 223 height 36
paste input "**********"
type input "**********"
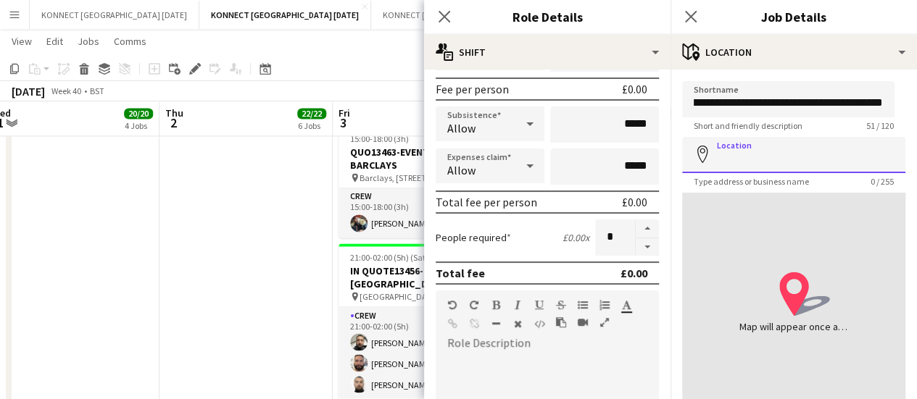
click at [749, 160] on input "Location" at bounding box center [793, 155] width 223 height 36
paste input "**********"
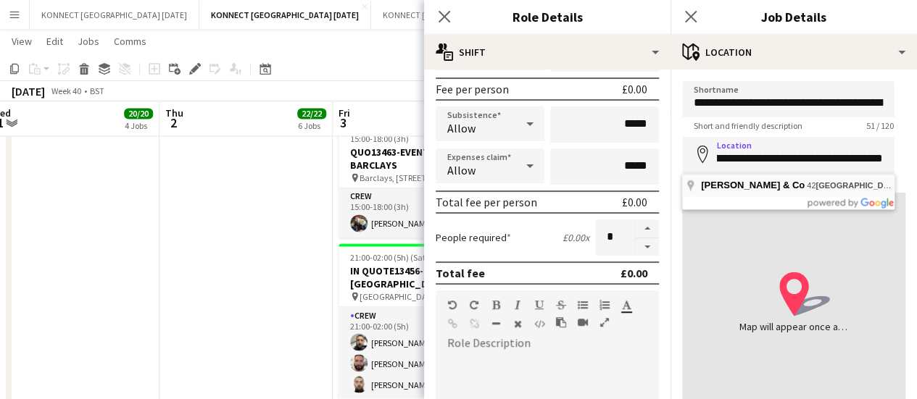
type input "**********"
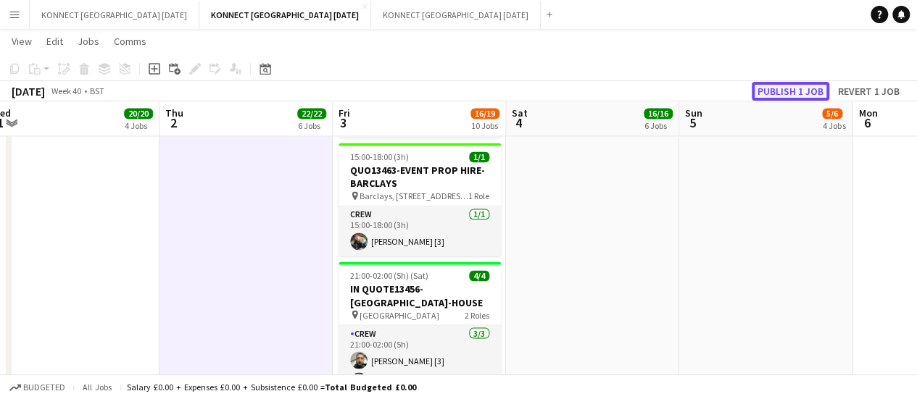
click at [805, 92] on button "Publish 1 job" at bounding box center [790, 91] width 78 height 19
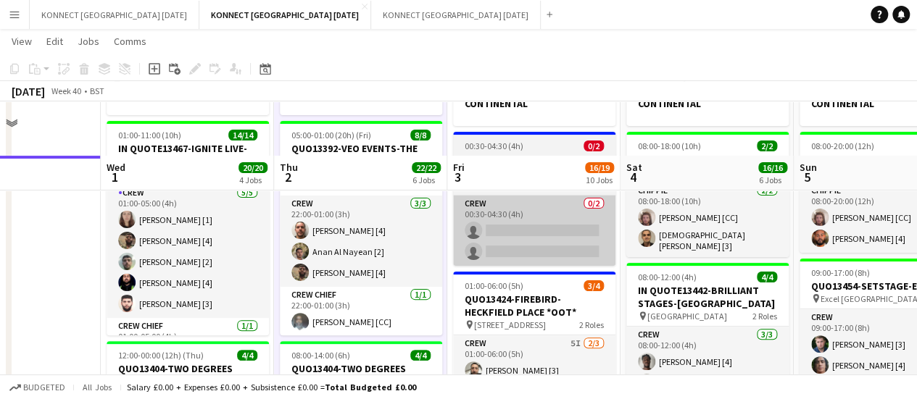
scroll to position [102, 0]
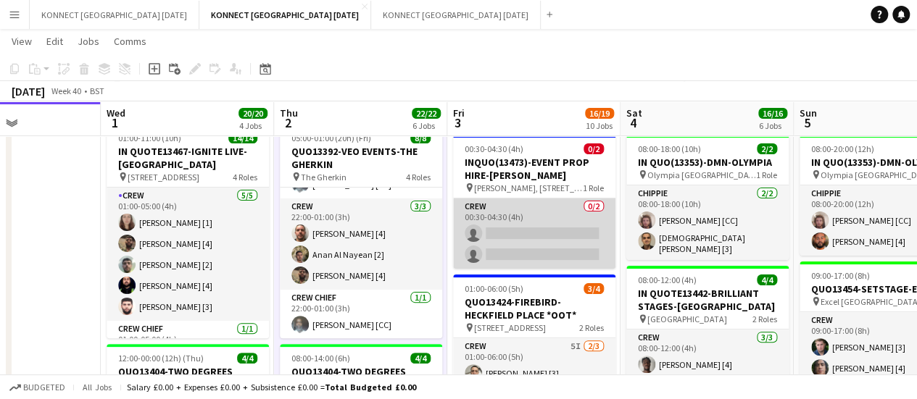
click at [539, 220] on app-card-role "Crew 0/2 00:30-04:30 (4h) single-neutral-actions single-neutral-actions" at bounding box center [534, 234] width 162 height 70
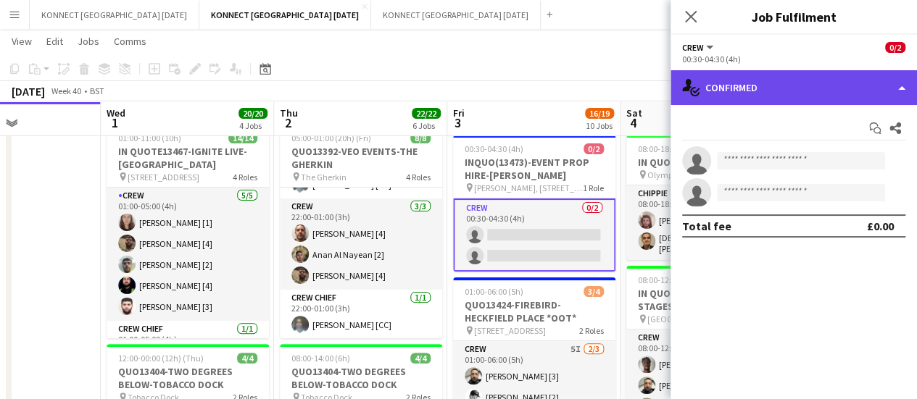
click at [788, 79] on div "single-neutral-actions-check-2 Confirmed" at bounding box center [793, 87] width 246 height 35
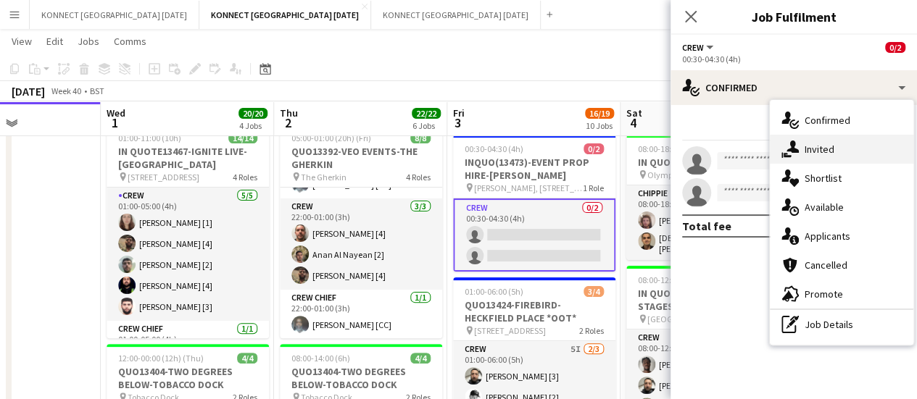
click at [799, 162] on div "single-neutral-actions-share-1 Invited" at bounding box center [841, 149] width 143 height 29
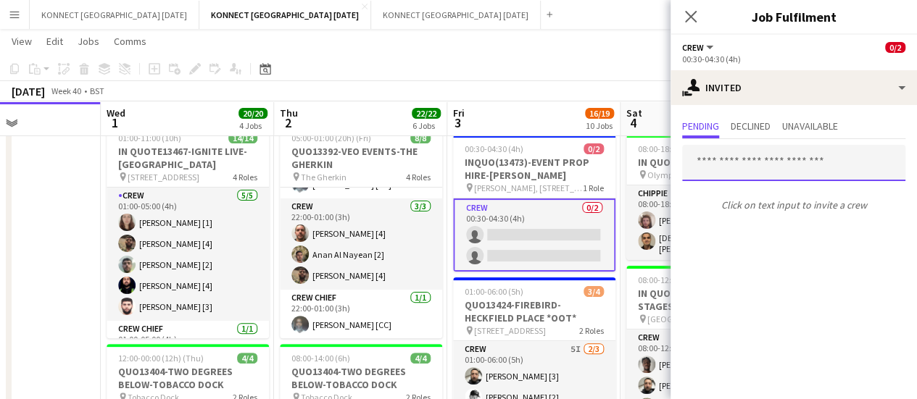
click at [727, 163] on input "text" at bounding box center [793, 163] width 223 height 36
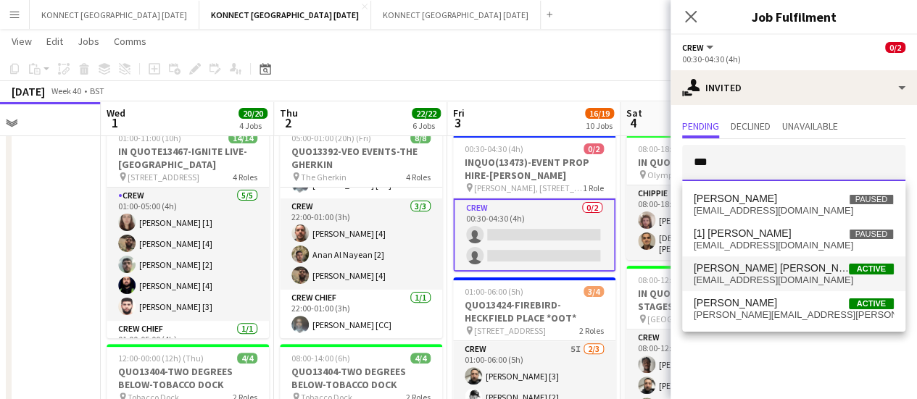
type input "***"
click at [741, 269] on span "[PERSON_NAME] [PERSON_NAME] [1]" at bounding box center [770, 268] width 155 height 12
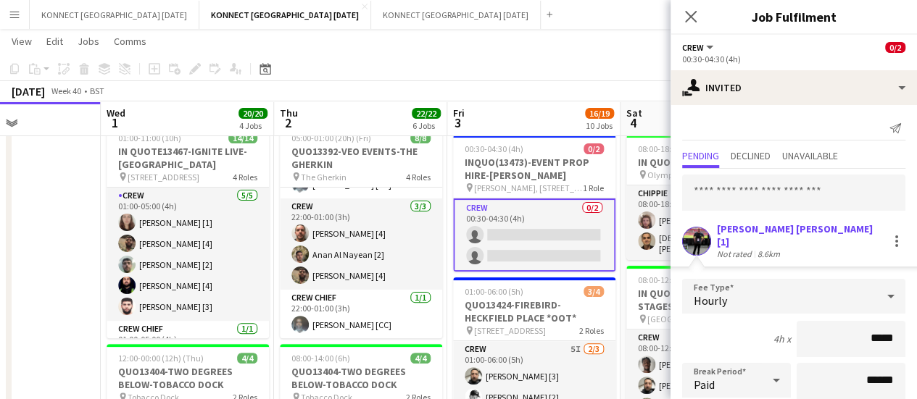
scroll to position [194, 0]
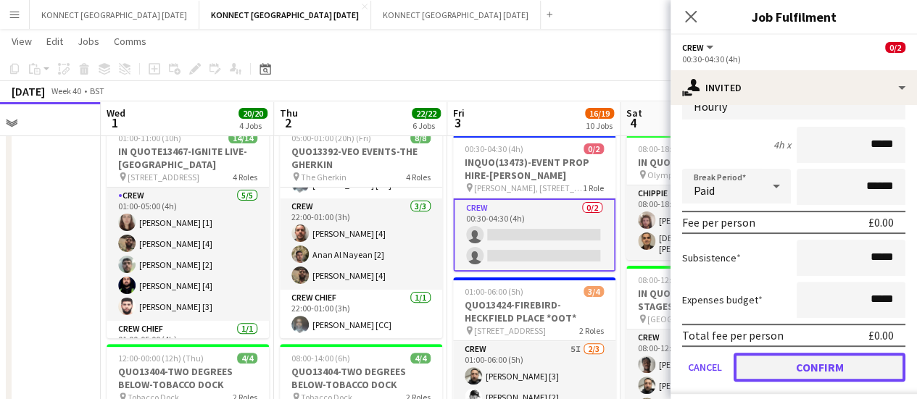
click at [778, 366] on button "Confirm" at bounding box center [819, 367] width 172 height 29
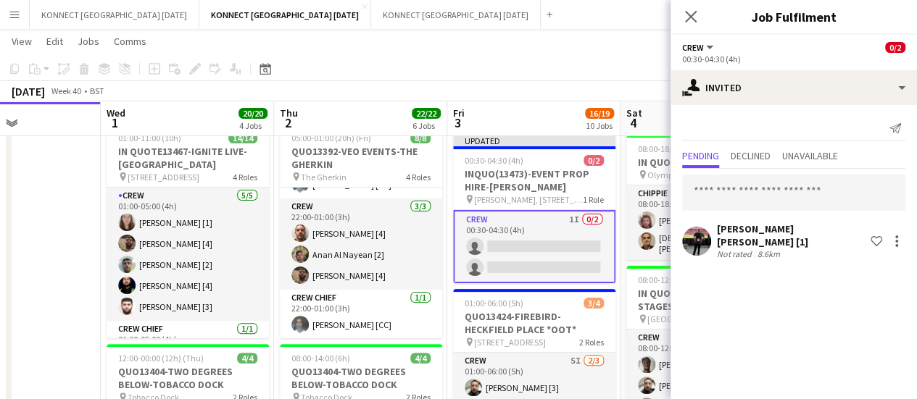
scroll to position [0, 0]
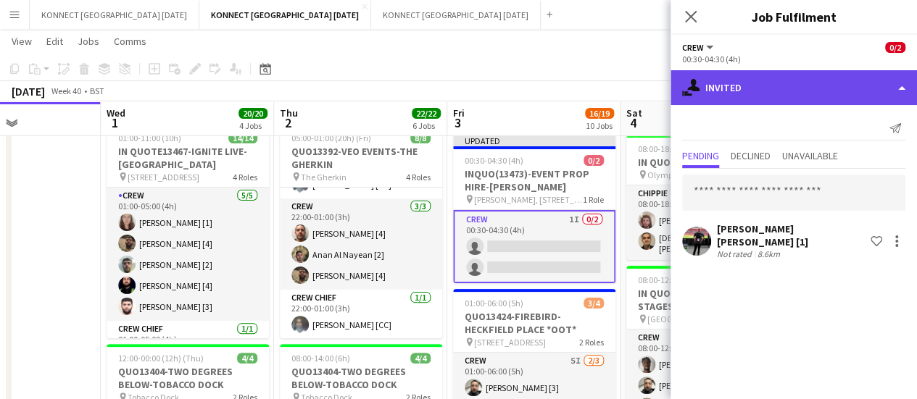
click at [754, 92] on div "single-neutral-actions-share-1 Invited" at bounding box center [793, 87] width 246 height 35
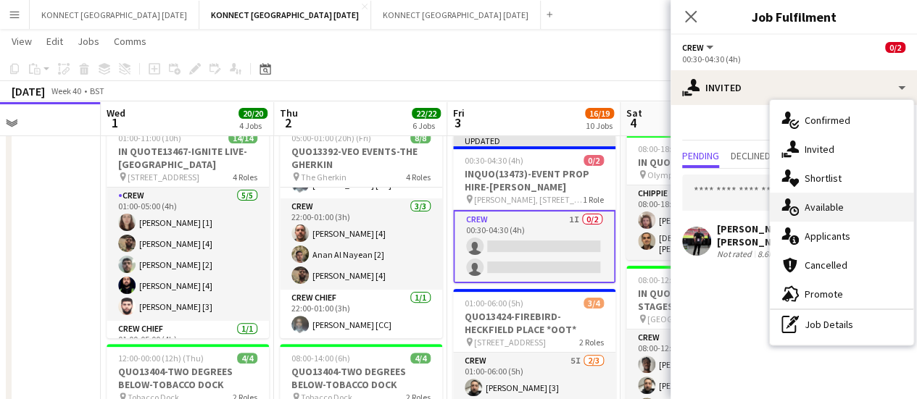
click at [810, 204] on span "Available" at bounding box center [823, 207] width 39 height 13
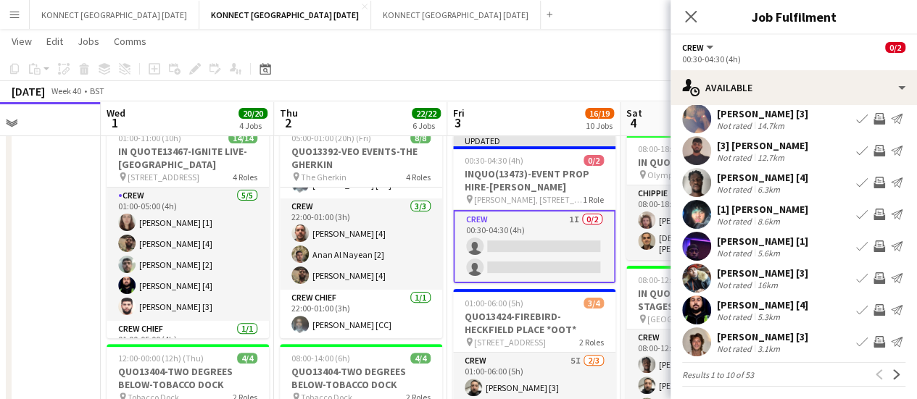
scroll to position [110, 0]
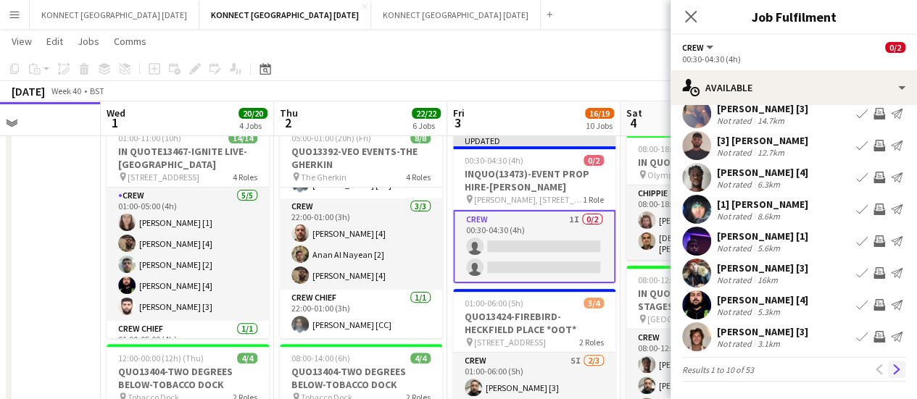
click at [891, 375] on app-icon "Next" at bounding box center [896, 370] width 10 height 10
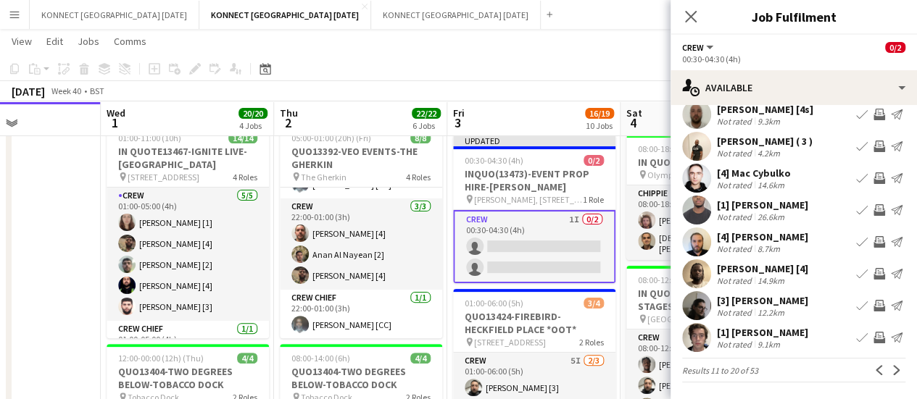
scroll to position [106, 0]
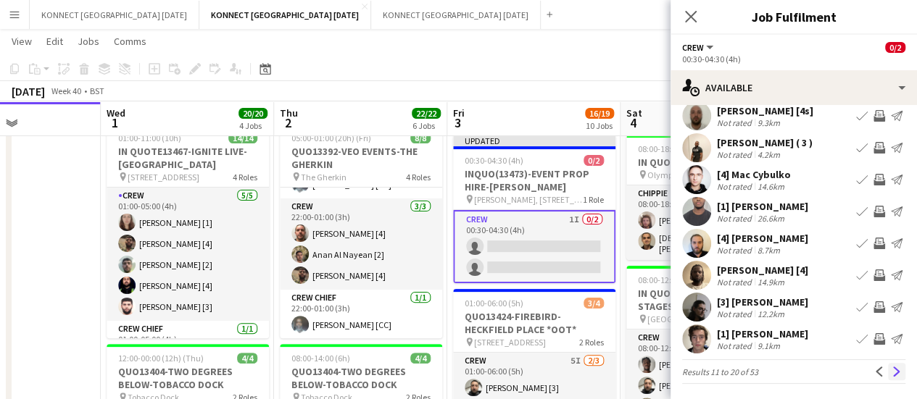
click at [891, 370] on app-icon "Next" at bounding box center [896, 372] width 10 height 10
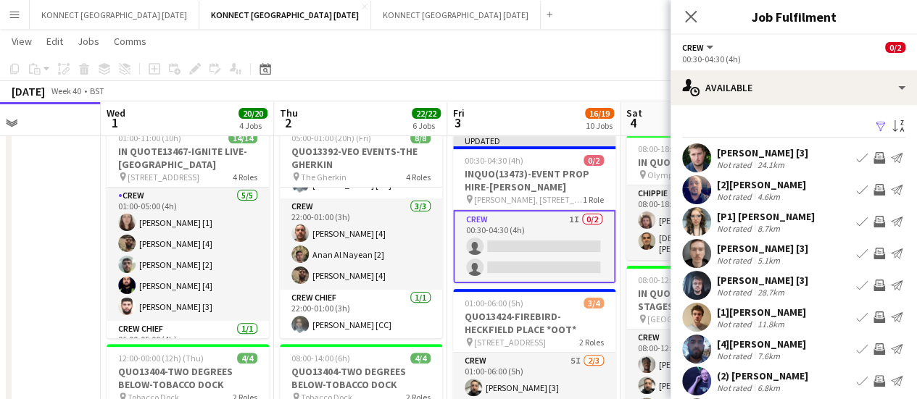
scroll to position [107, 0]
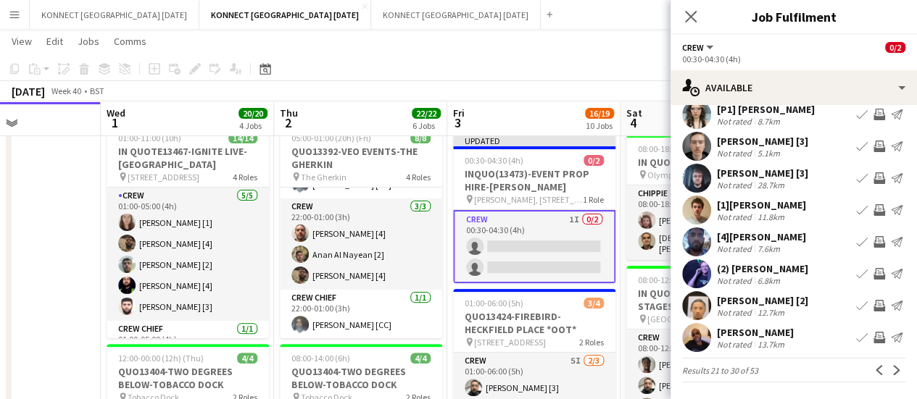
click at [588, 40] on app-page-menu "View Day view expanded Day view collapsed Month view Date picker Jump to [DATE]…" at bounding box center [458, 43] width 917 height 28
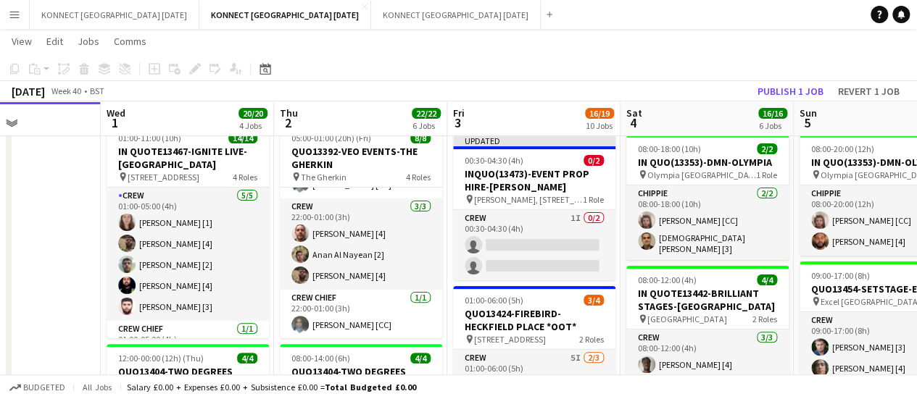
click at [796, 73] on app-toolbar "Copy Paste Paste Ctrl+V Paste with crew Ctrl+Shift+V Paste linked Job [GEOGRAPH…" at bounding box center [458, 69] width 917 height 25
click at [796, 85] on button "Publish 1 job" at bounding box center [790, 91] width 78 height 19
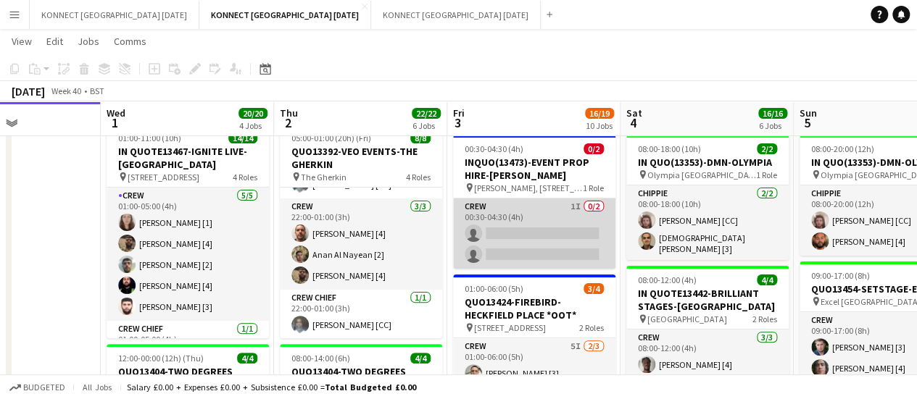
click at [591, 234] on app-card-role "Crew 1I 0/2 00:30-04:30 (4h) single-neutral-actions single-neutral-actions" at bounding box center [534, 234] width 162 height 70
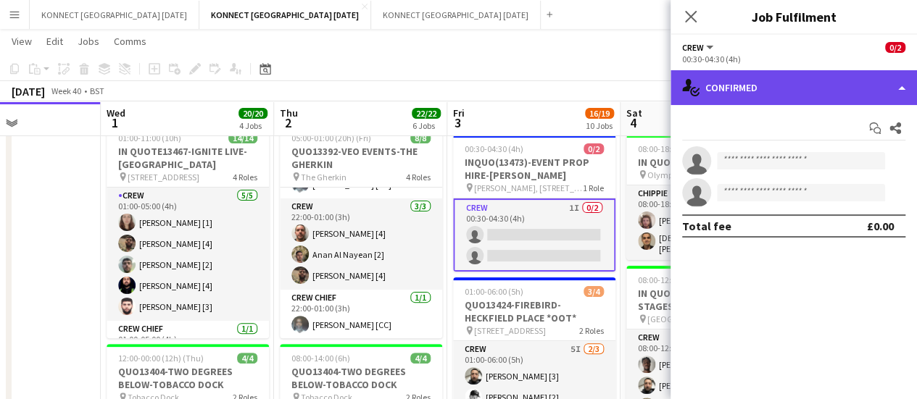
click at [756, 85] on div "single-neutral-actions-check-2 Confirmed" at bounding box center [793, 87] width 246 height 35
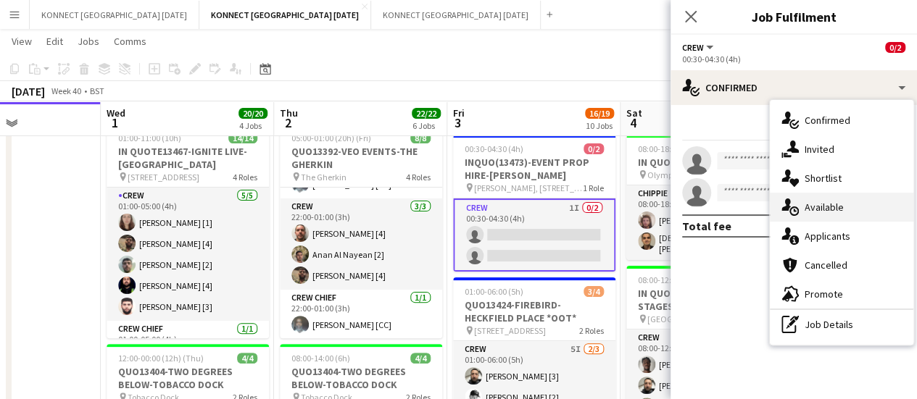
click at [853, 199] on div "single-neutral-actions-upload Available" at bounding box center [841, 207] width 143 height 29
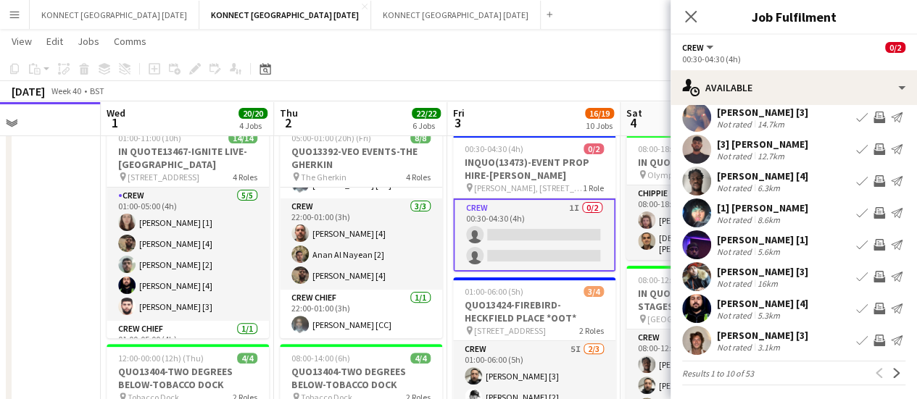
scroll to position [114, 0]
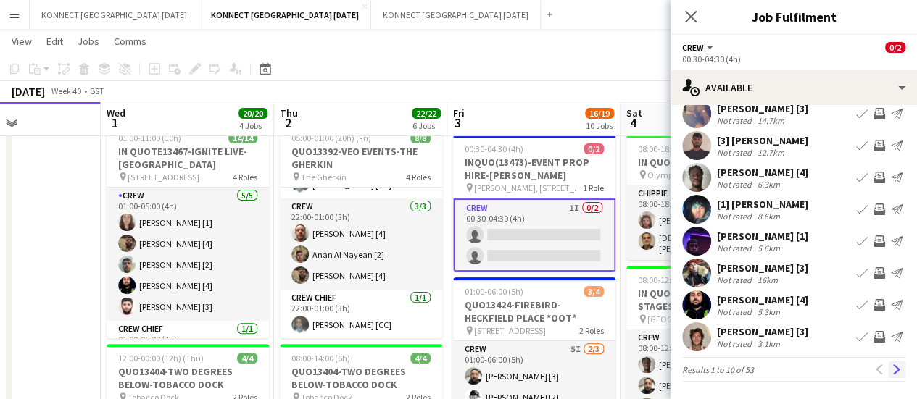
click at [892, 367] on button "Next" at bounding box center [896, 369] width 17 height 17
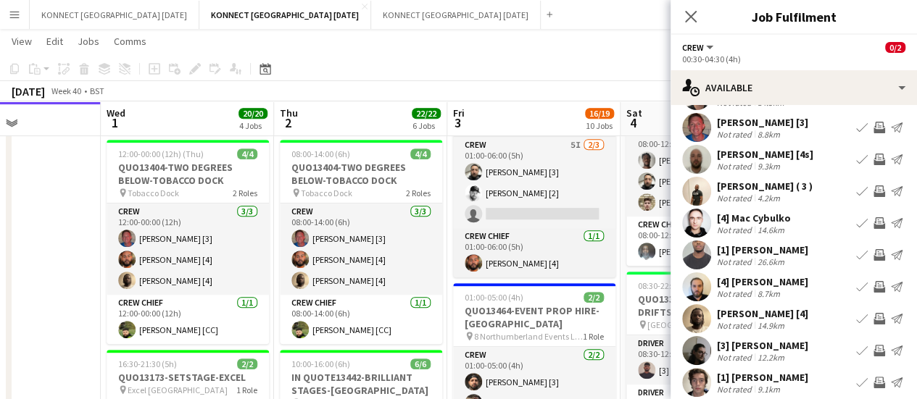
scroll to position [306, 0]
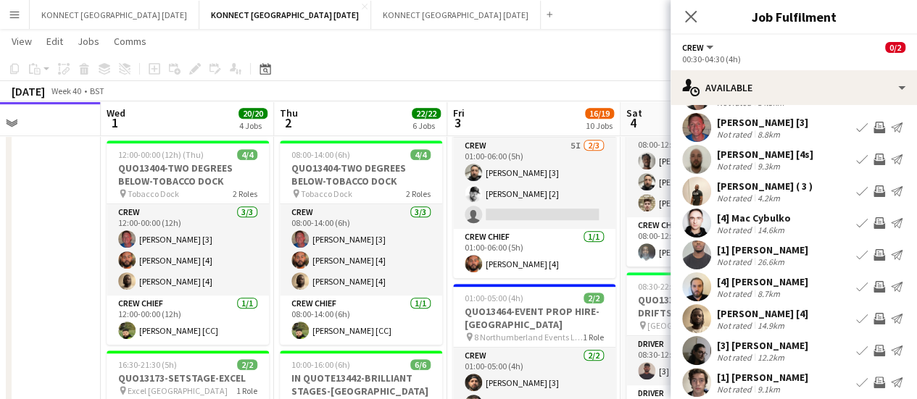
click at [873, 191] on app-icon "Invite crew" at bounding box center [879, 192] width 12 height 12
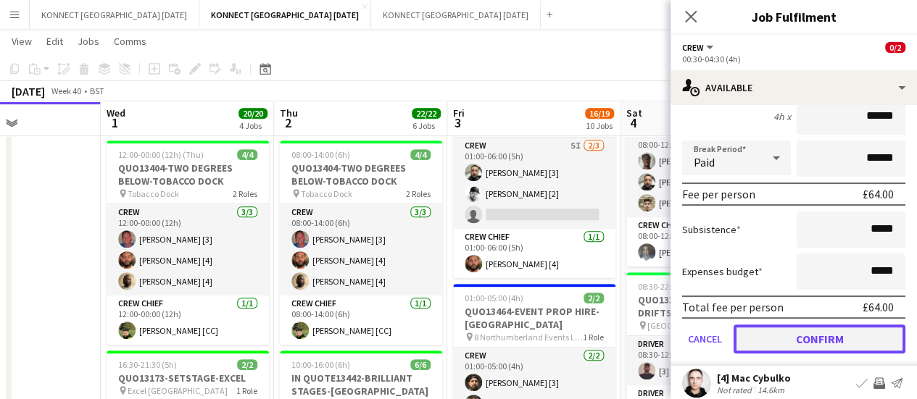
click at [786, 346] on button "Confirm" at bounding box center [819, 339] width 172 height 29
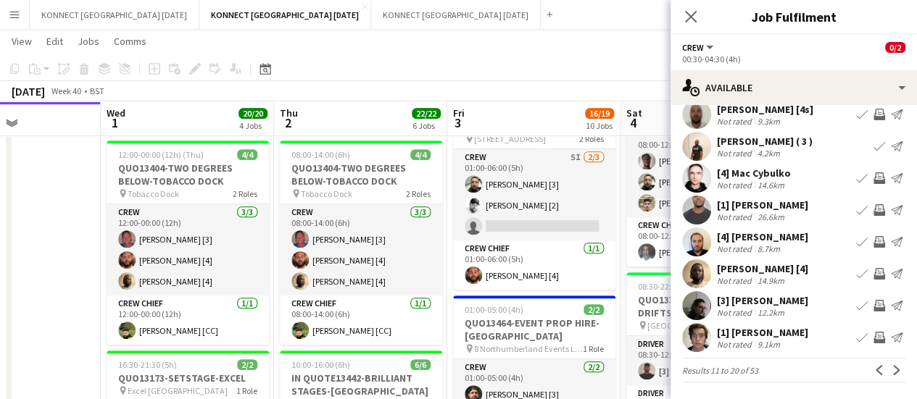
scroll to position [107, 0]
click at [874, 372] on app-icon "Previous" at bounding box center [879, 370] width 10 height 10
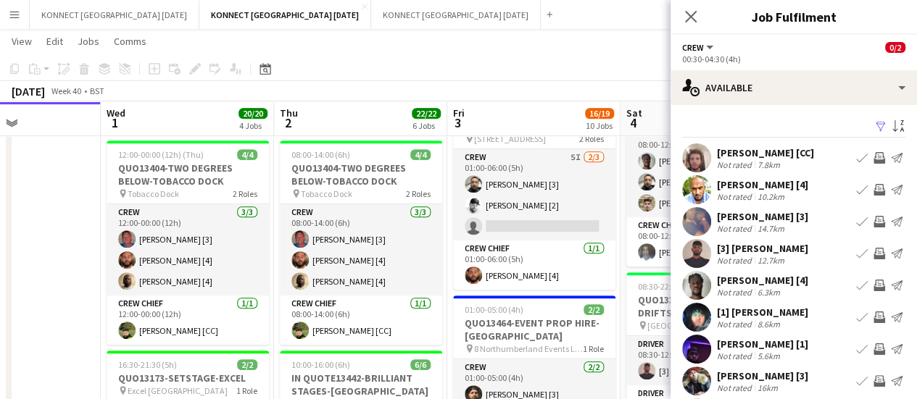
scroll to position [59, 0]
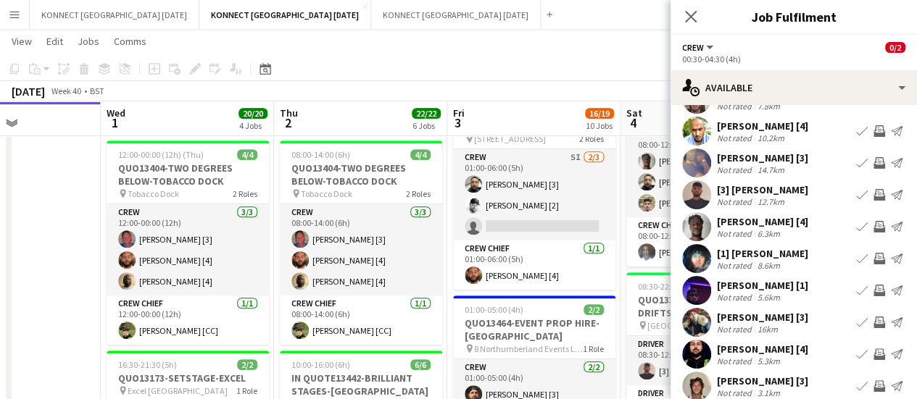
click at [873, 233] on app-icon "Invite crew" at bounding box center [879, 227] width 12 height 12
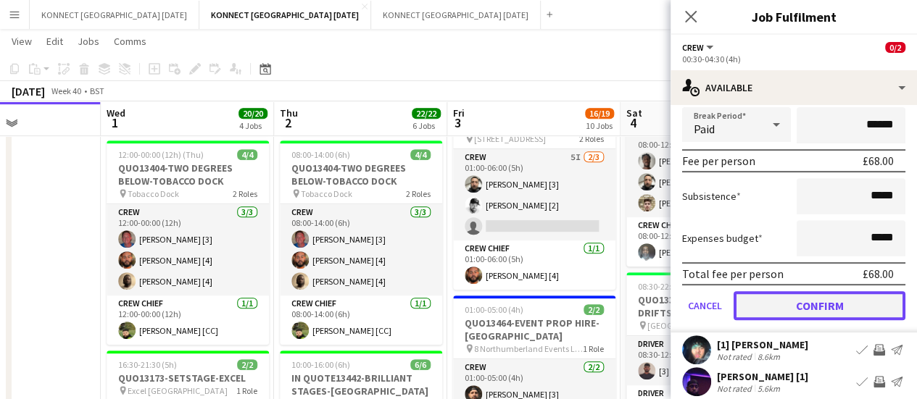
click at [827, 315] on button "Confirm" at bounding box center [819, 305] width 172 height 29
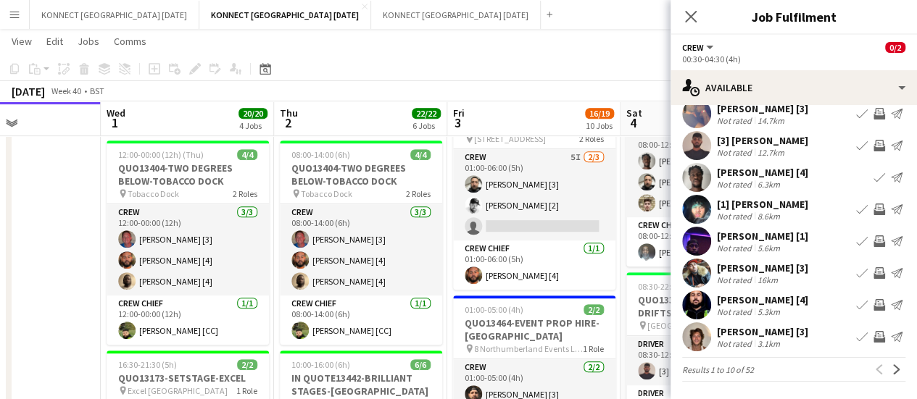
scroll to position [115, 0]
click at [873, 335] on app-icon "Invite crew" at bounding box center [879, 337] width 12 height 12
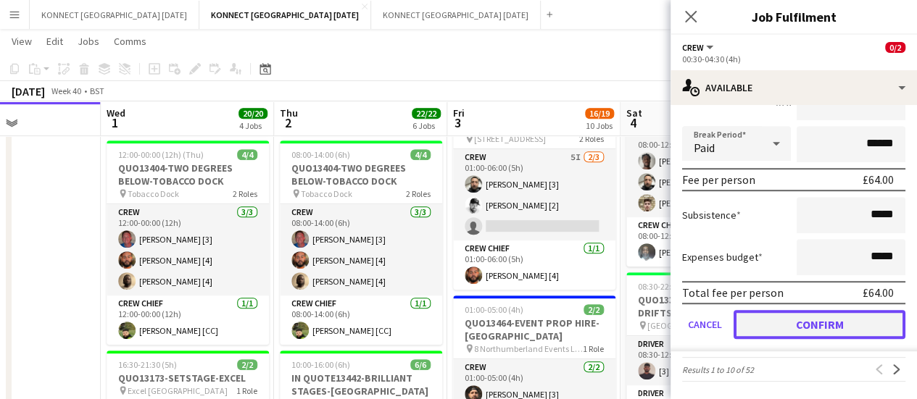
click at [796, 328] on button "Confirm" at bounding box center [819, 324] width 172 height 29
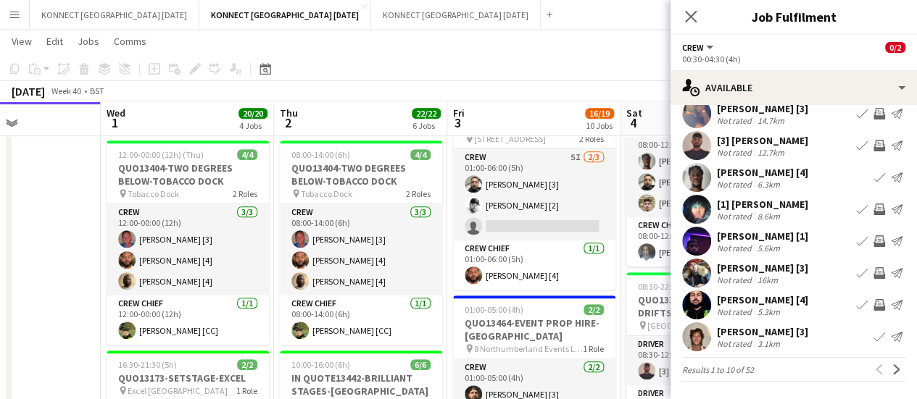
click at [873, 246] on app-icon "Invite crew" at bounding box center [879, 242] width 12 height 12
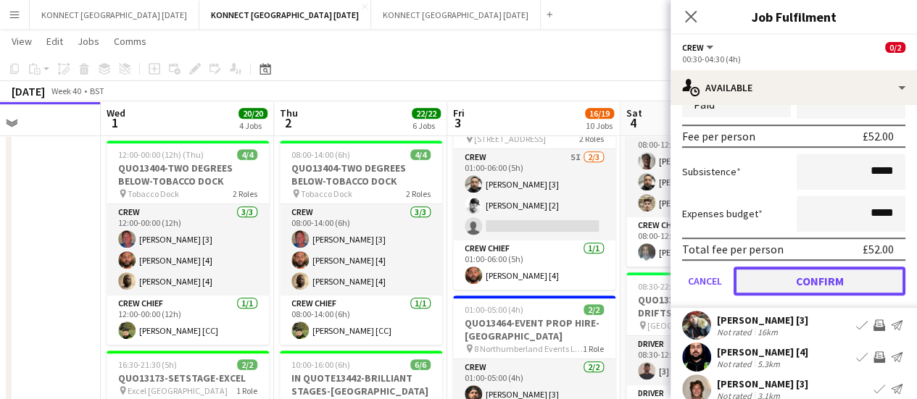
click at [788, 293] on button "Confirm" at bounding box center [819, 281] width 172 height 29
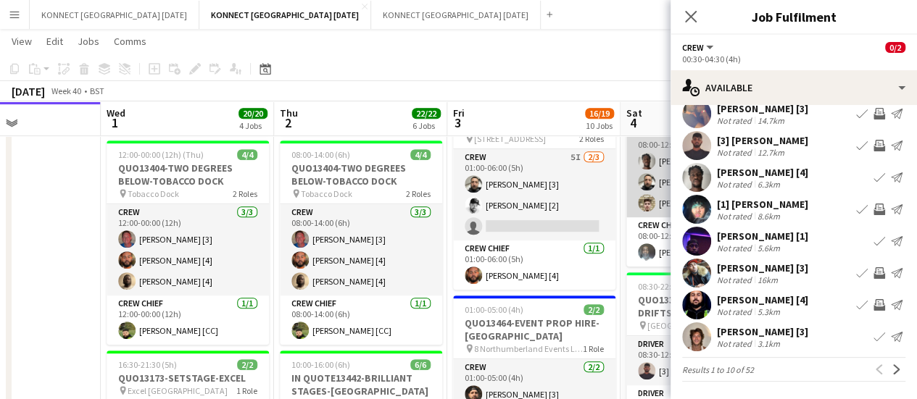
scroll to position [0, 0]
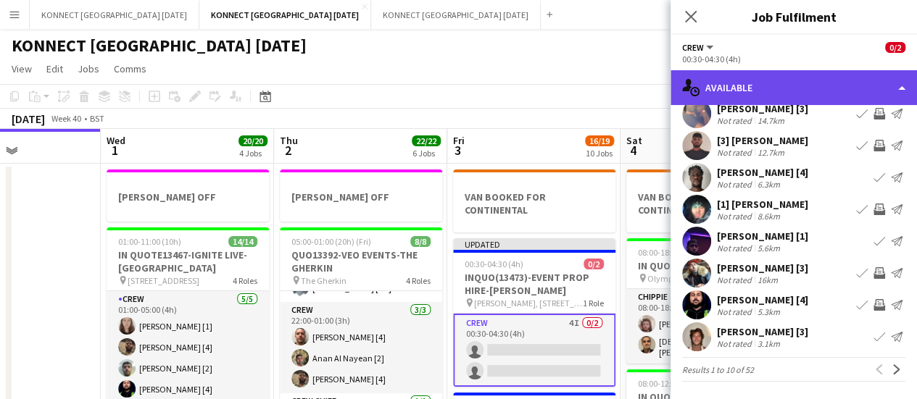
click at [754, 79] on div "single-neutral-actions-upload Available" at bounding box center [793, 87] width 246 height 35
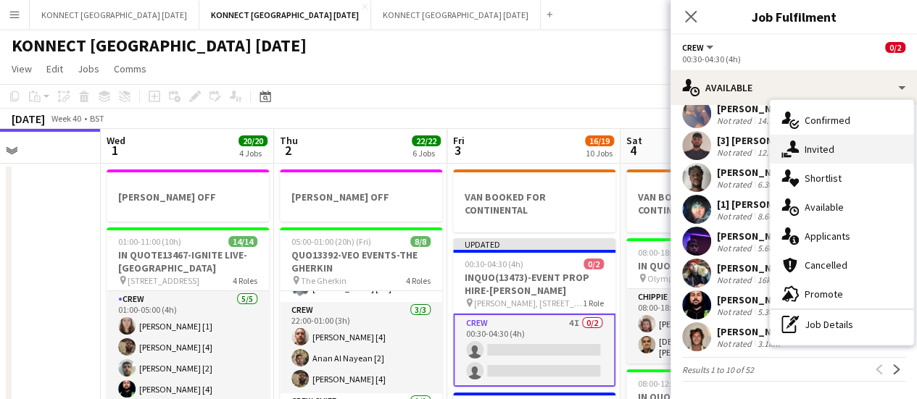
click at [819, 149] on span "Invited" at bounding box center [819, 149] width 30 height 13
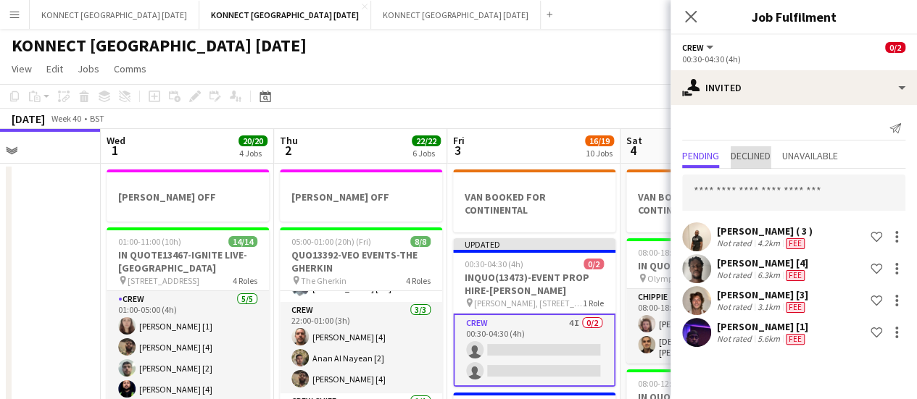
click at [754, 151] on span "Declined" at bounding box center [750, 156] width 40 height 10
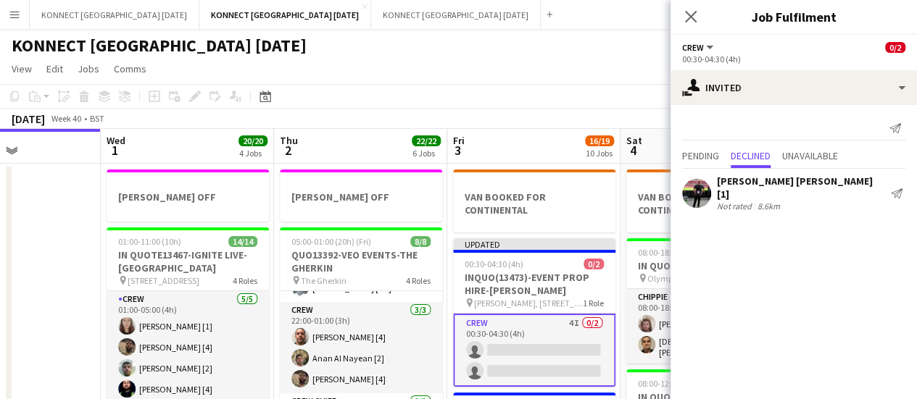
click at [594, 104] on app-toolbar "Copy Paste Paste Ctrl+V Paste with crew Ctrl+Shift+V Paste linked Job [GEOGRAPH…" at bounding box center [458, 96] width 917 height 25
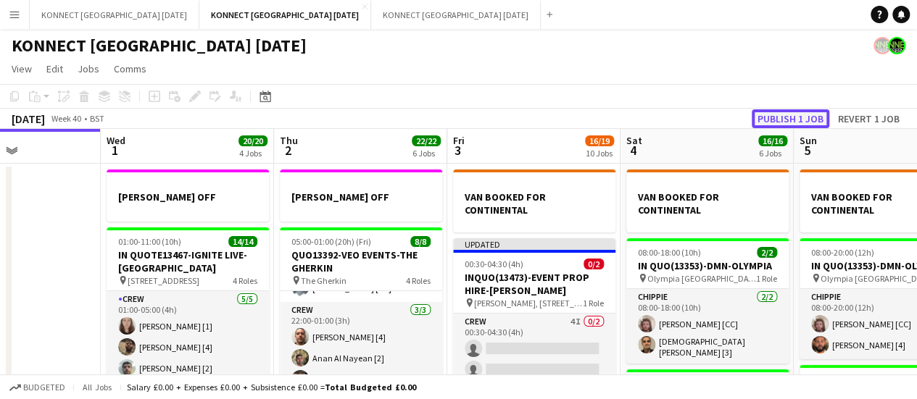
click at [809, 120] on button "Publish 1 job" at bounding box center [790, 118] width 78 height 19
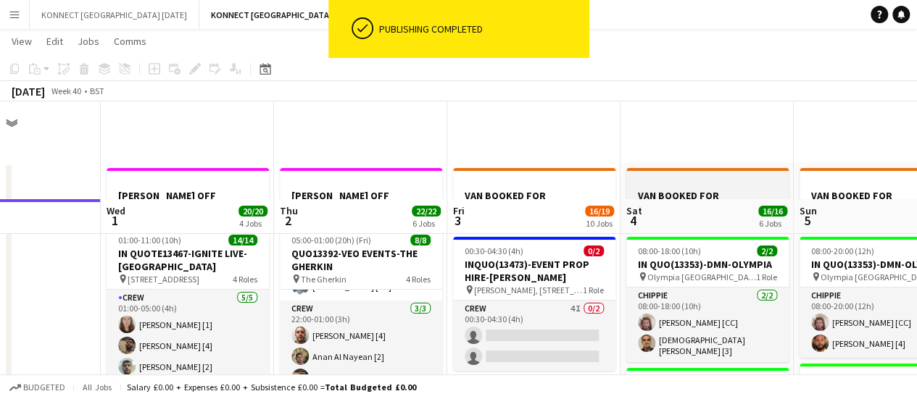
scroll to position [99, 0]
